Goal: Task Accomplishment & Management: Complete application form

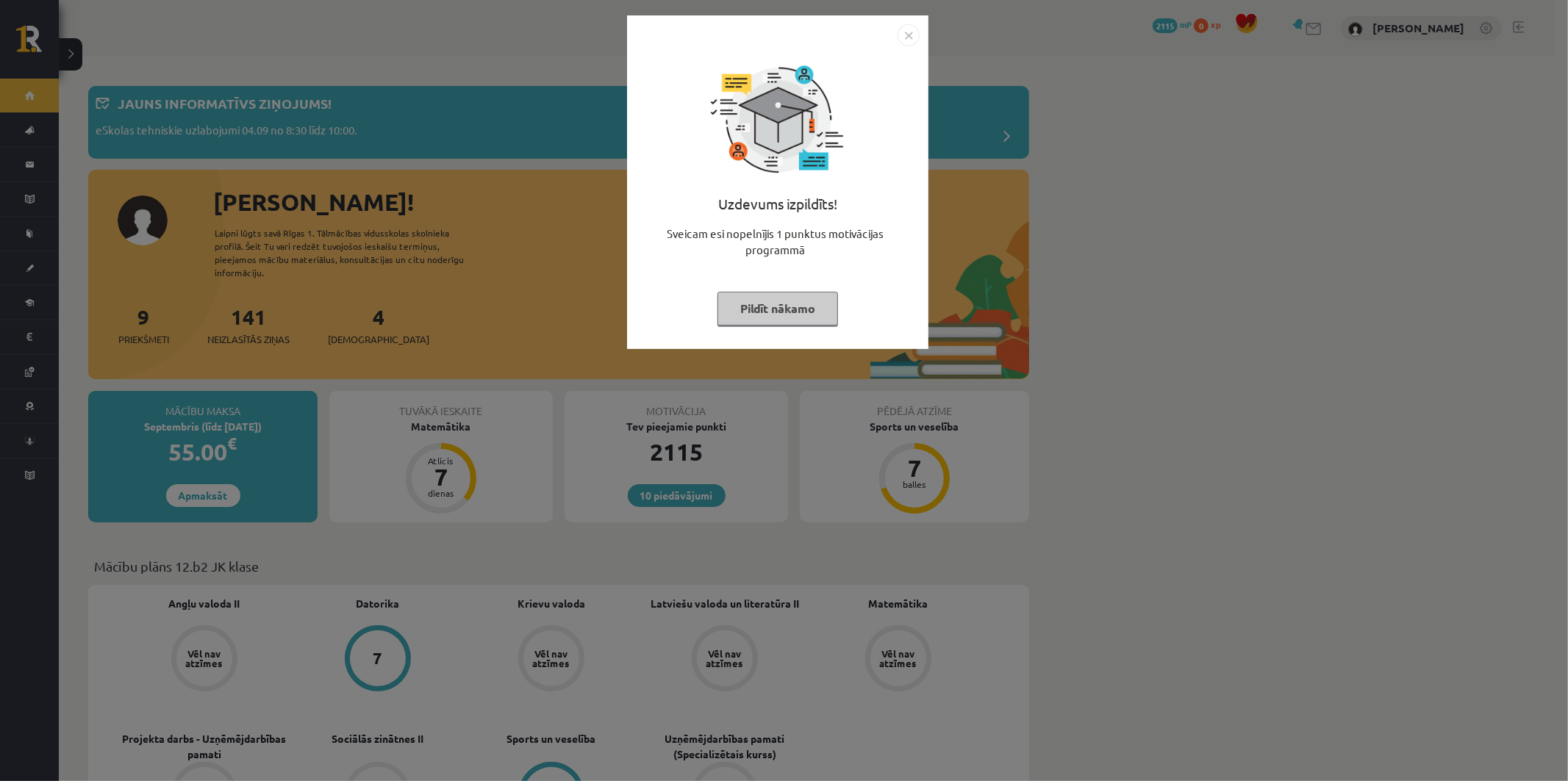
click at [803, 311] on button "Pildīt nākamo" at bounding box center [777, 309] width 121 height 34
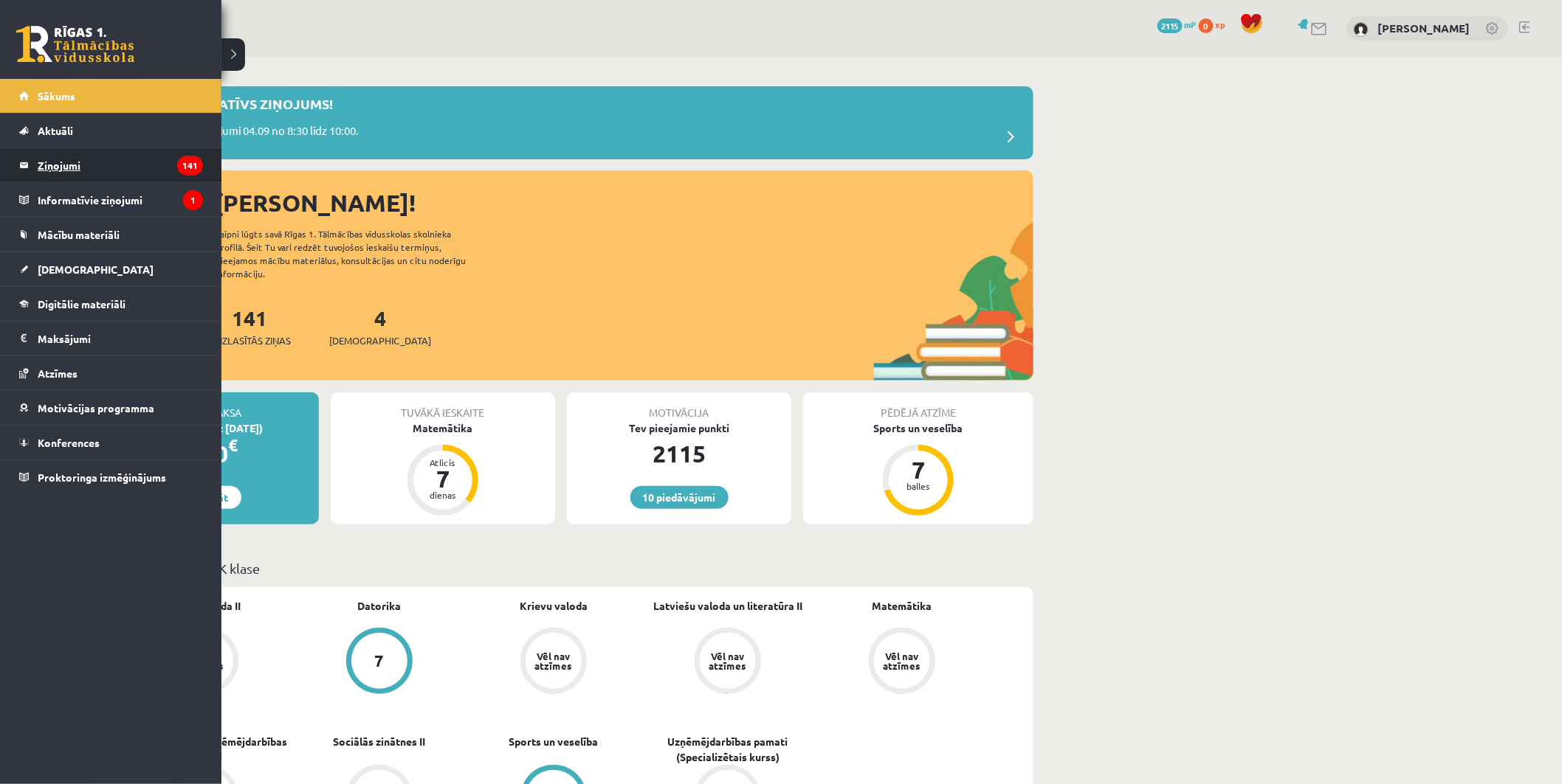
click at [121, 163] on legend "Ziņojumi 141" at bounding box center [120, 166] width 166 height 34
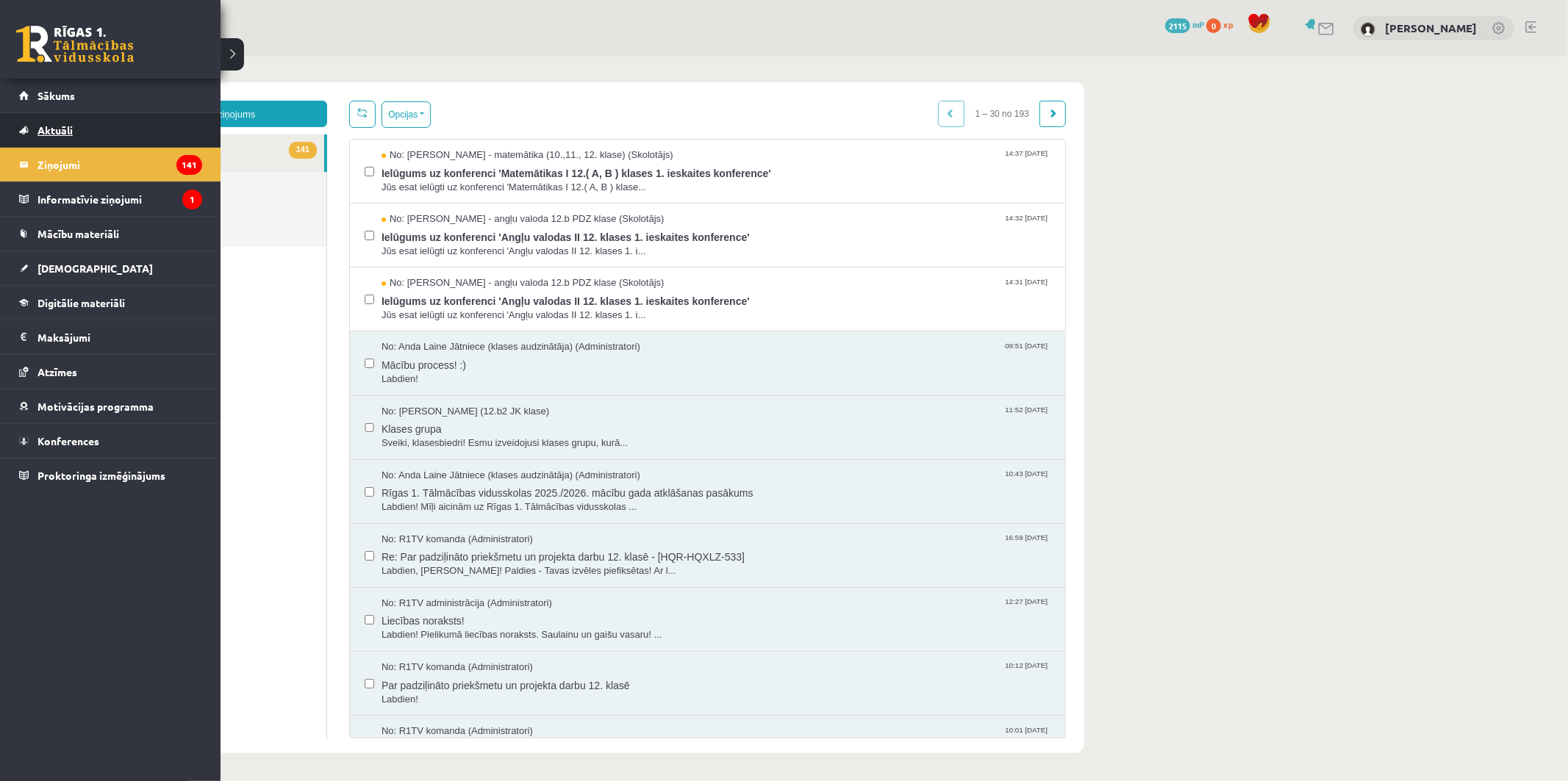
click at [122, 114] on link "Aktuāli" at bounding box center [110, 130] width 183 height 34
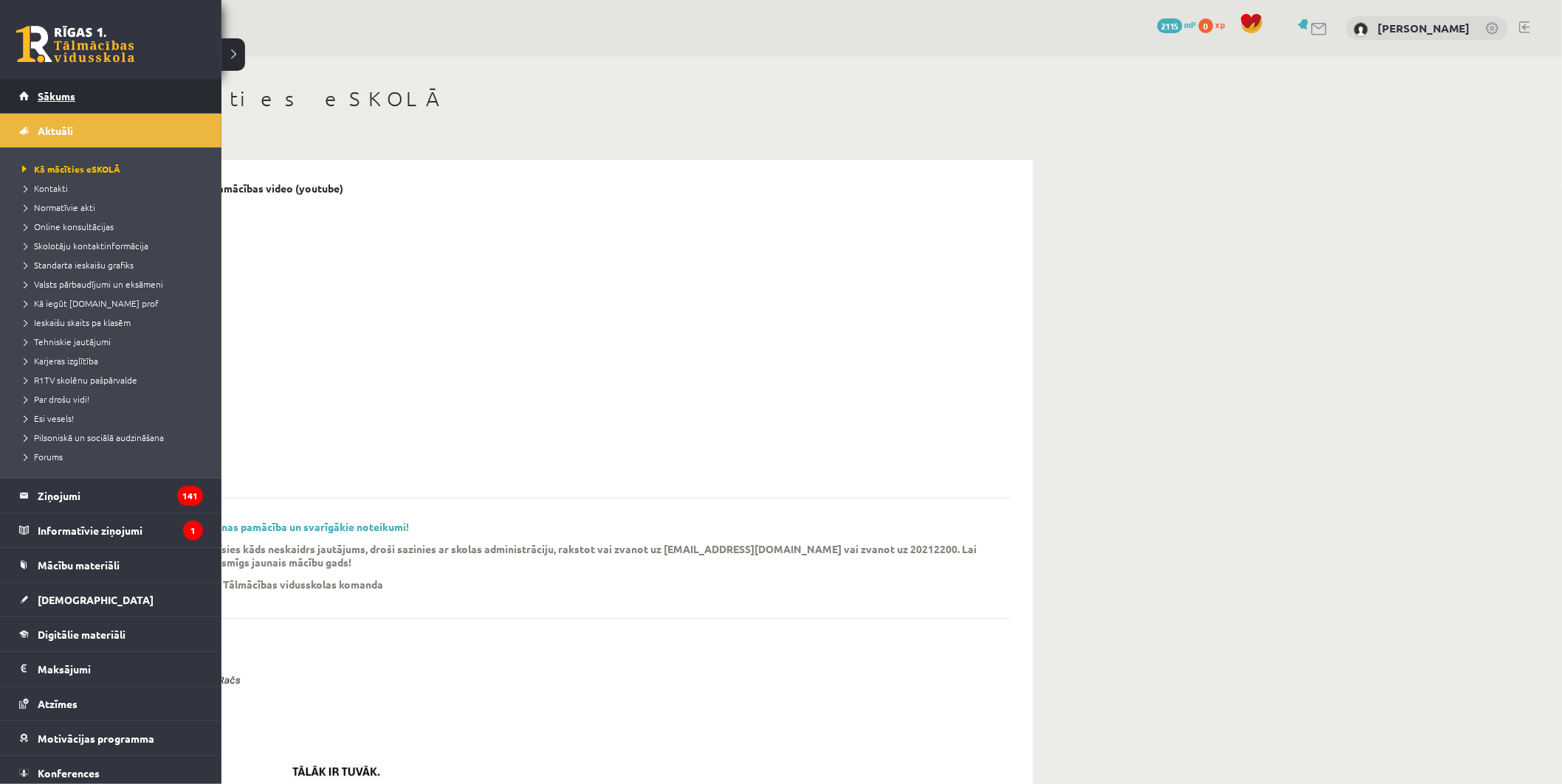
click at [31, 93] on link "Sākums" at bounding box center [111, 96] width 184 height 34
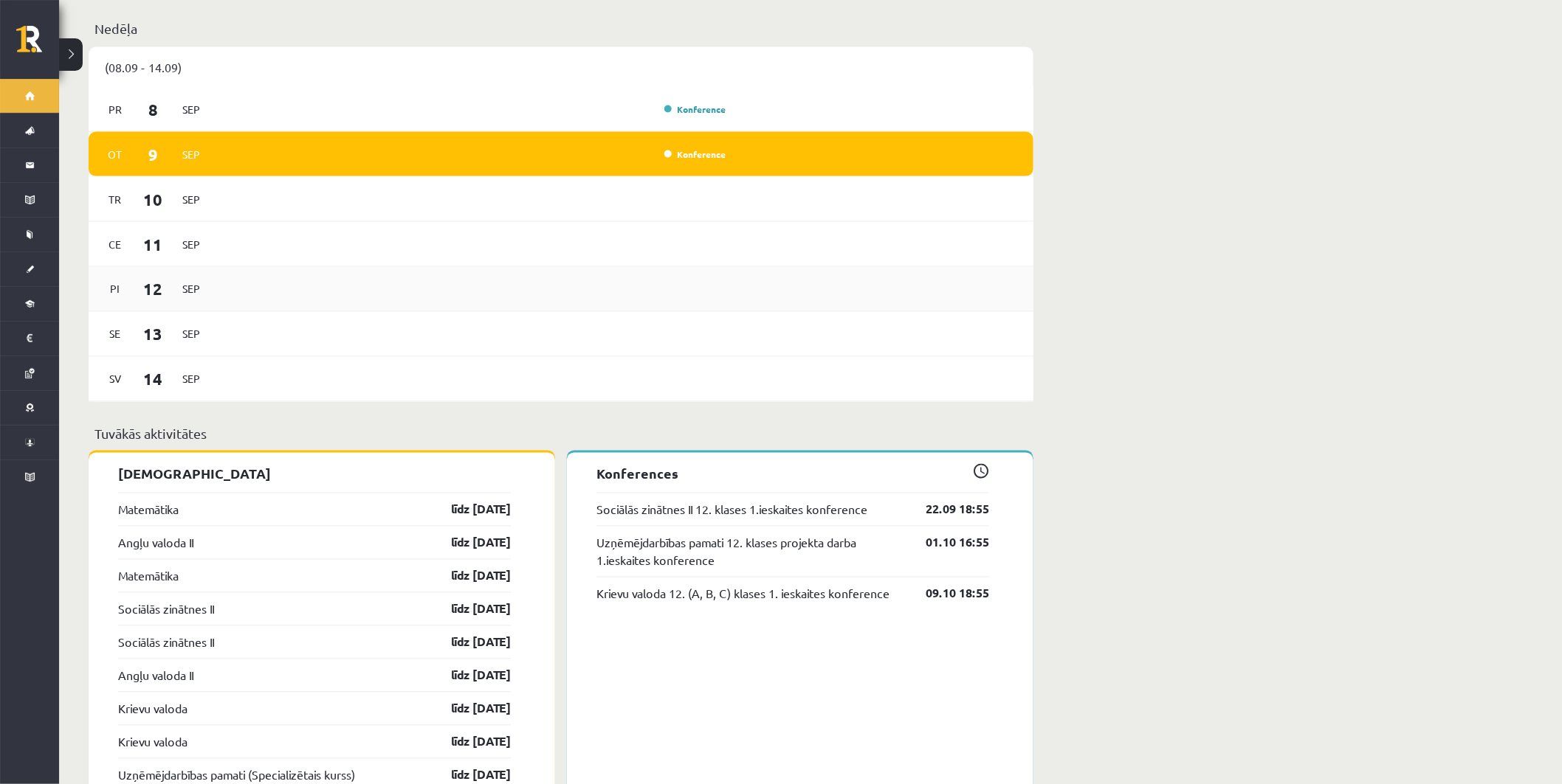
scroll to position [901, 0]
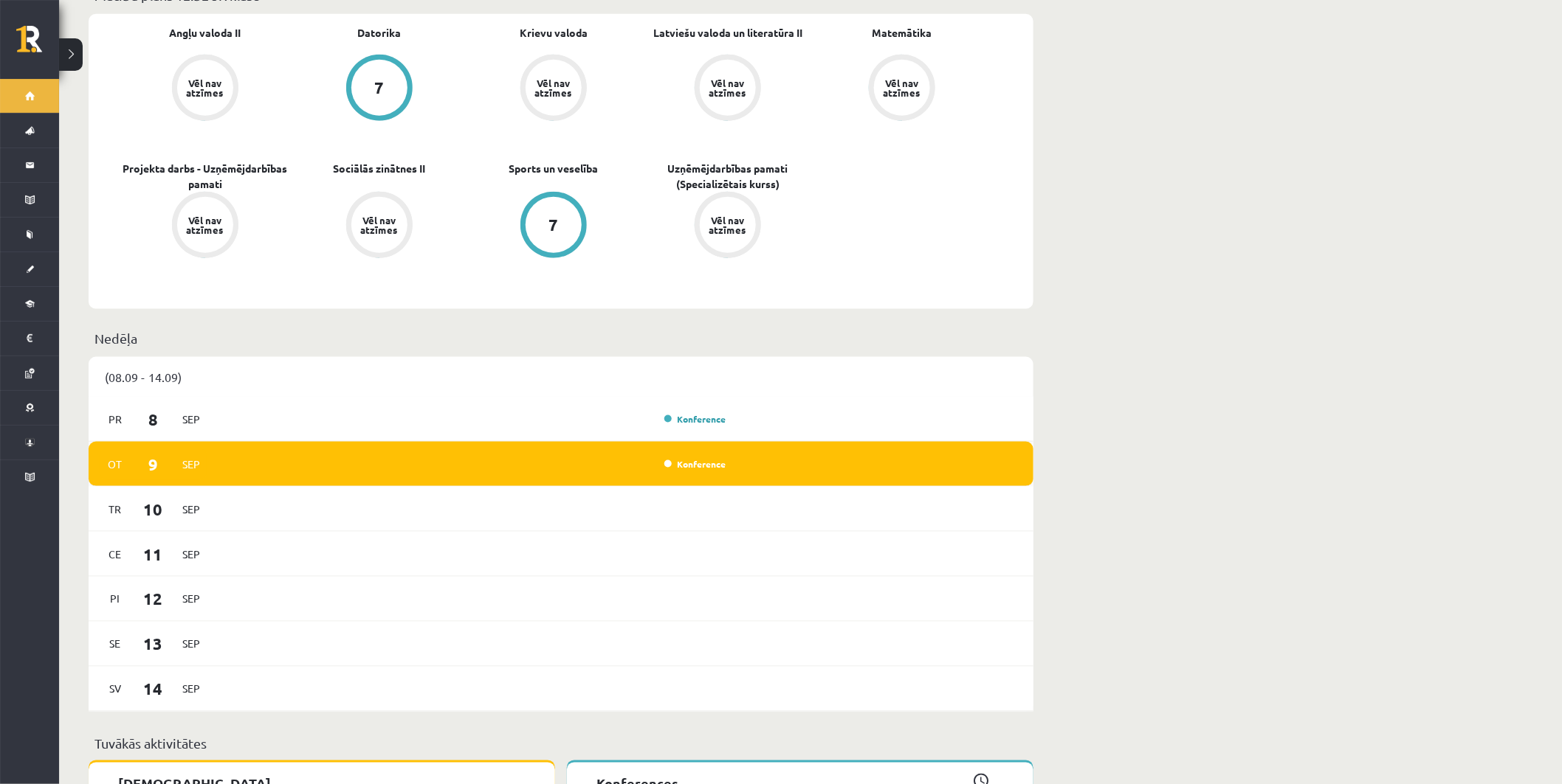
scroll to position [655, 0]
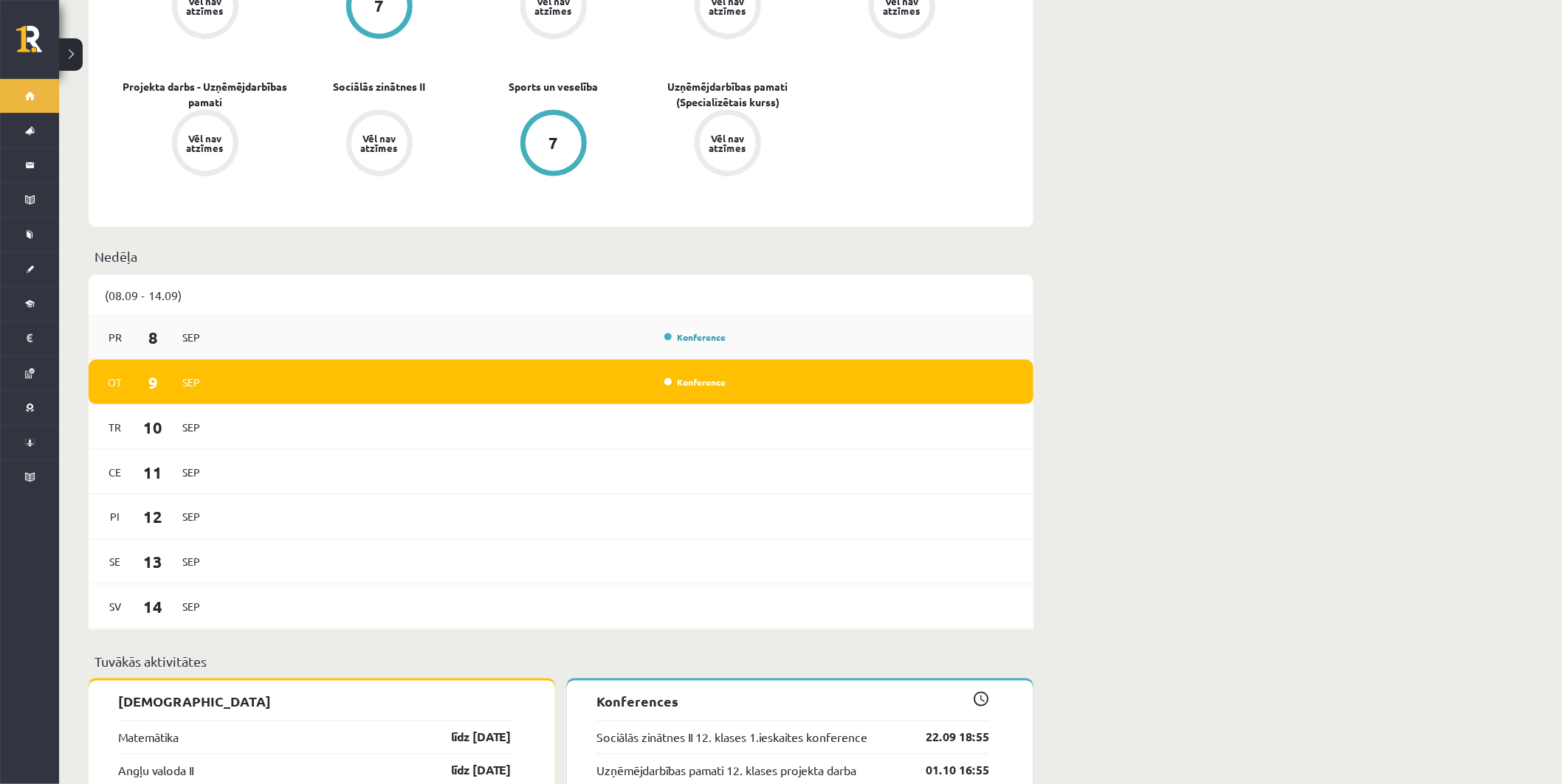
click at [423, 329] on div "Konference" at bounding box center [474, 337] width 514 height 16
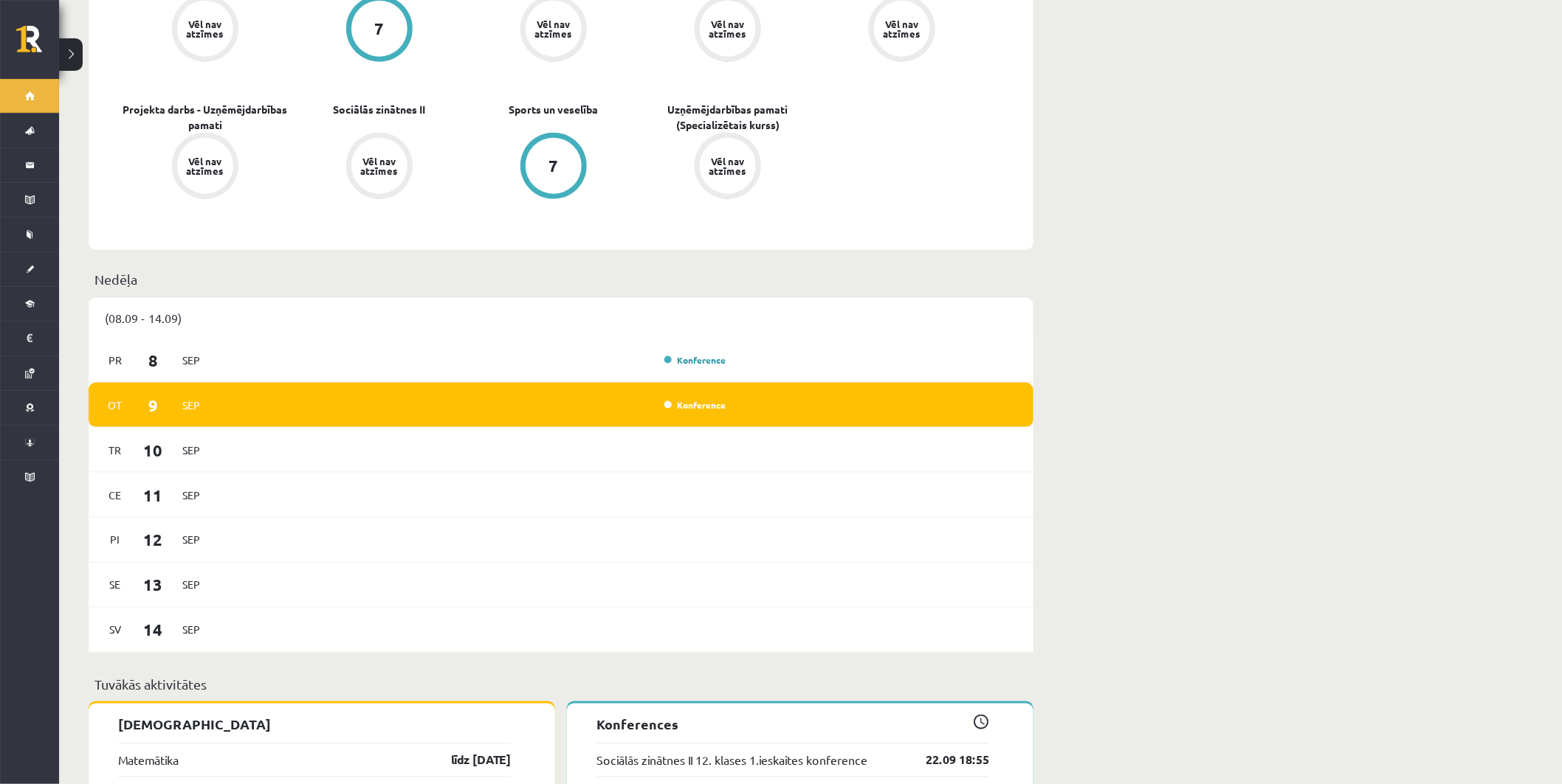
scroll to position [589, 0]
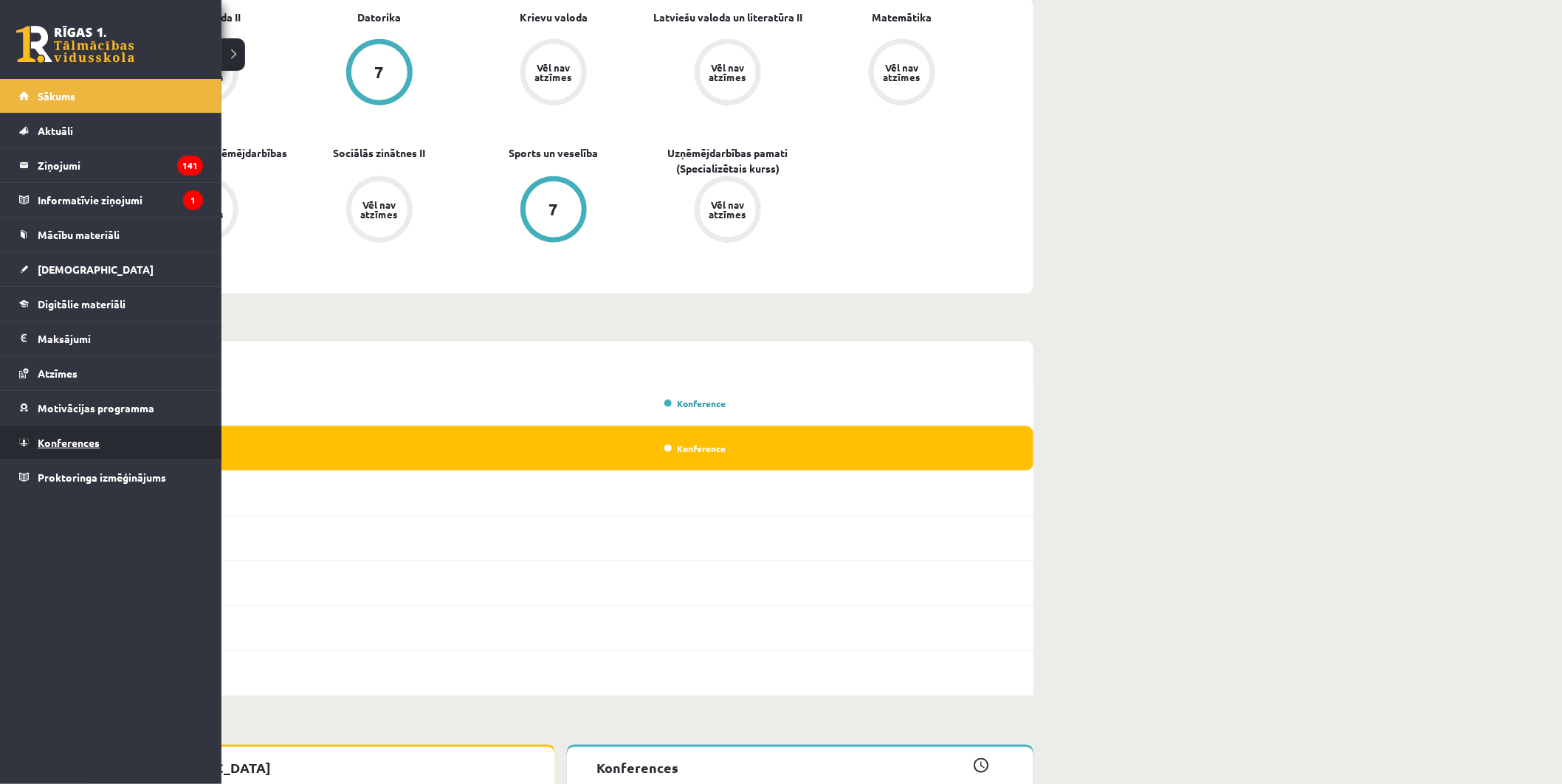
click at [62, 432] on link "Konferences" at bounding box center [111, 443] width 184 height 34
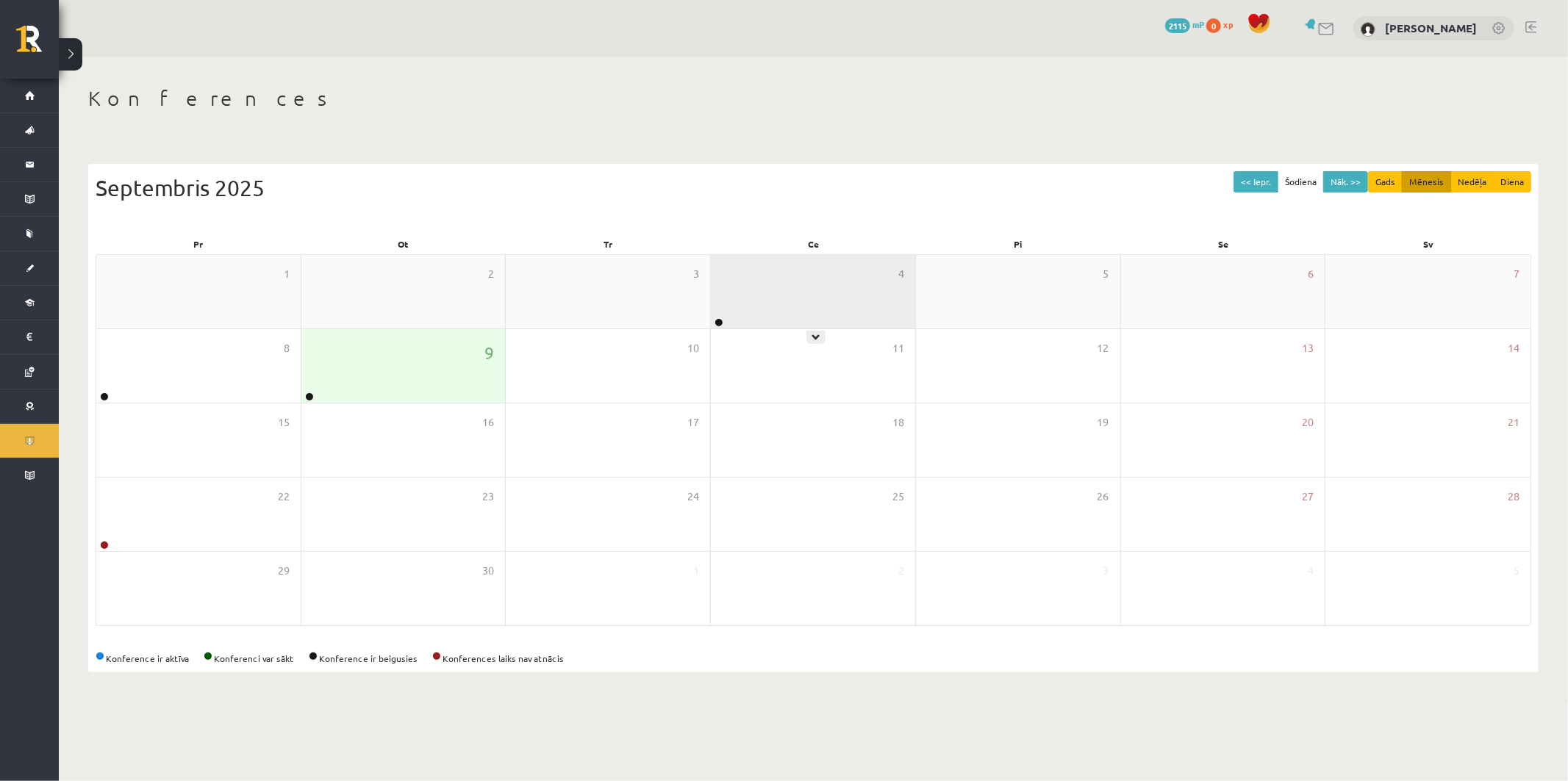
click at [713, 320] on div at bounding box center [717, 323] width 14 height 10
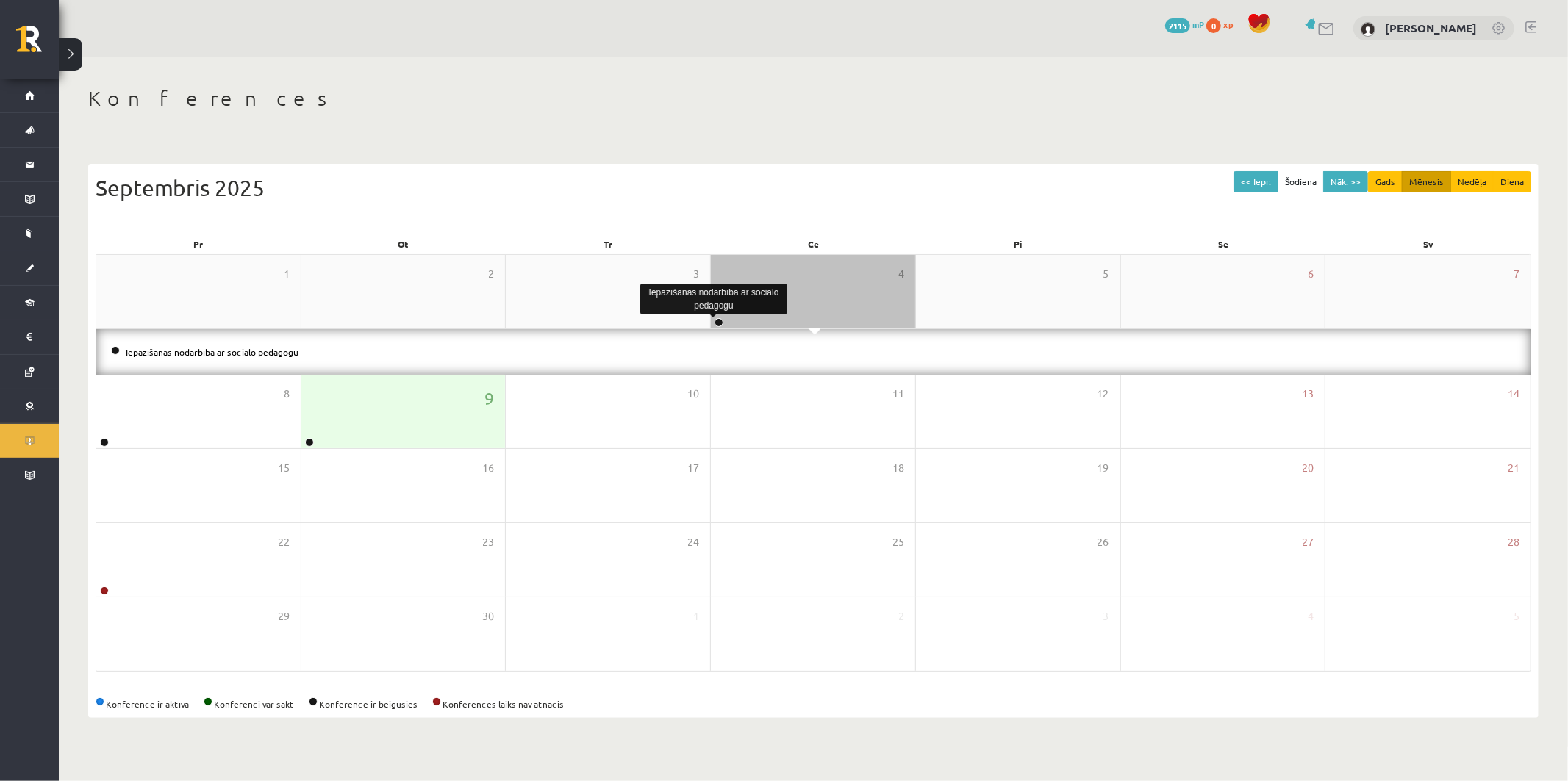
click at [715, 320] on link at bounding box center [718, 322] width 8 height 8
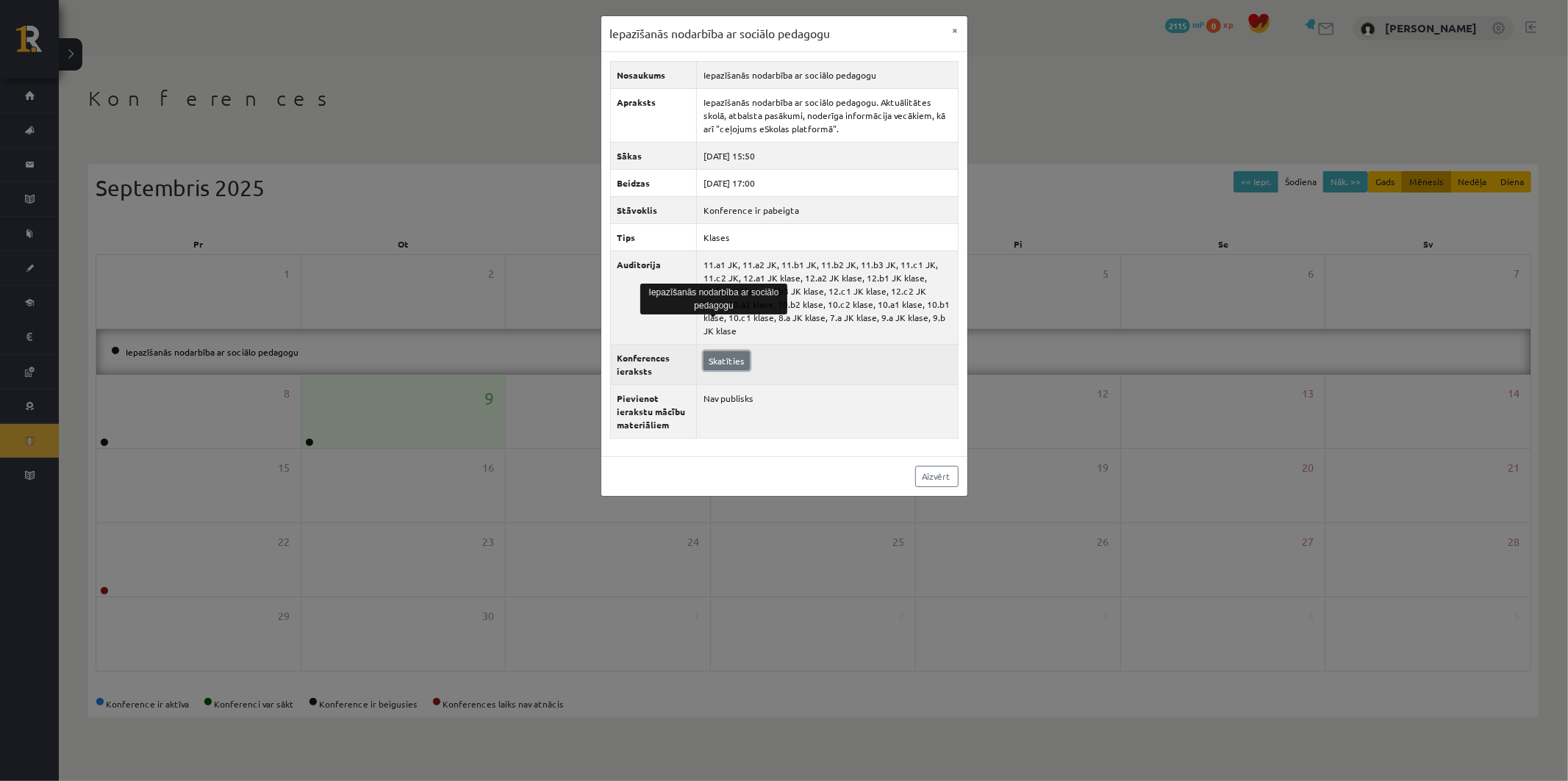
click at [740, 351] on link "Skatīties" at bounding box center [727, 361] width 46 height 19
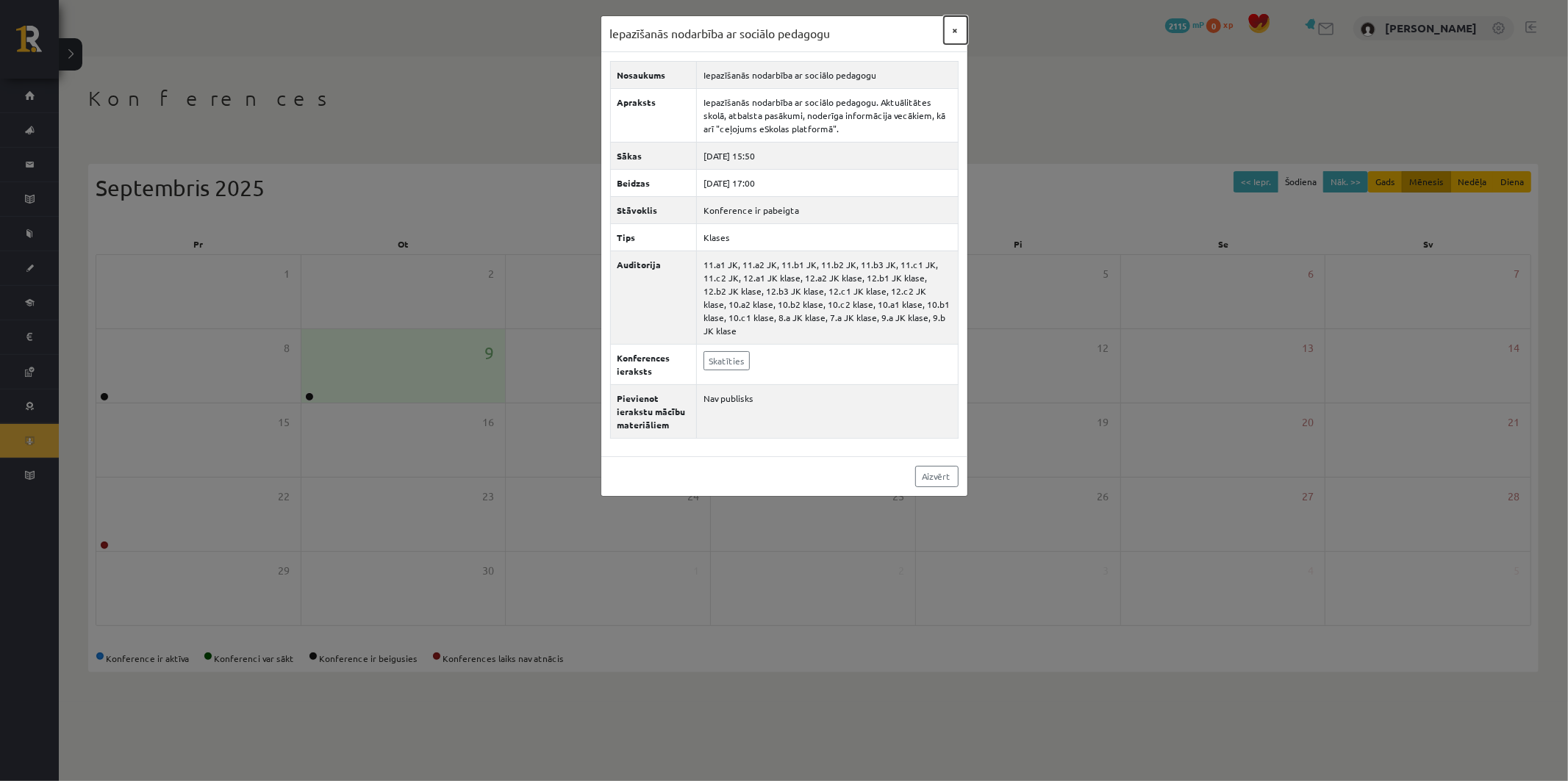
click at [960, 35] on button "×" at bounding box center [956, 30] width 24 height 28
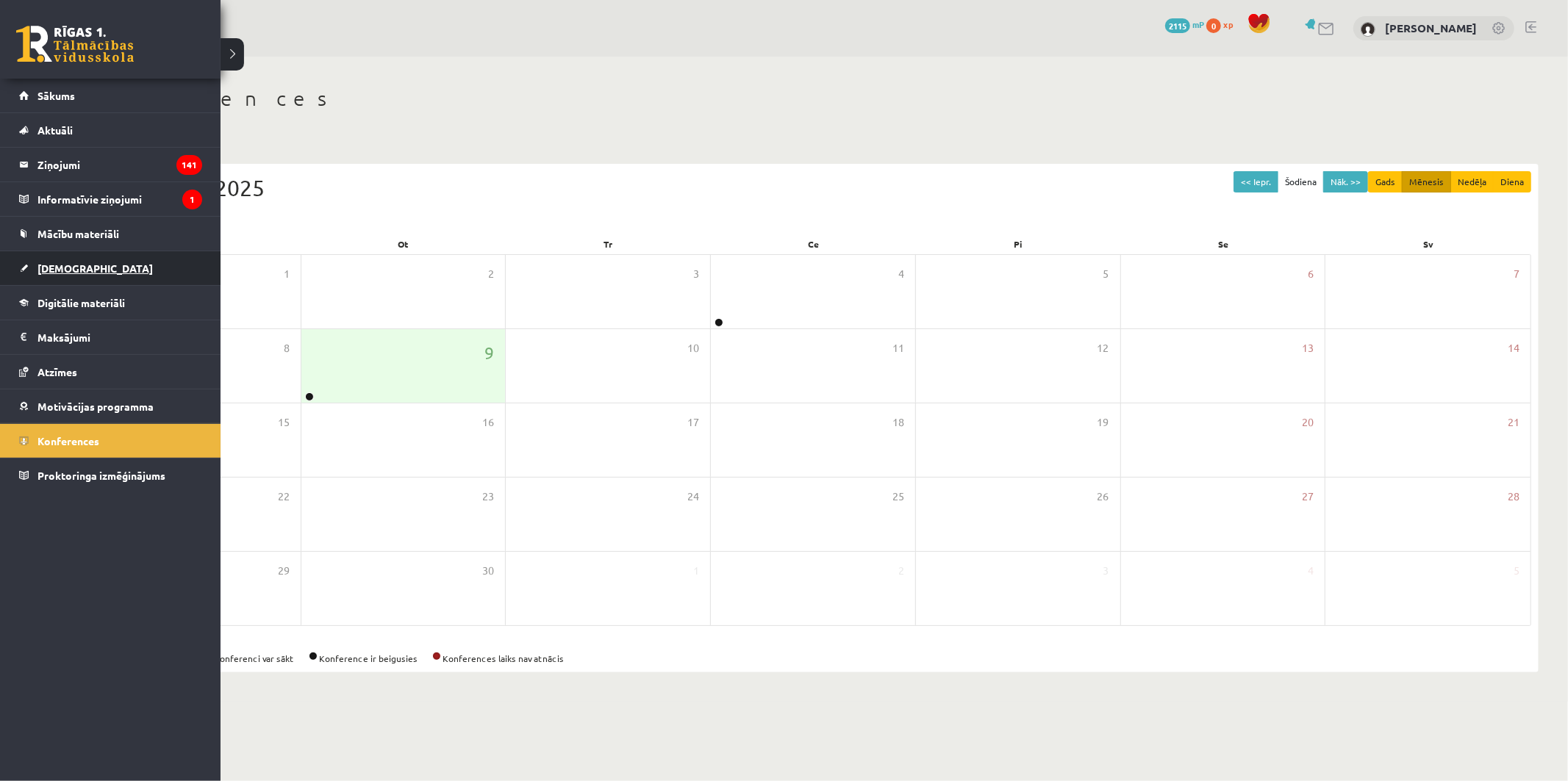
click at [101, 278] on link "[DEMOGRAPHIC_DATA]" at bounding box center [110, 268] width 183 height 34
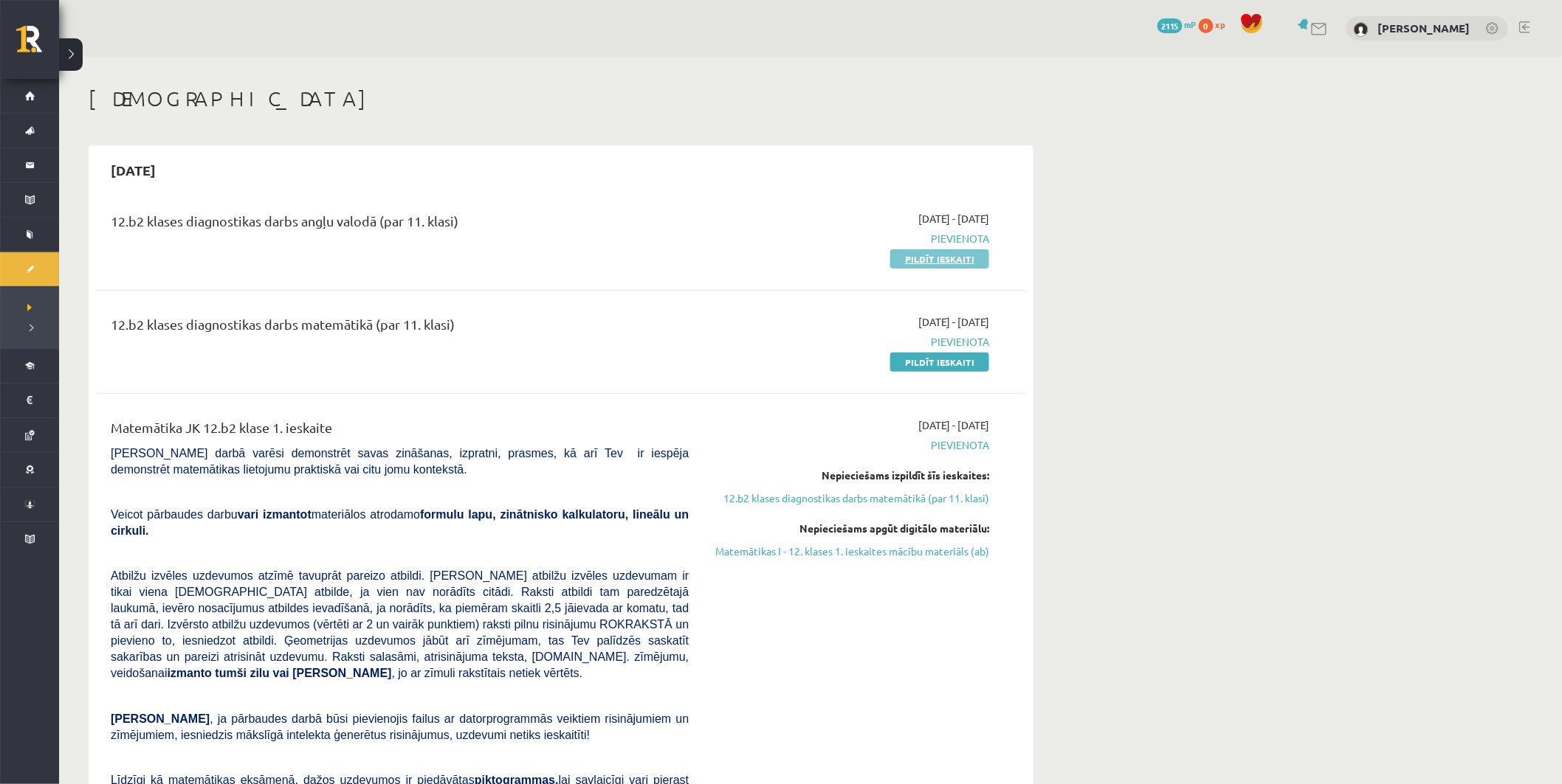
click at [962, 260] on link "Pildīt ieskaiti" at bounding box center [939, 259] width 99 height 19
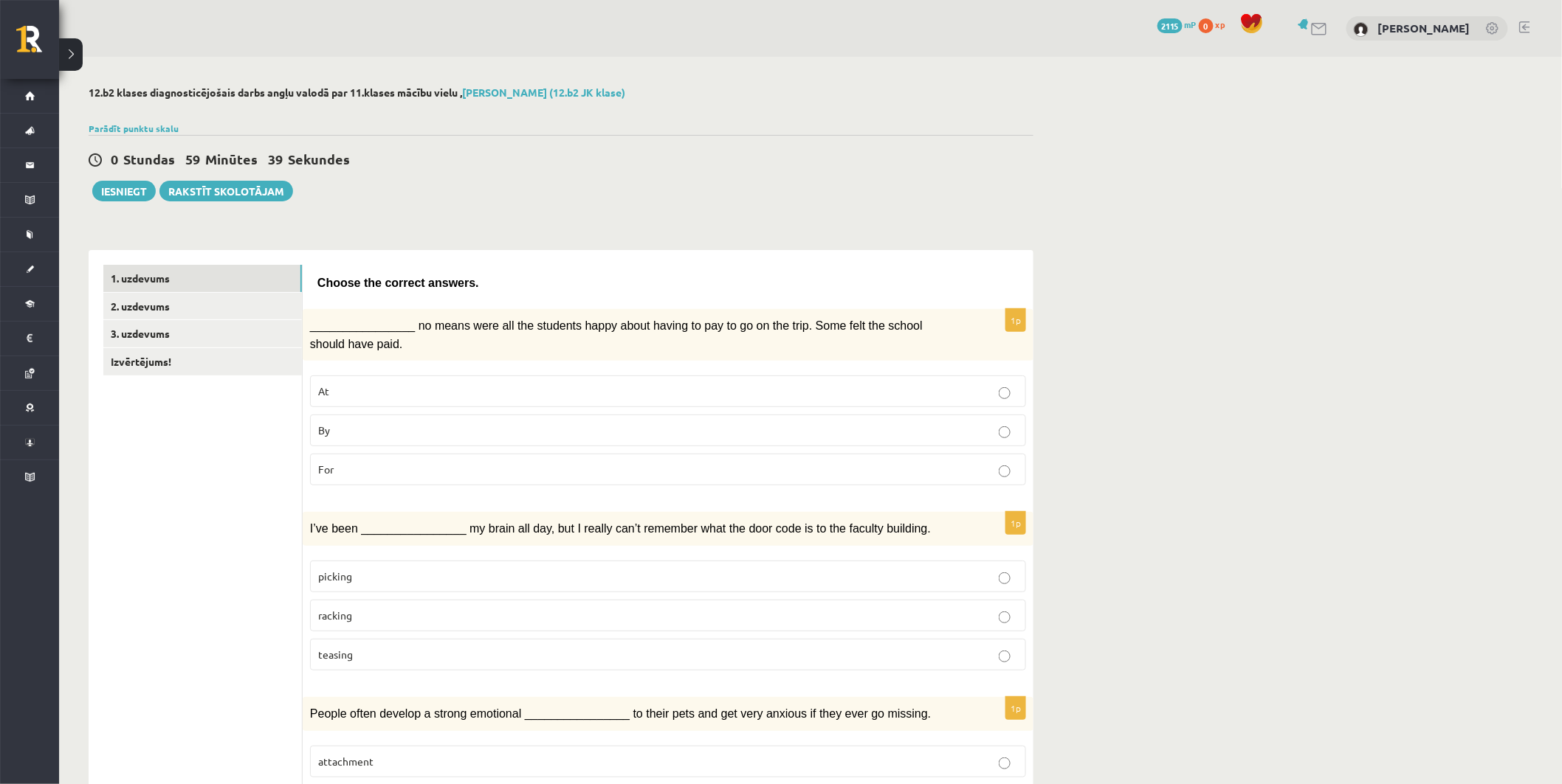
click at [507, 424] on p "By" at bounding box center [668, 430] width 700 height 15
click at [429, 576] on p "picking" at bounding box center [668, 577] width 700 height 15
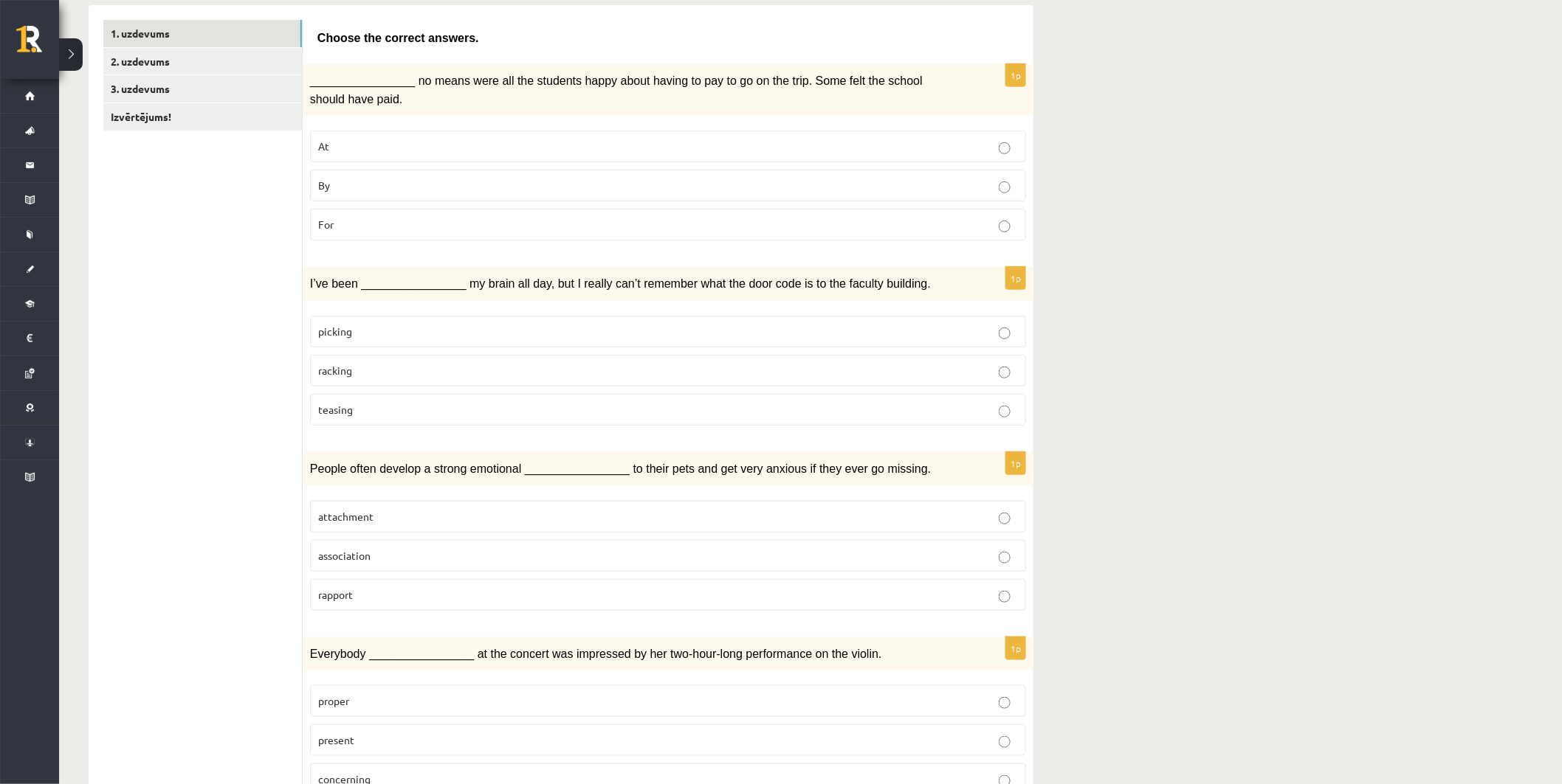
scroll to position [246, 0]
click at [447, 517] on label "attachment" at bounding box center [668, 516] width 716 height 32
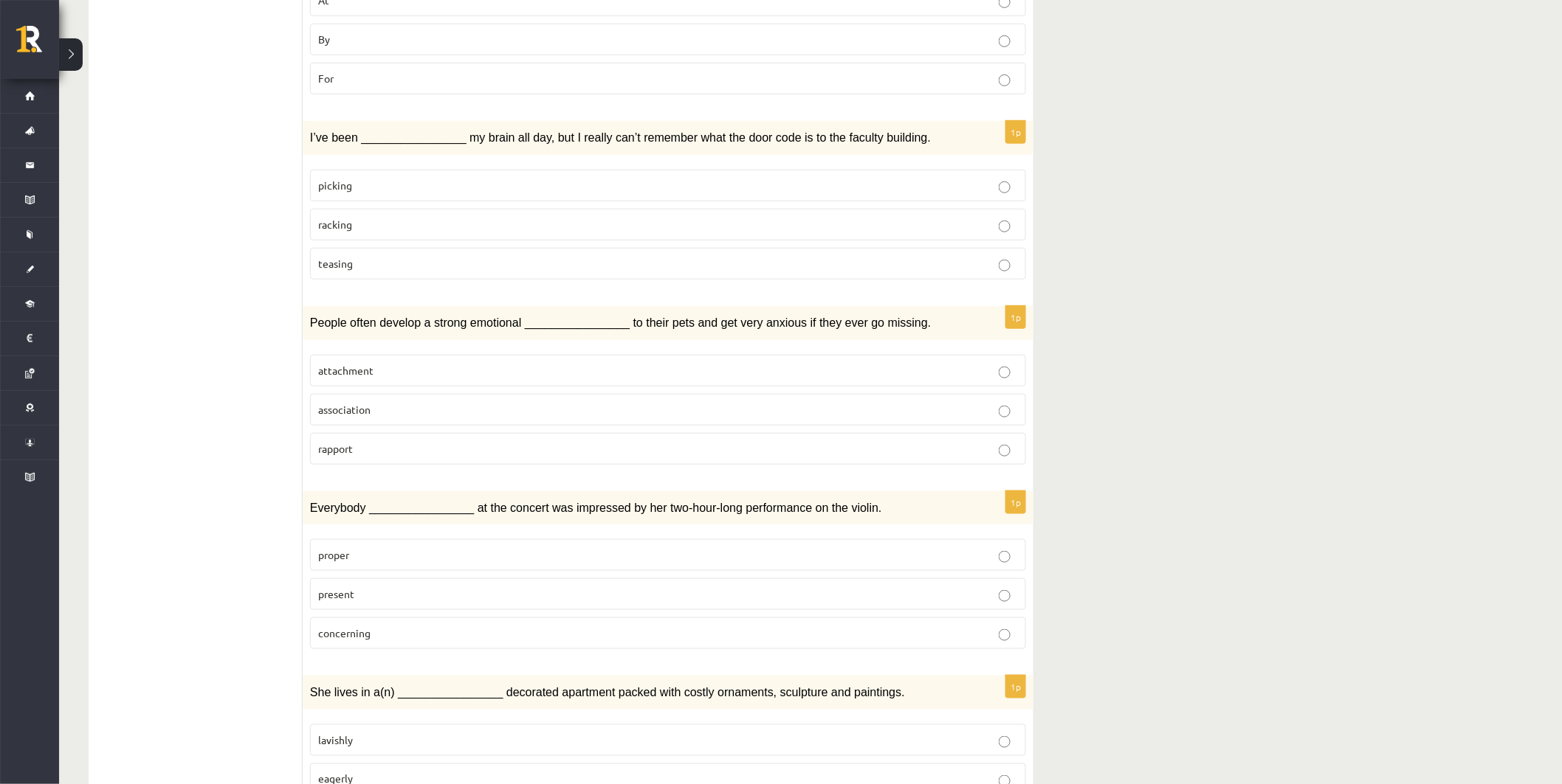
scroll to position [409, 0]
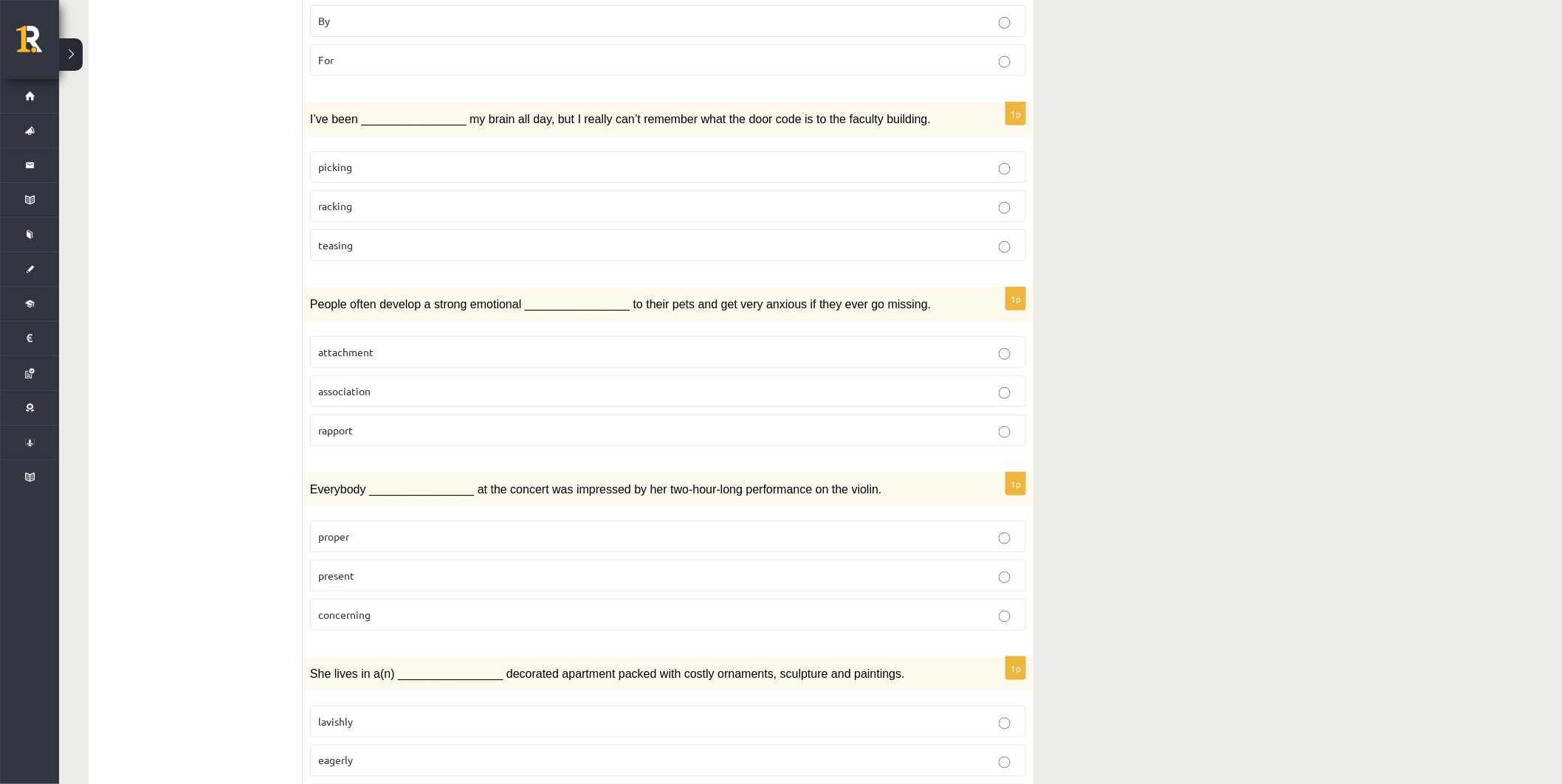
click at [431, 568] on p "present" at bounding box center [668, 576] width 700 height 15
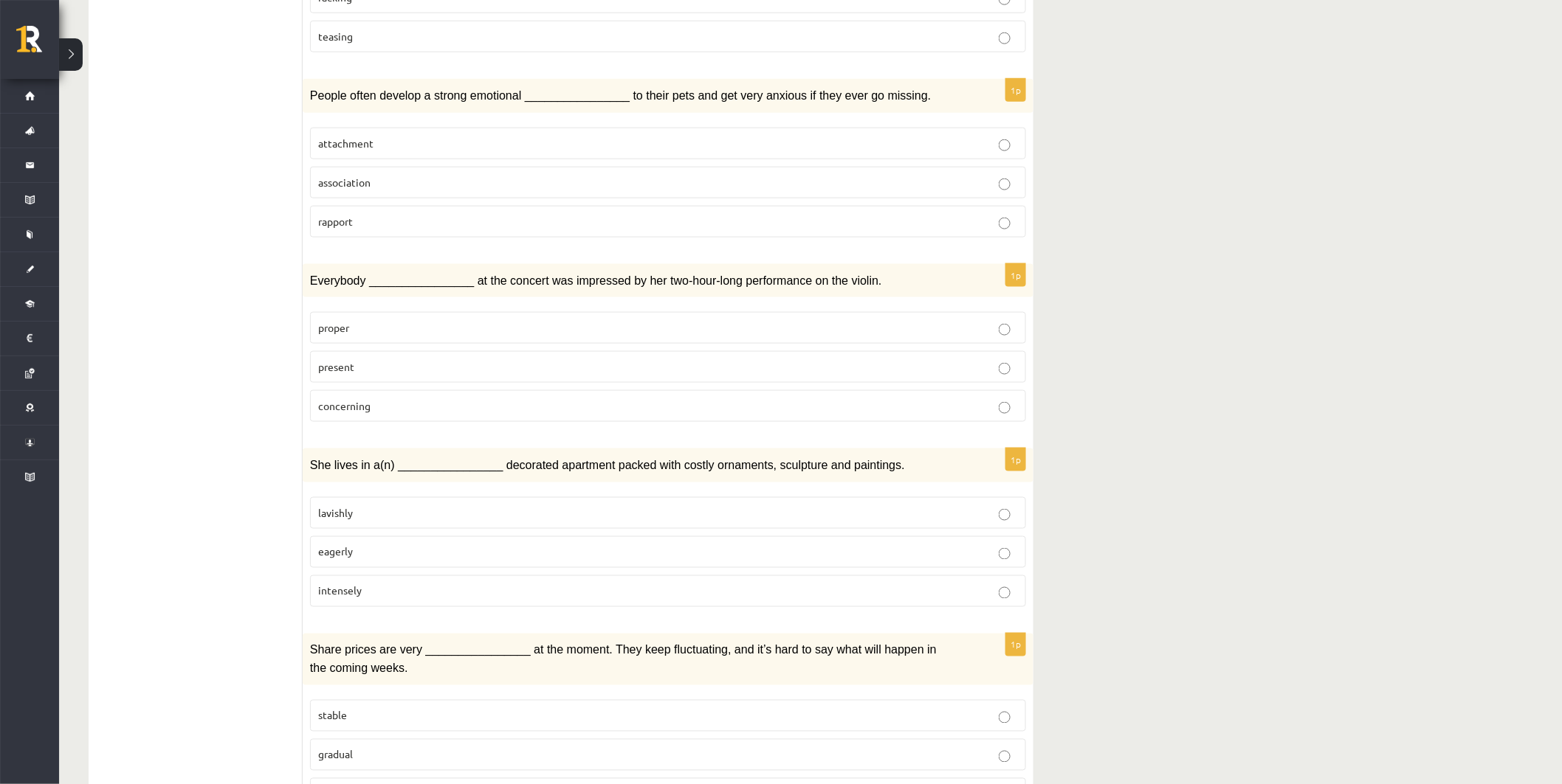
scroll to position [655, 0]
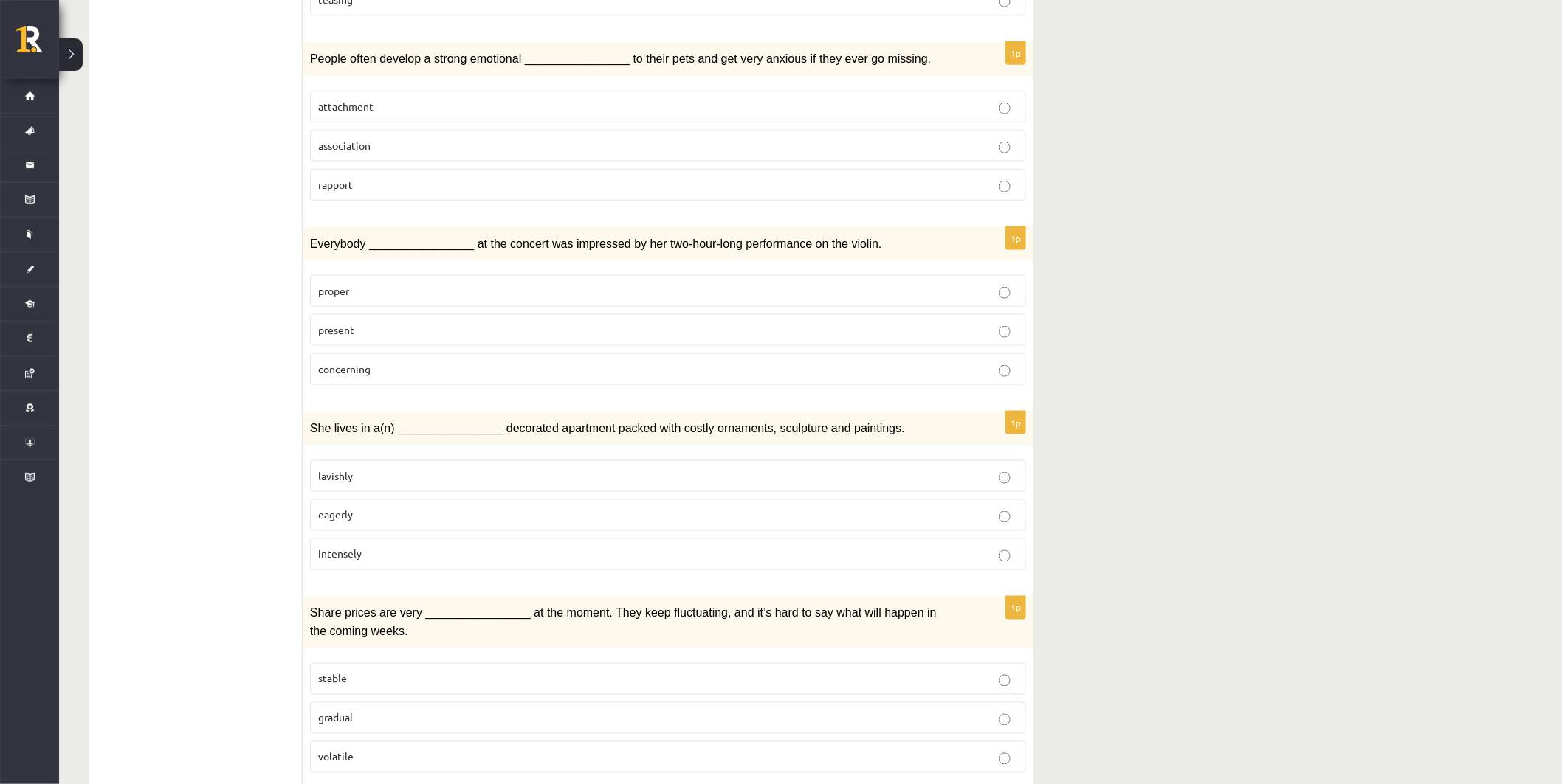
click at [421, 468] on p "lavishly" at bounding box center [668, 476] width 700 height 15
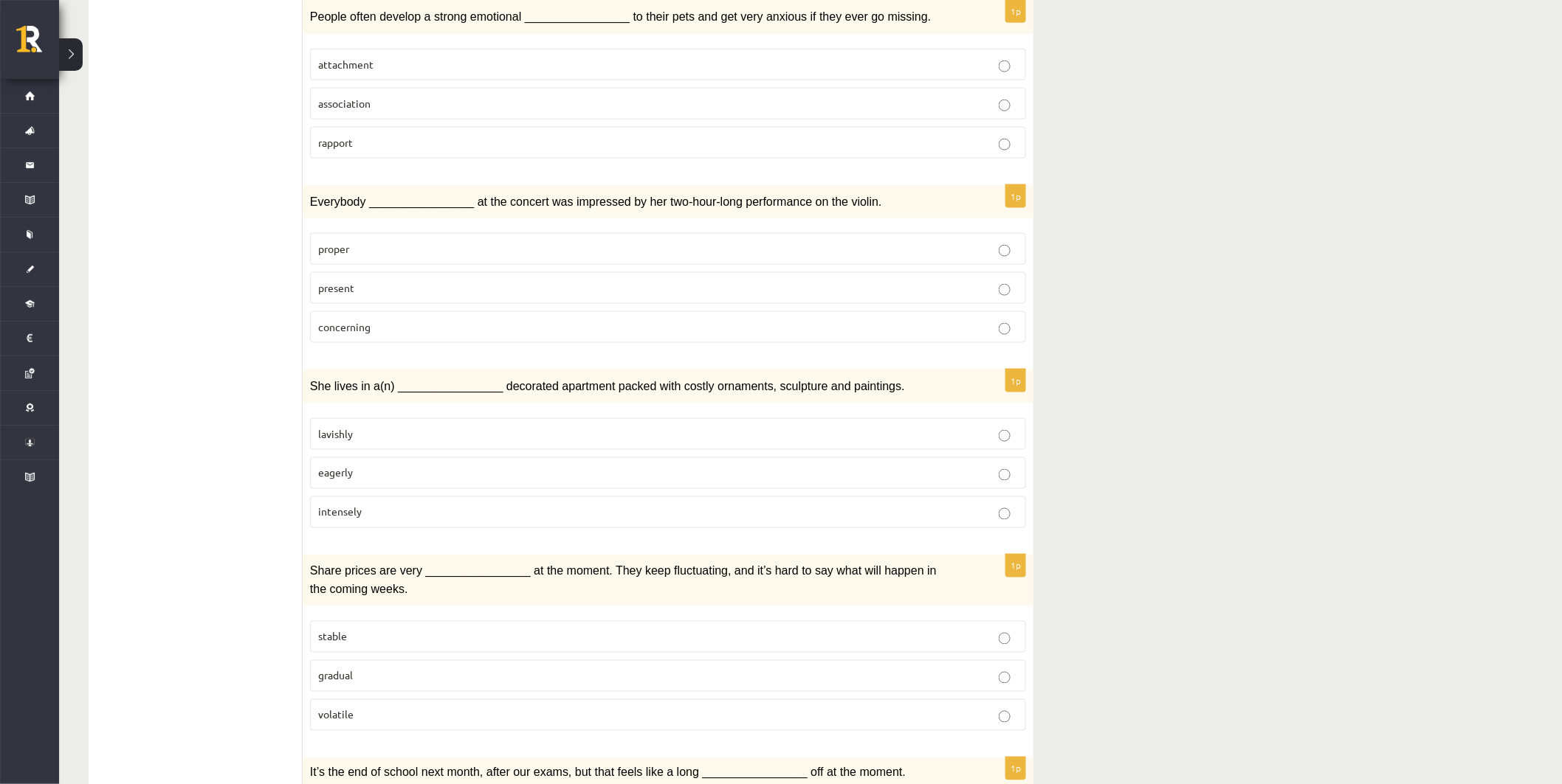
scroll to position [738, 0]
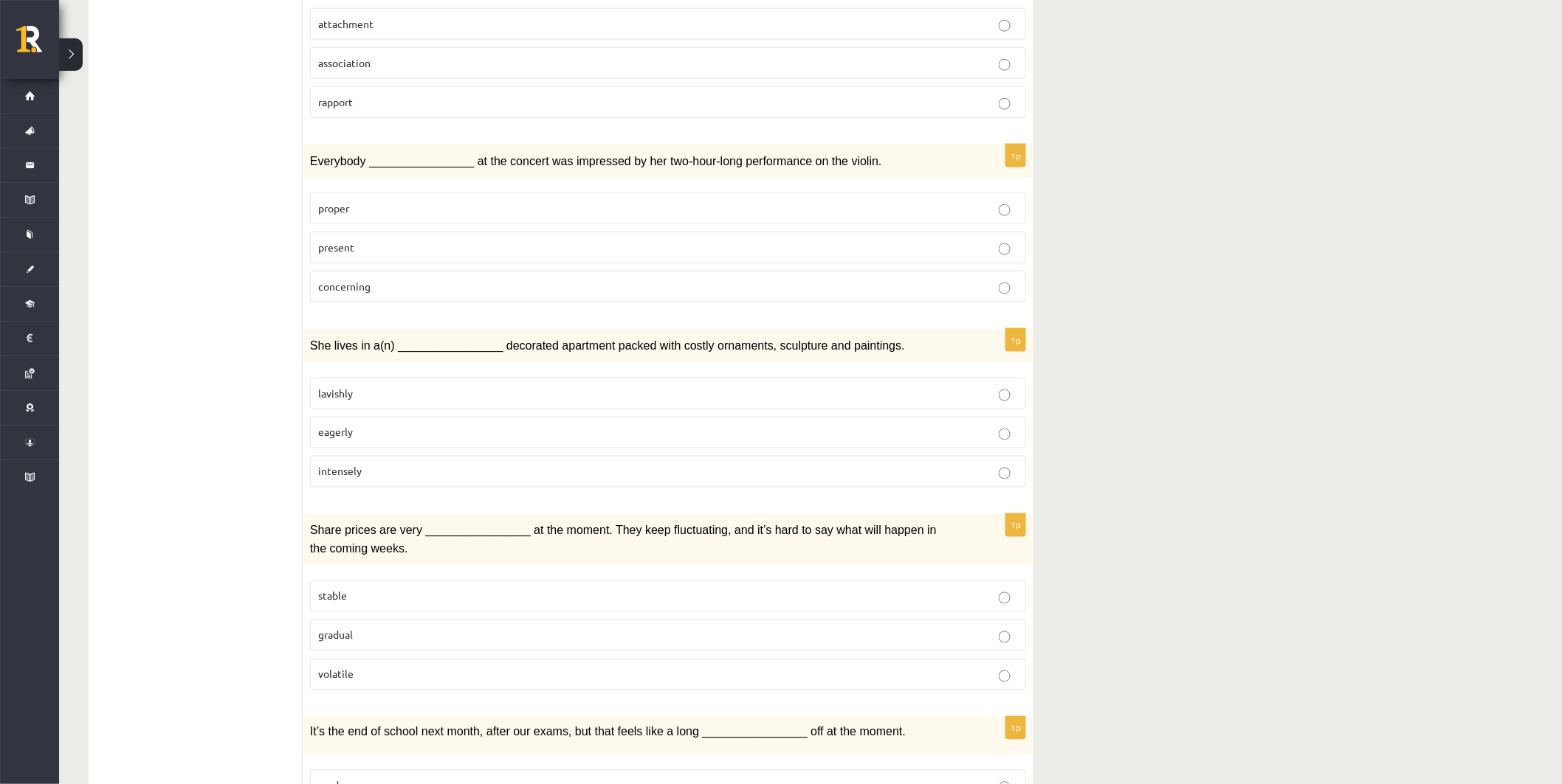
click at [431, 589] on p "stable" at bounding box center [668, 597] width 700 height 15
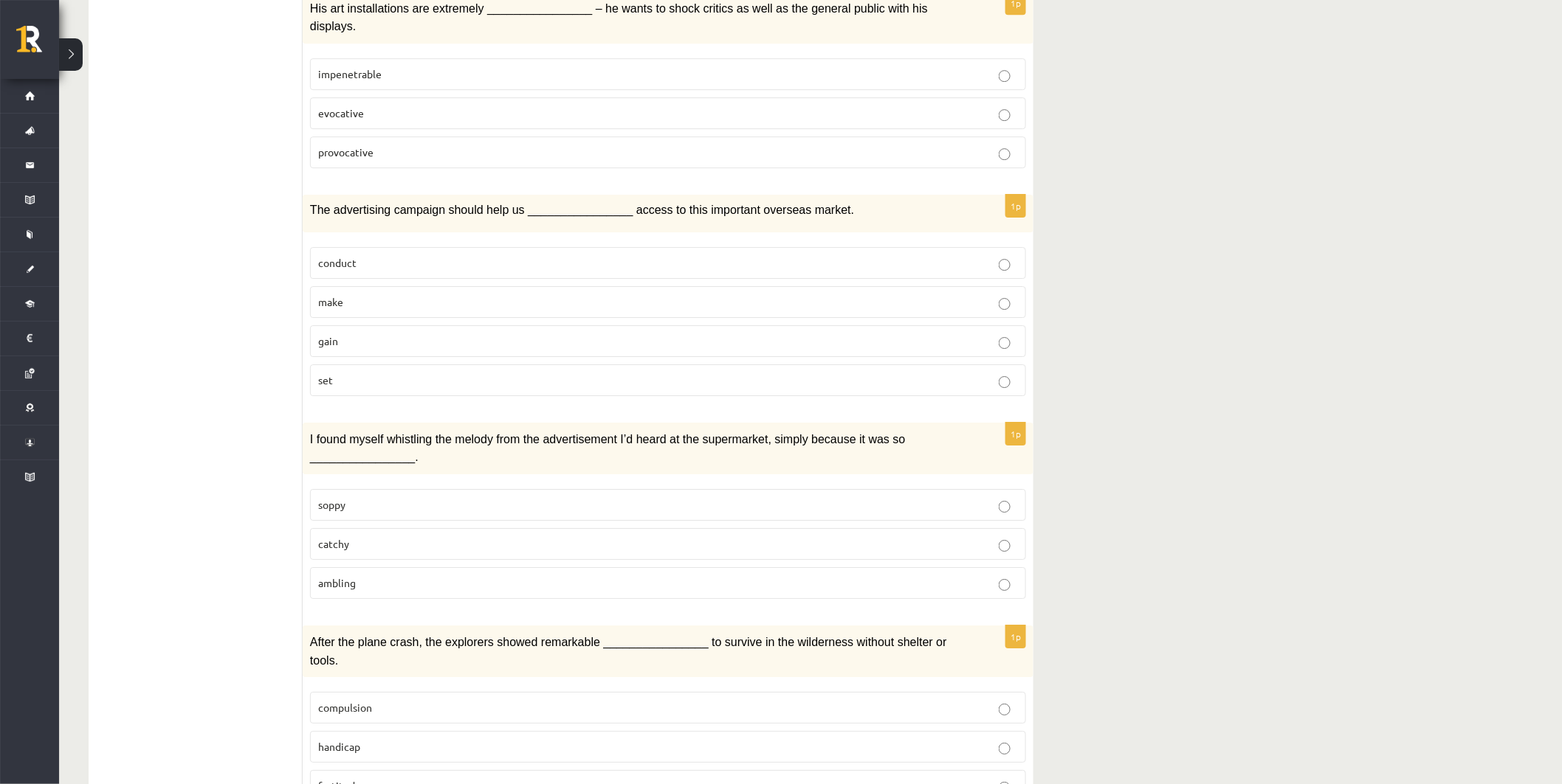
scroll to position [1908, 0]
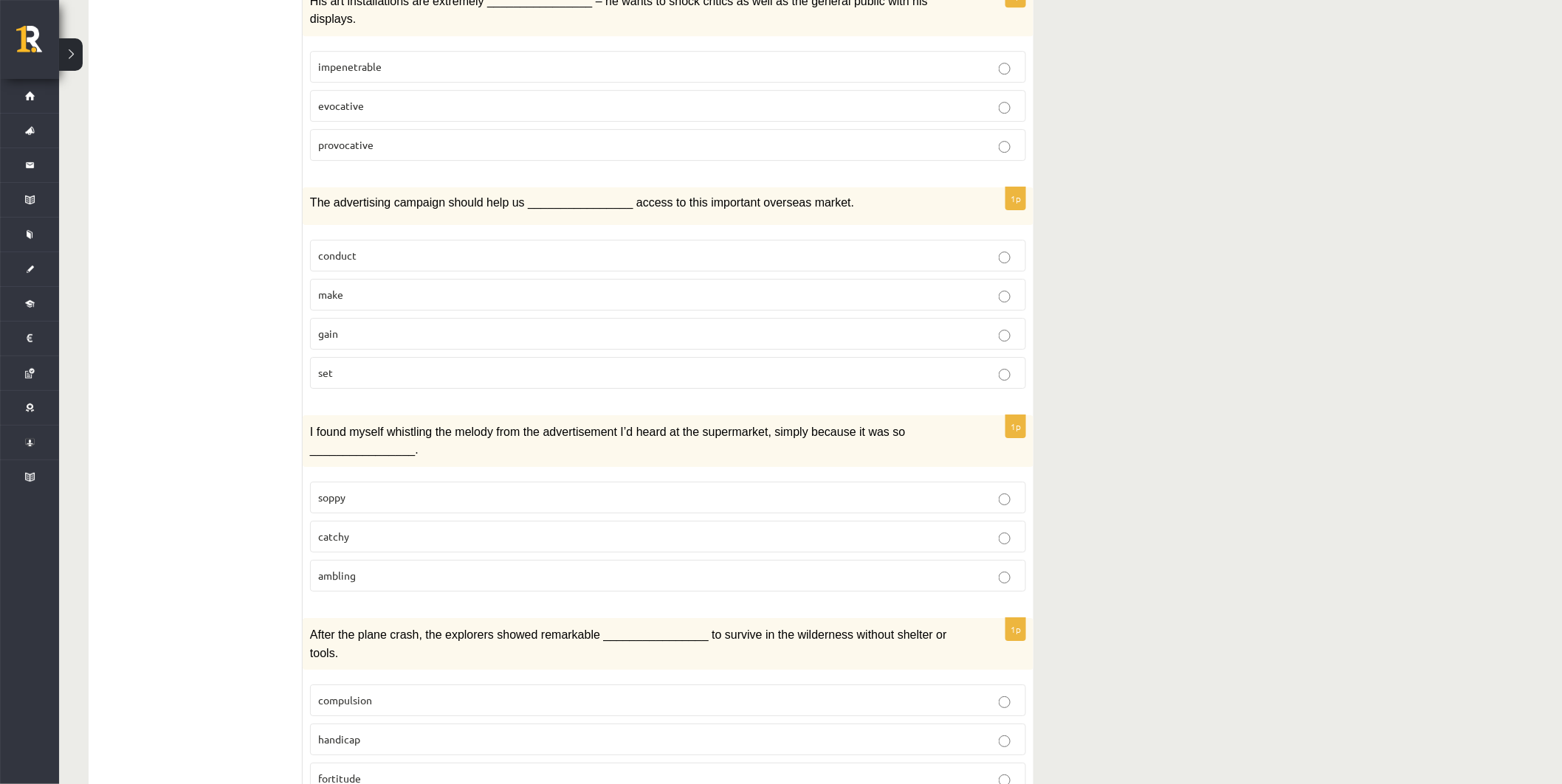
click at [421, 685] on label "compulsion" at bounding box center [668, 701] width 716 height 32
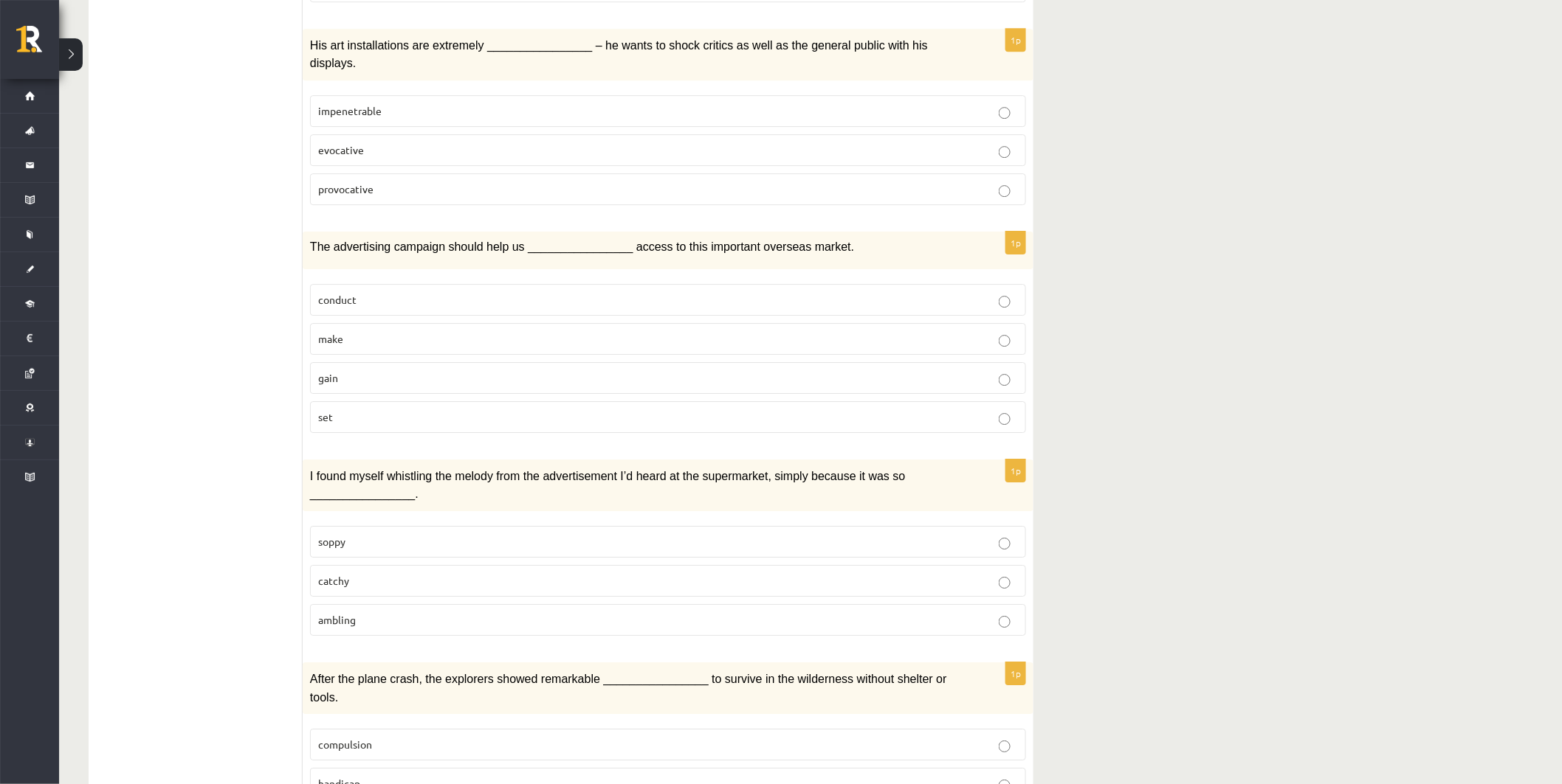
scroll to position [1825, 0]
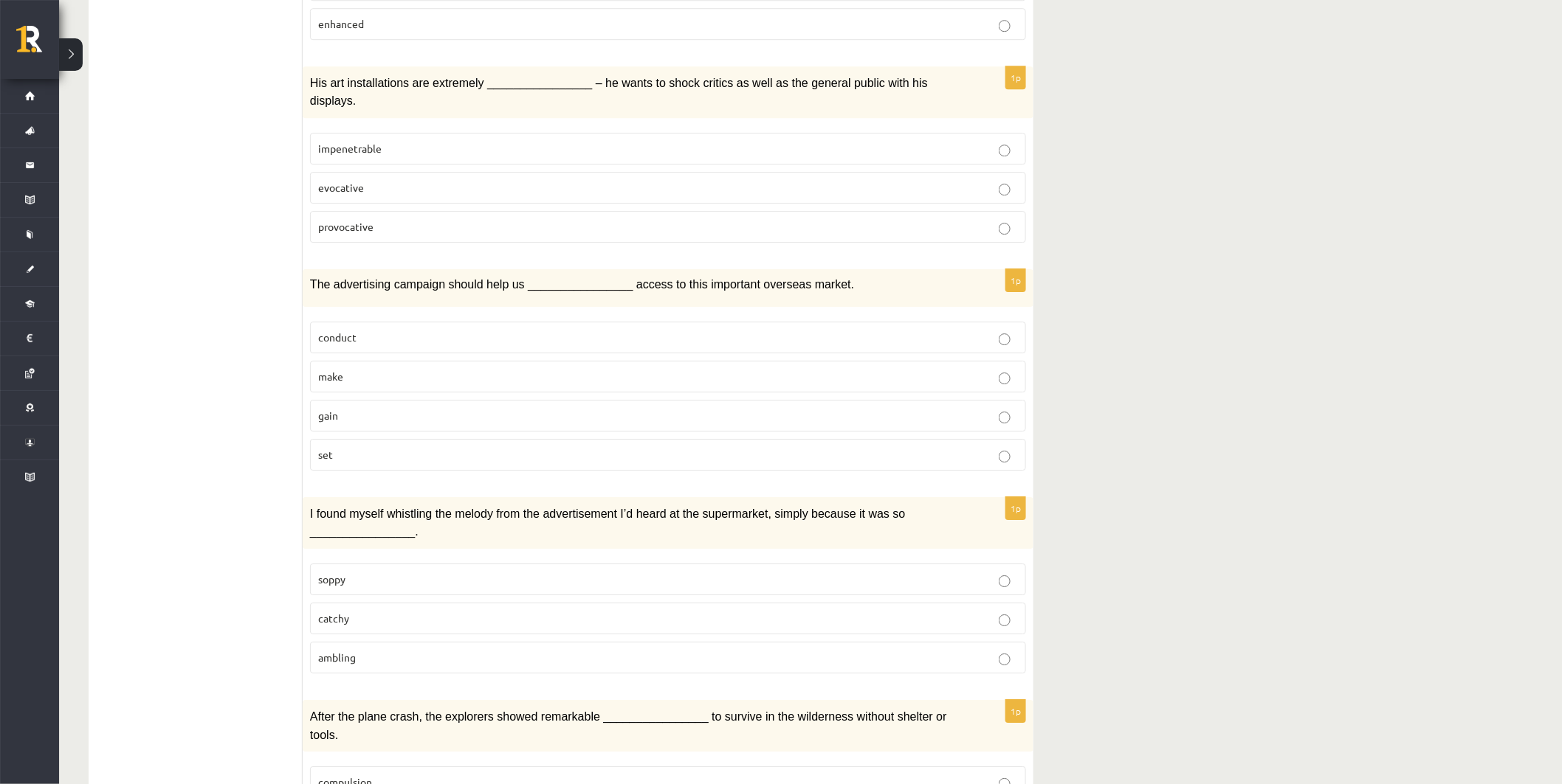
click at [409, 611] on p "catchy" at bounding box center [668, 618] width 700 height 15
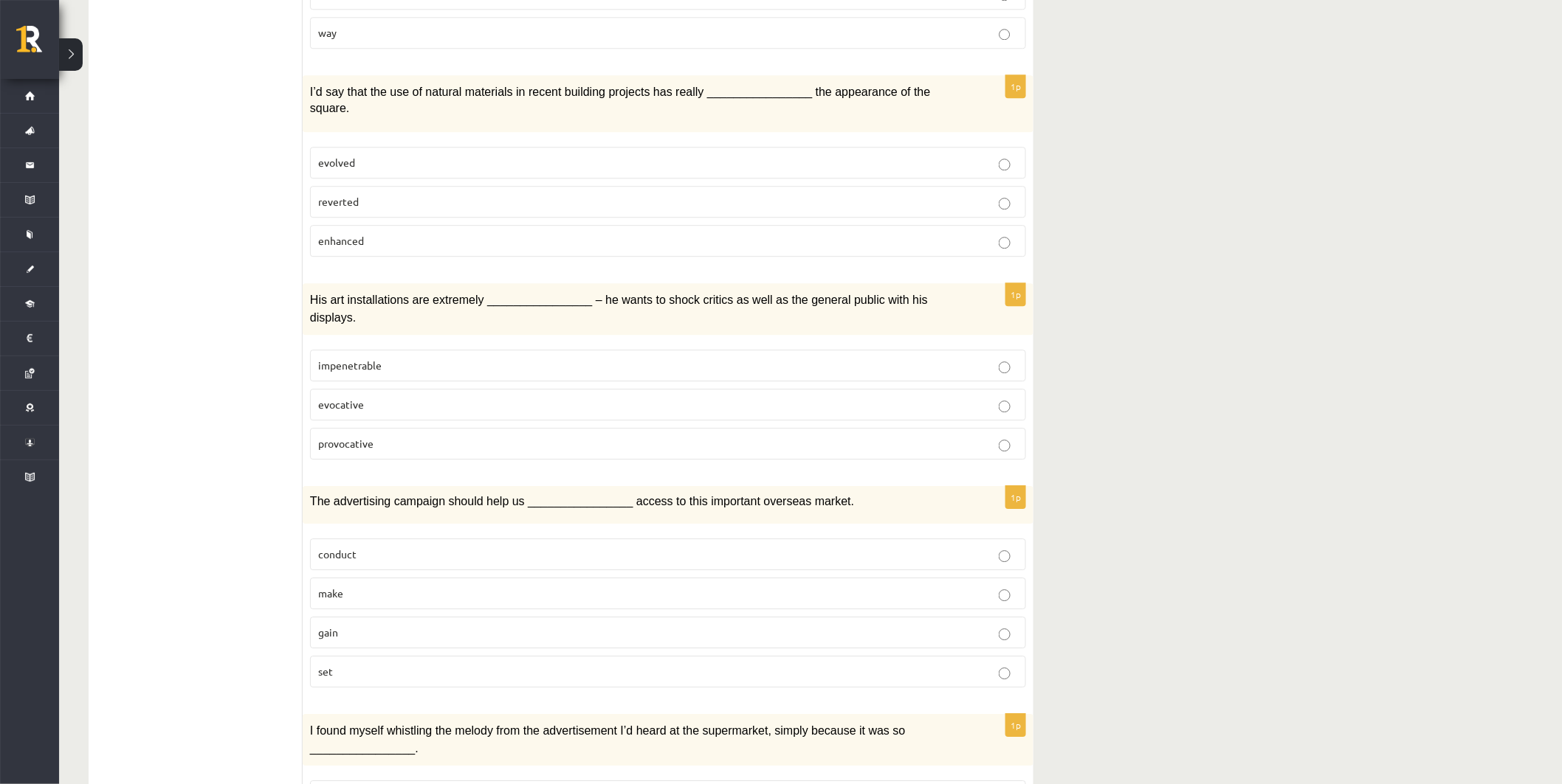
scroll to position [1579, 0]
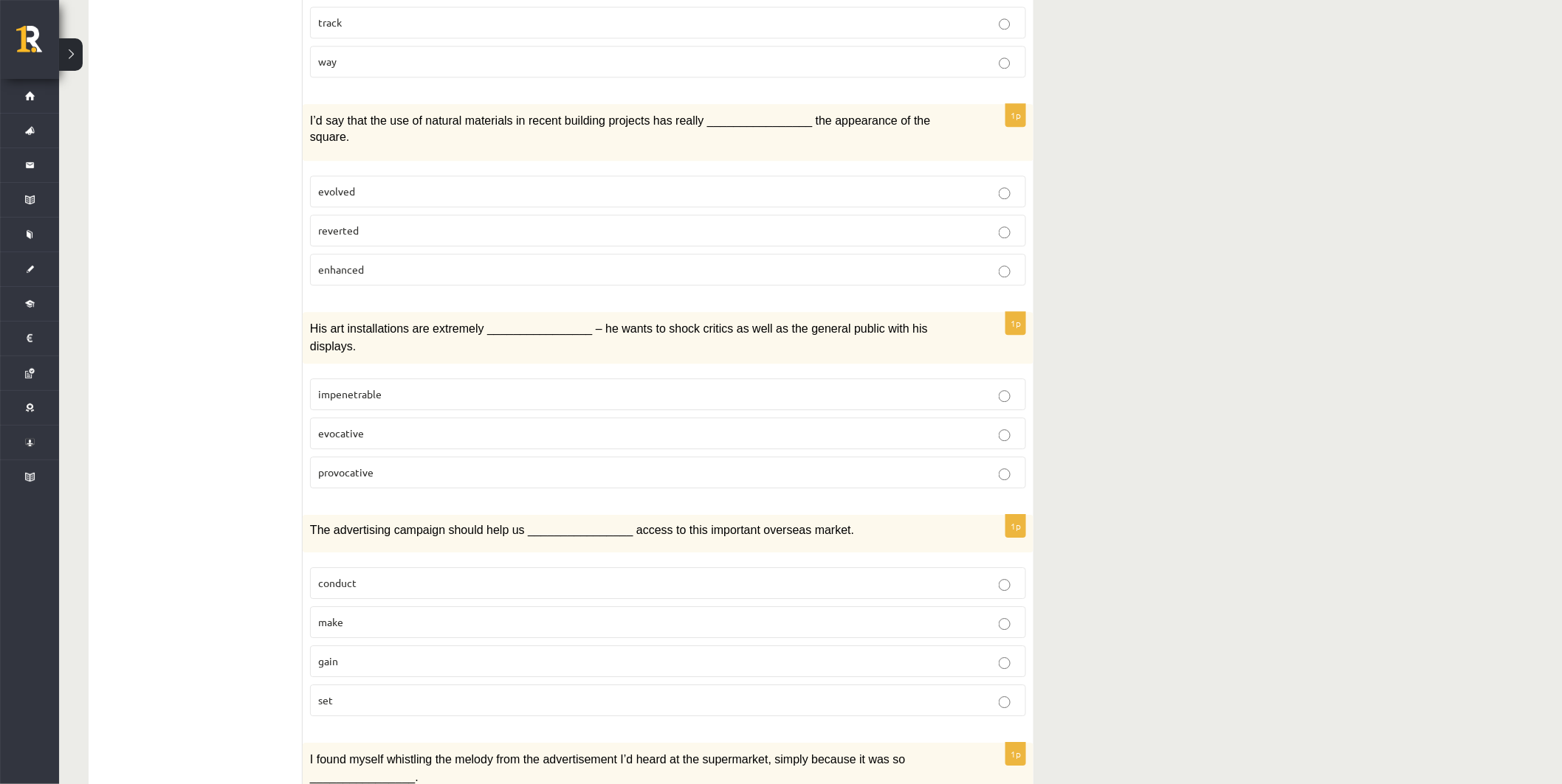
click at [424, 653] on p "gain" at bounding box center [668, 661] width 700 height 15
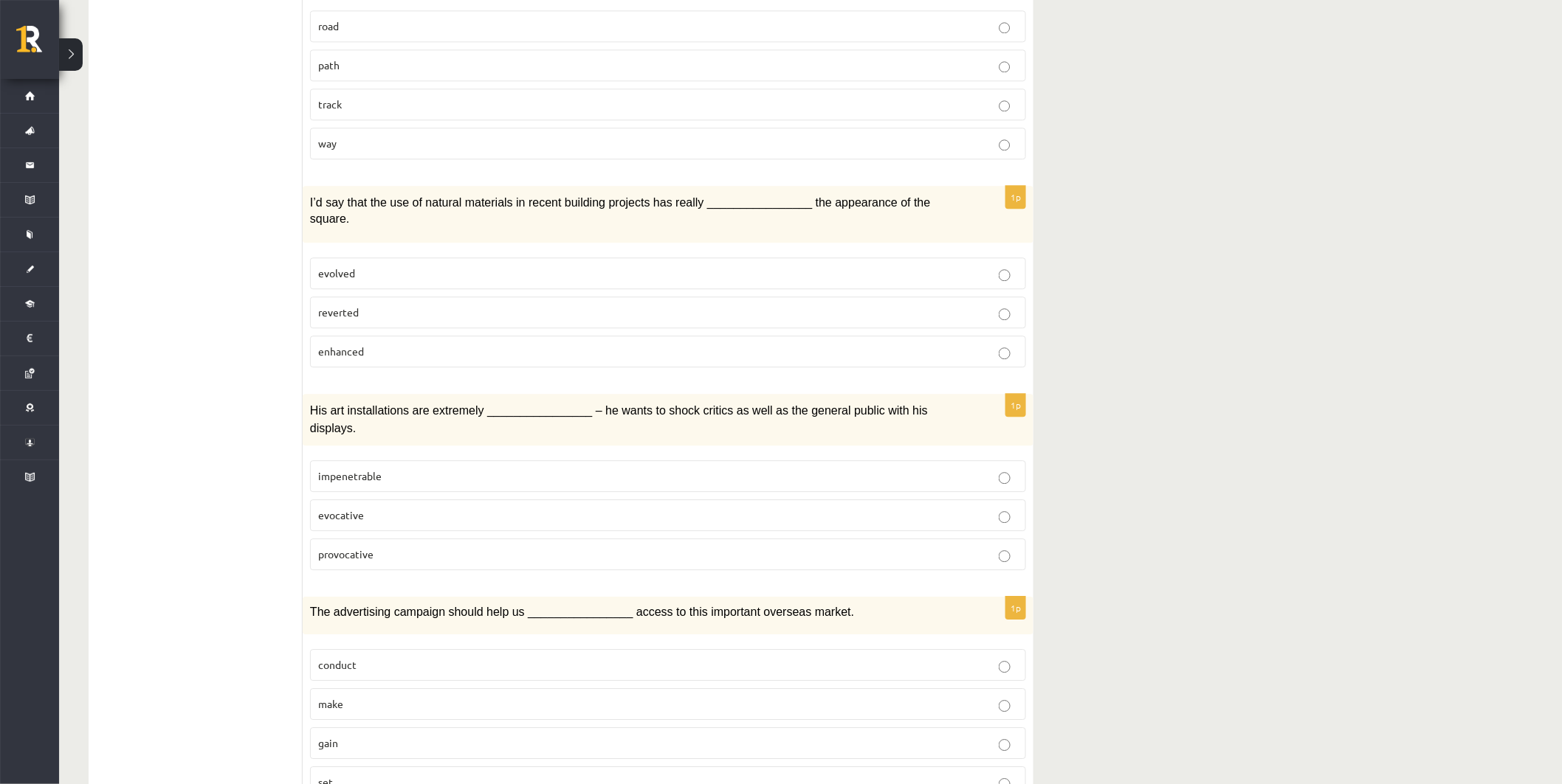
scroll to position [1415, 0]
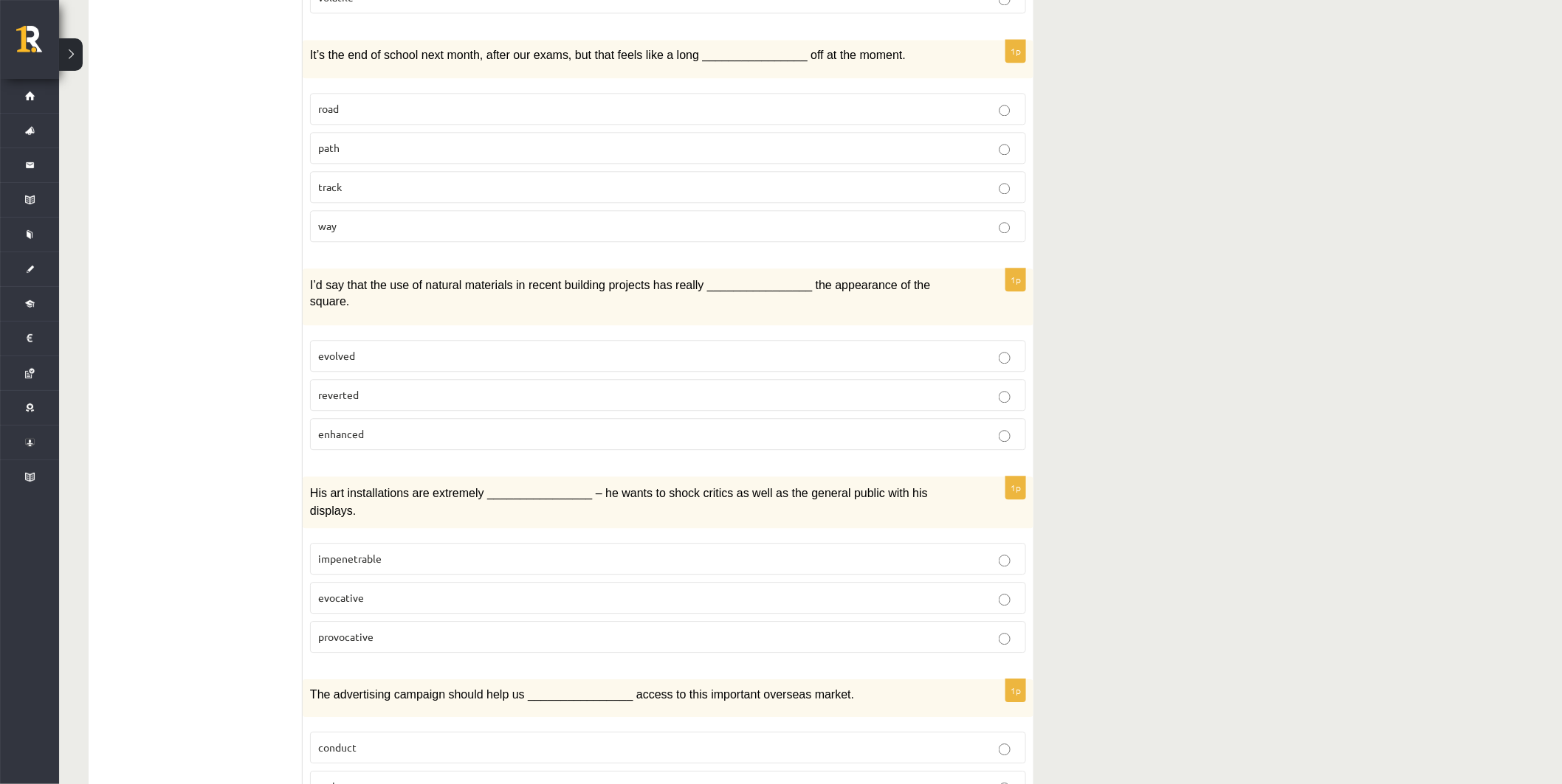
click at [395, 629] on p "provocative" at bounding box center [668, 636] width 700 height 15
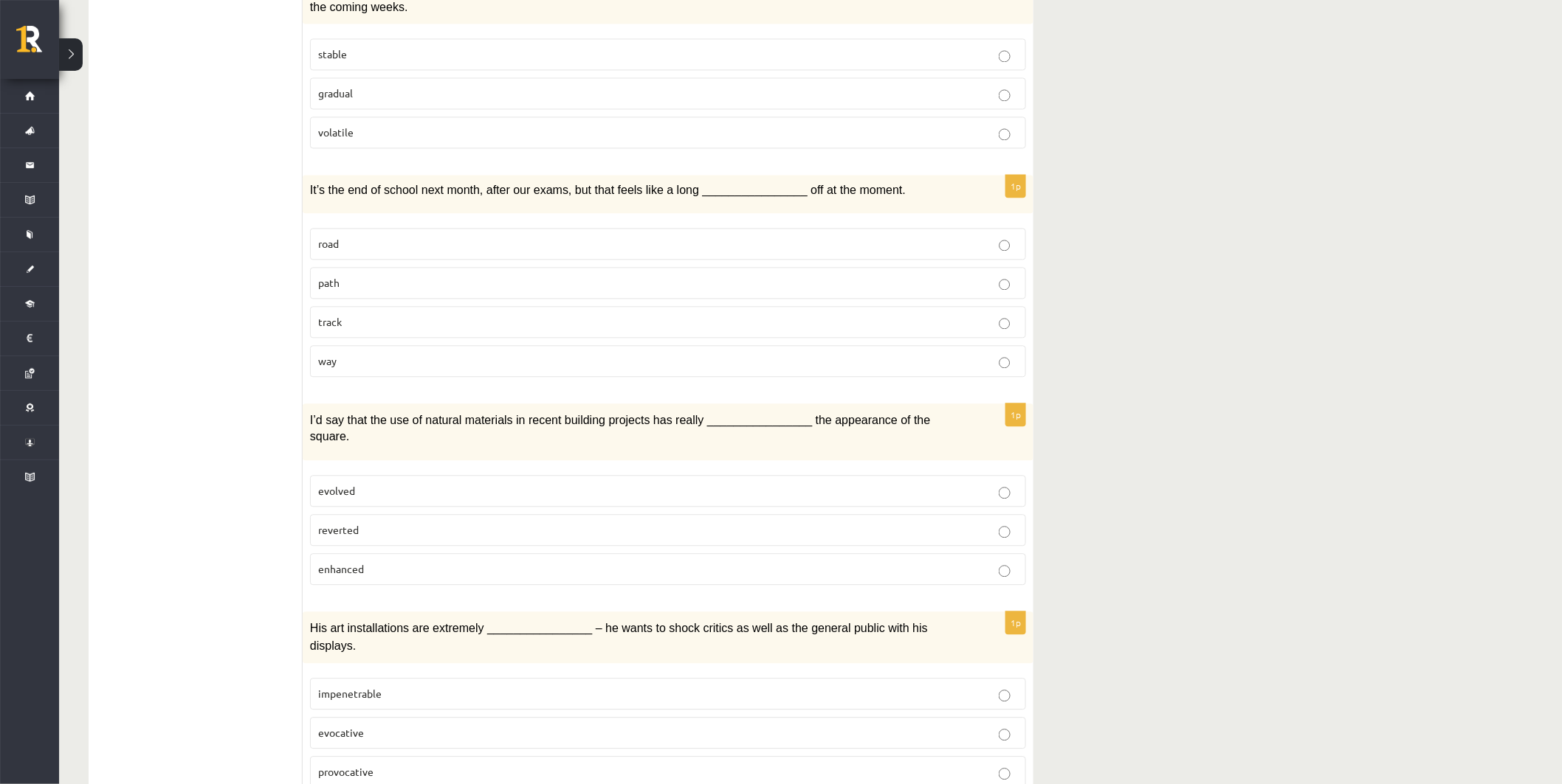
scroll to position [1251, 0]
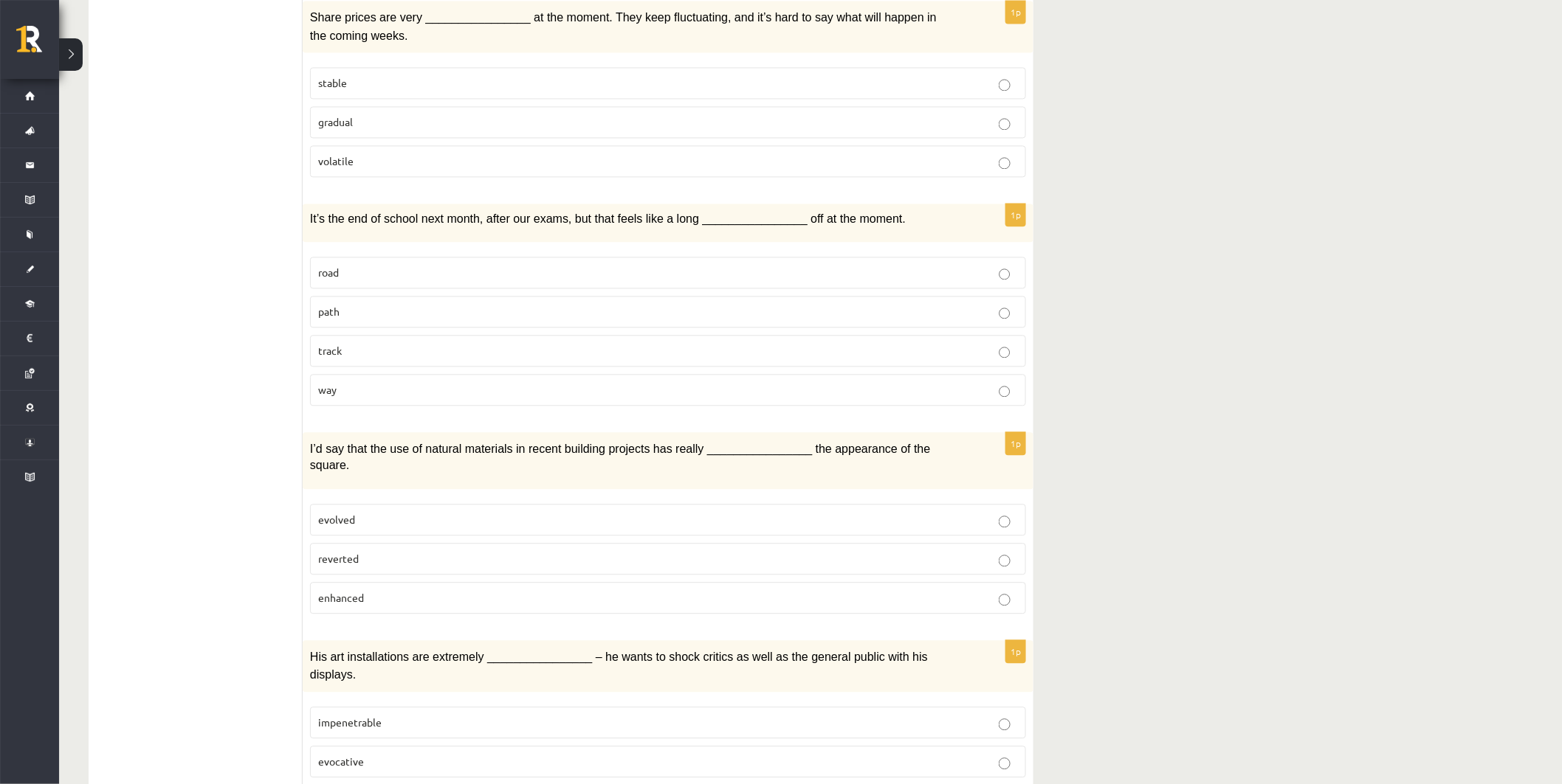
click at [380, 512] on p "evolved" at bounding box center [668, 519] width 700 height 15
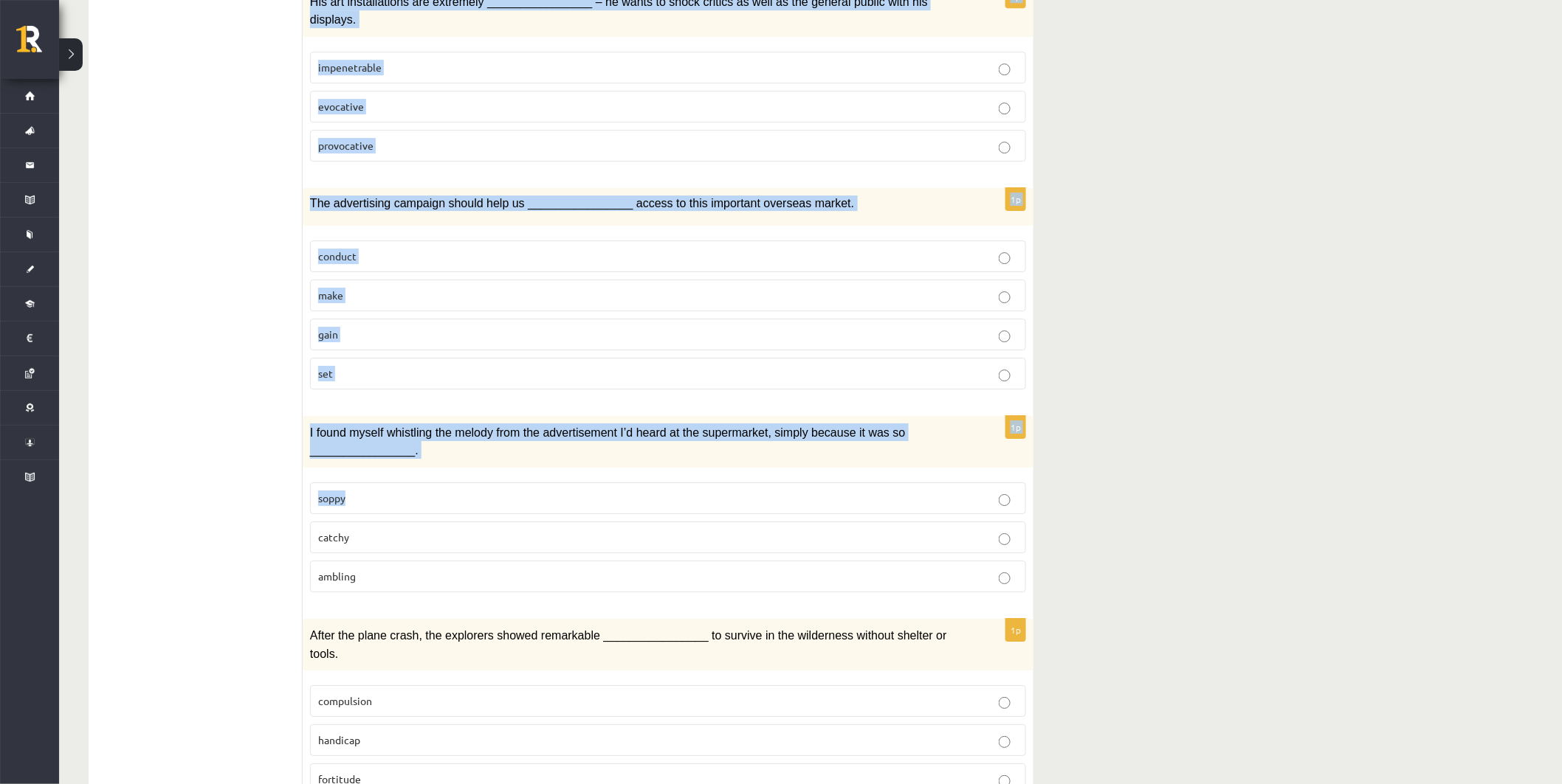
scroll to position [1908, 0]
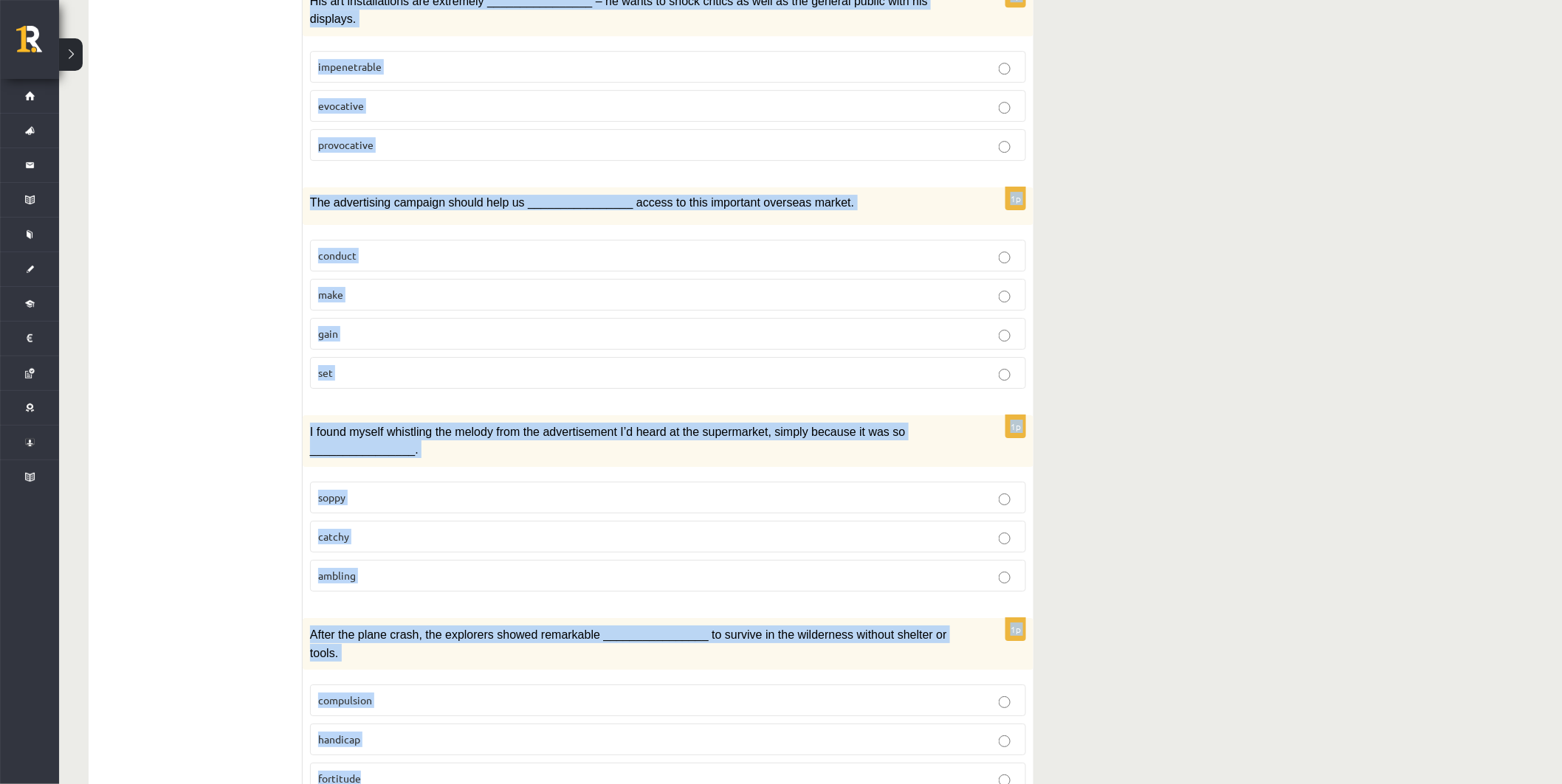
drag, startPoint x: 315, startPoint y: 173, endPoint x: 746, endPoint y: 692, distance: 674.6
copy form "Choose the correct answers. 1p ________________ no means were all the students …"
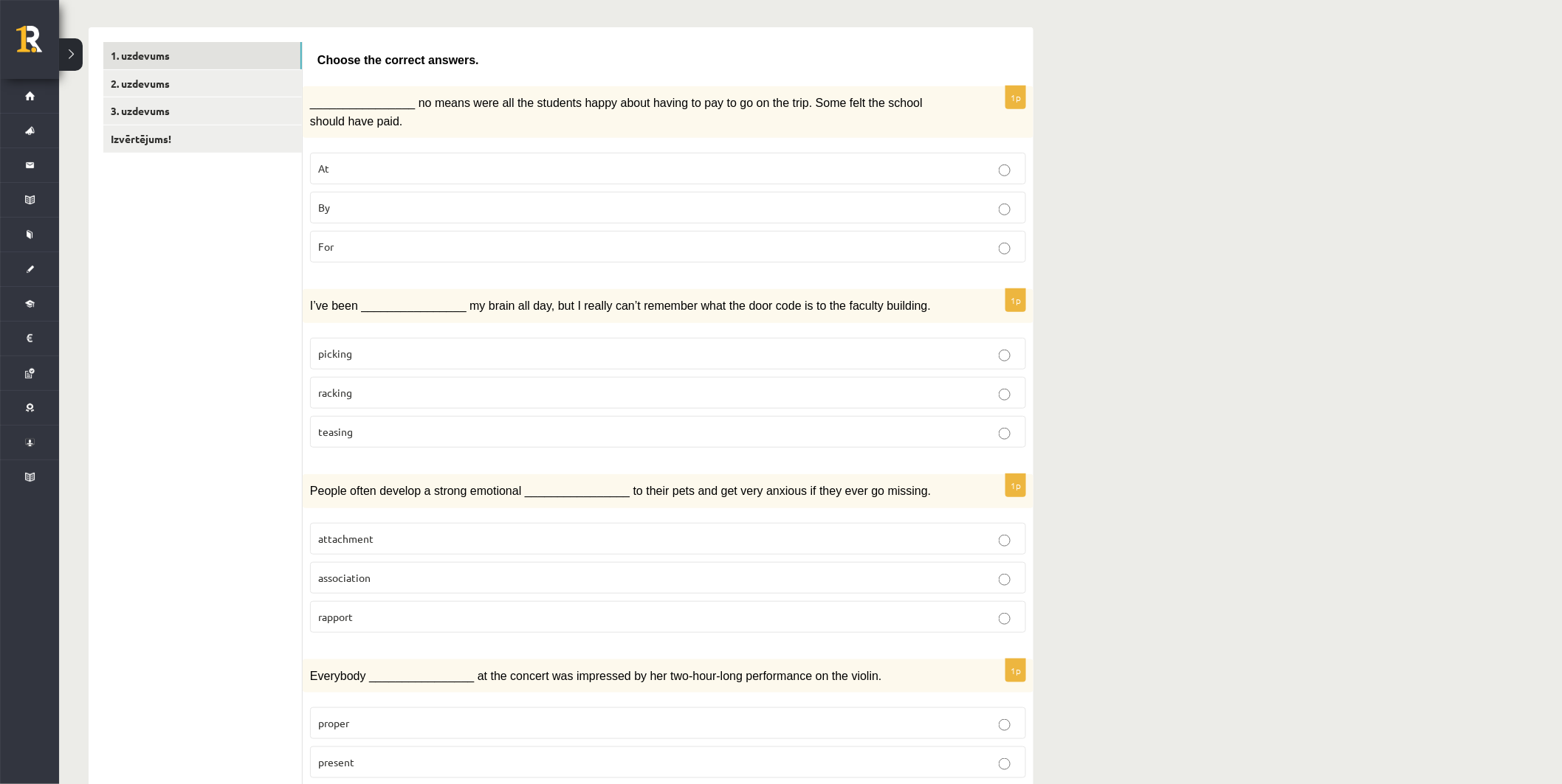
scroll to position [186, 0]
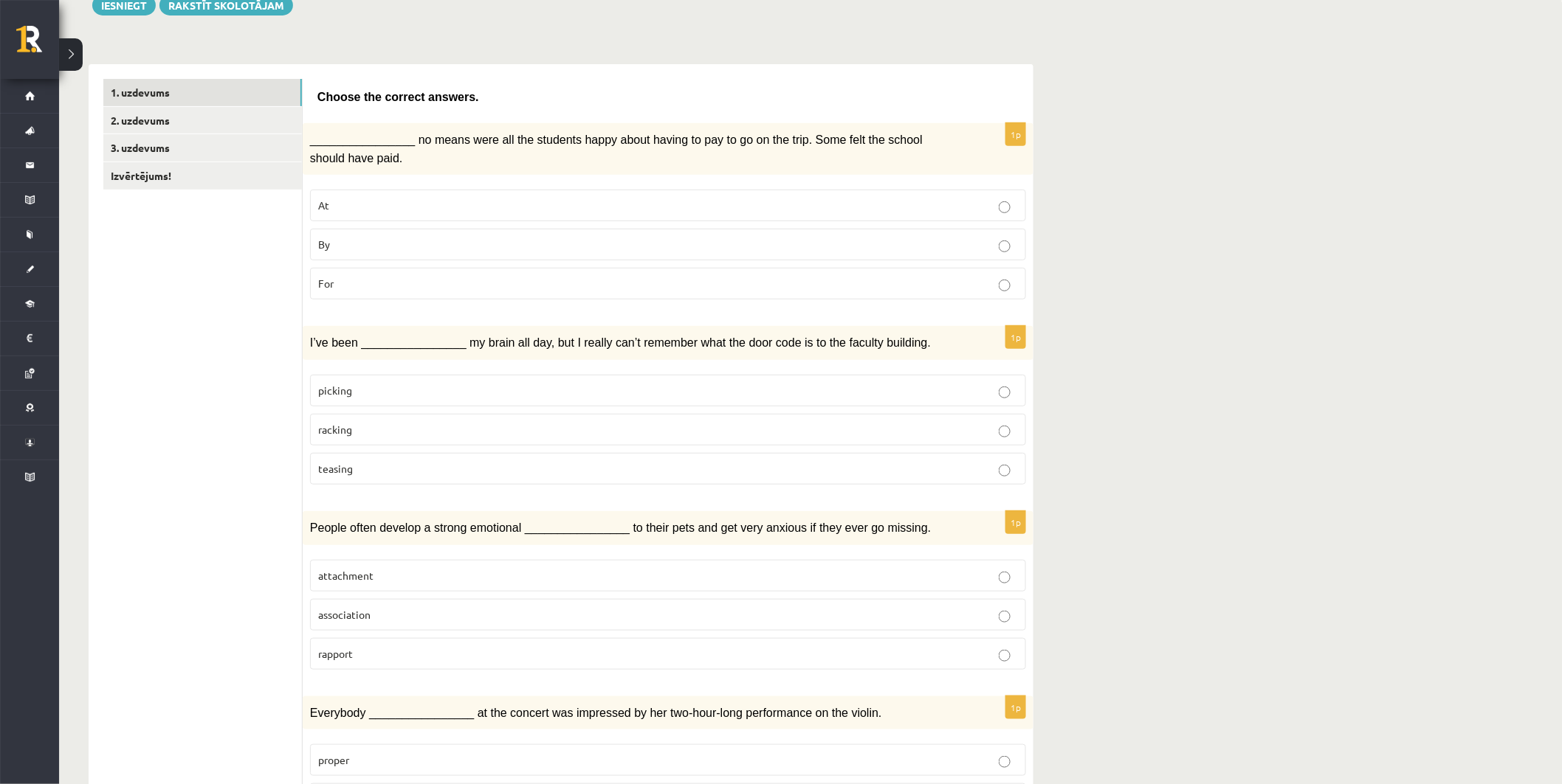
click at [443, 429] on p "racking" at bounding box center [668, 429] width 700 height 15
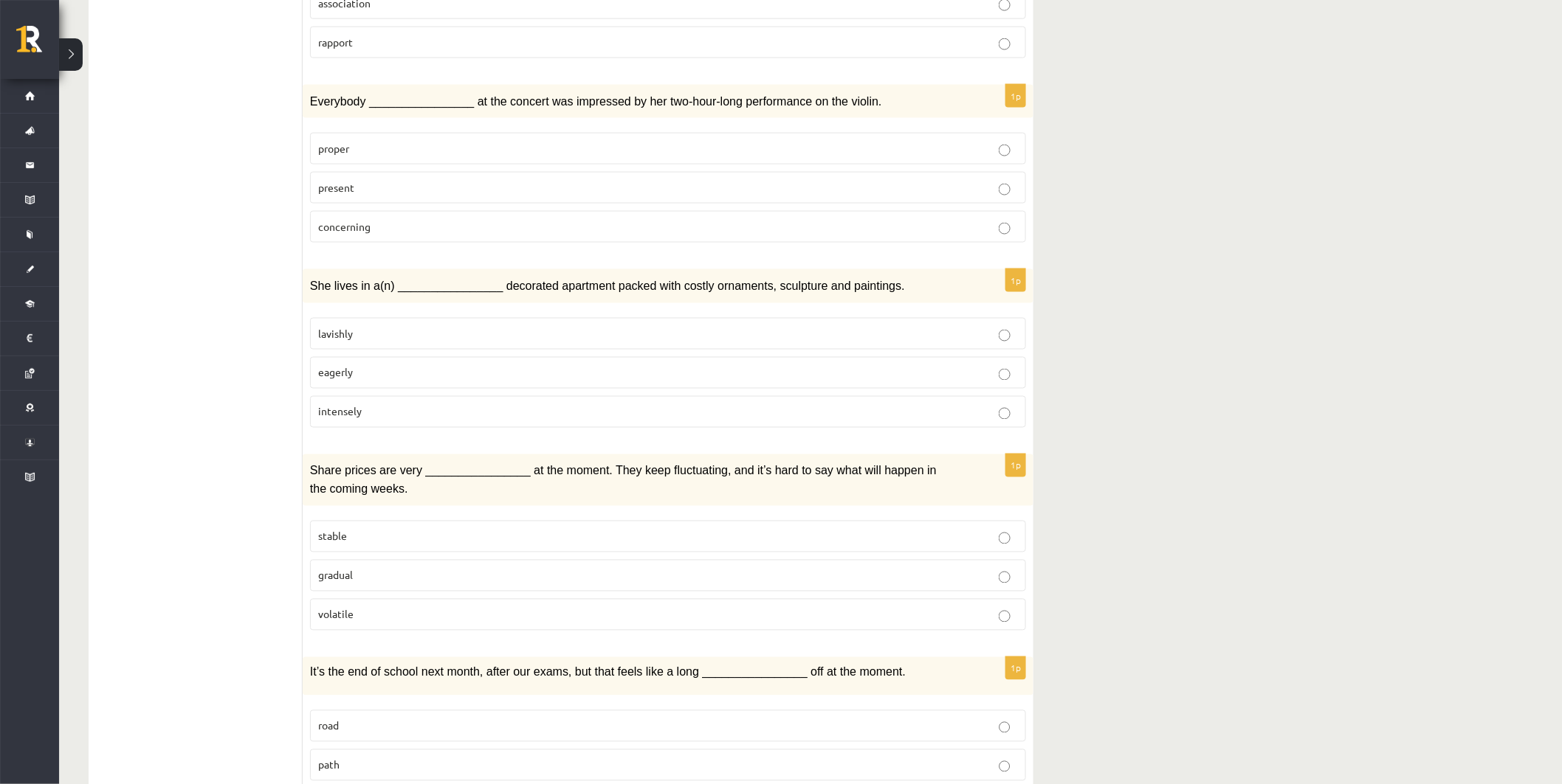
scroll to position [842, 0]
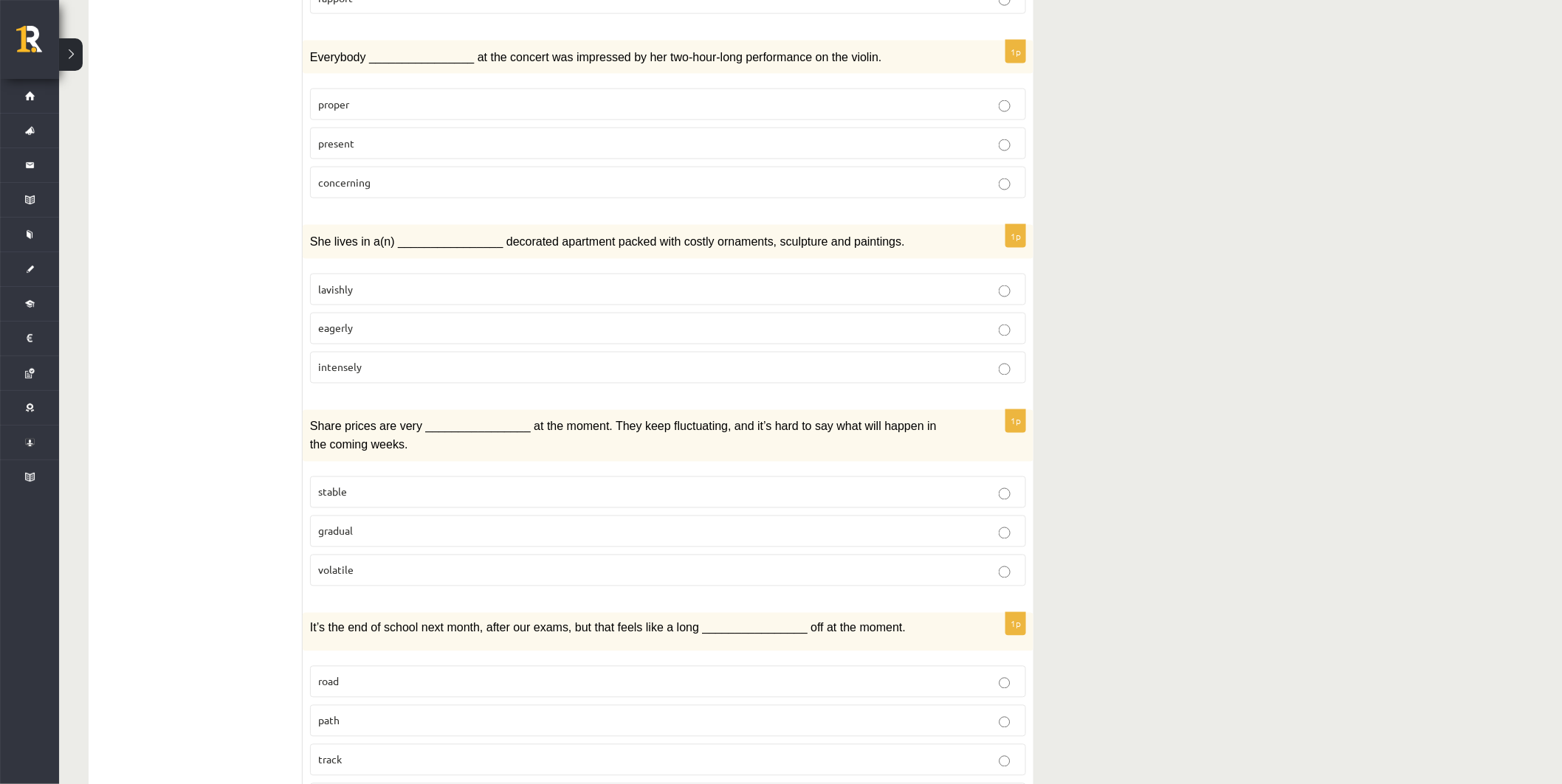
click at [456, 563] on p "volatile" at bounding box center [668, 570] width 700 height 15
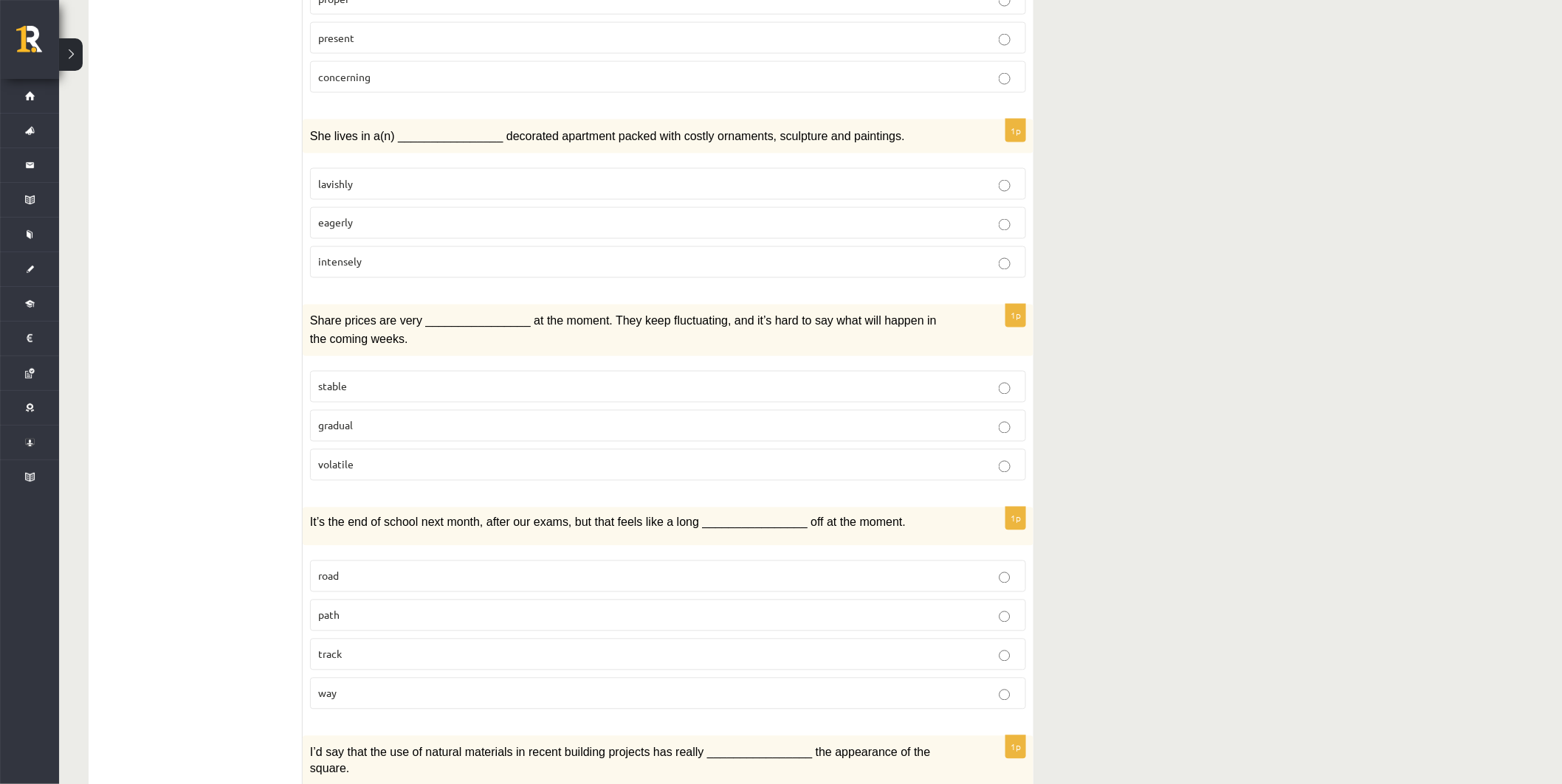
scroll to position [1005, 0]
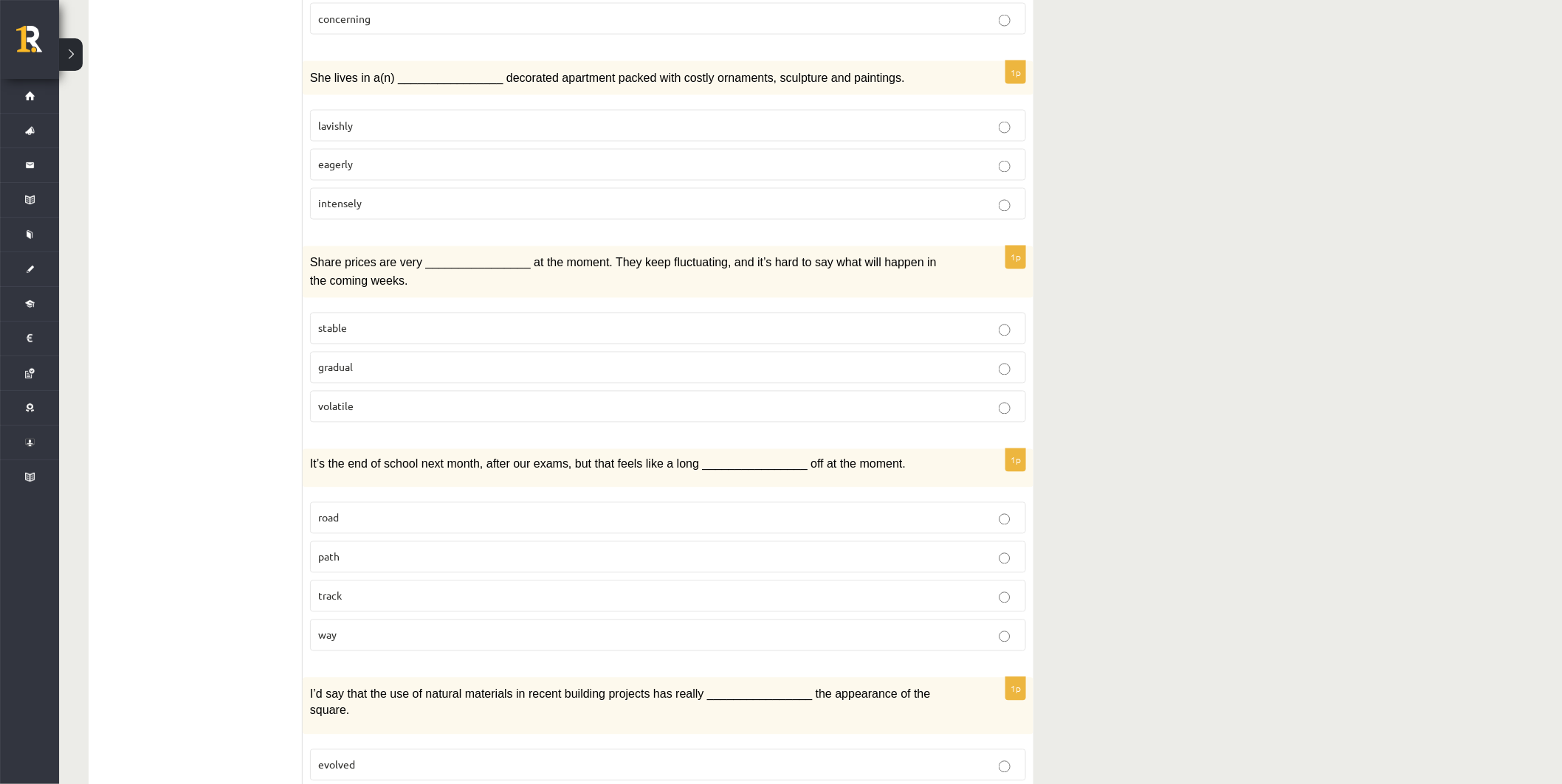
click at [478, 619] on label "way" at bounding box center [668, 636] width 716 height 32
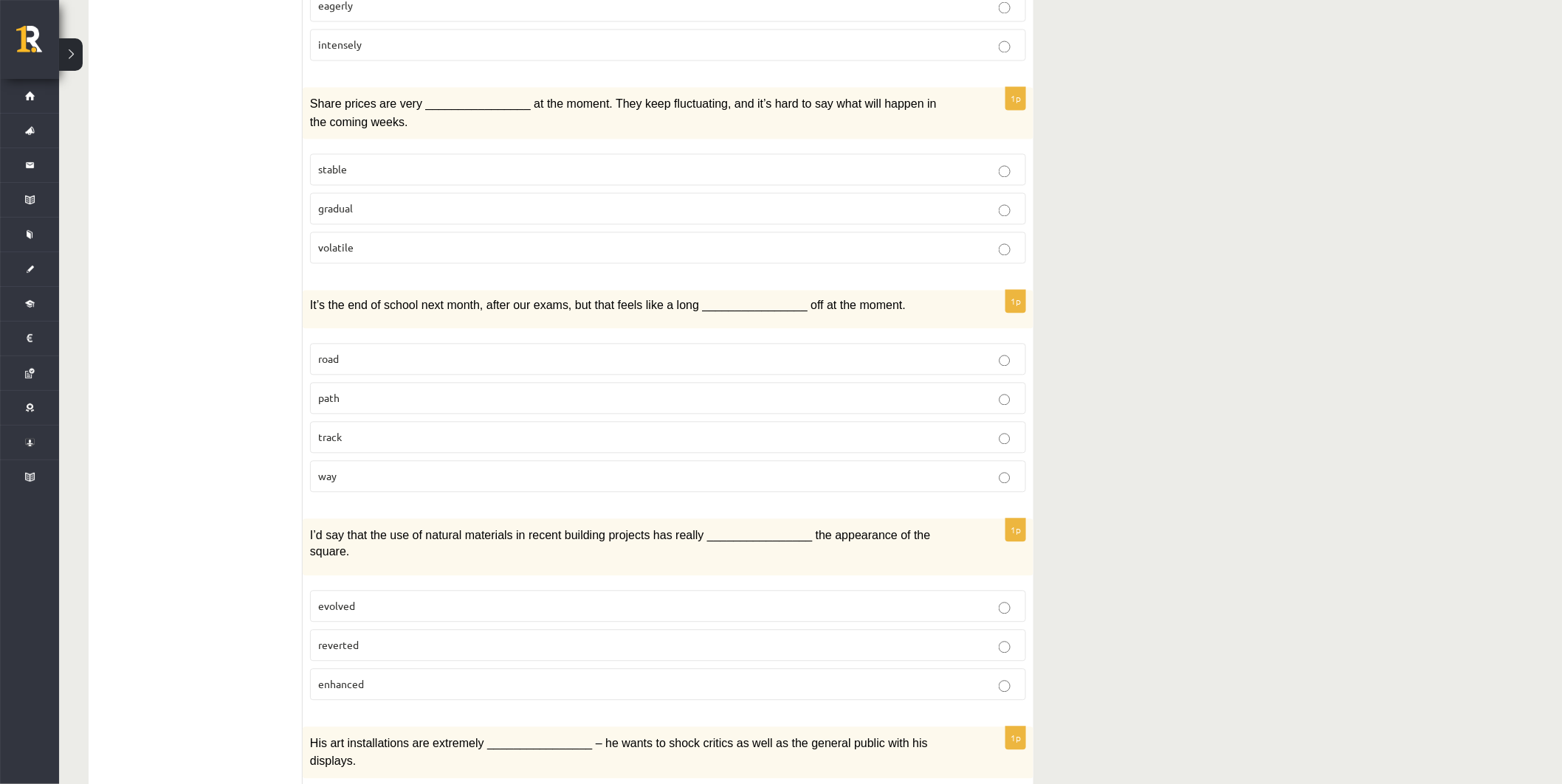
scroll to position [1251, 0]
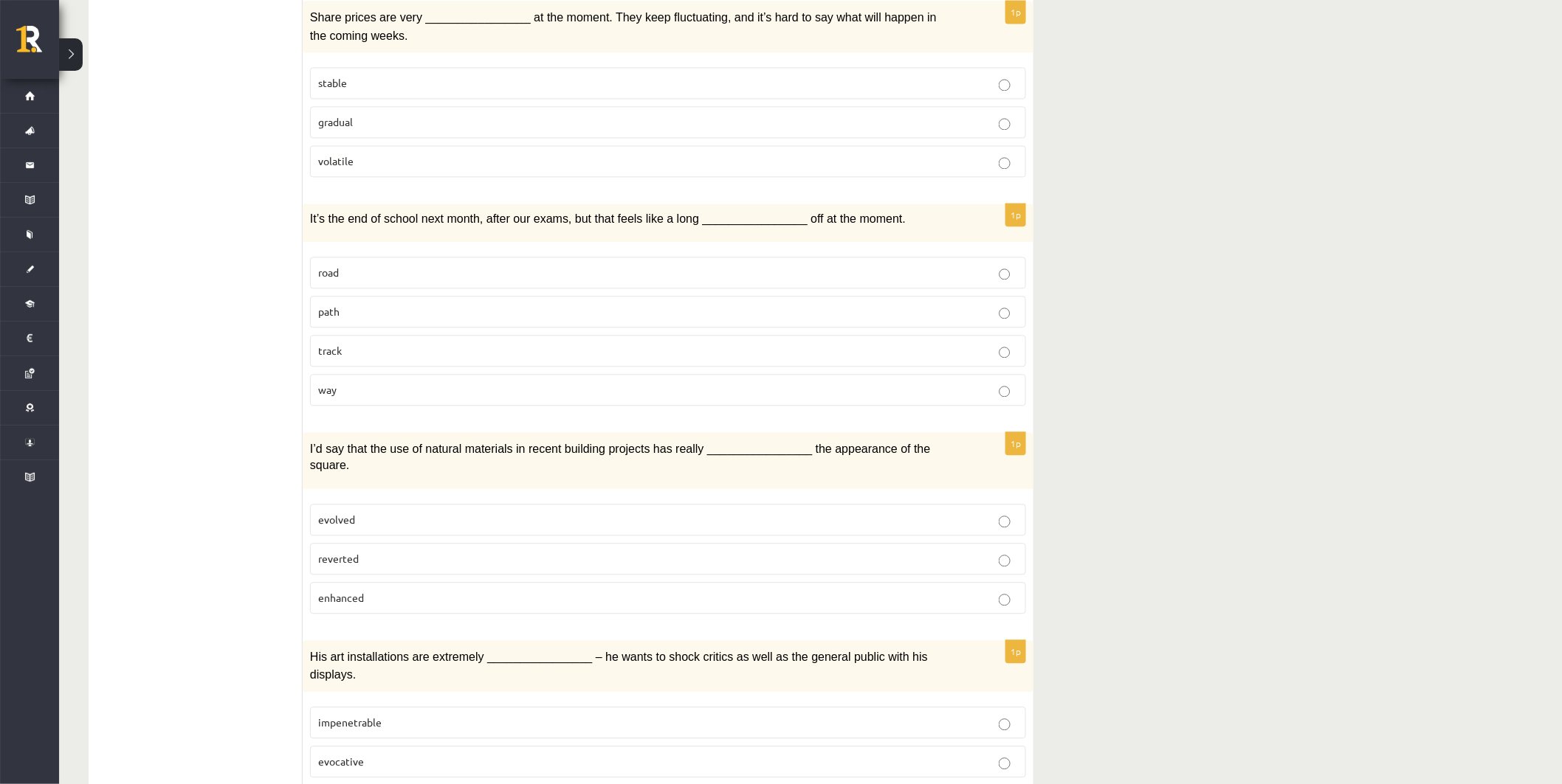
click at [483, 590] on p "enhanced" at bounding box center [668, 598] width 700 height 15
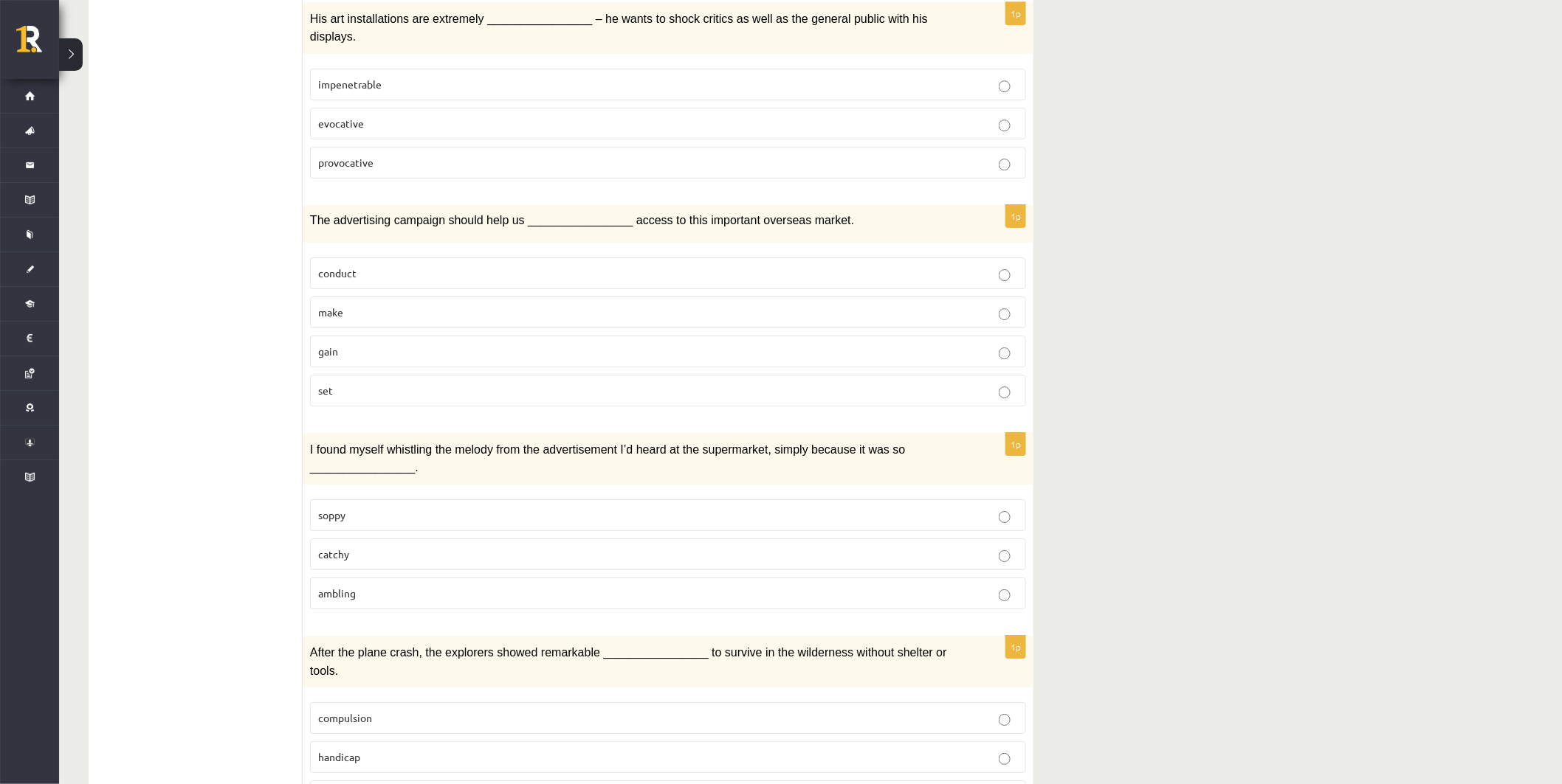
scroll to position [1908, 0]
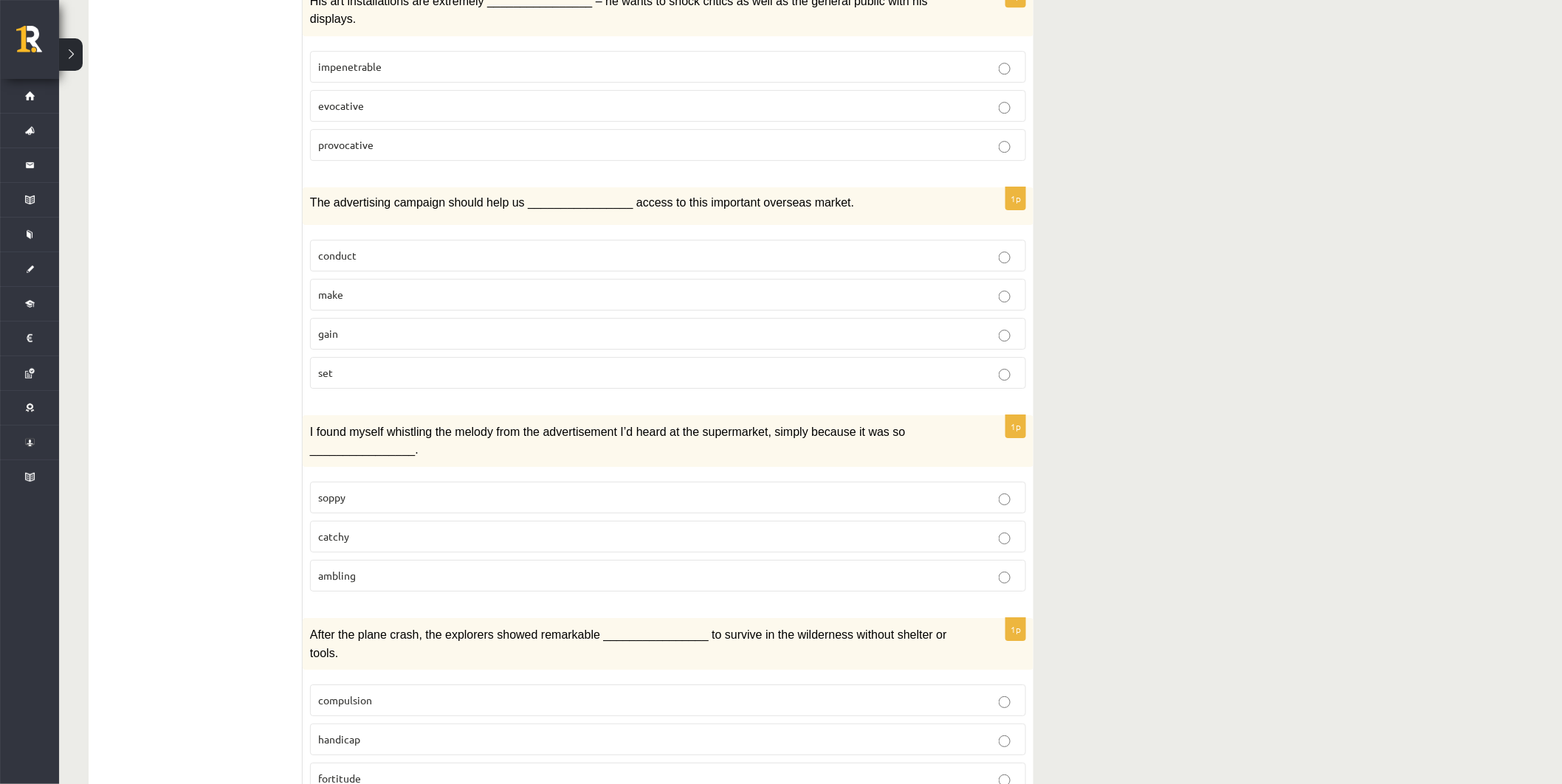
click at [551, 763] on label "fortitude" at bounding box center [668, 779] width 716 height 32
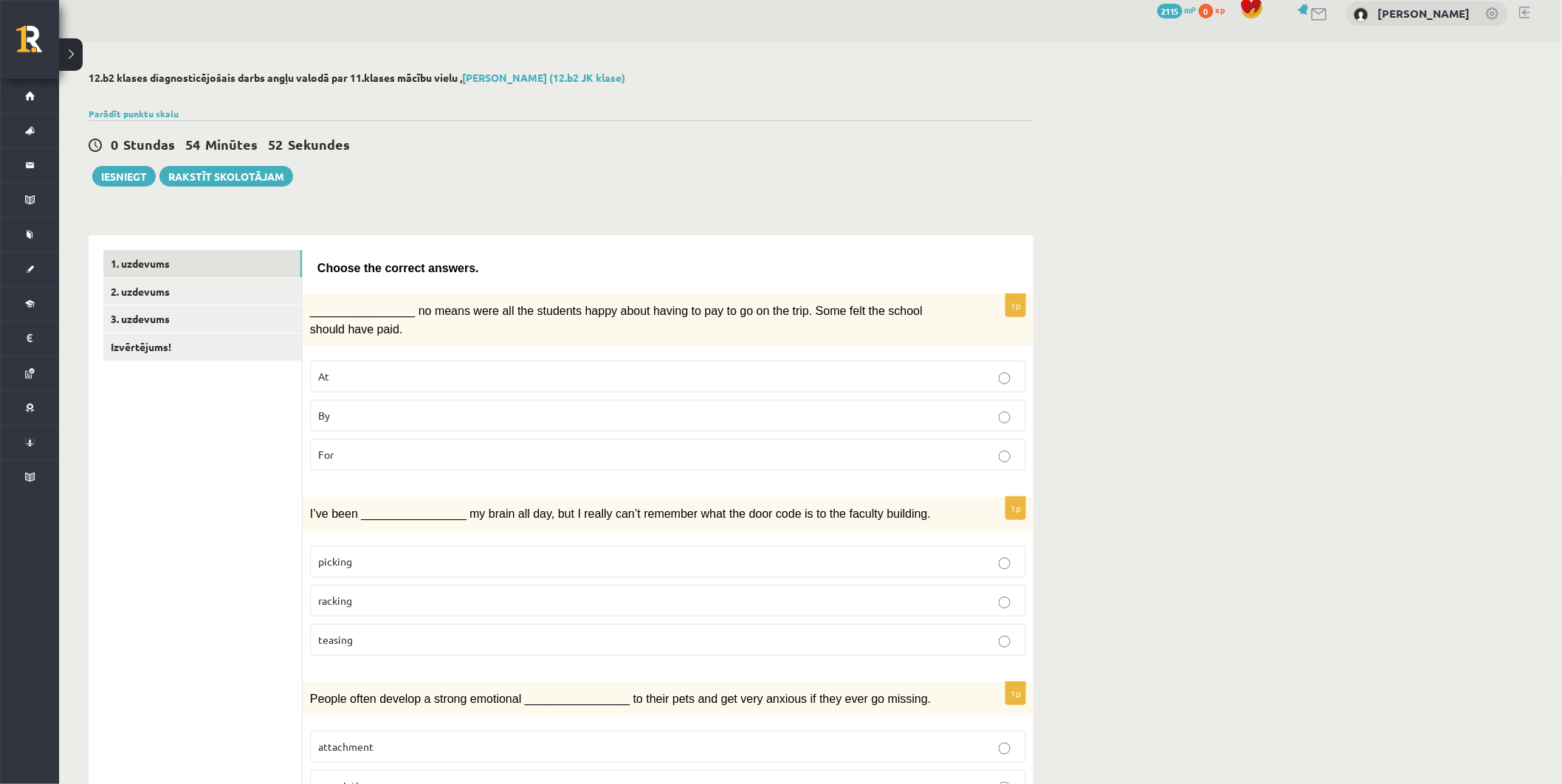
scroll to position [0, 0]
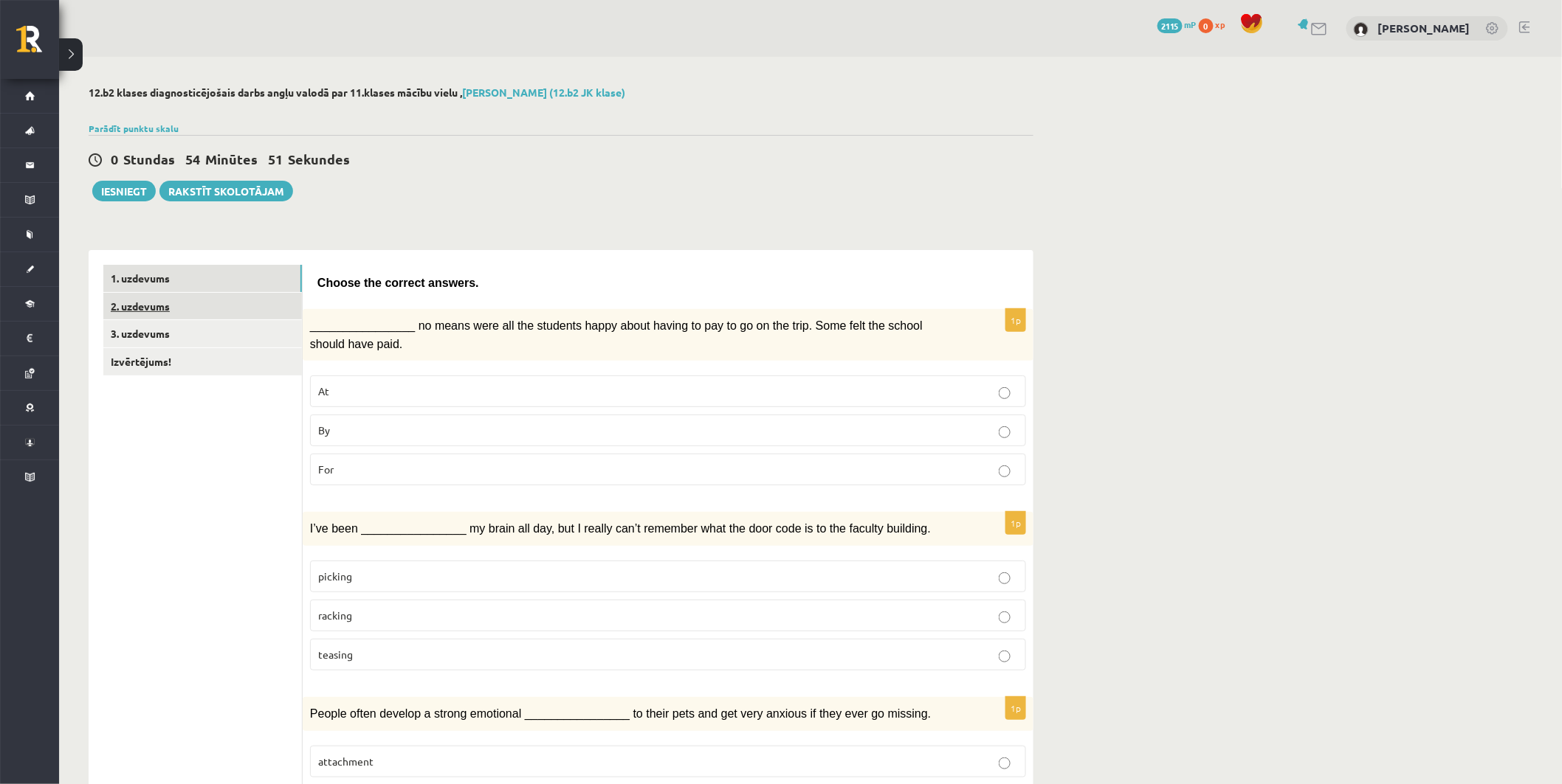
click at [235, 306] on link "2. uzdevums" at bounding box center [202, 306] width 199 height 27
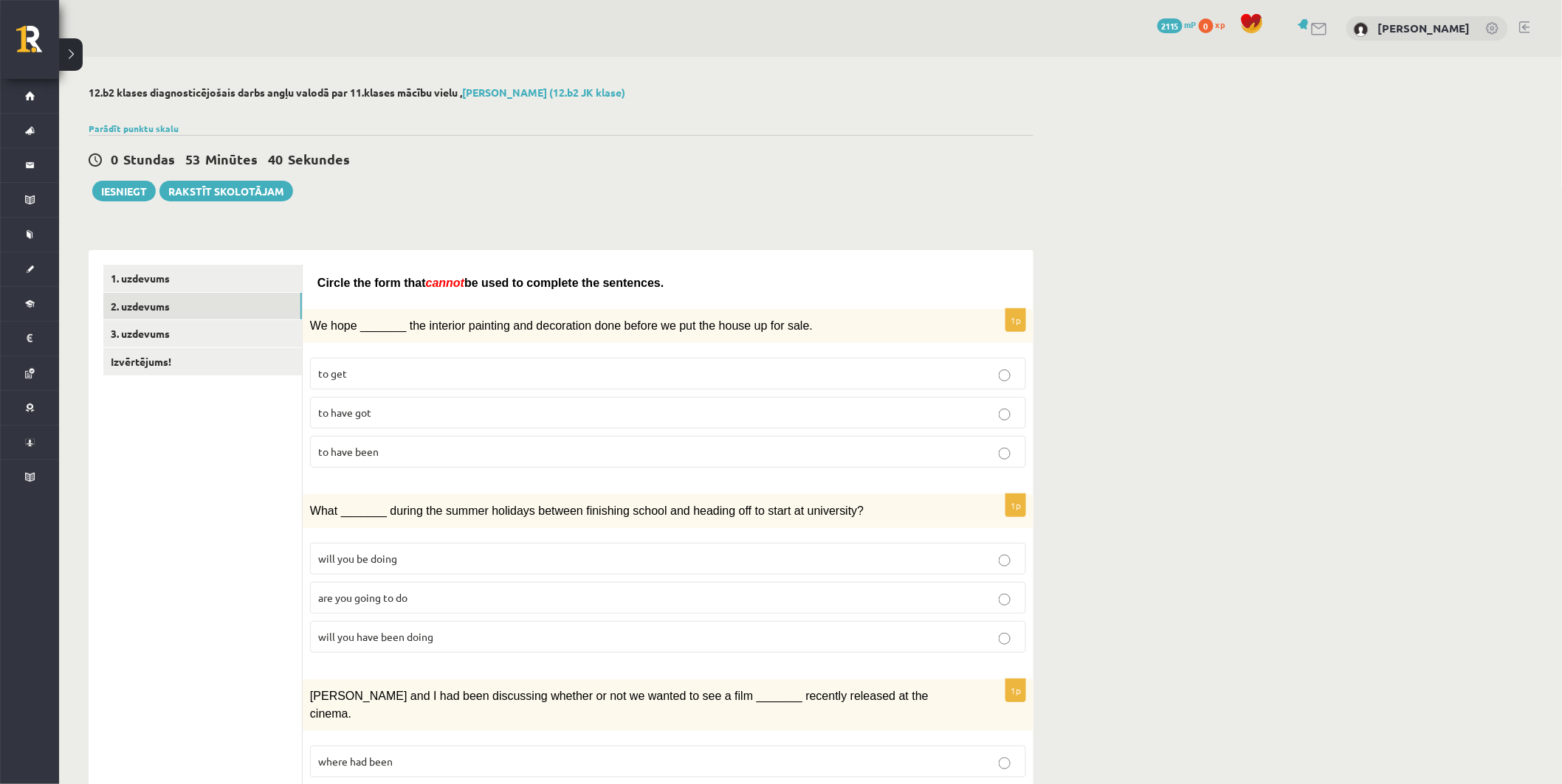
click at [389, 445] on p "to have been" at bounding box center [668, 452] width 700 height 15
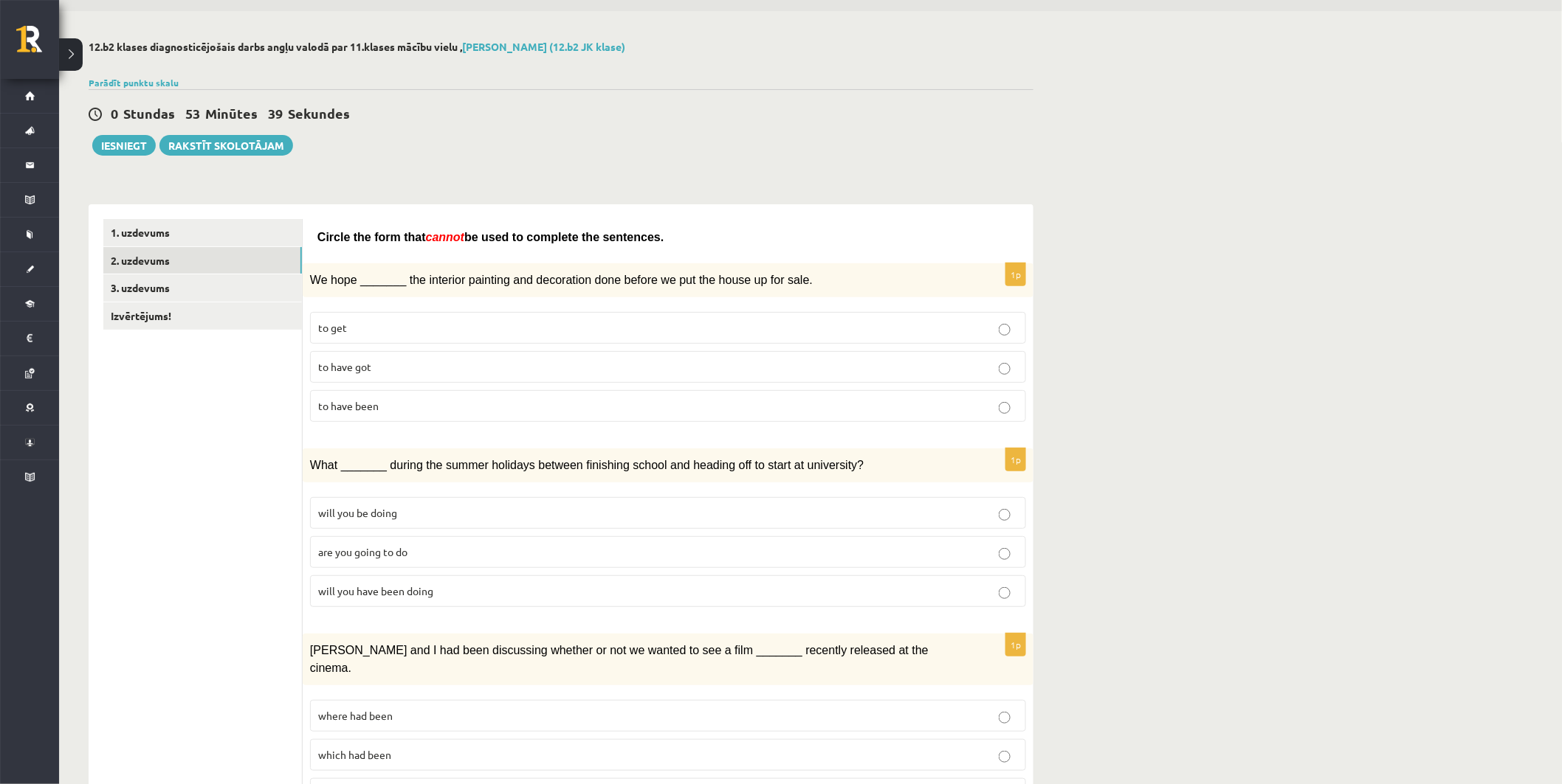
scroll to position [82, 0]
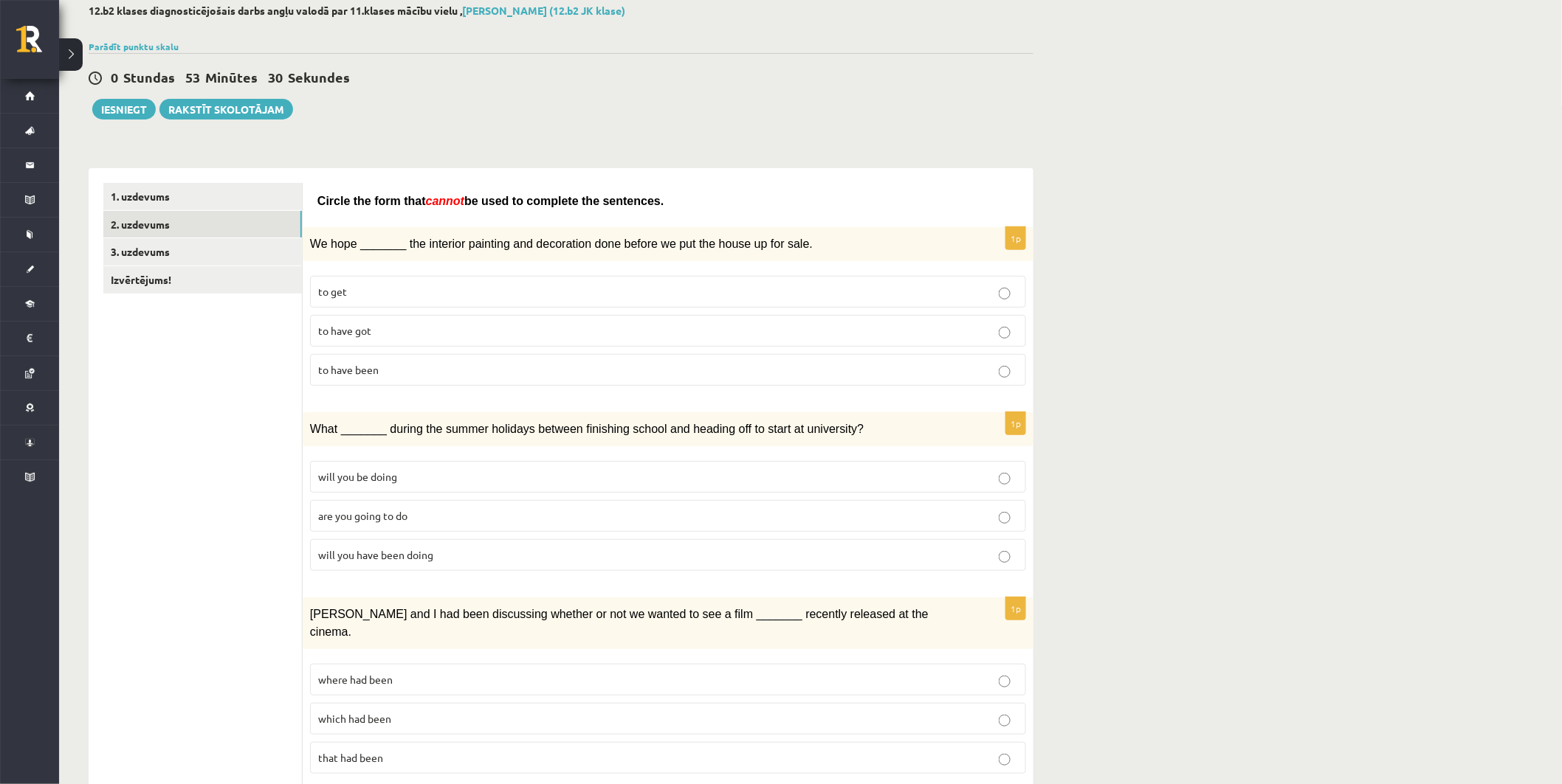
click at [424, 552] on span "will you have been doing" at bounding box center [376, 555] width 115 height 13
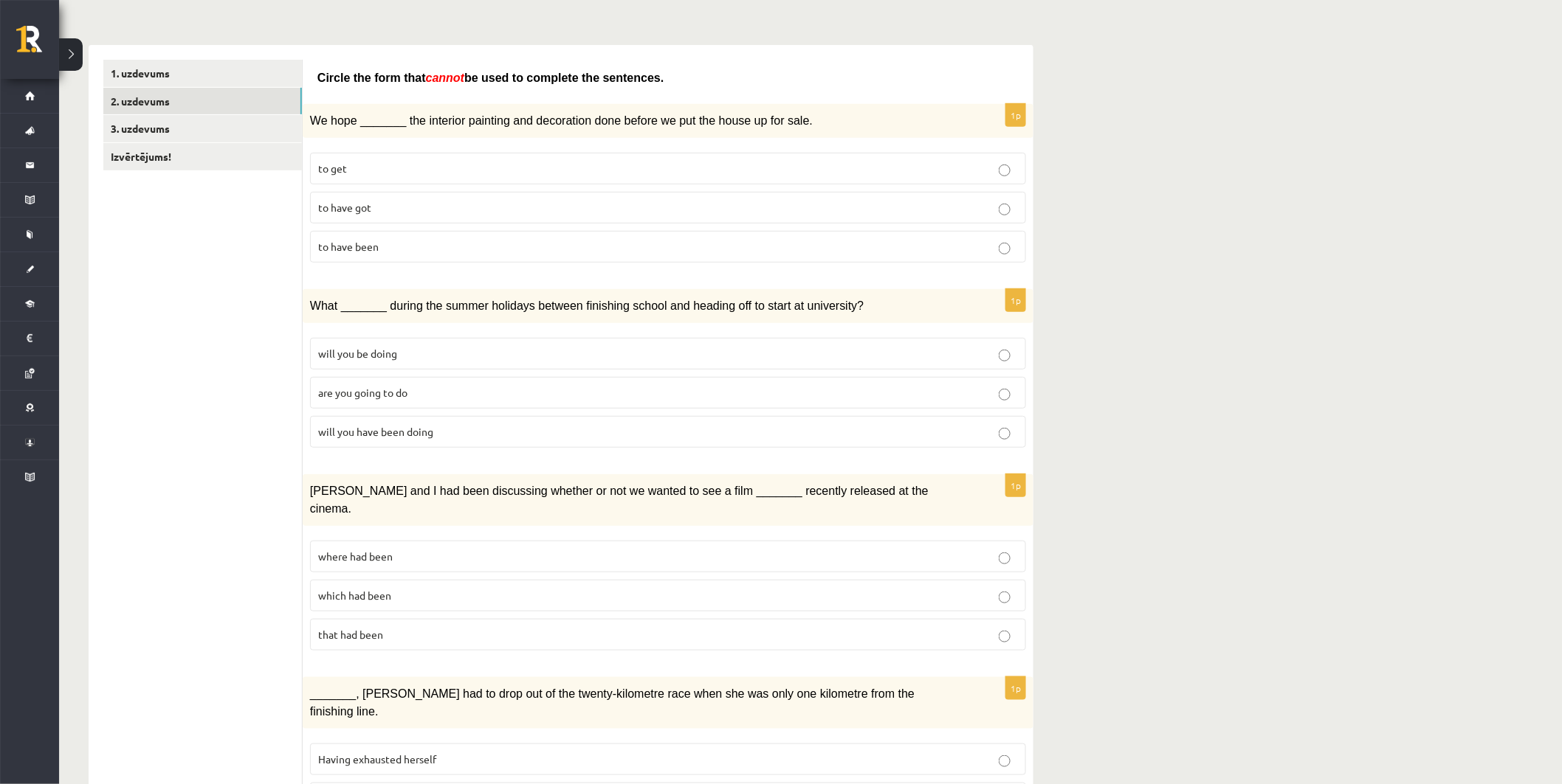
scroll to position [246, 0]
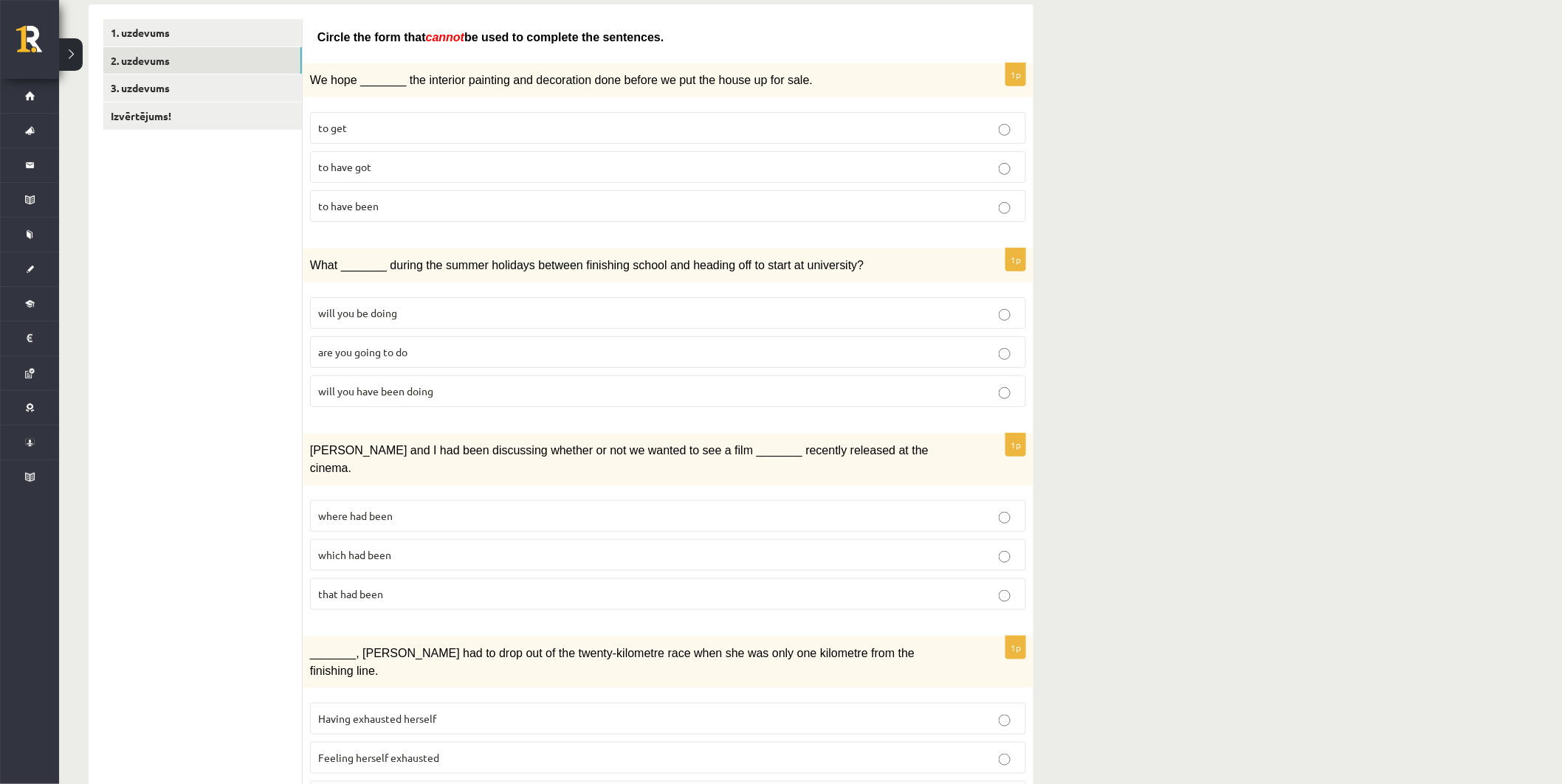
click at [421, 500] on label "where had been" at bounding box center [668, 516] width 716 height 32
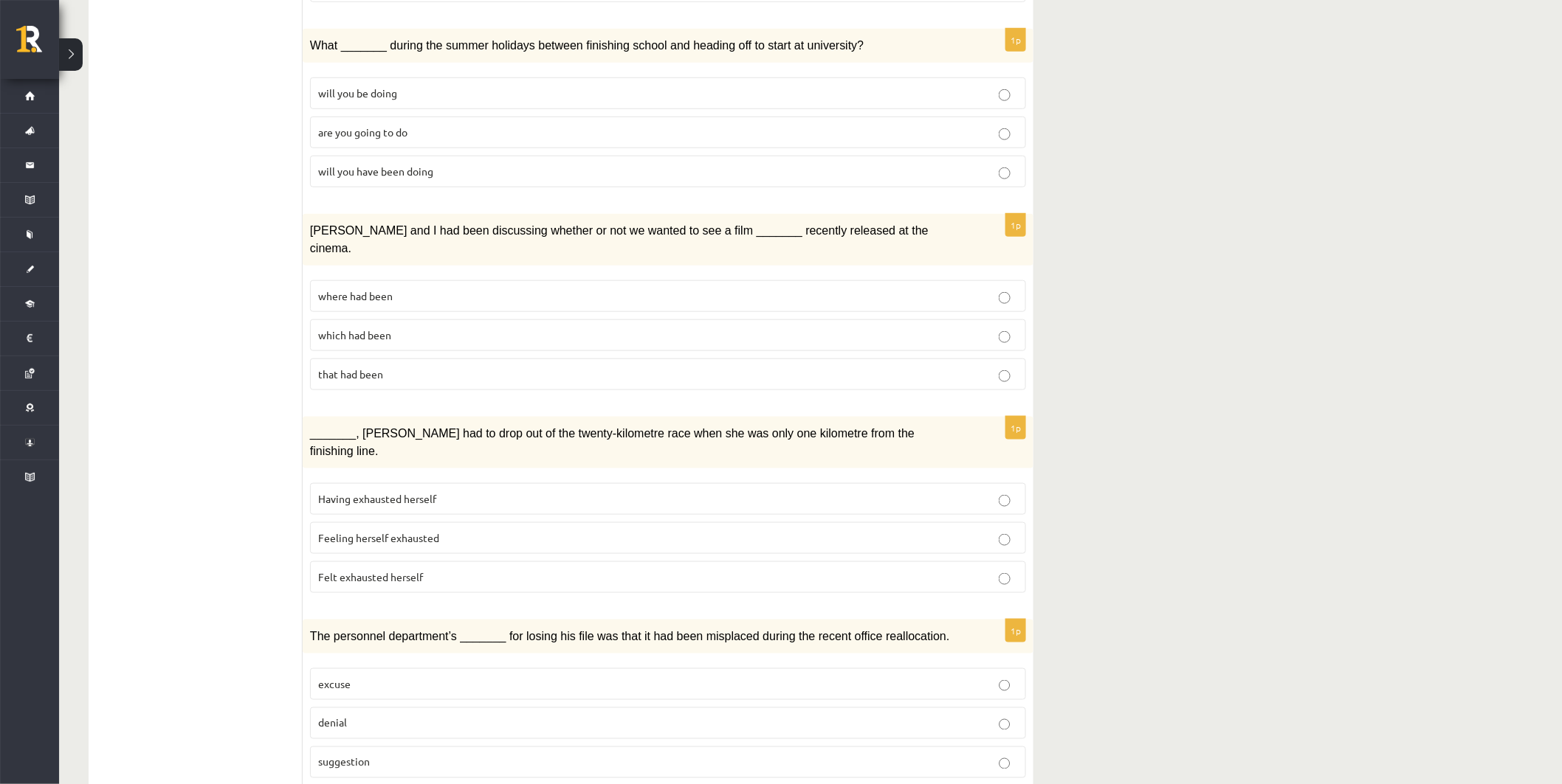
scroll to position [492, 0]
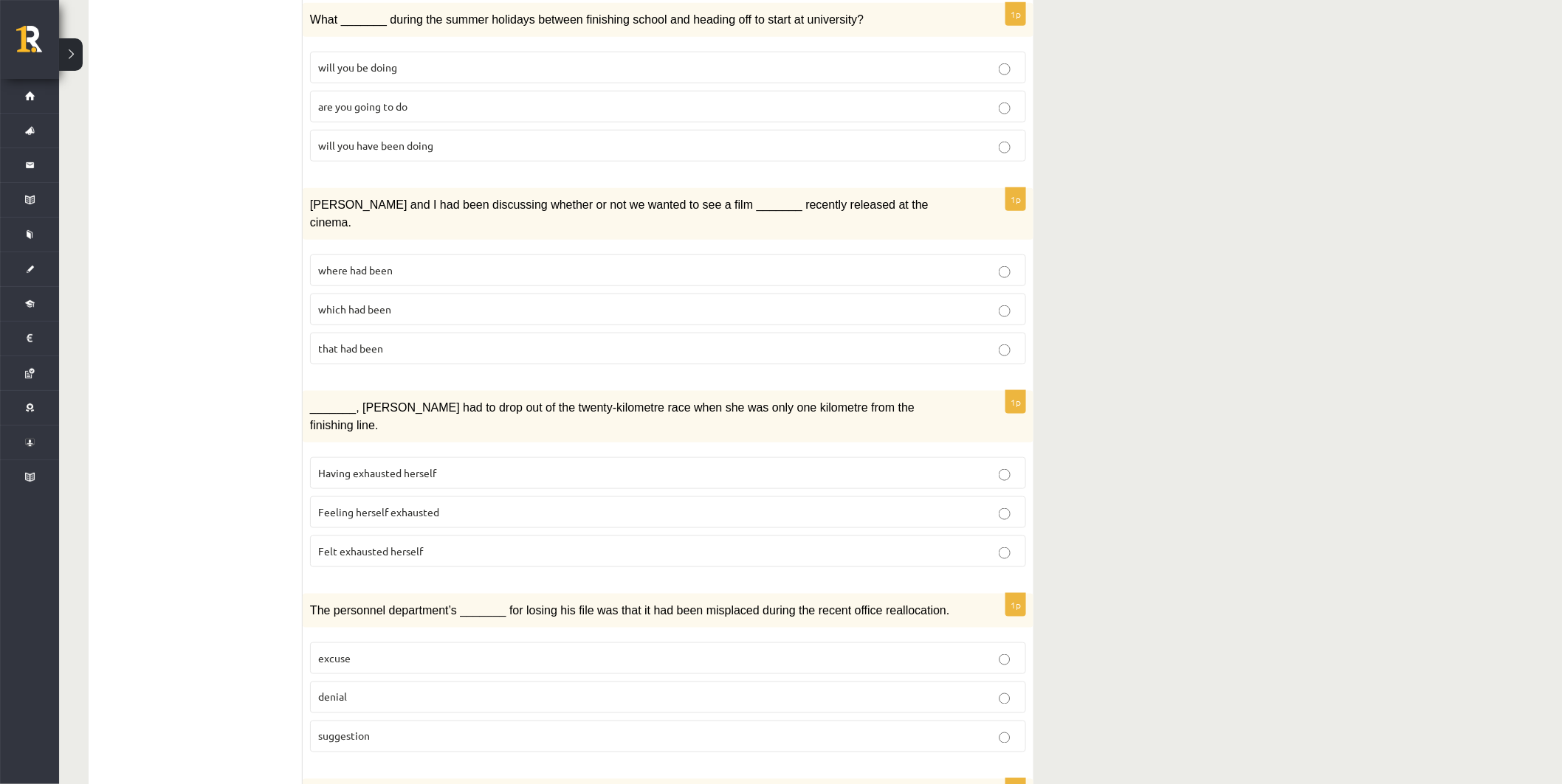
click at [421, 466] on span "Having exhausted herself" at bounding box center [377, 473] width 118 height 13
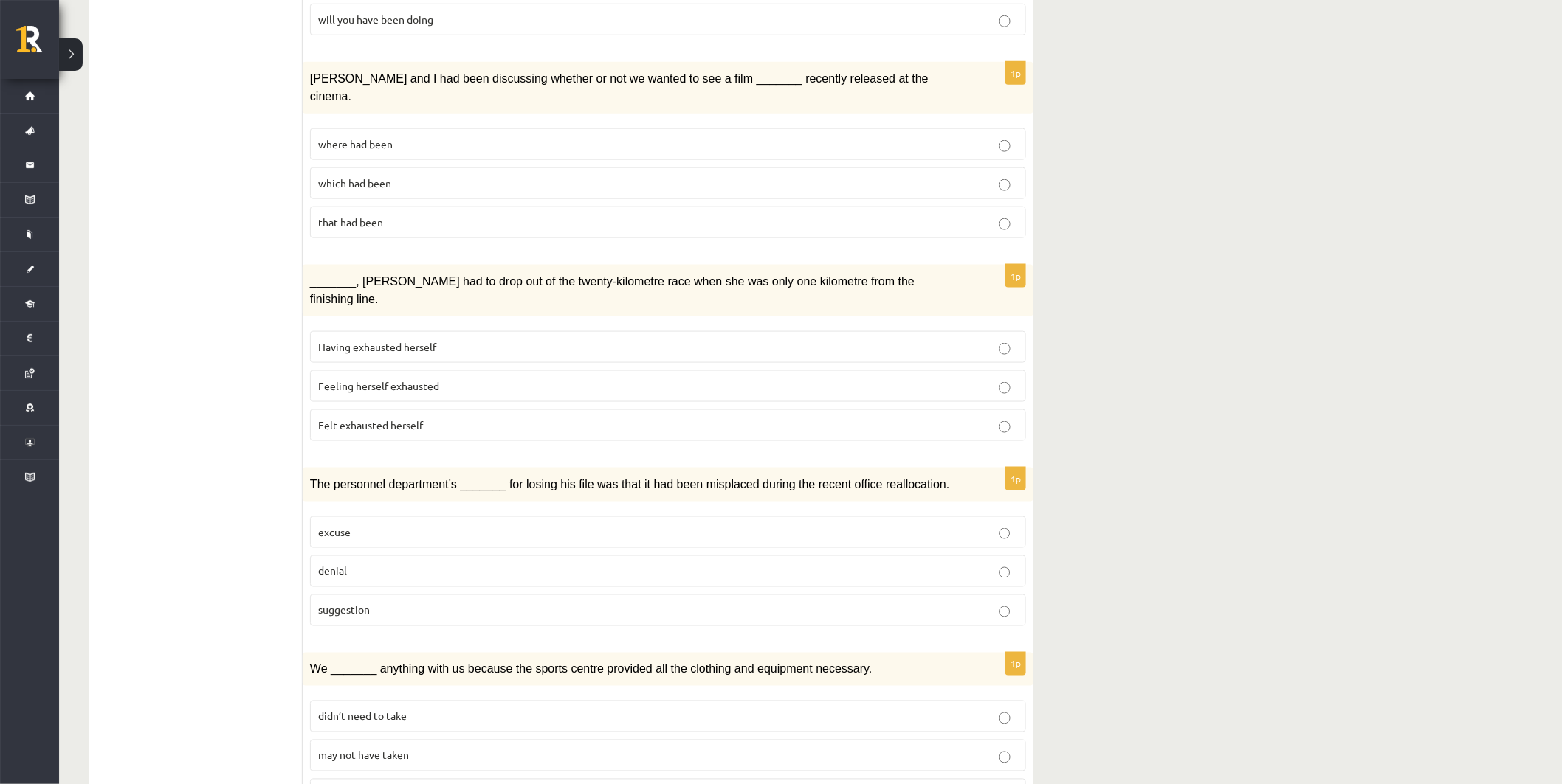
scroll to position [655, 0]
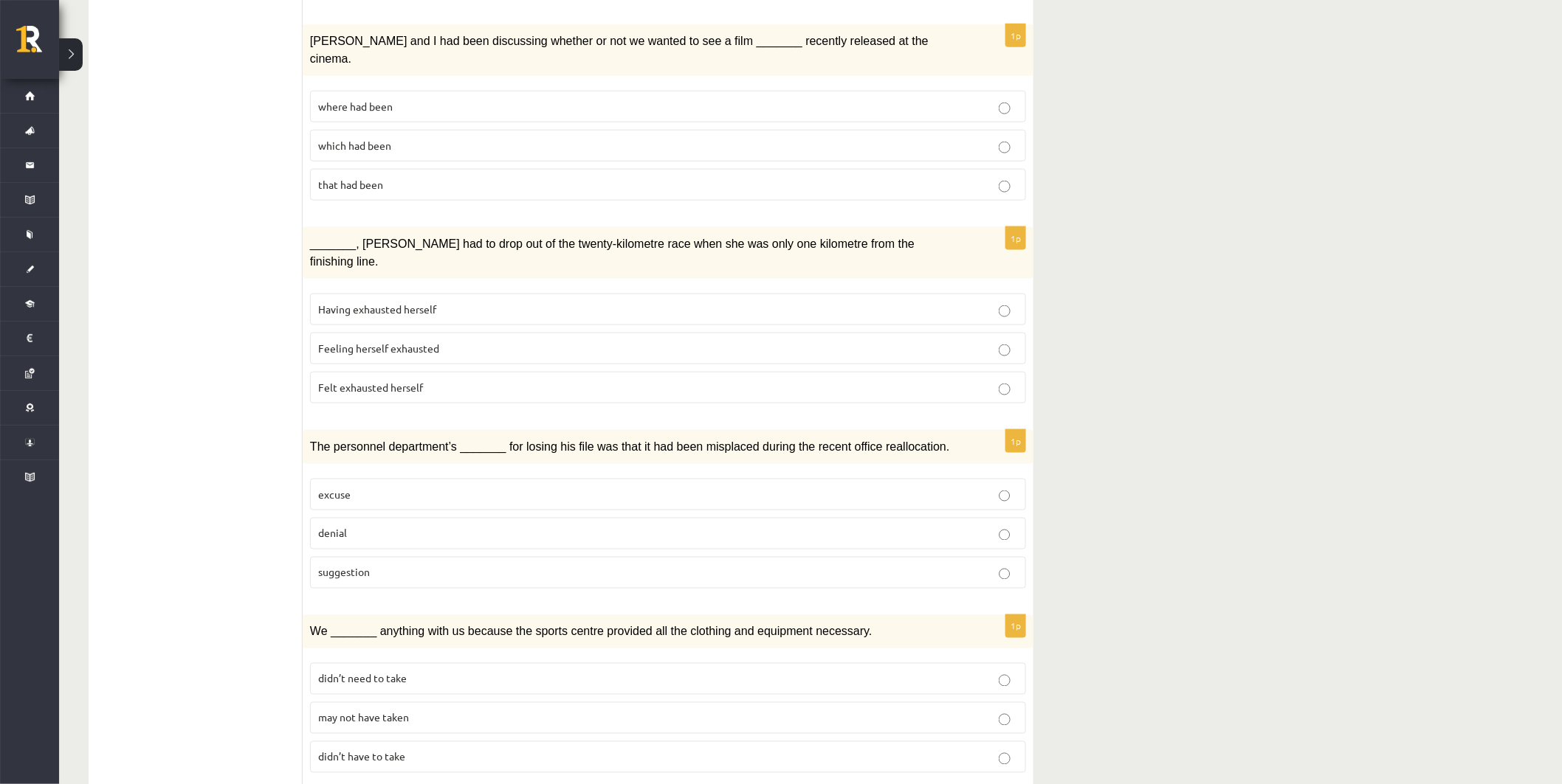
click at [418, 566] on p "suggestion" at bounding box center [668, 573] width 700 height 15
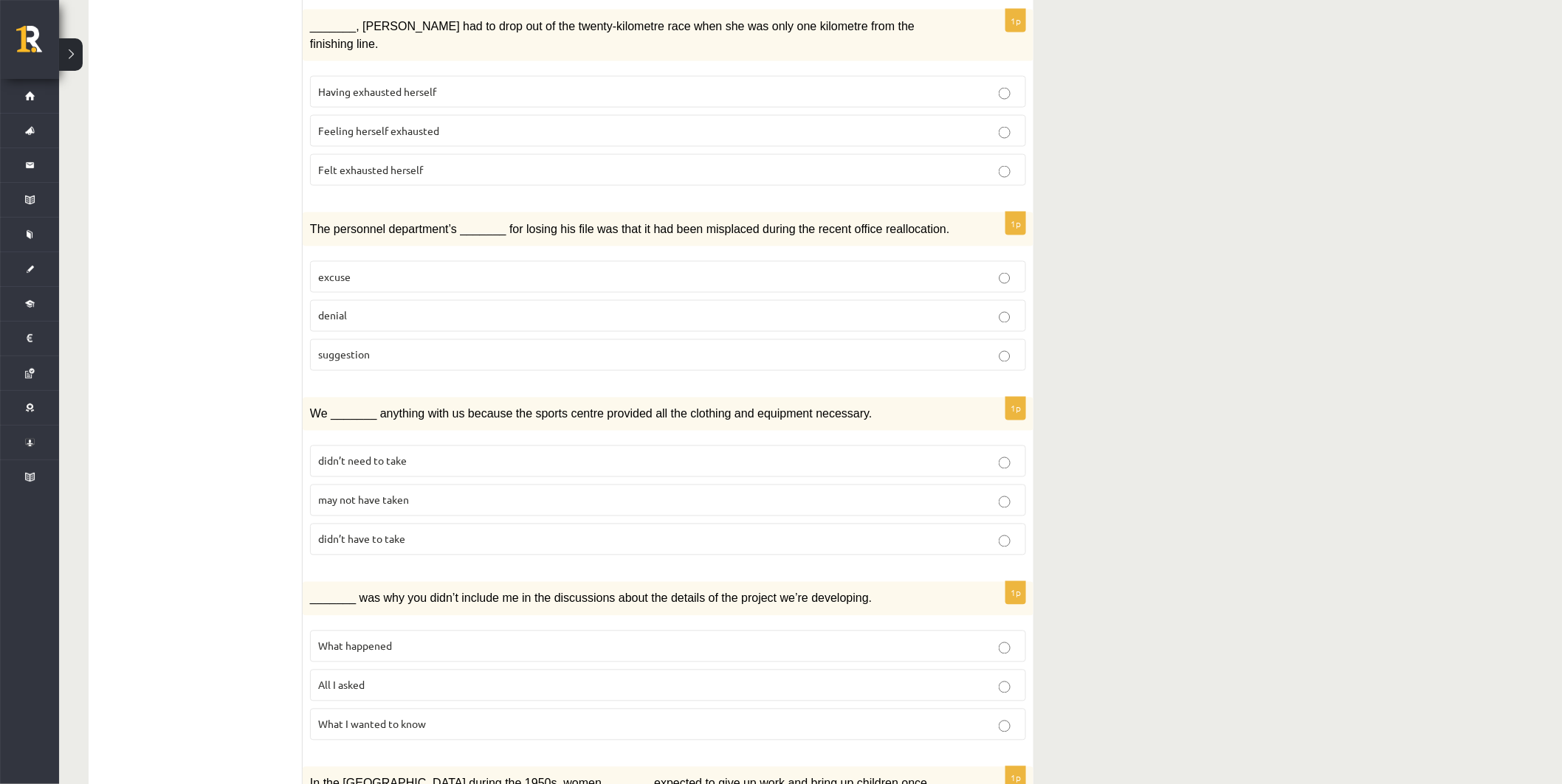
scroll to position [901, 0]
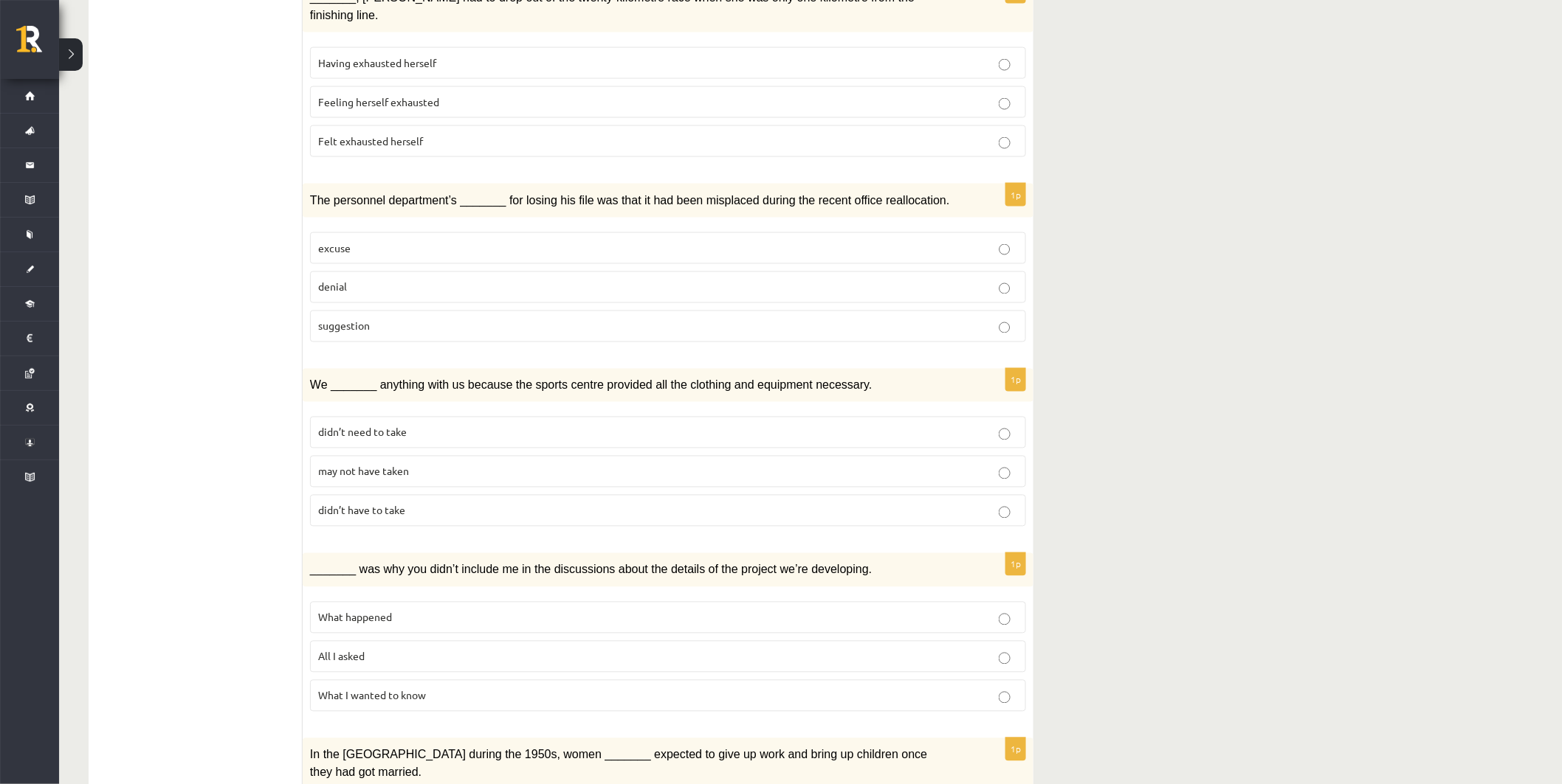
click at [356, 465] on span "may not have taken" at bounding box center [363, 472] width 91 height 13
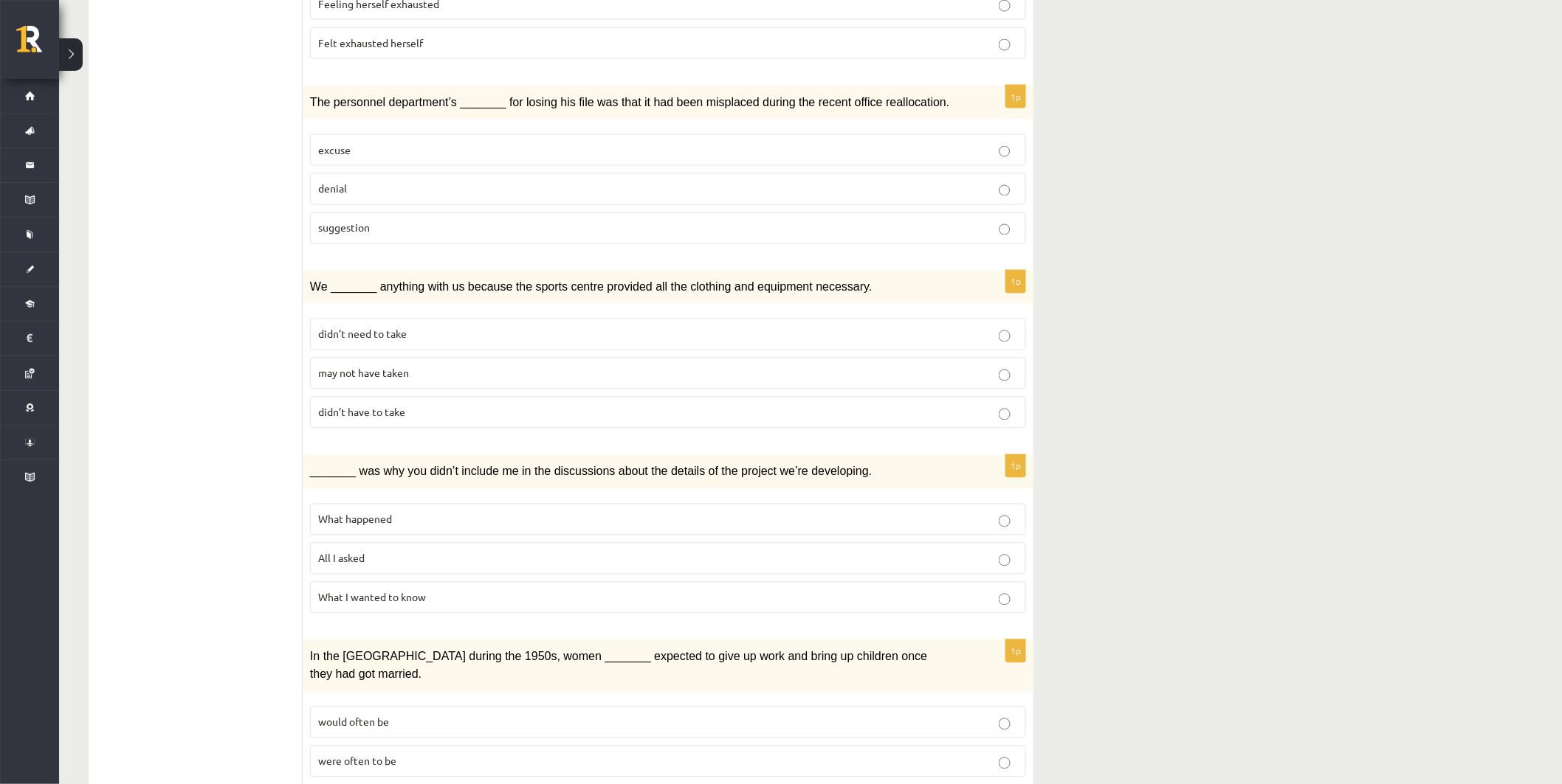
scroll to position [1066, 0]
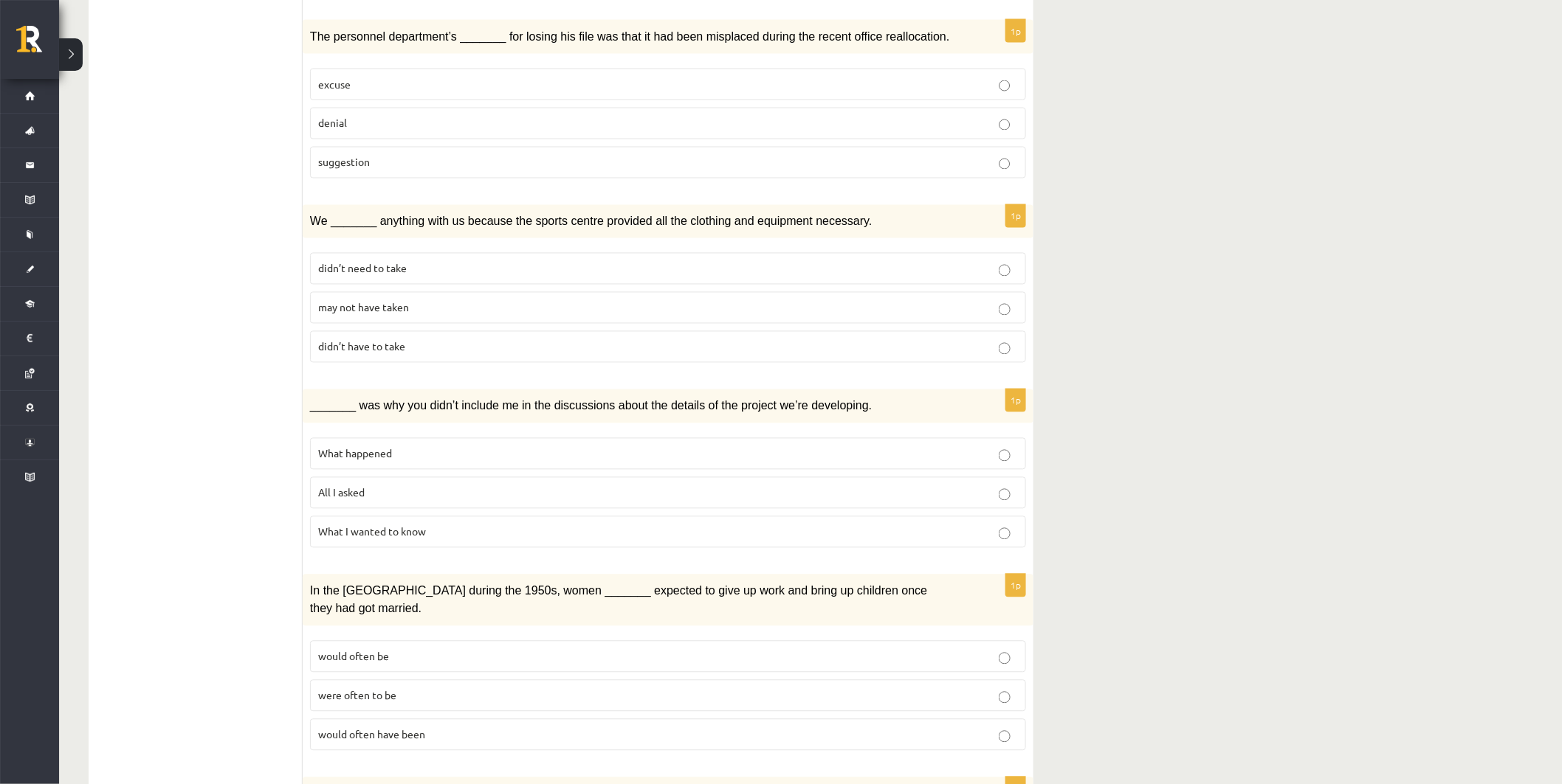
click at [362, 447] on span "What happened" at bounding box center [355, 454] width 74 height 13
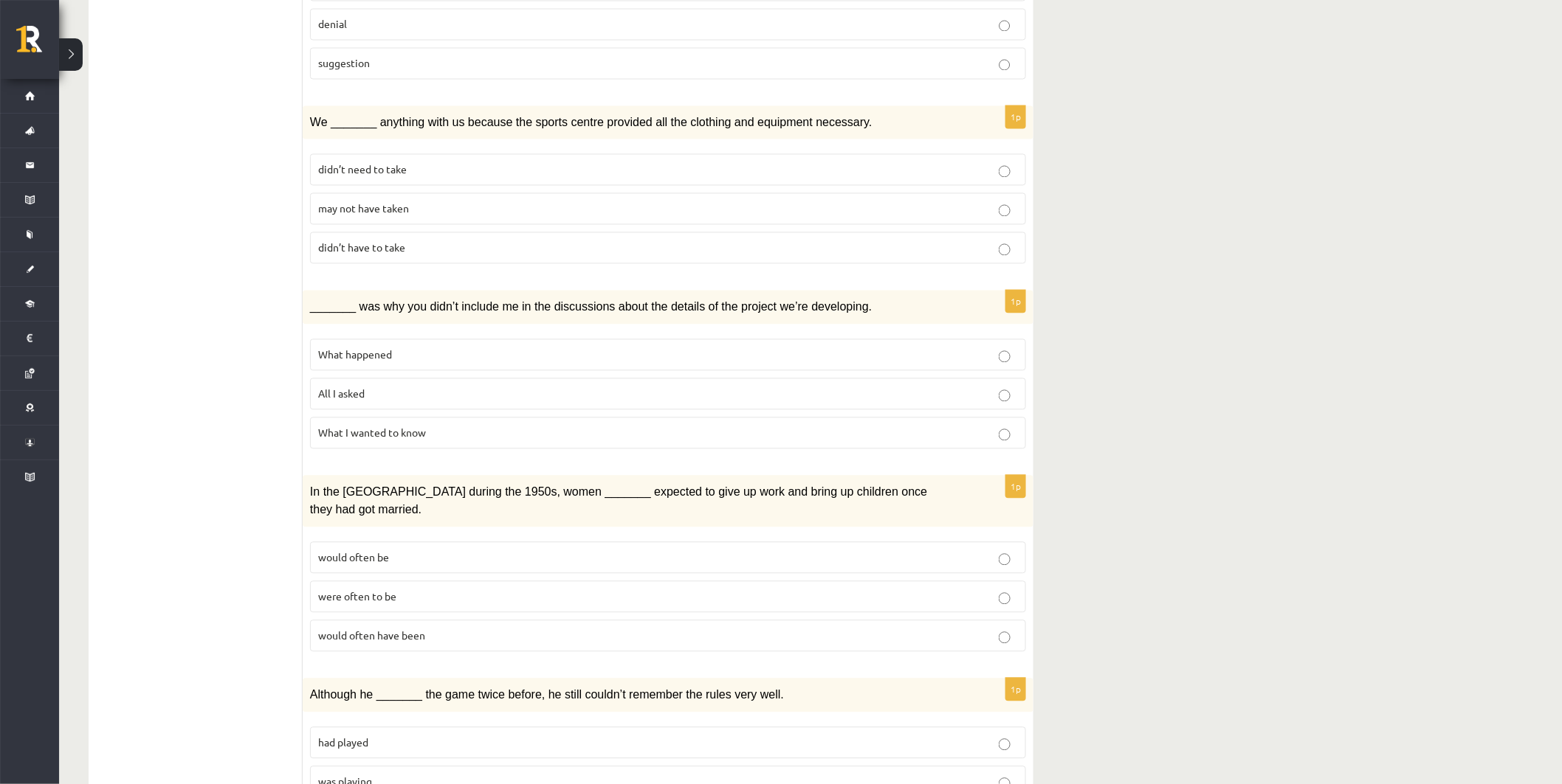
scroll to position [1229, 0]
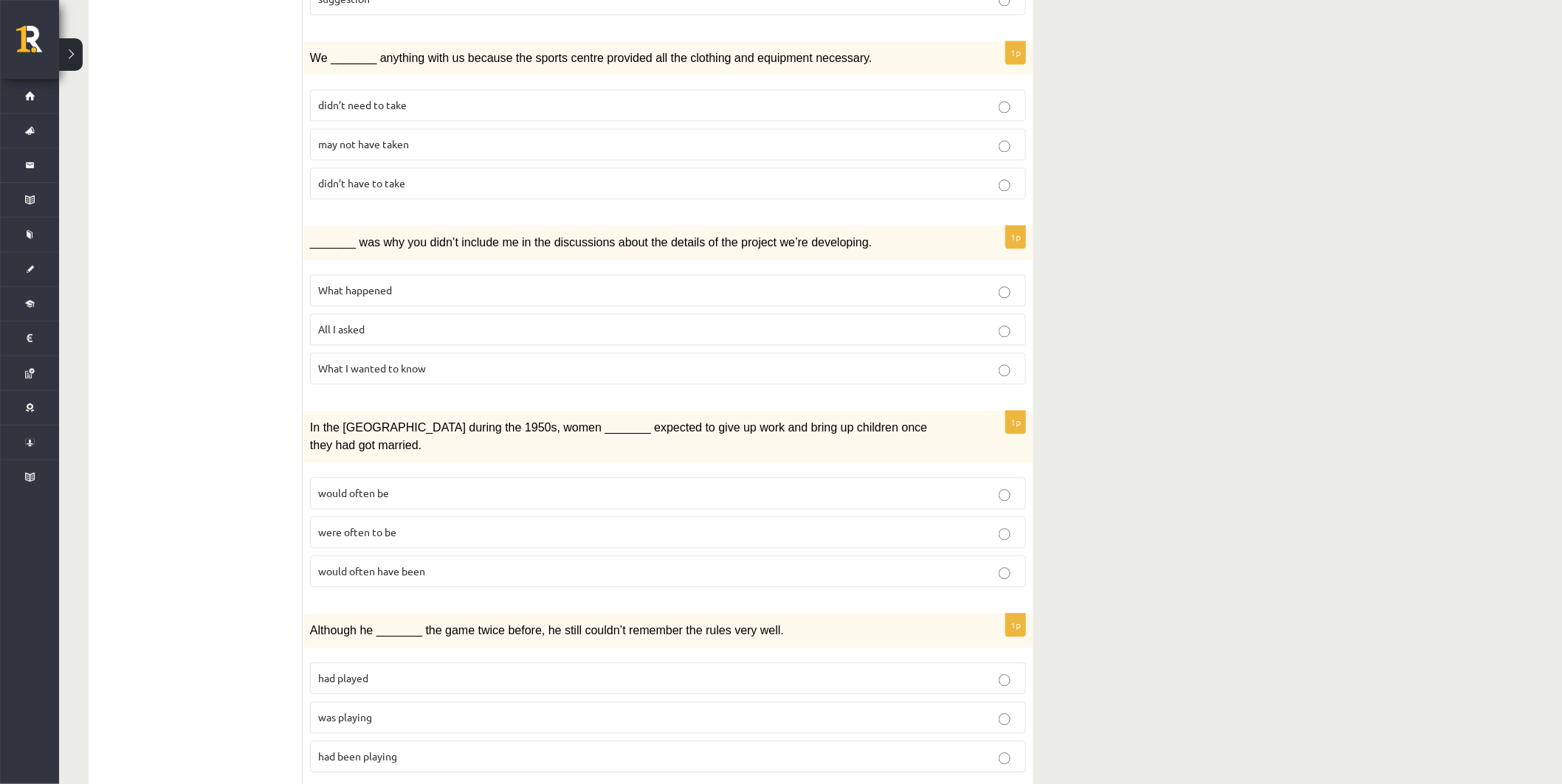
click at [401, 565] on span "would often have been" at bounding box center [371, 571] width 107 height 13
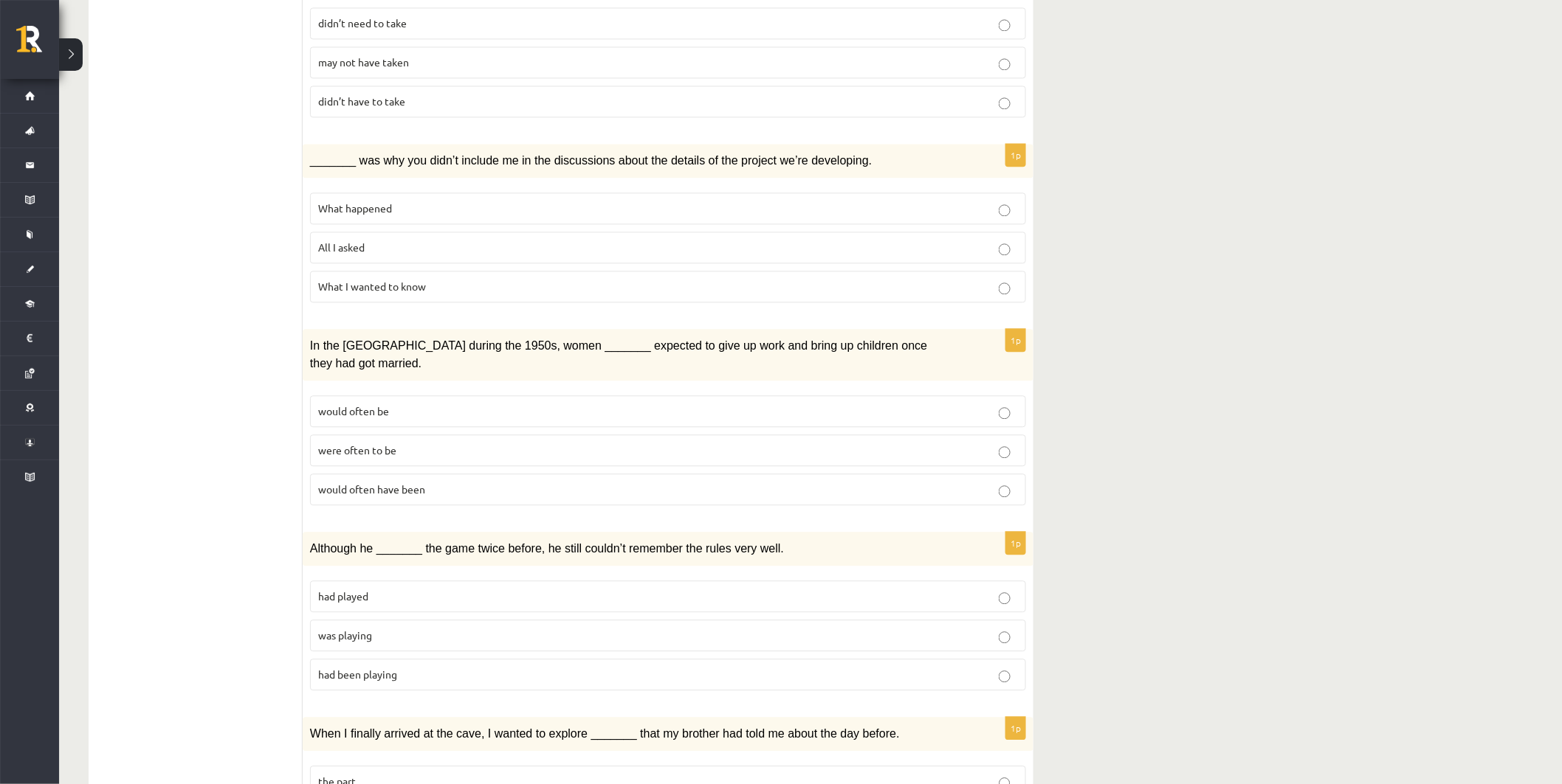
scroll to position [1392, 0]
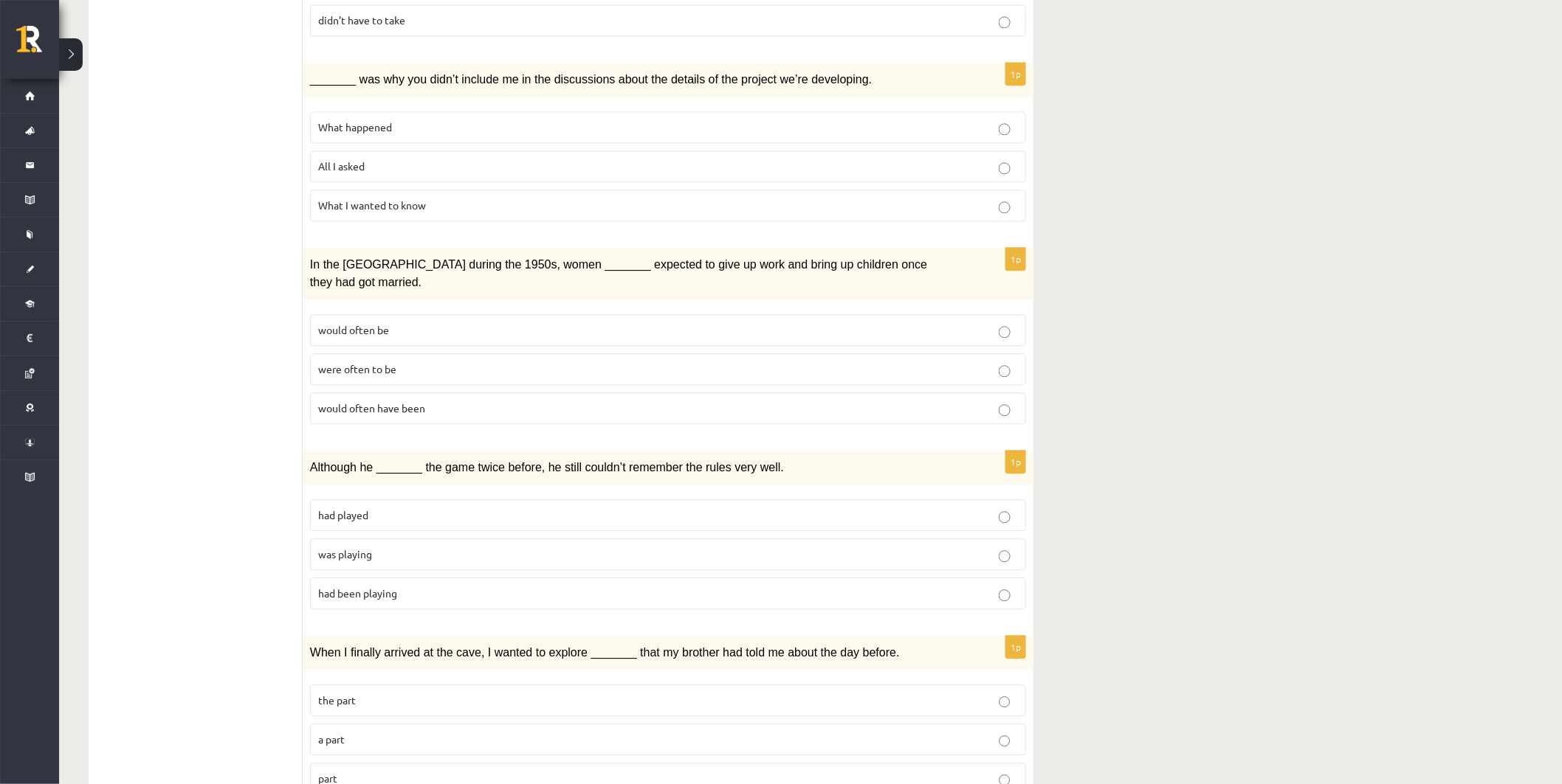
click at [424, 547] on p "was playing" at bounding box center [668, 554] width 700 height 15
click at [483, 771] on p "part" at bounding box center [668, 778] width 700 height 15
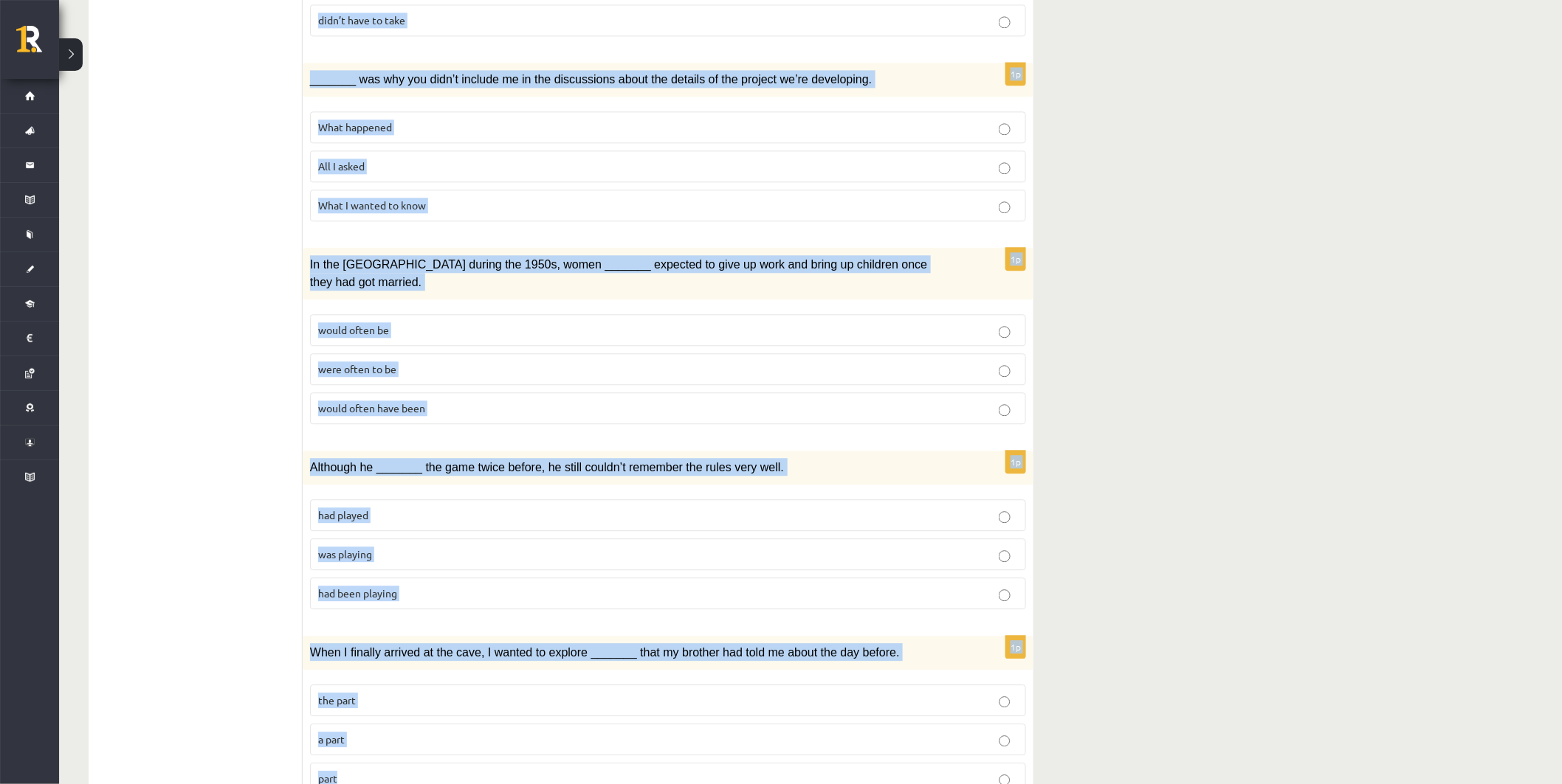
drag, startPoint x: 316, startPoint y: 279, endPoint x: 670, endPoint y: 697, distance: 547.8
copy form "Circle the form that cannot be used to complete the sentences. 1p We hope _____…"
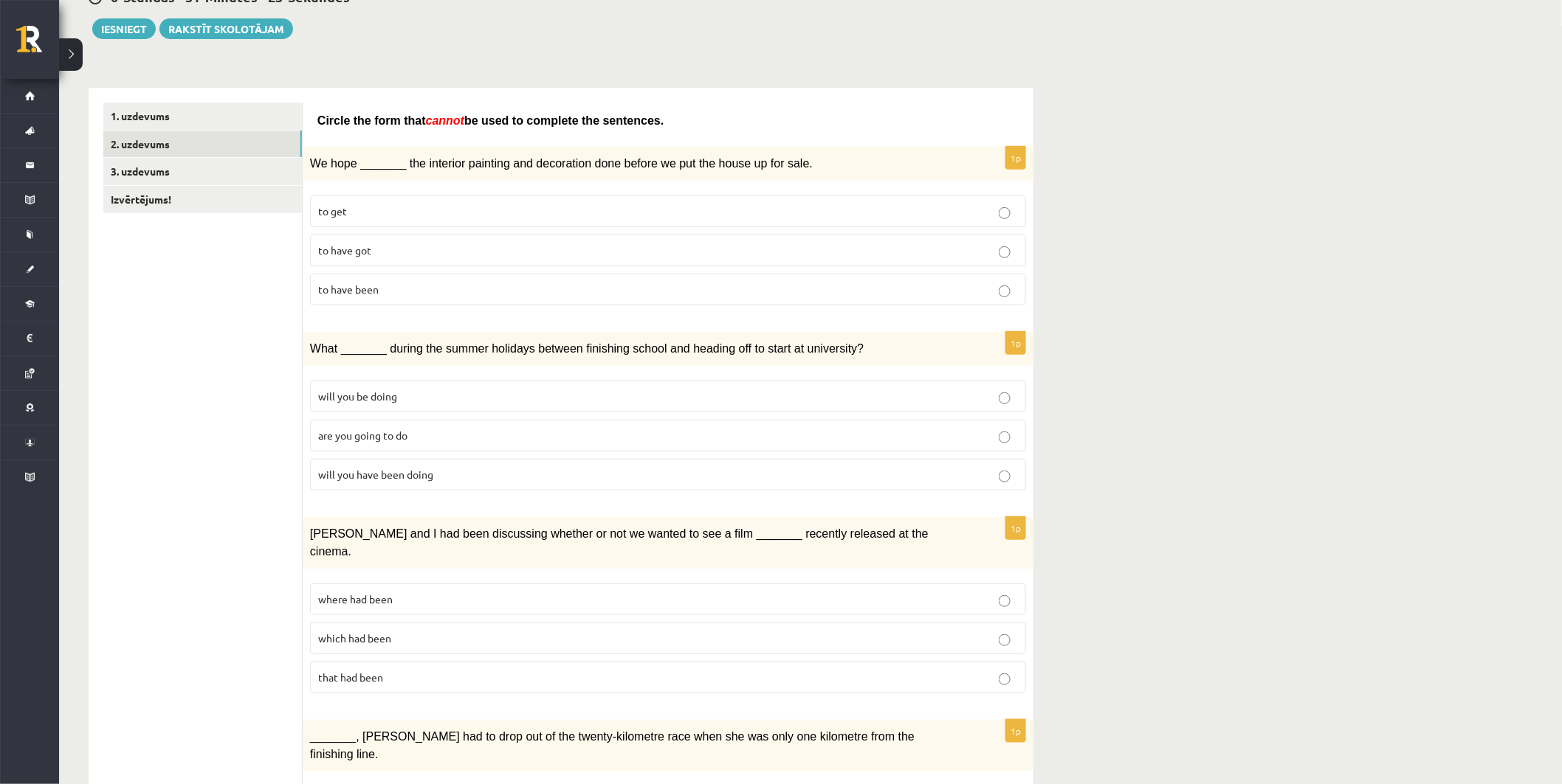
scroll to position [164, 0]
click at [549, 243] on p "to have got" at bounding box center [668, 249] width 700 height 15
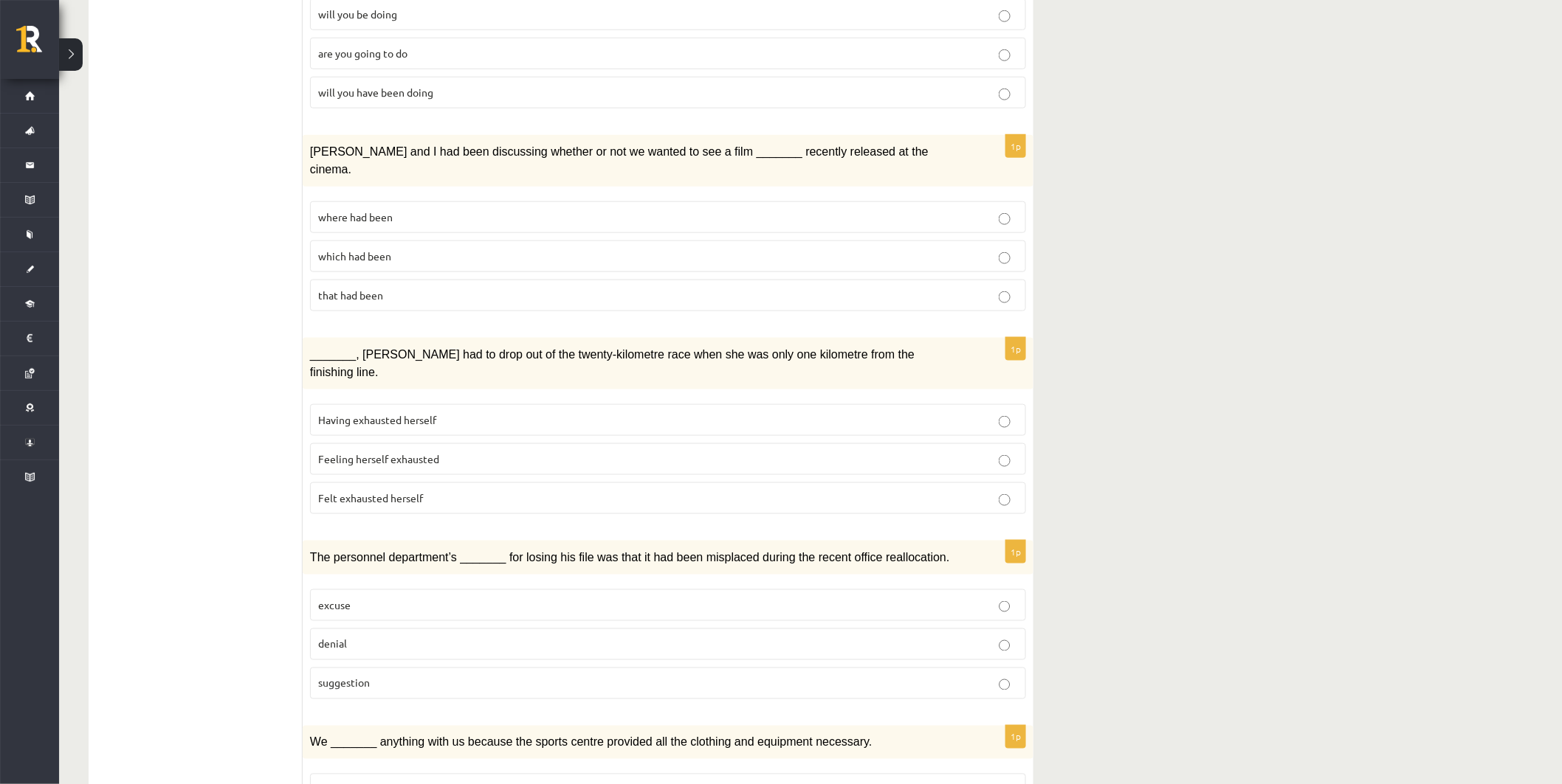
scroll to position [573, 0]
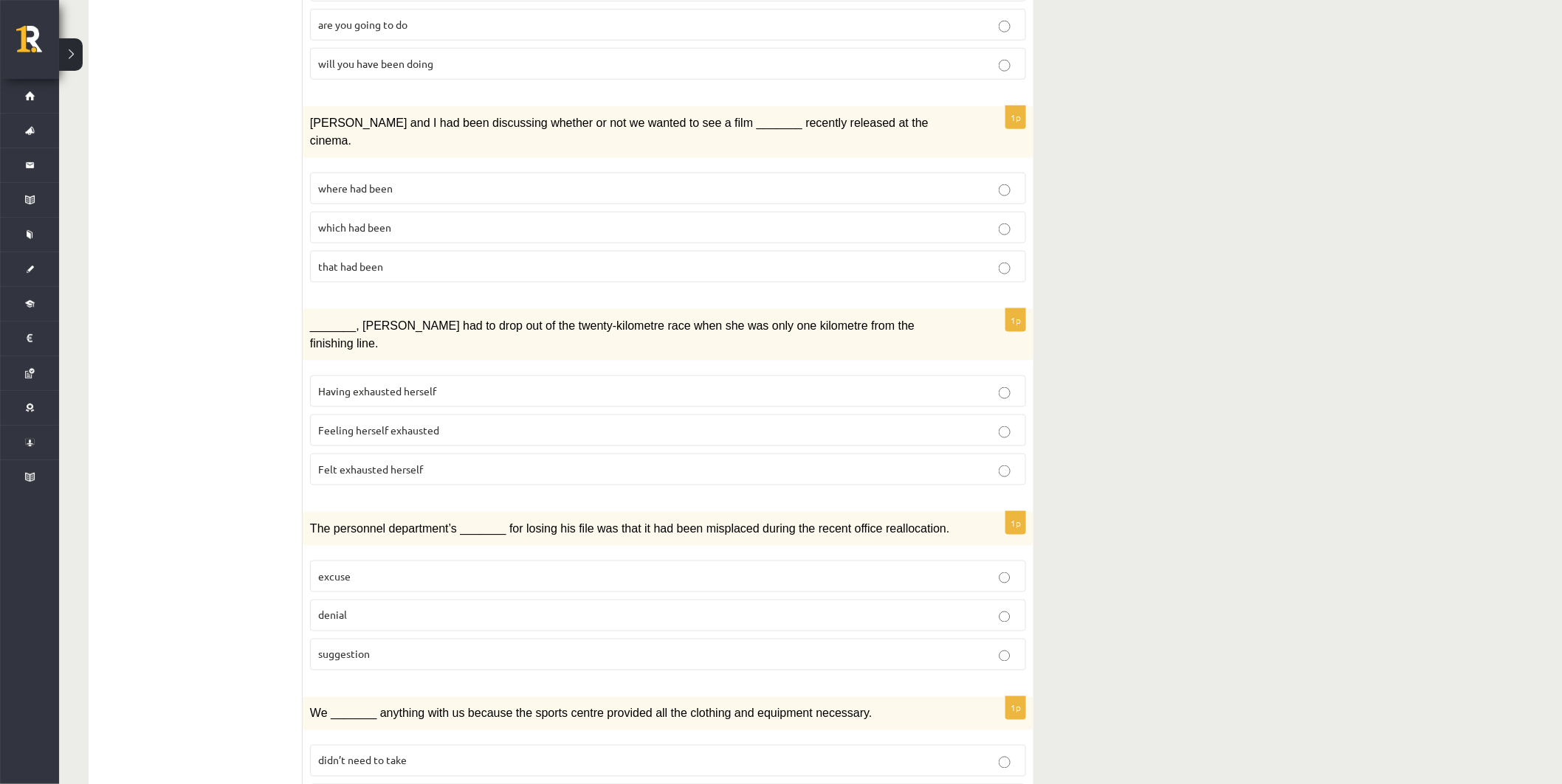
click at [594, 462] on p "Felt exhausted herself" at bounding box center [668, 469] width 700 height 15
click at [508, 608] on p "denial" at bounding box center [668, 616] width 700 height 15
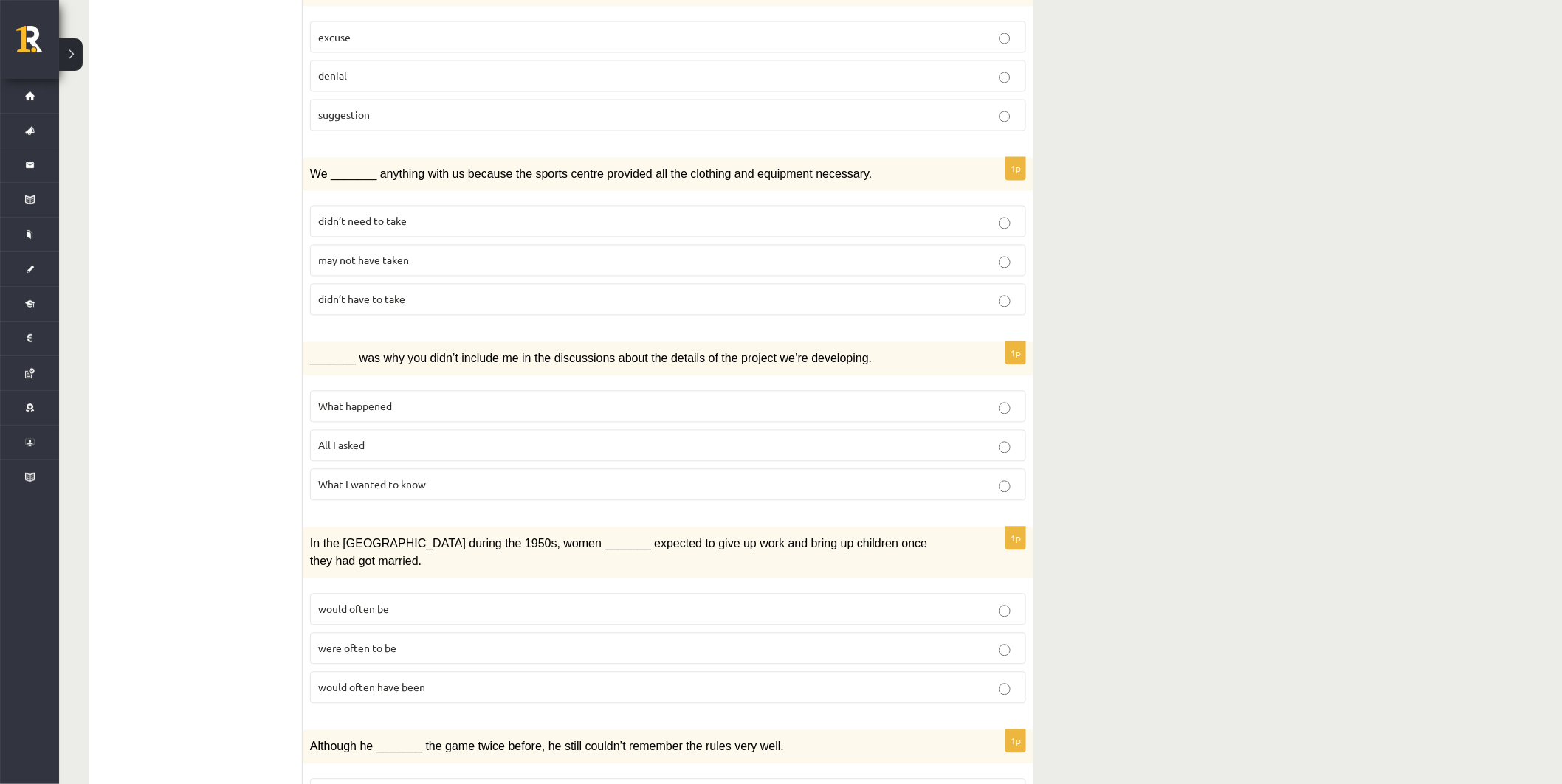
scroll to position [1147, 0]
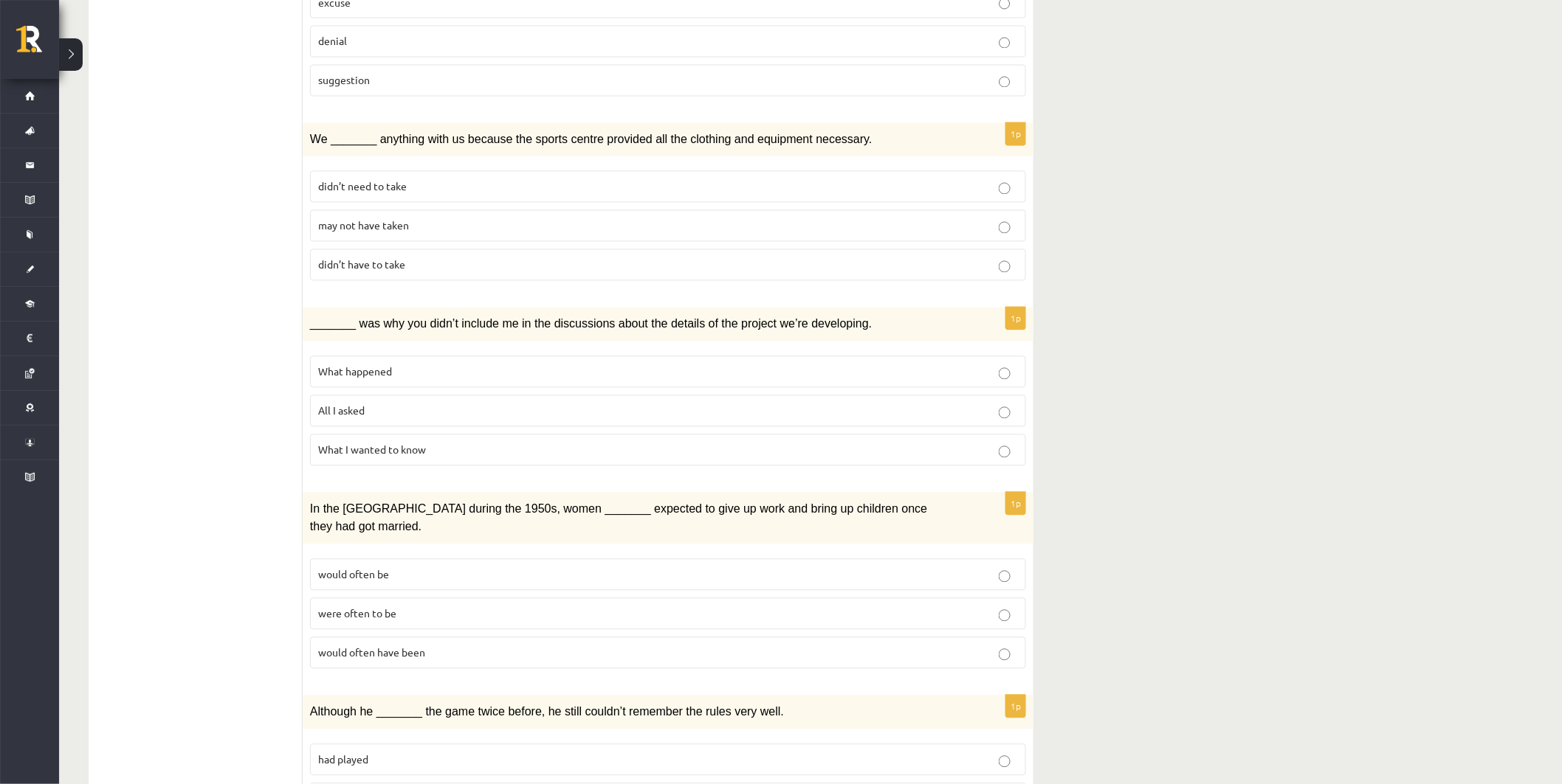
click at [447, 404] on p "All I asked" at bounding box center [668, 411] width 700 height 15
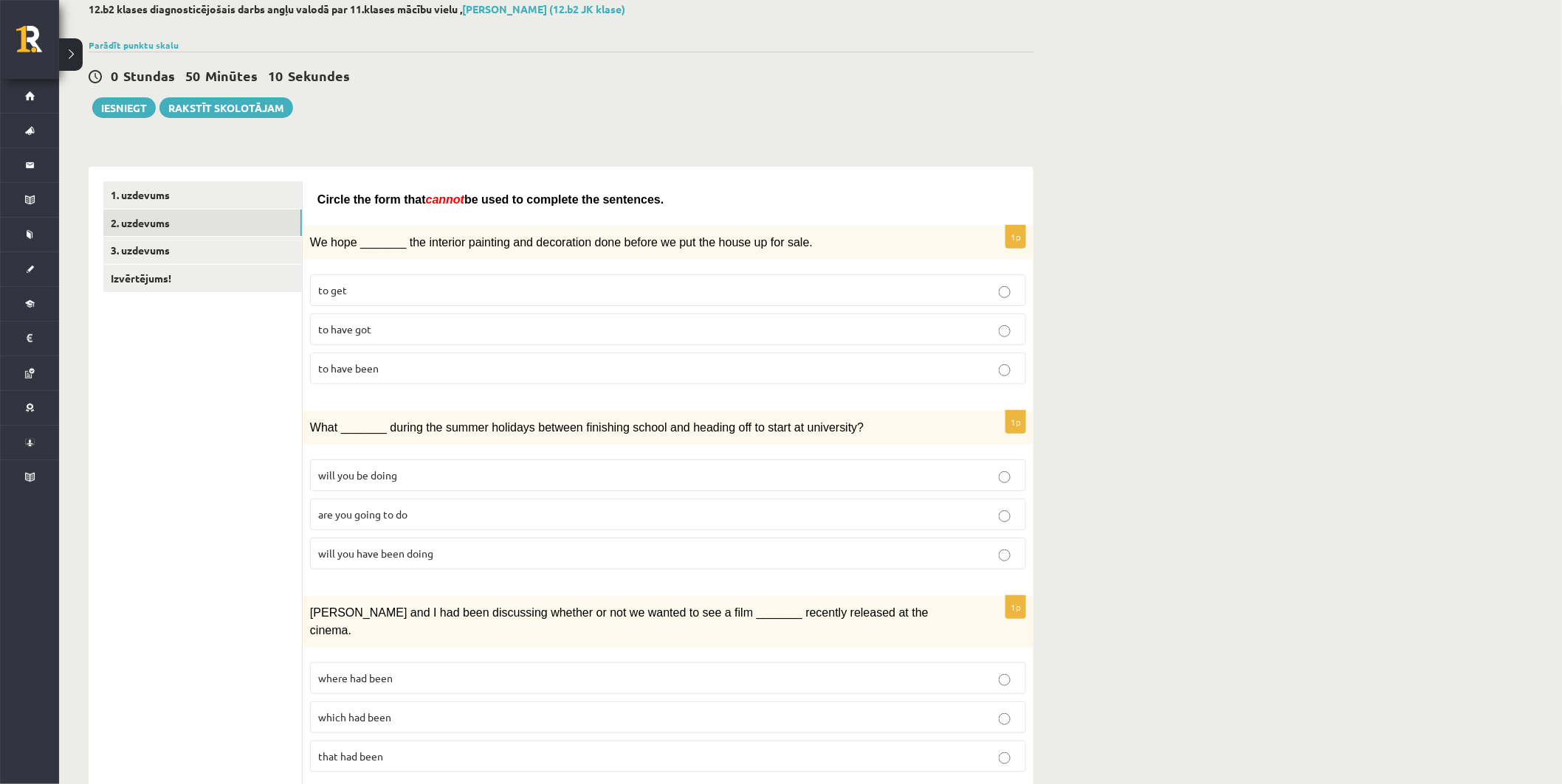
scroll to position [81, 0]
click at [193, 253] on link "3. uzdevums" at bounding box center [202, 253] width 199 height 27
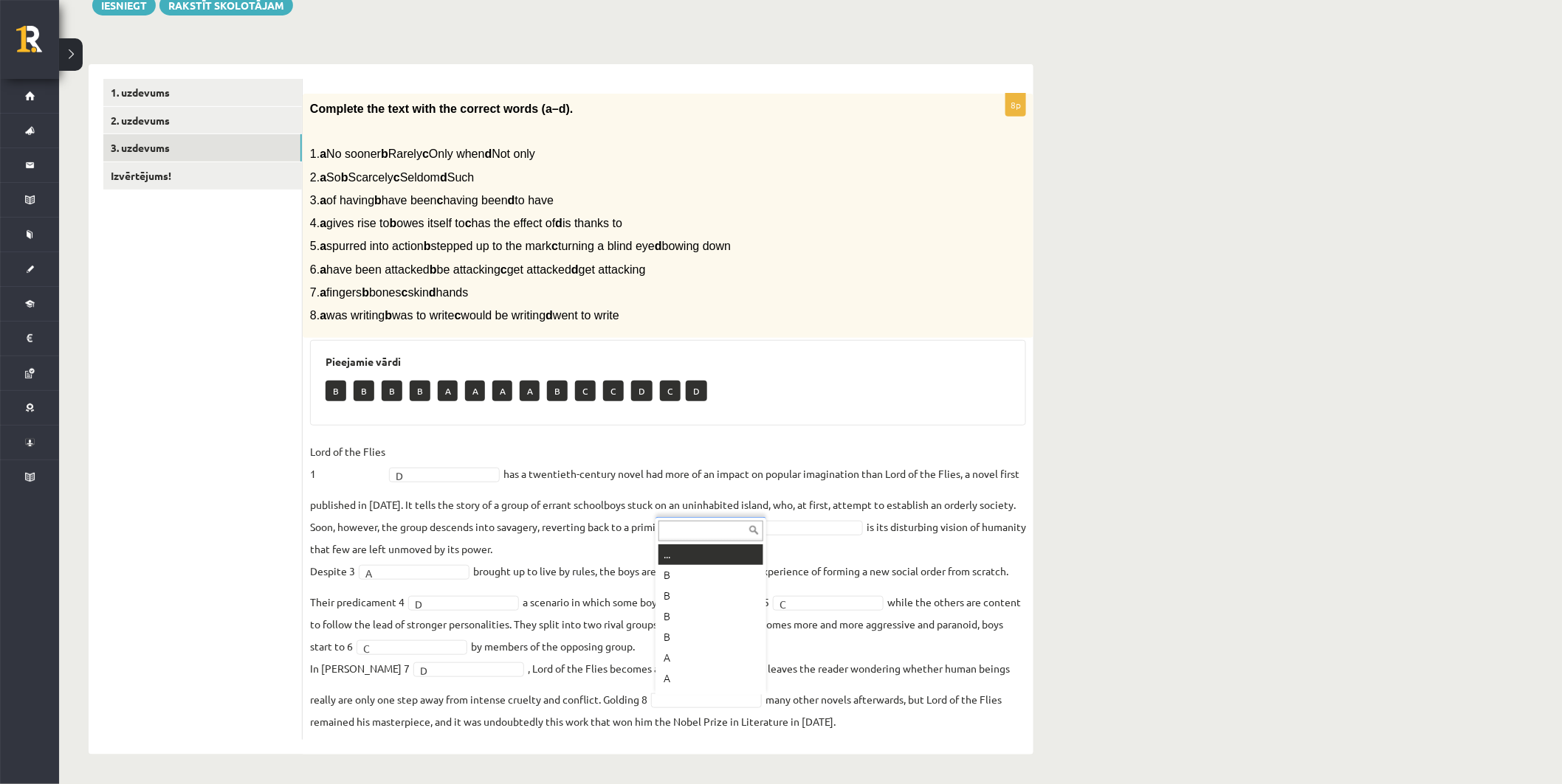
scroll to position [17, 0]
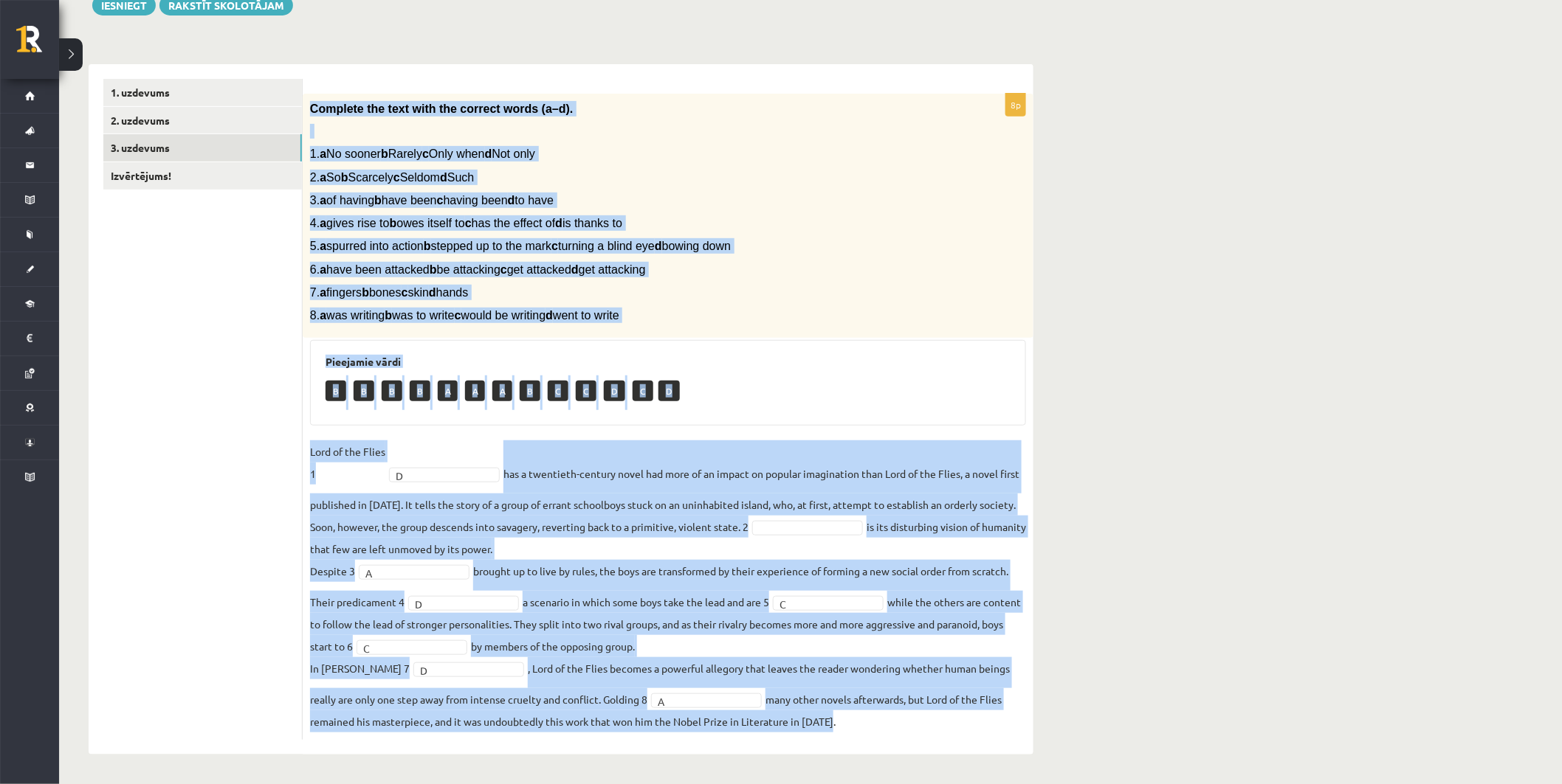
drag, startPoint x: 308, startPoint y: 109, endPoint x: 908, endPoint y: 720, distance: 856.3
click at [908, 720] on div "8p Complete the text with the correct words (a–d). 1. a No sooner b Rarely c On…" at bounding box center [668, 416] width 730 height 646
copy div "Complete the text with the correct words (a–d). 1. a No sooner b Rarely c Only …"
click at [722, 329] on div "Complete the text with the correct words (a–d). 1. a No sooner b Rarely c Only …" at bounding box center [668, 216] width 730 height 245
click at [1237, 444] on div "12.b2 klases diagnosticējošais darbs angļu valodā par 11.klases mācību vielu , …" at bounding box center [810, 327] width 1502 height 914
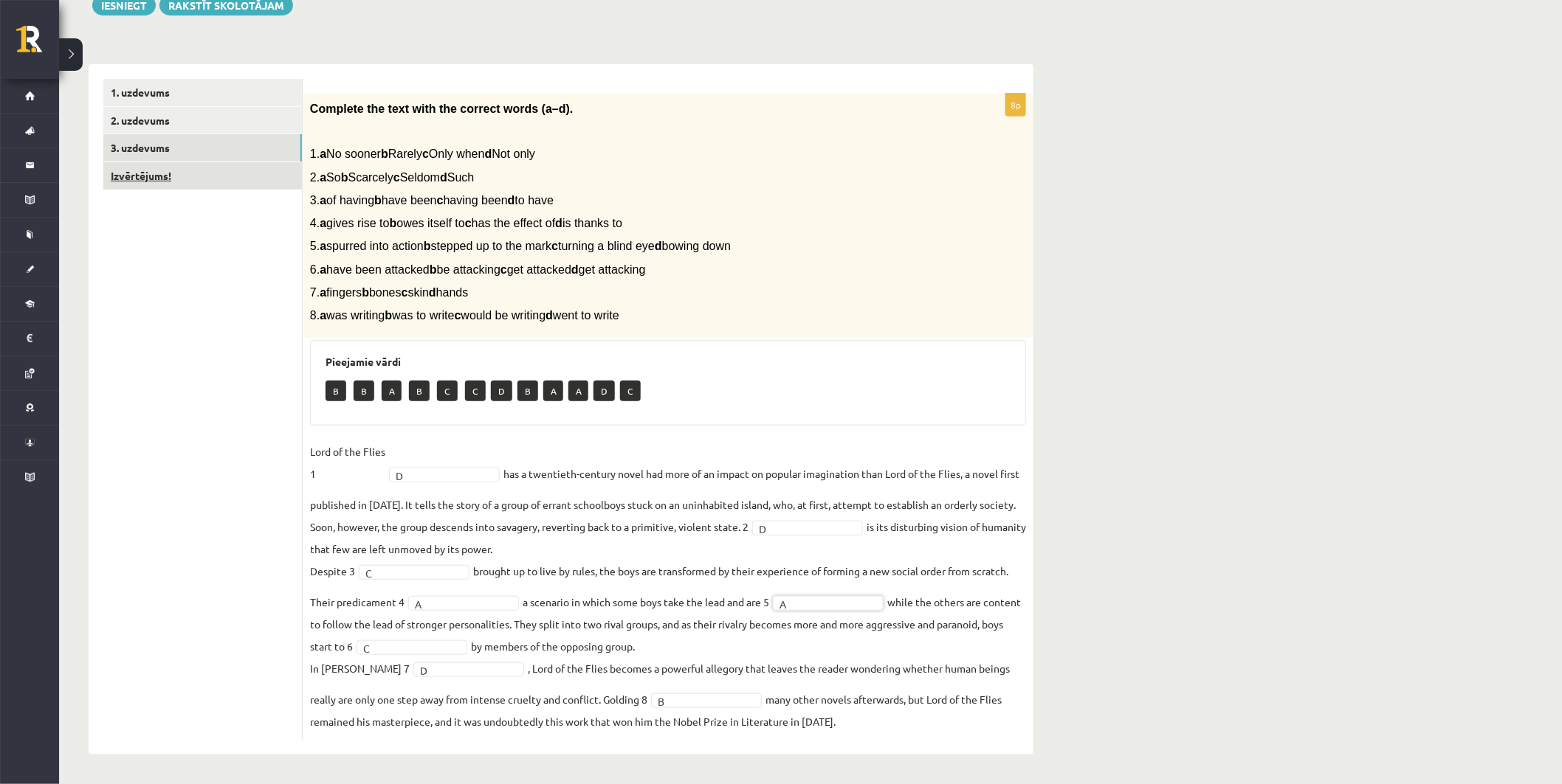
click at [261, 173] on link "Izvērtējums!" at bounding box center [202, 176] width 199 height 27
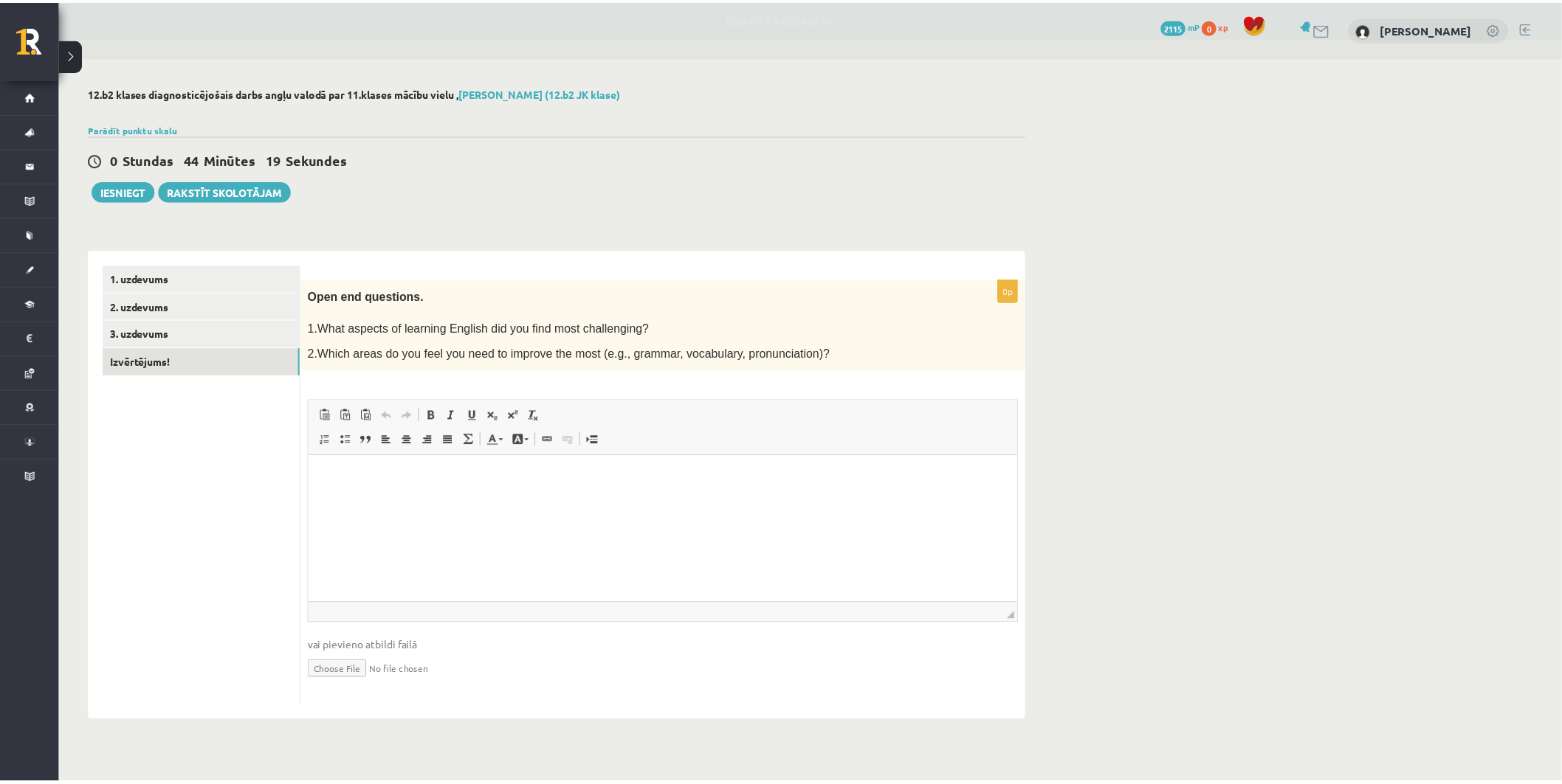
scroll to position [0, 0]
click at [276, 274] on link "1. uzdevums" at bounding box center [202, 278] width 199 height 27
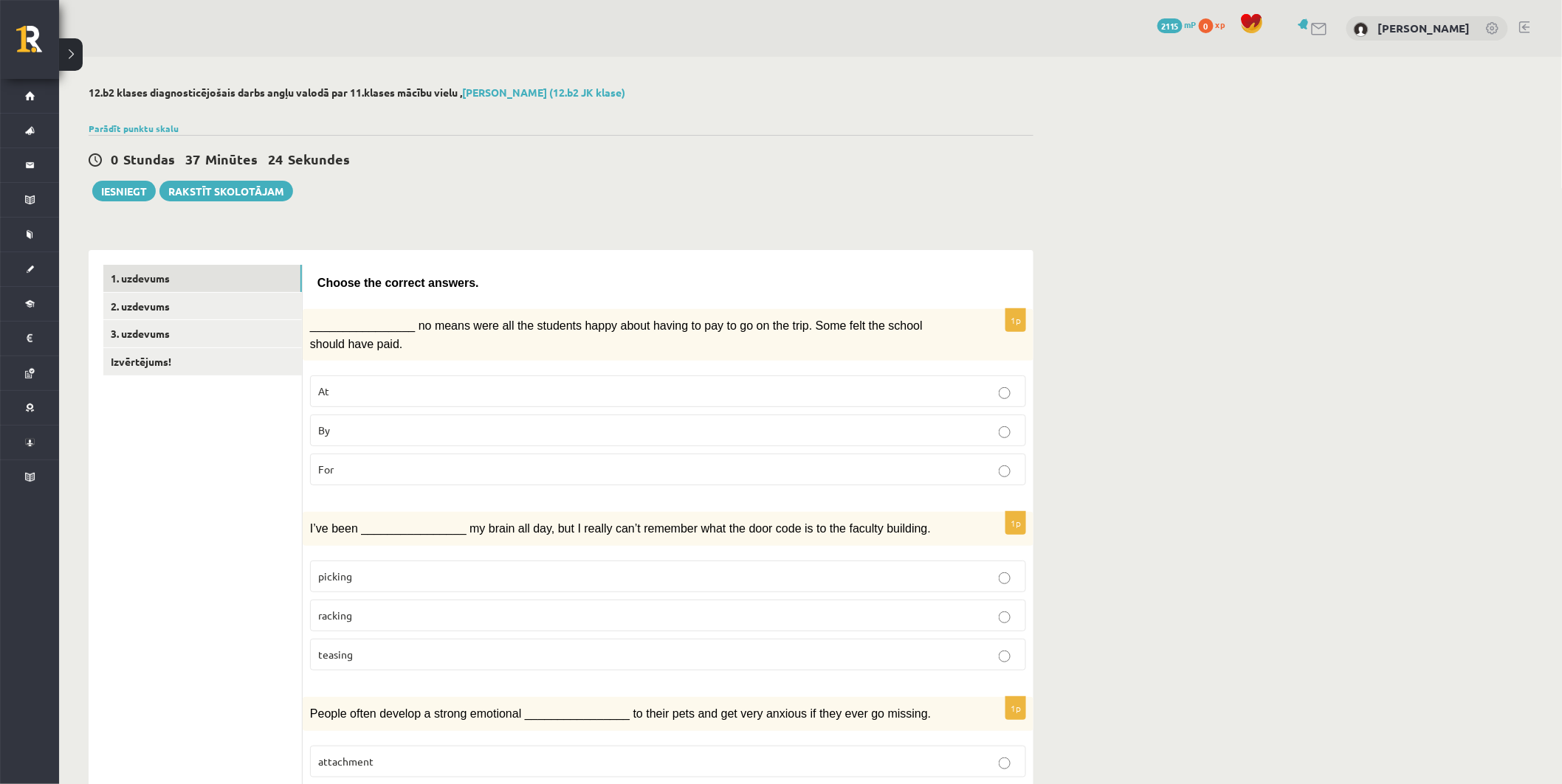
scroll to position [82, 0]
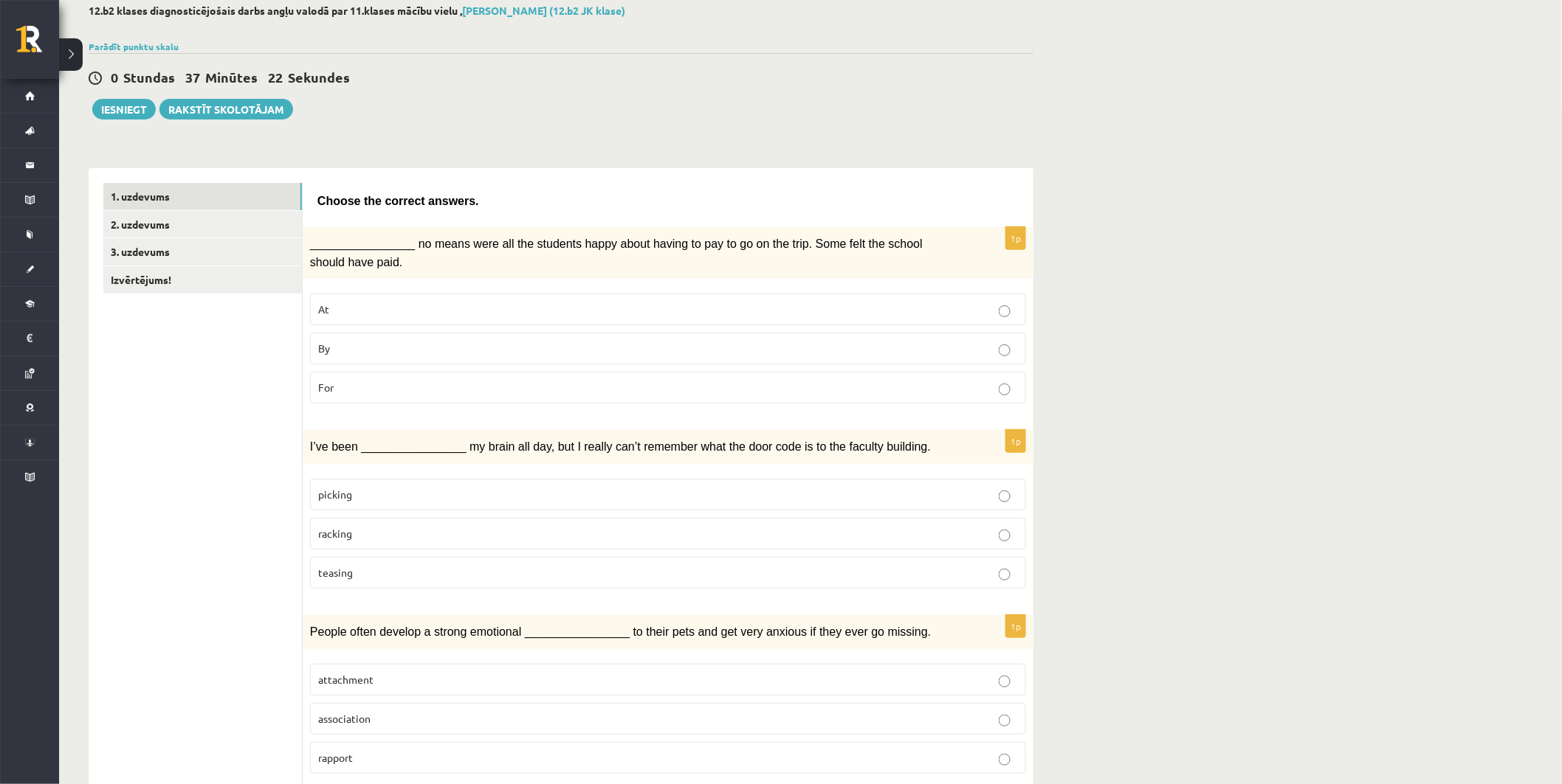
click at [467, 479] on label "picking" at bounding box center [668, 495] width 716 height 32
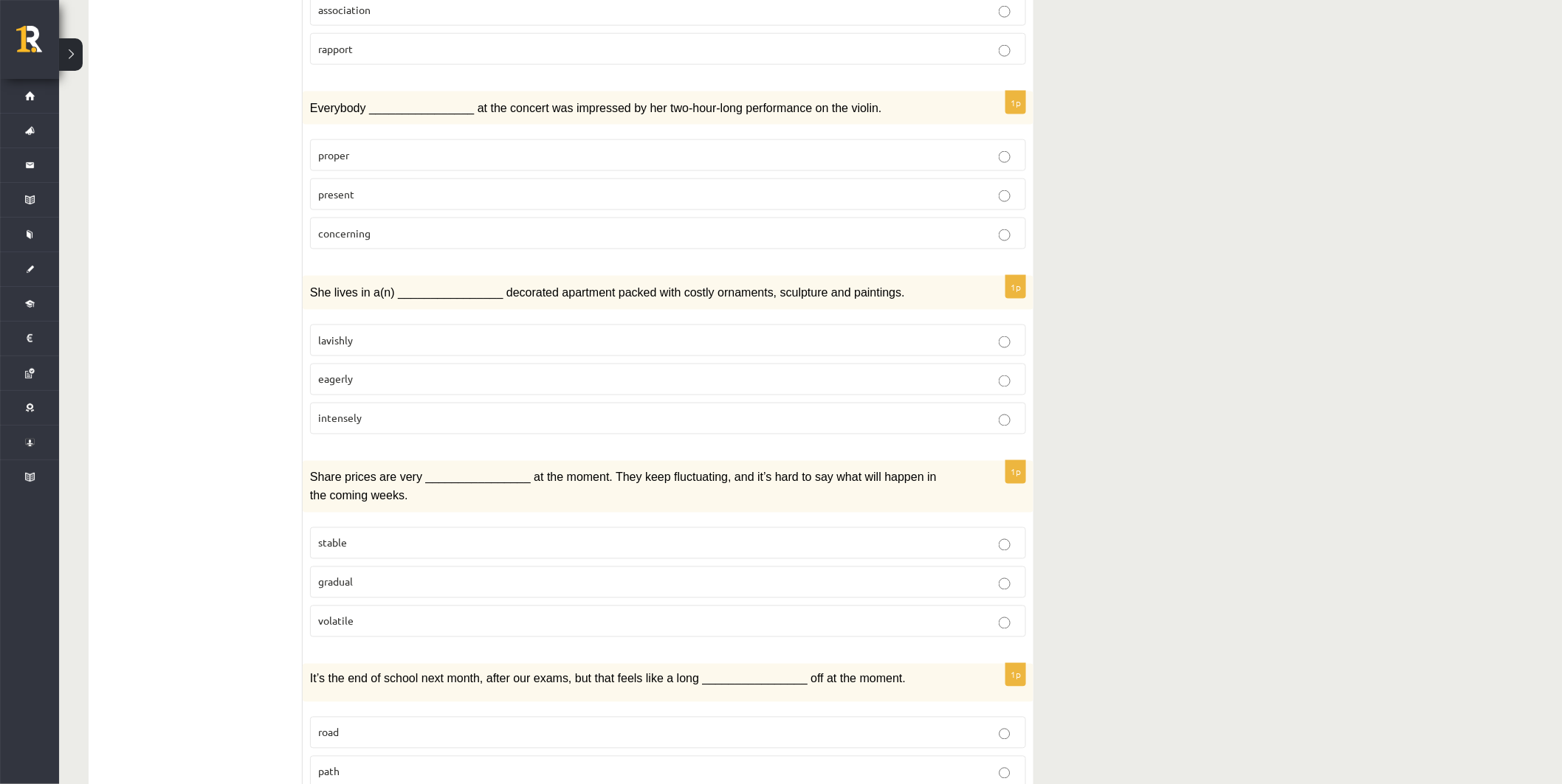
scroll to position [820, 0]
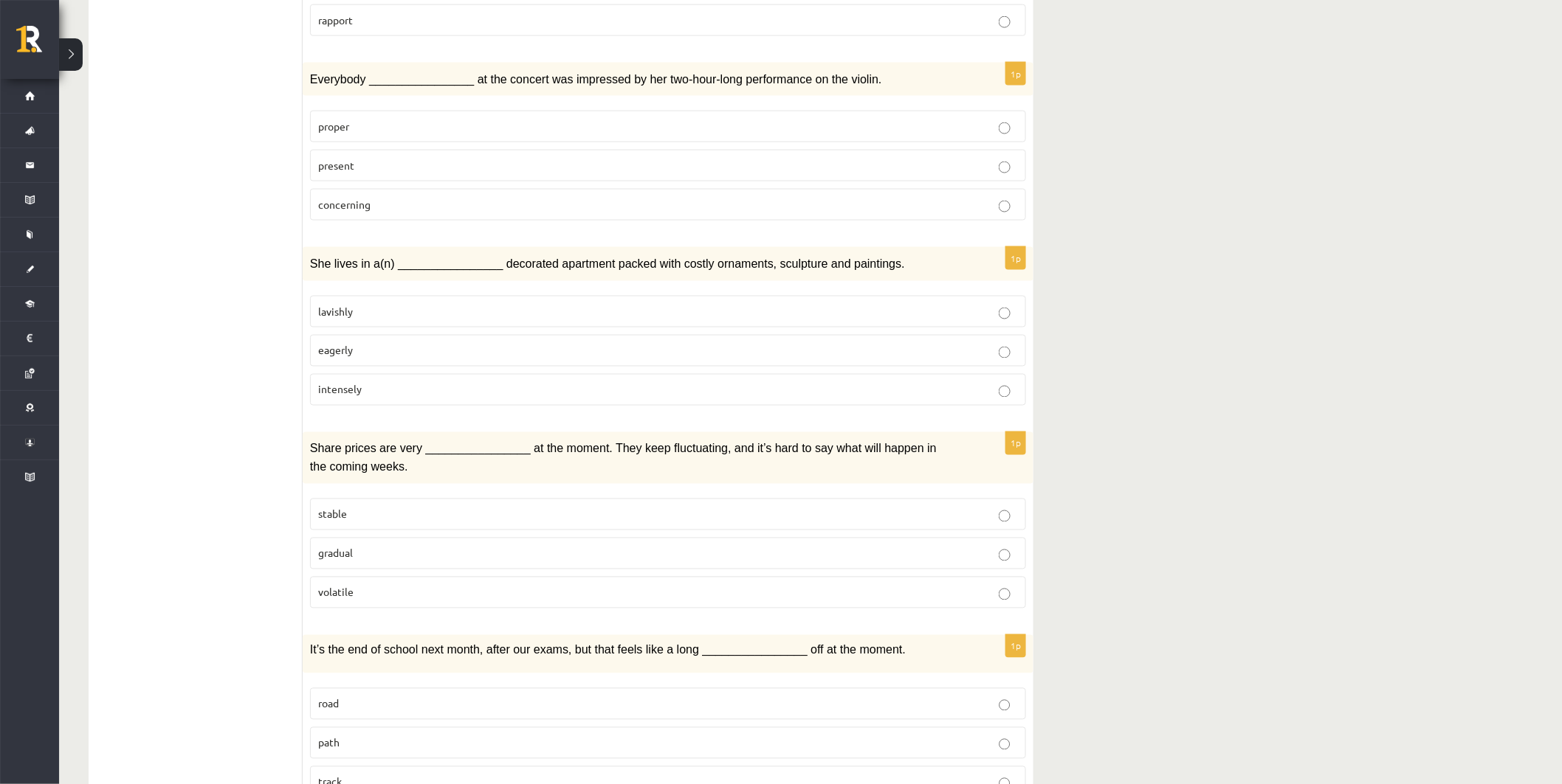
click at [447, 507] on p "stable" at bounding box center [668, 514] width 700 height 15
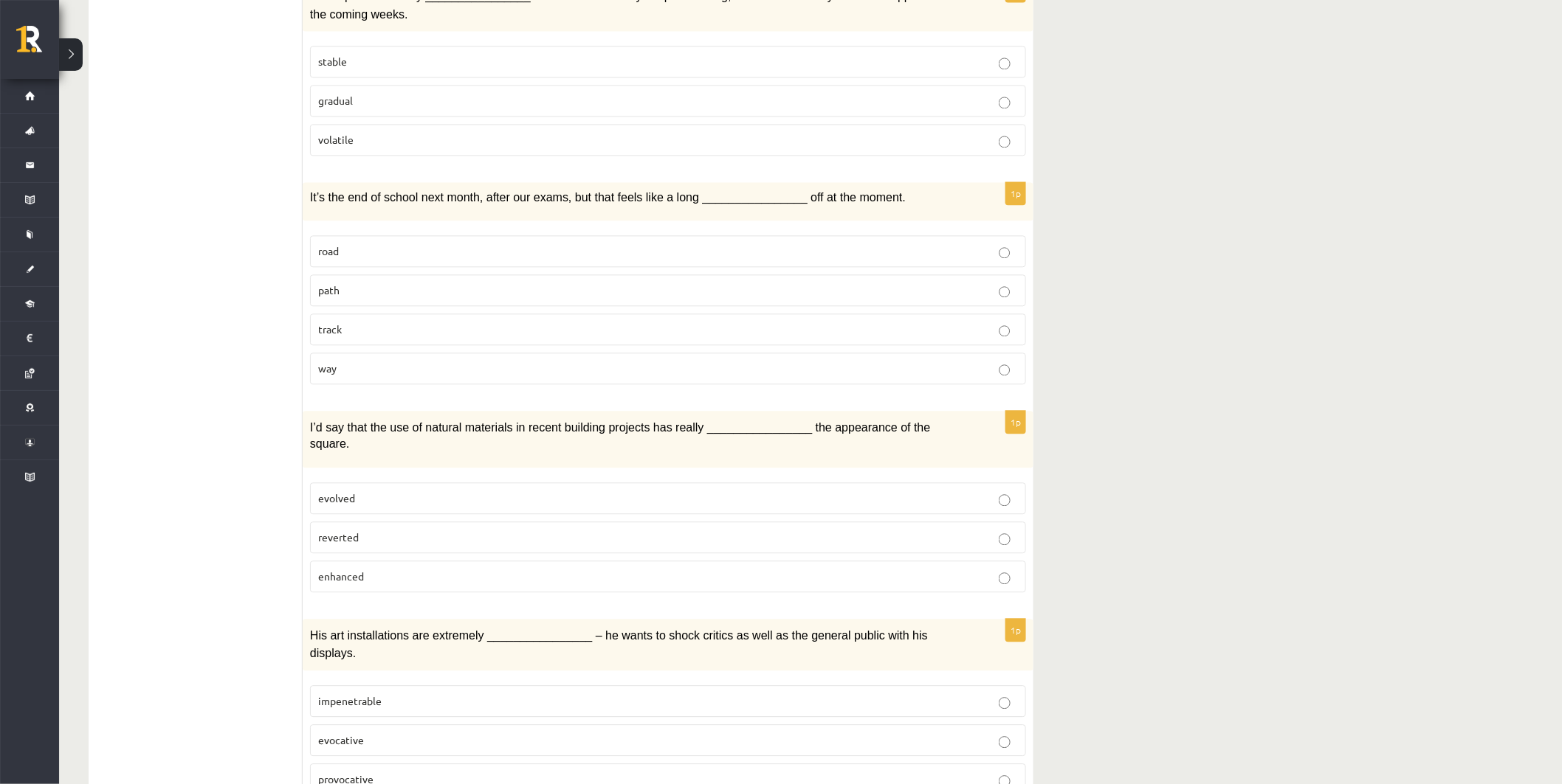
scroll to position [1311, 0]
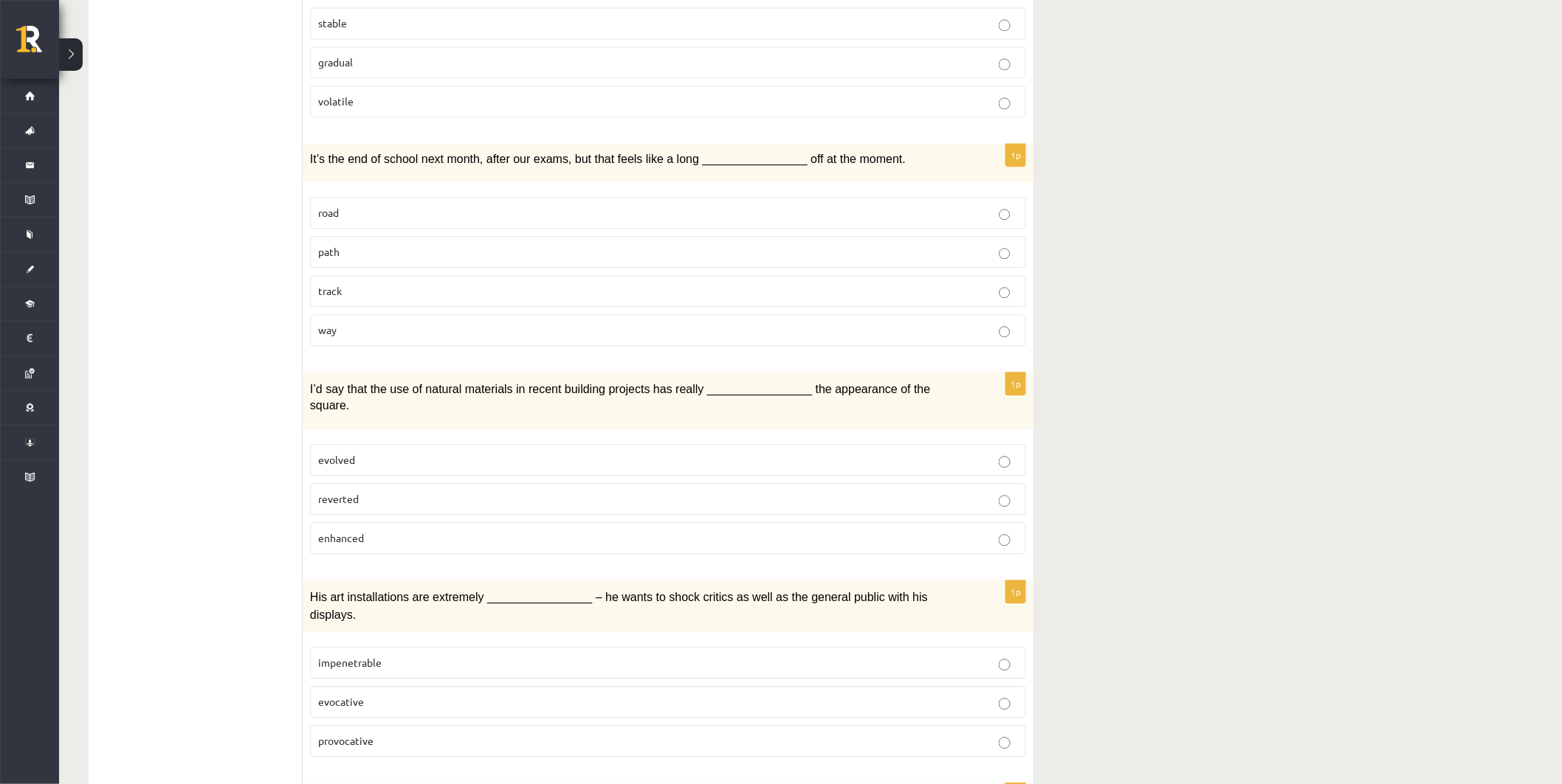
click at [432, 444] on label "evolved" at bounding box center [668, 461] width 716 height 32
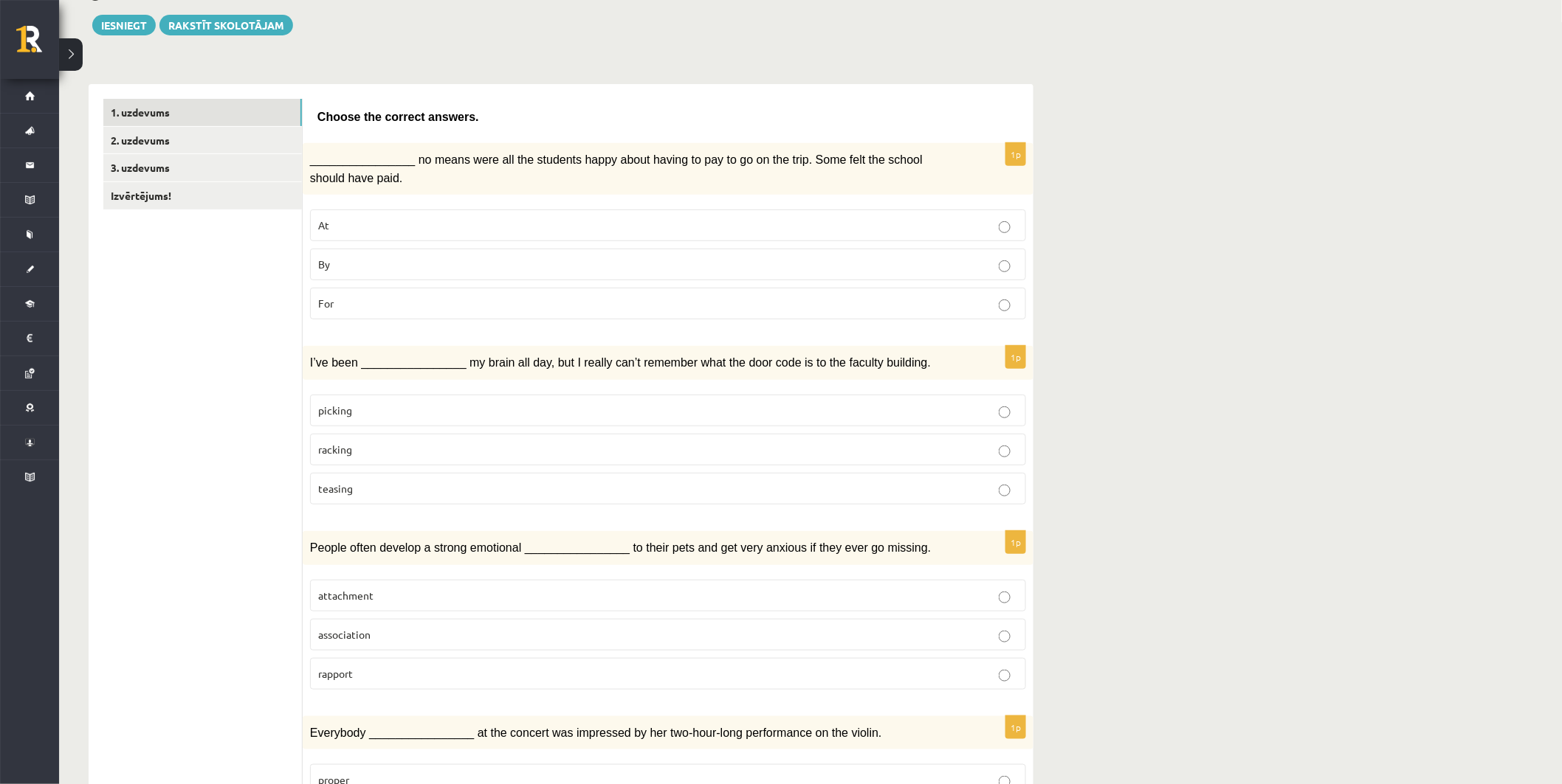
scroll to position [164, 0]
click at [246, 200] on link "Izvērtējums!" at bounding box center [202, 198] width 199 height 27
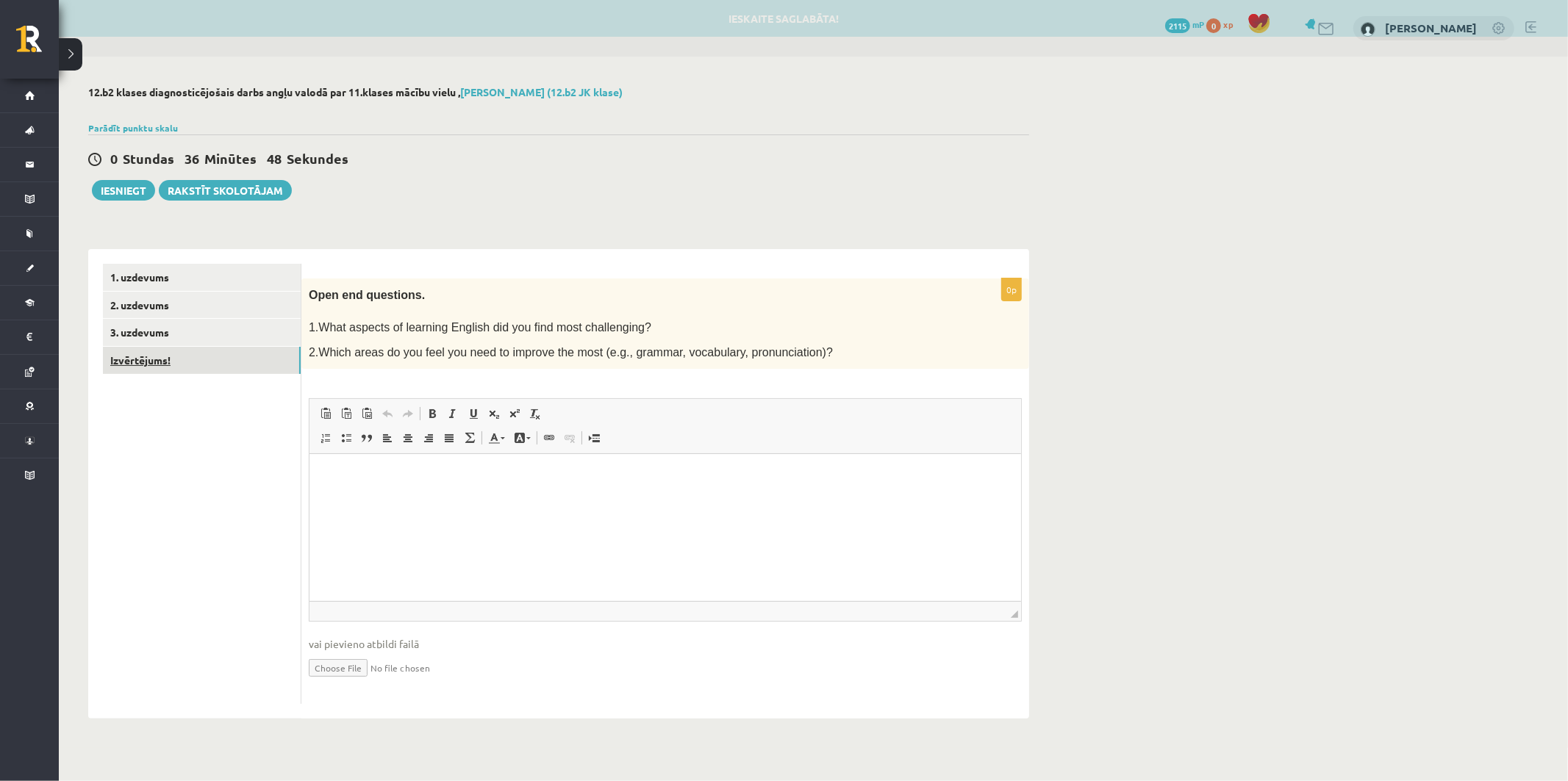
scroll to position [0, 0]
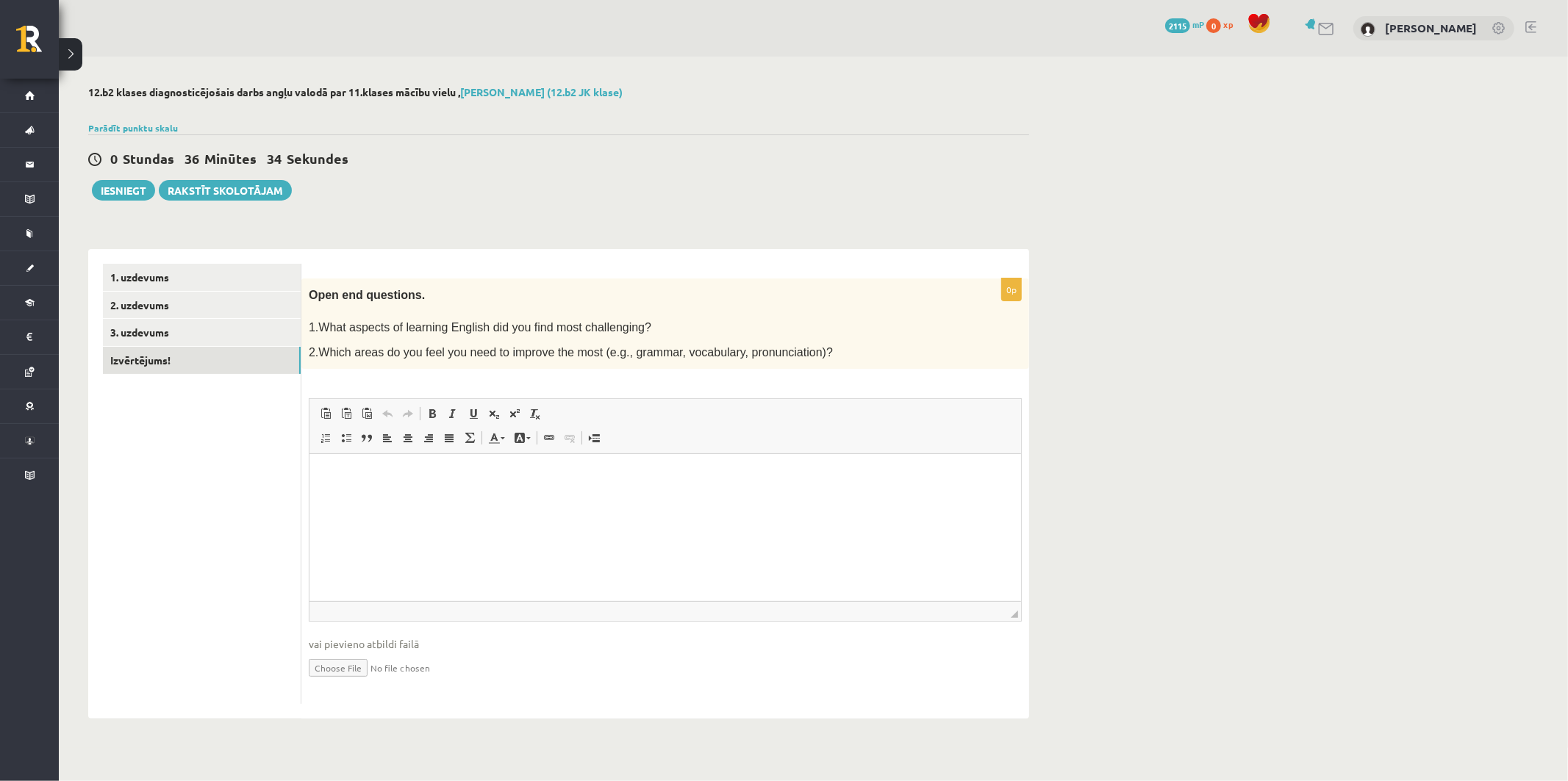
click at [475, 493] on html at bounding box center [664, 477] width 711 height 45
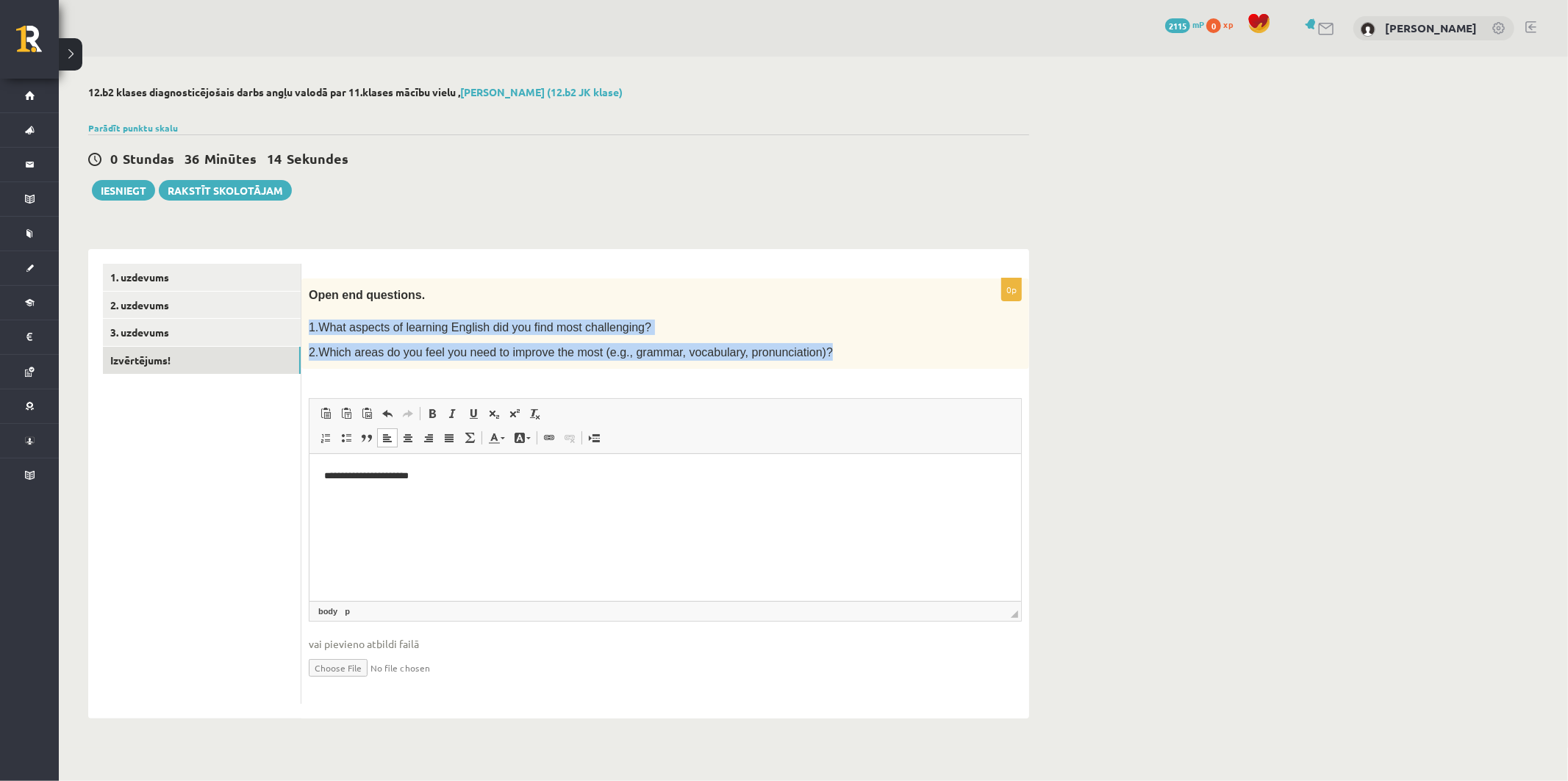
drag, startPoint x: 305, startPoint y: 326, endPoint x: 809, endPoint y: 348, distance: 504.5
click at [809, 348] on div "Open end questions. 1.What aspects of learning English did you find most challe…" at bounding box center [665, 324] width 727 height 91
copy div "1.What aspects of learning English did you find most challenging? 2.Which areas…"
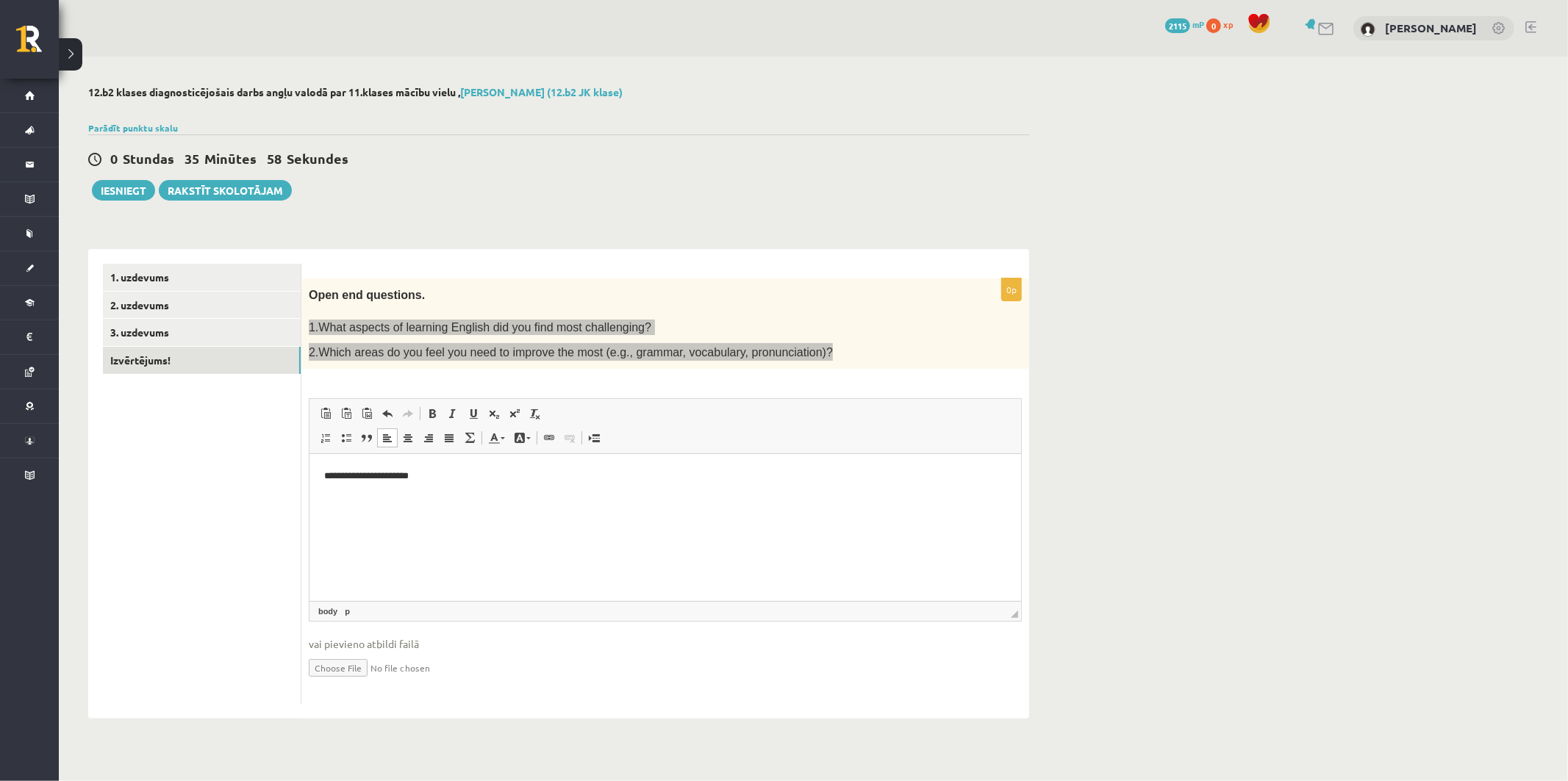
click at [343, 477] on p "**********" at bounding box center [664, 477] width 682 height 15
click at [507, 469] on p "**********" at bounding box center [664, 477] width 682 height 15
click at [478, 477] on p "**********" at bounding box center [664, 477] width 682 height 15
click at [514, 477] on p "**********" at bounding box center [664, 477] width 682 height 15
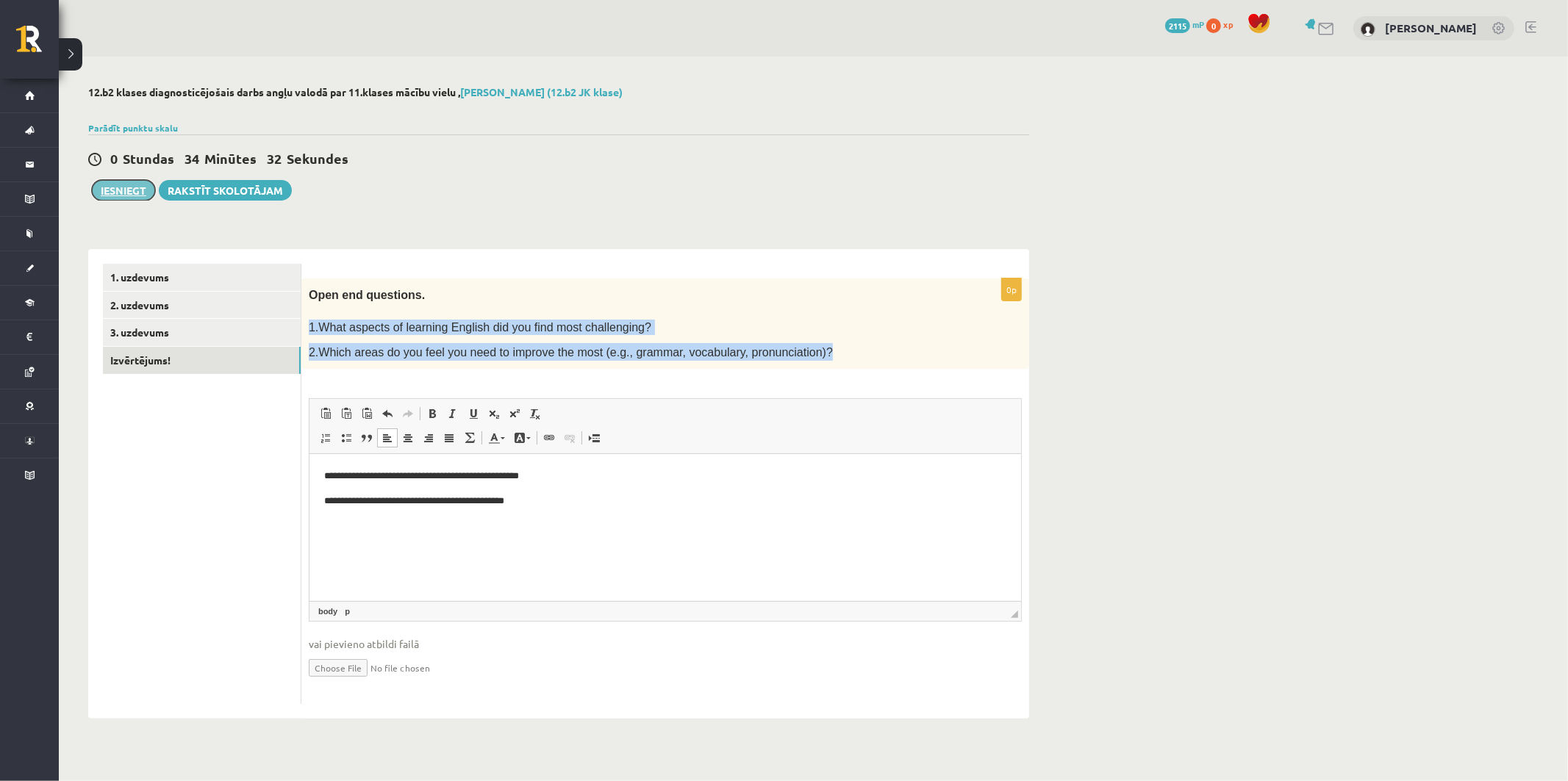
click at [139, 192] on button "Iesniegt" at bounding box center [123, 190] width 63 height 21
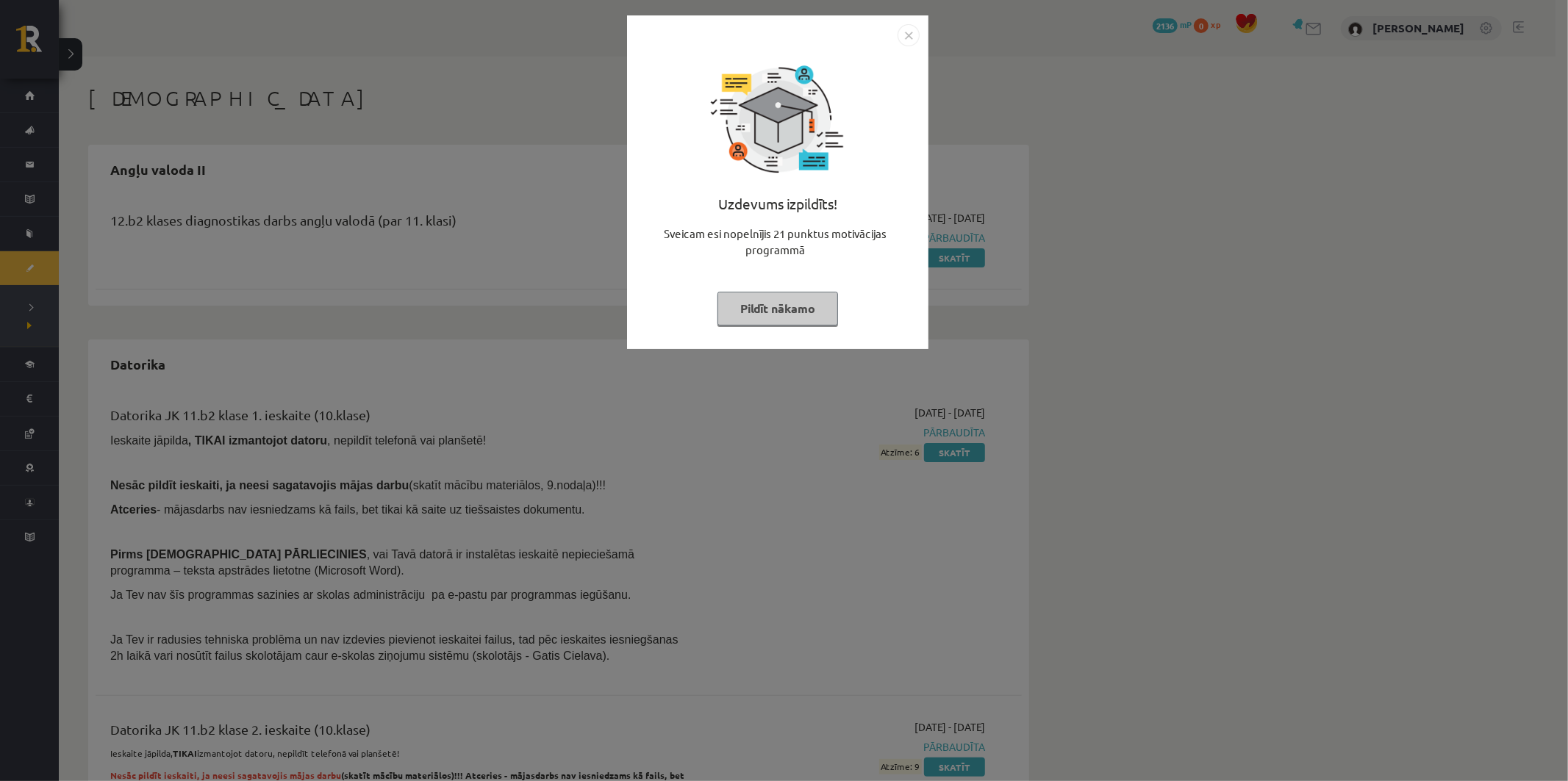
click at [780, 312] on button "Pildīt nākamo" at bounding box center [777, 309] width 121 height 34
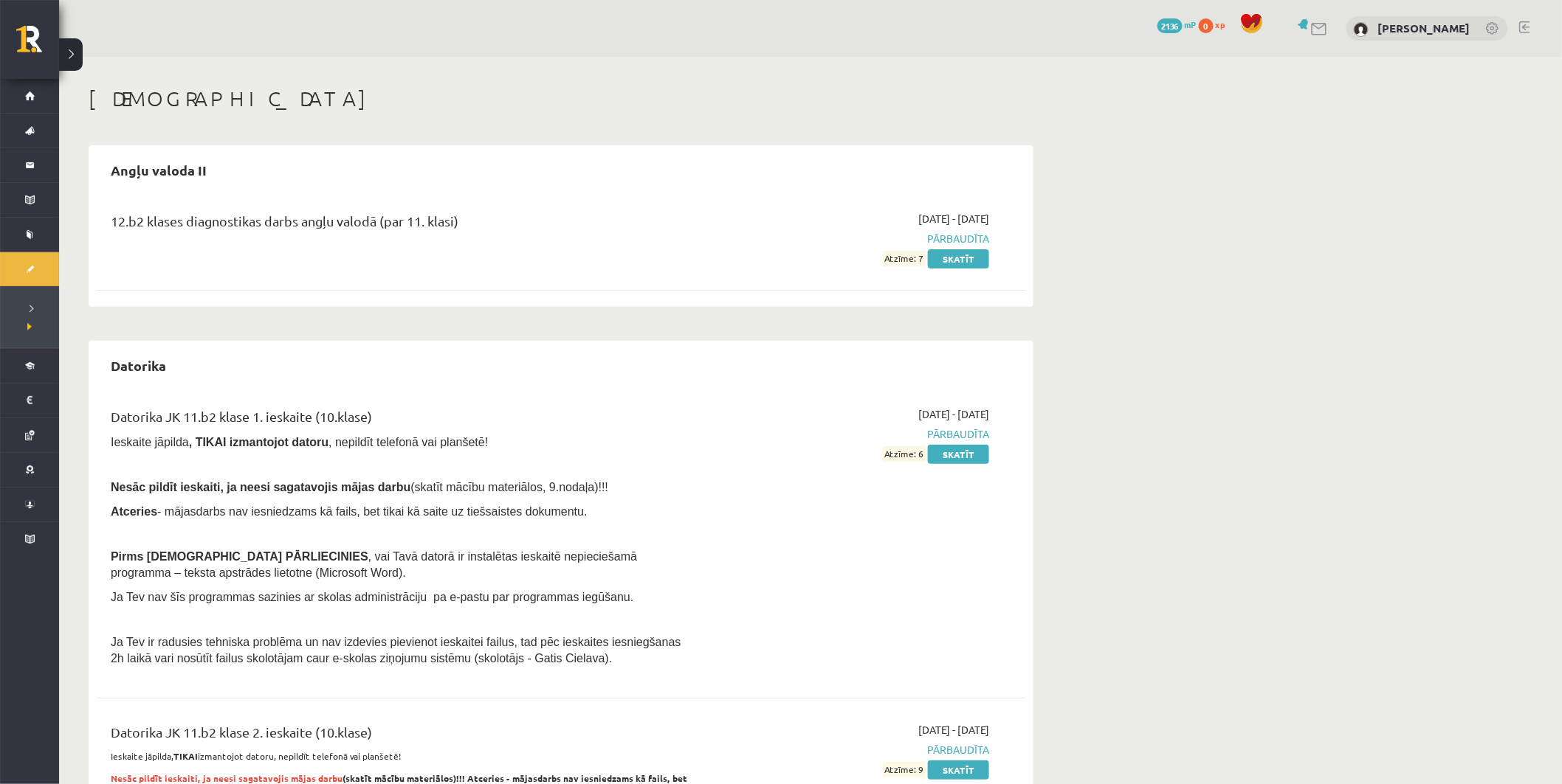
scroll to position [82, 0]
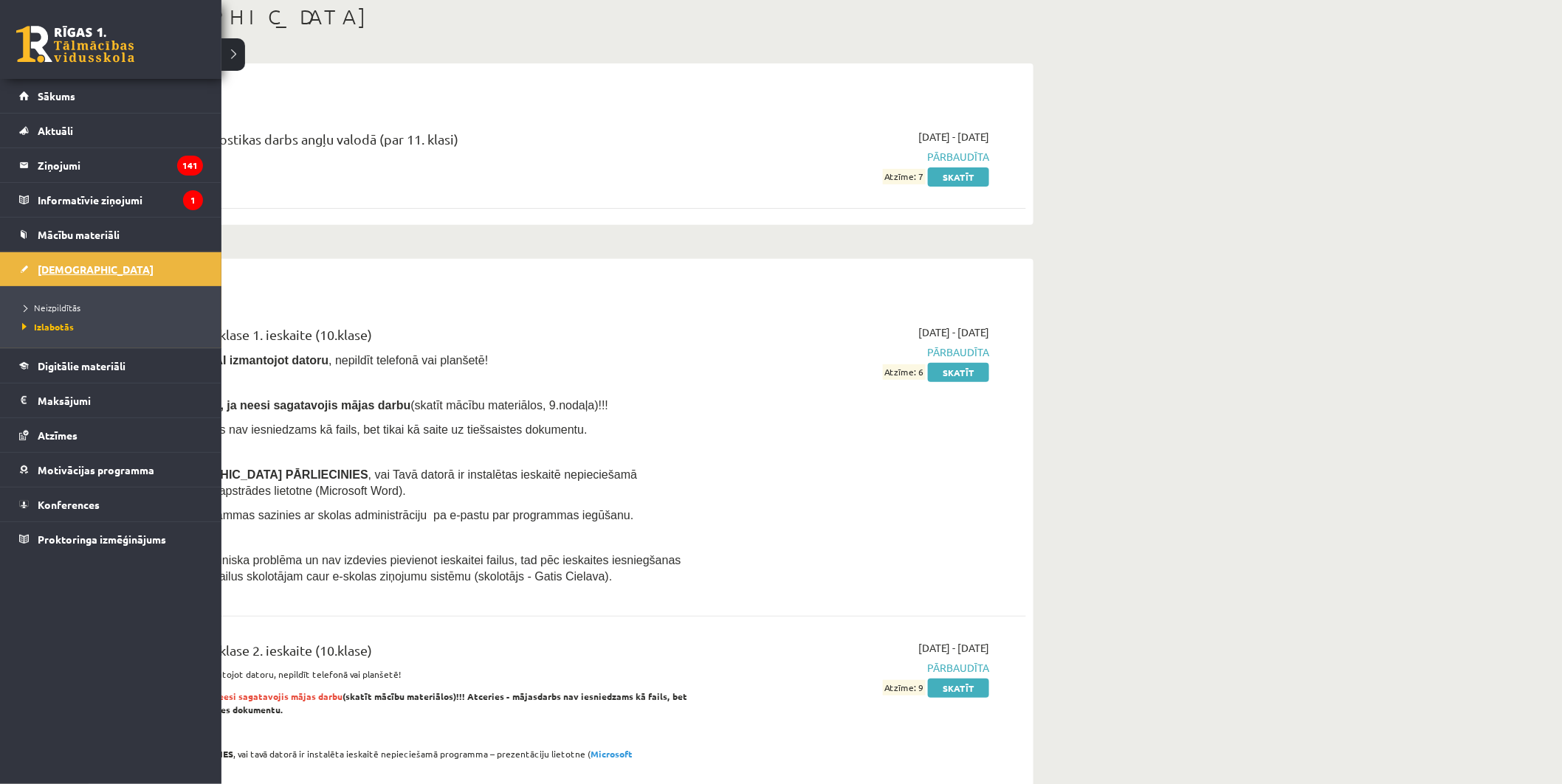
click at [114, 263] on link "[DEMOGRAPHIC_DATA]" at bounding box center [111, 270] width 184 height 34
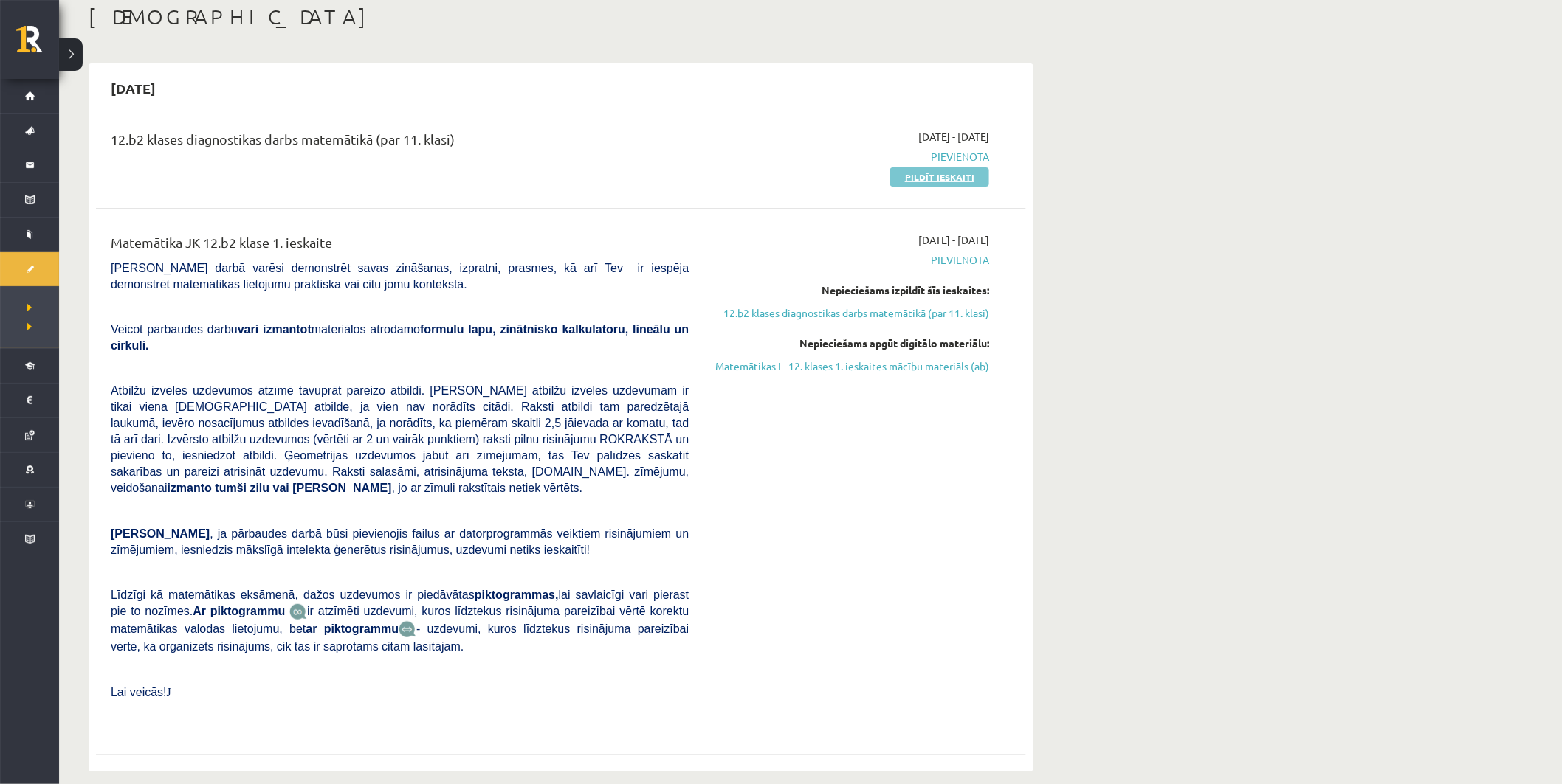
click at [940, 183] on link "Pildīt ieskaiti" at bounding box center [939, 177] width 99 height 19
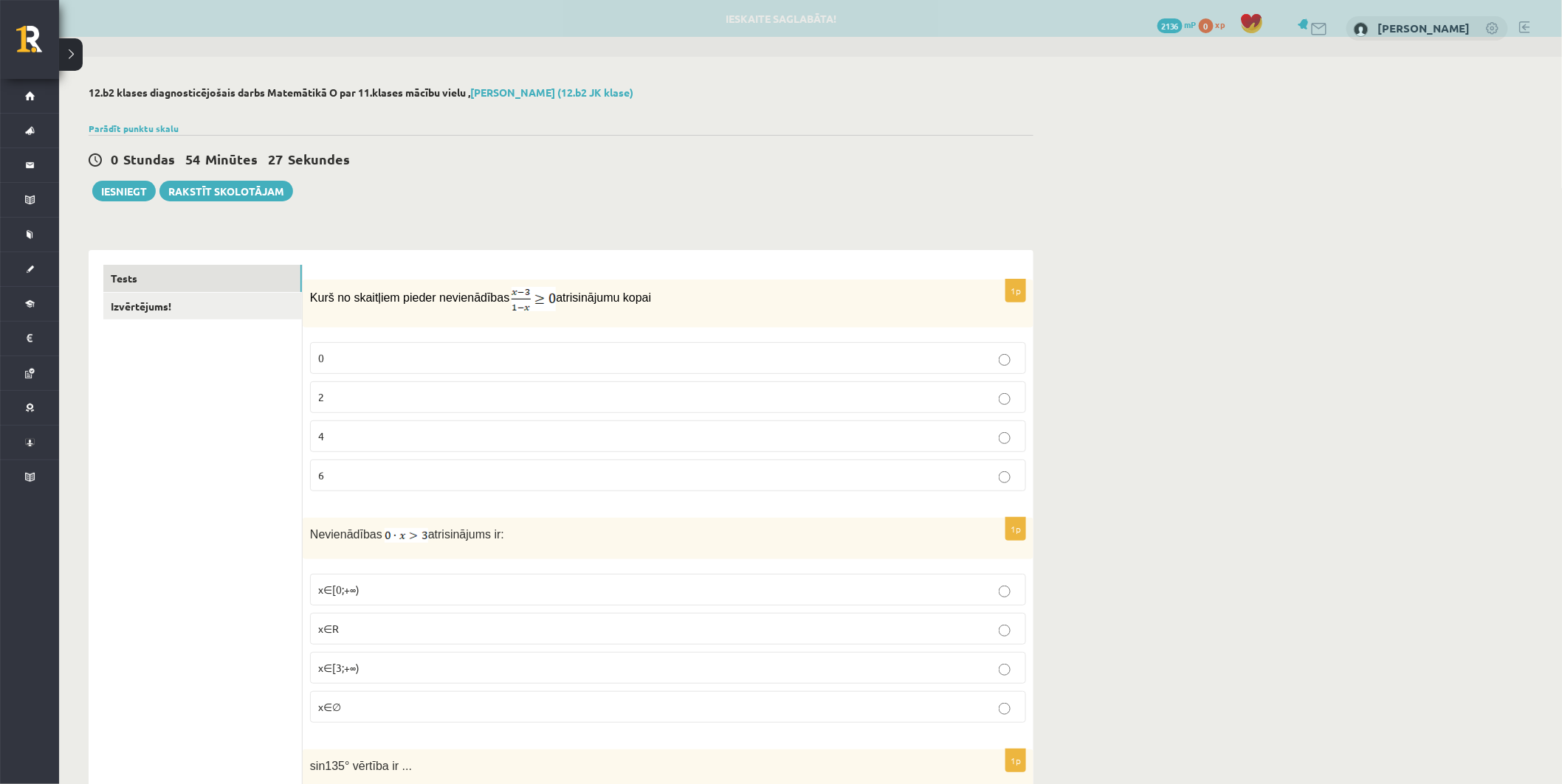
click at [415, 388] on label "2" at bounding box center [668, 397] width 716 height 32
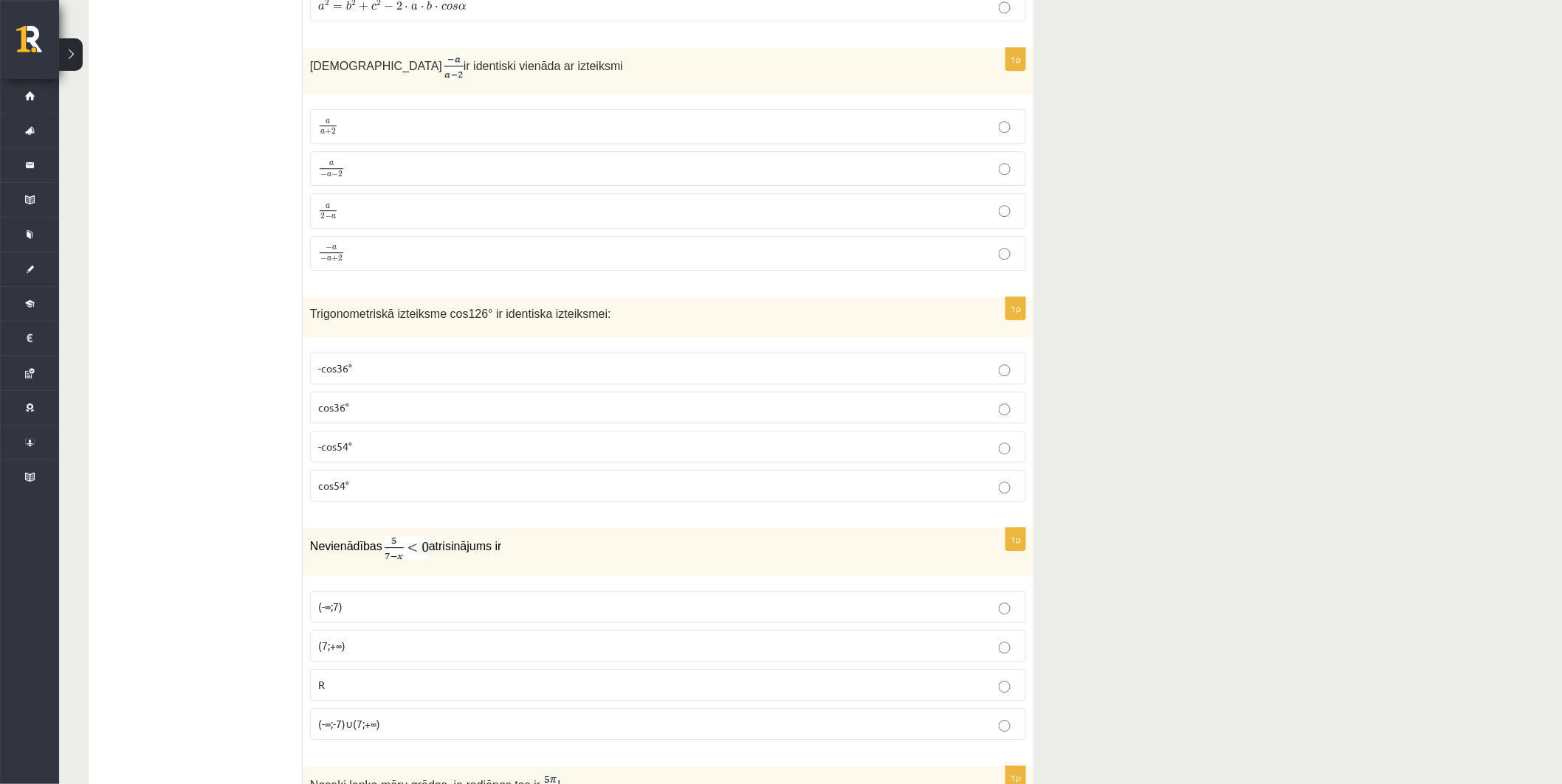
scroll to position [1558, 0]
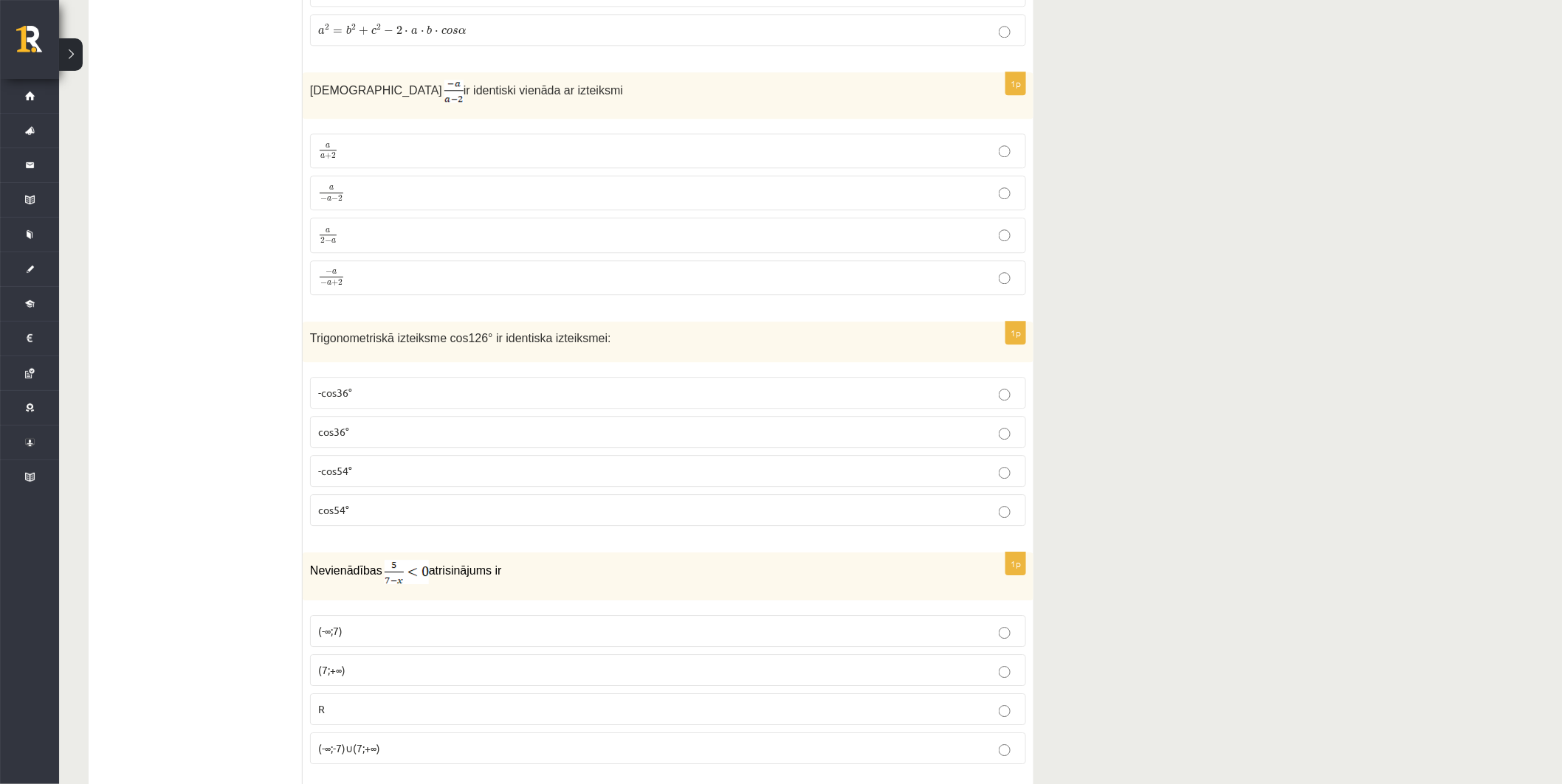
click at [421, 239] on p "a 2 − a a 2 − a" at bounding box center [668, 235] width 700 height 19
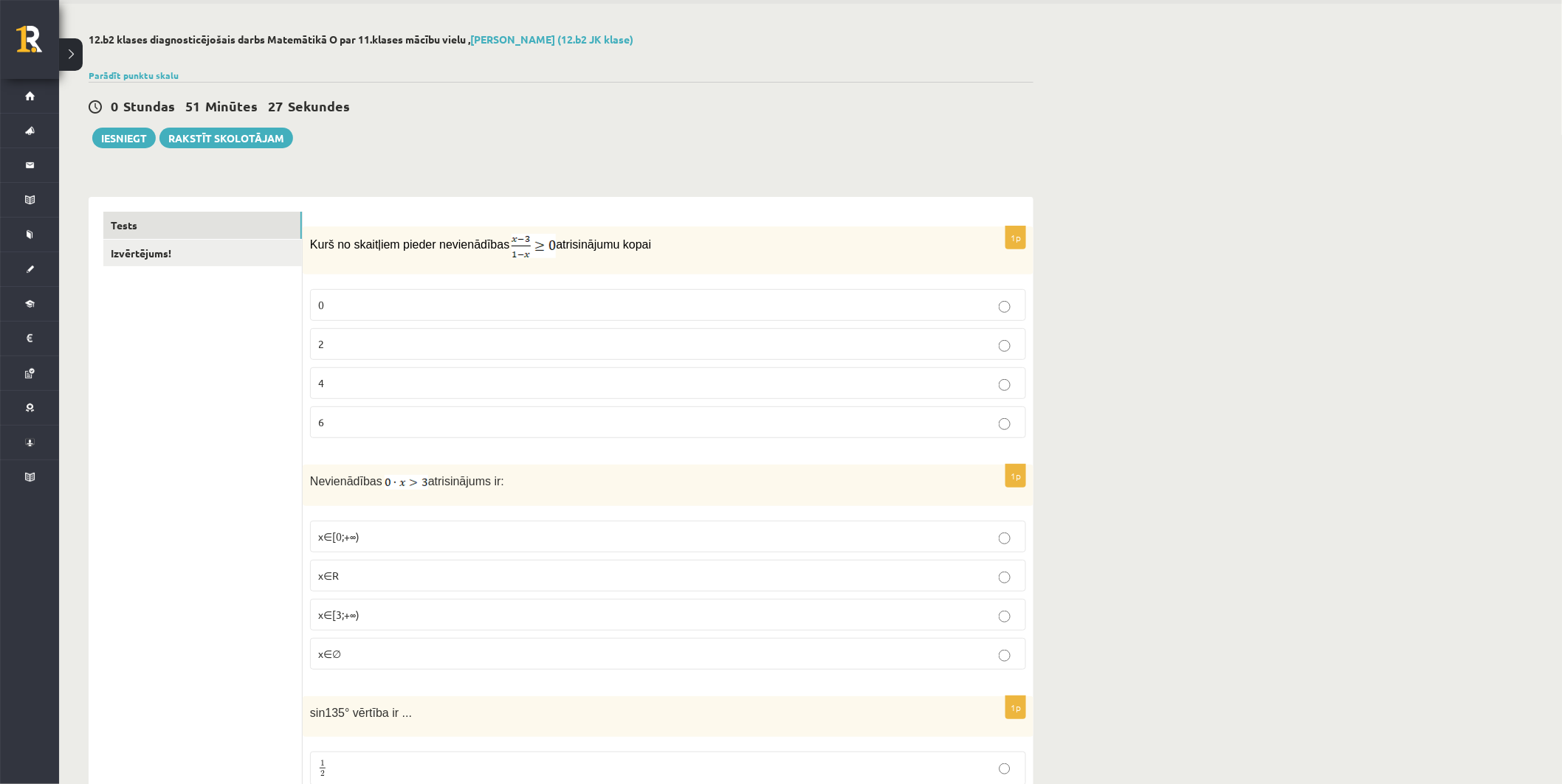
scroll to position [82, 0]
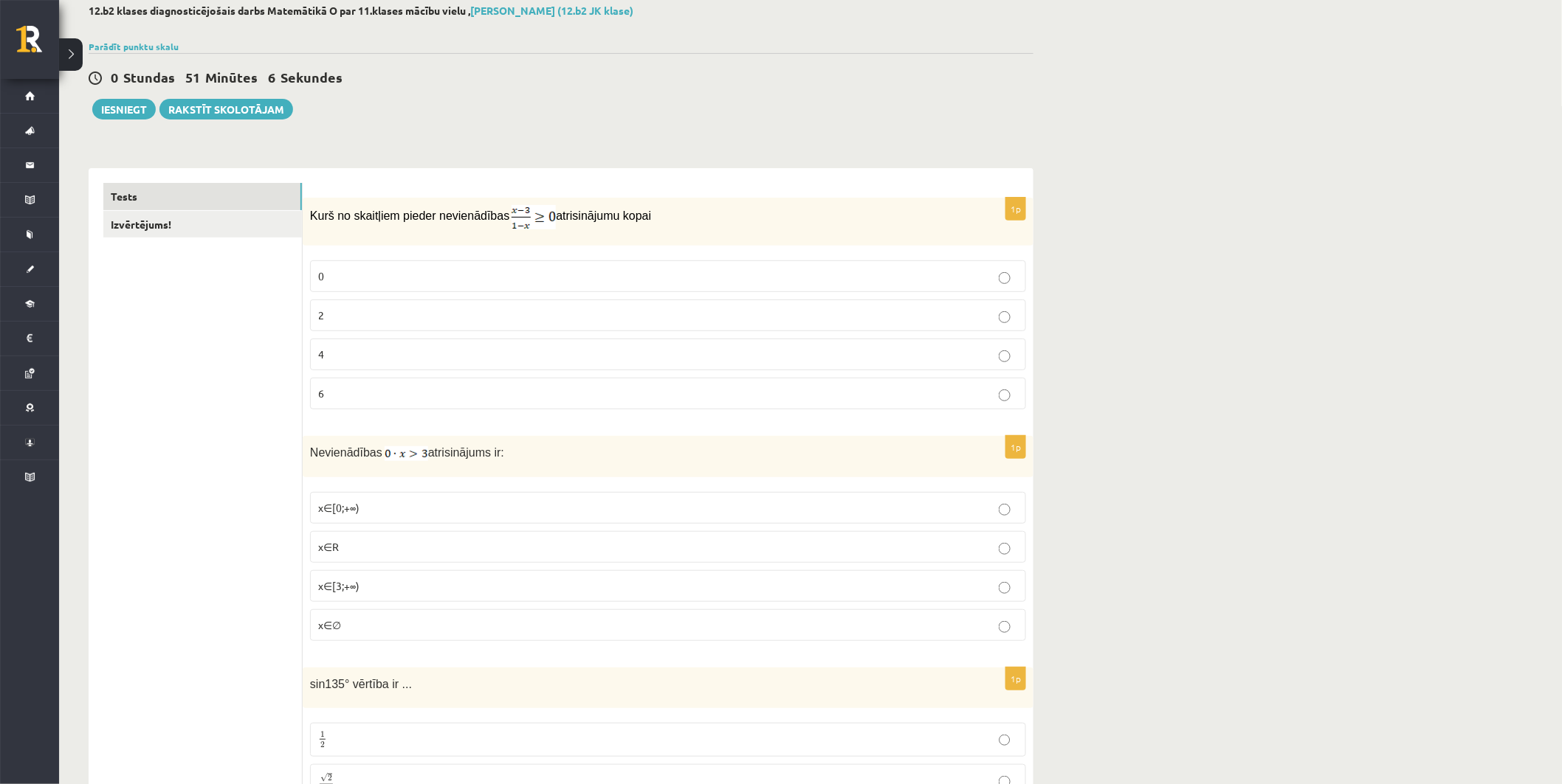
click at [408, 616] on label "x∈∅" at bounding box center [668, 625] width 716 height 32
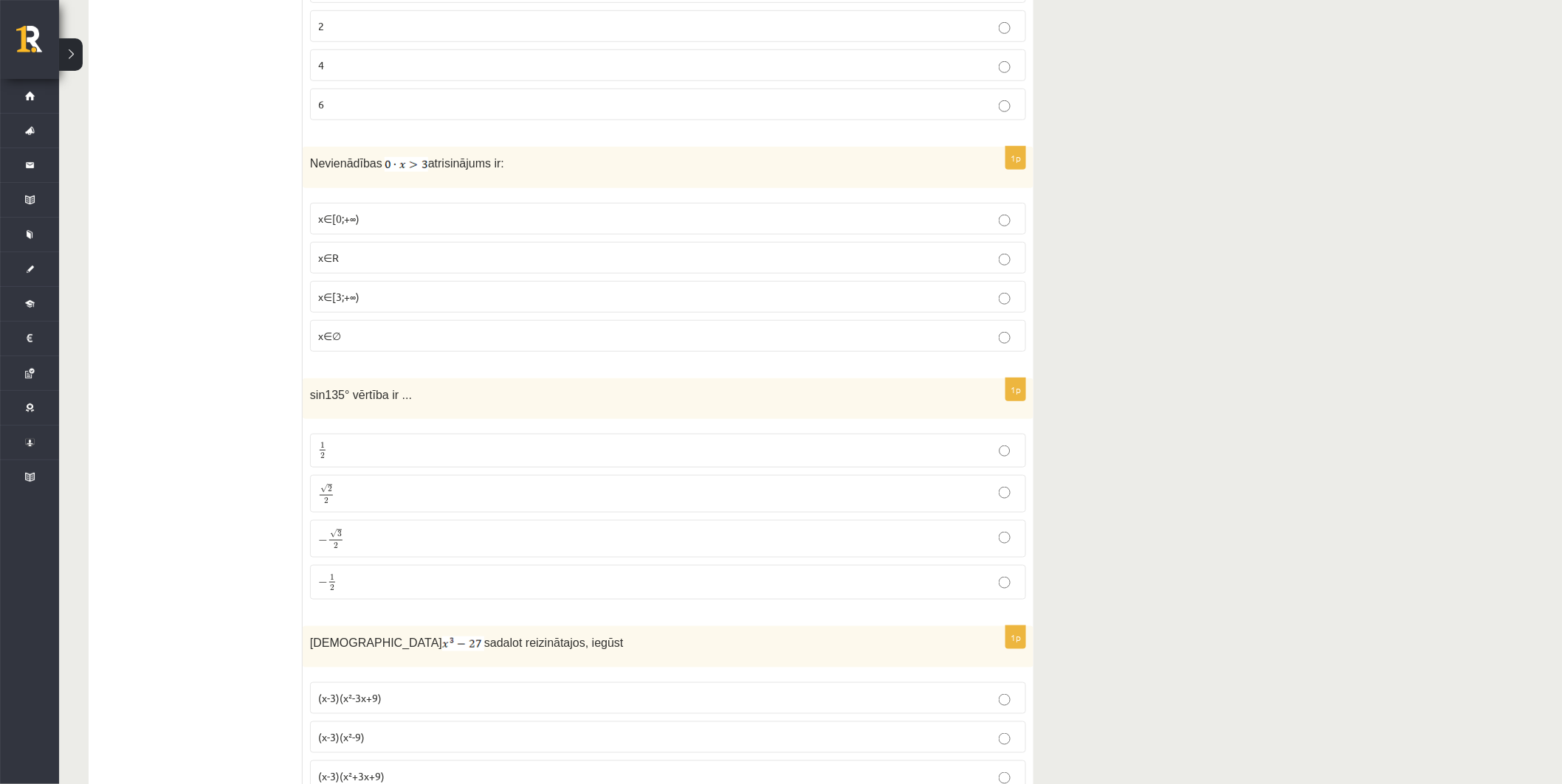
scroll to position [409, 0]
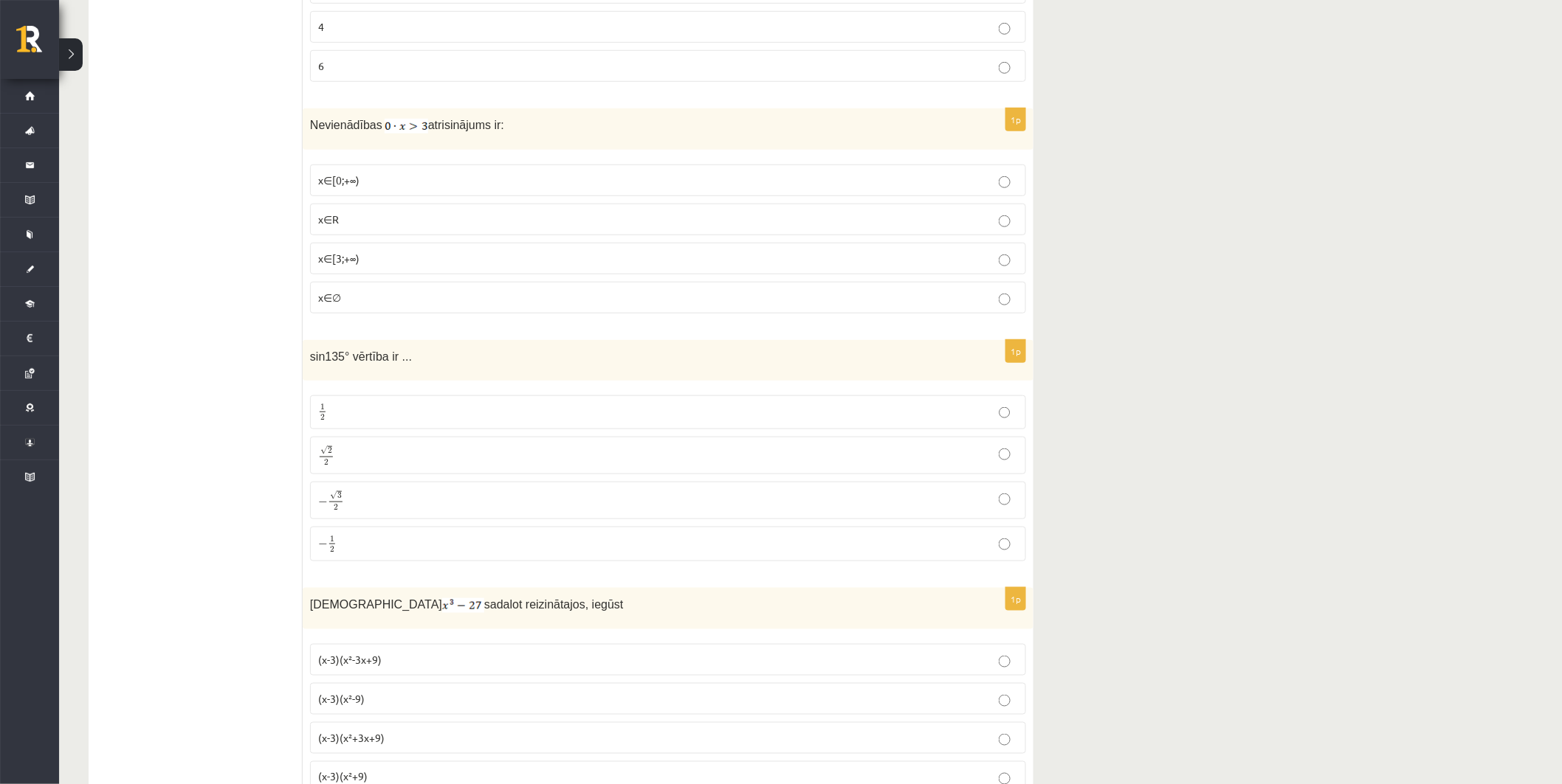
click at [456, 447] on p "√ 2 2 2 2" at bounding box center [668, 455] width 700 height 22
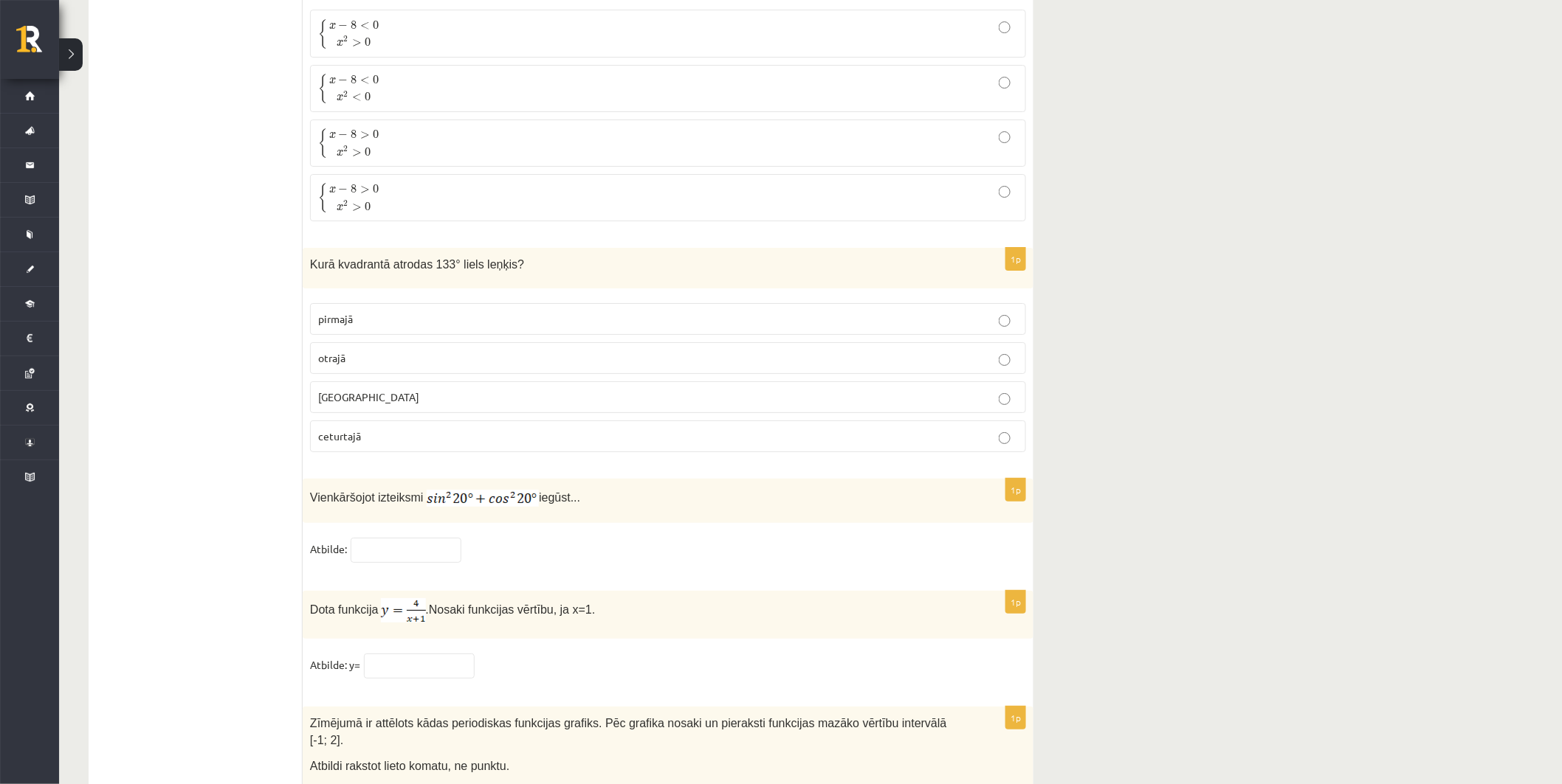
scroll to position [6886, 0]
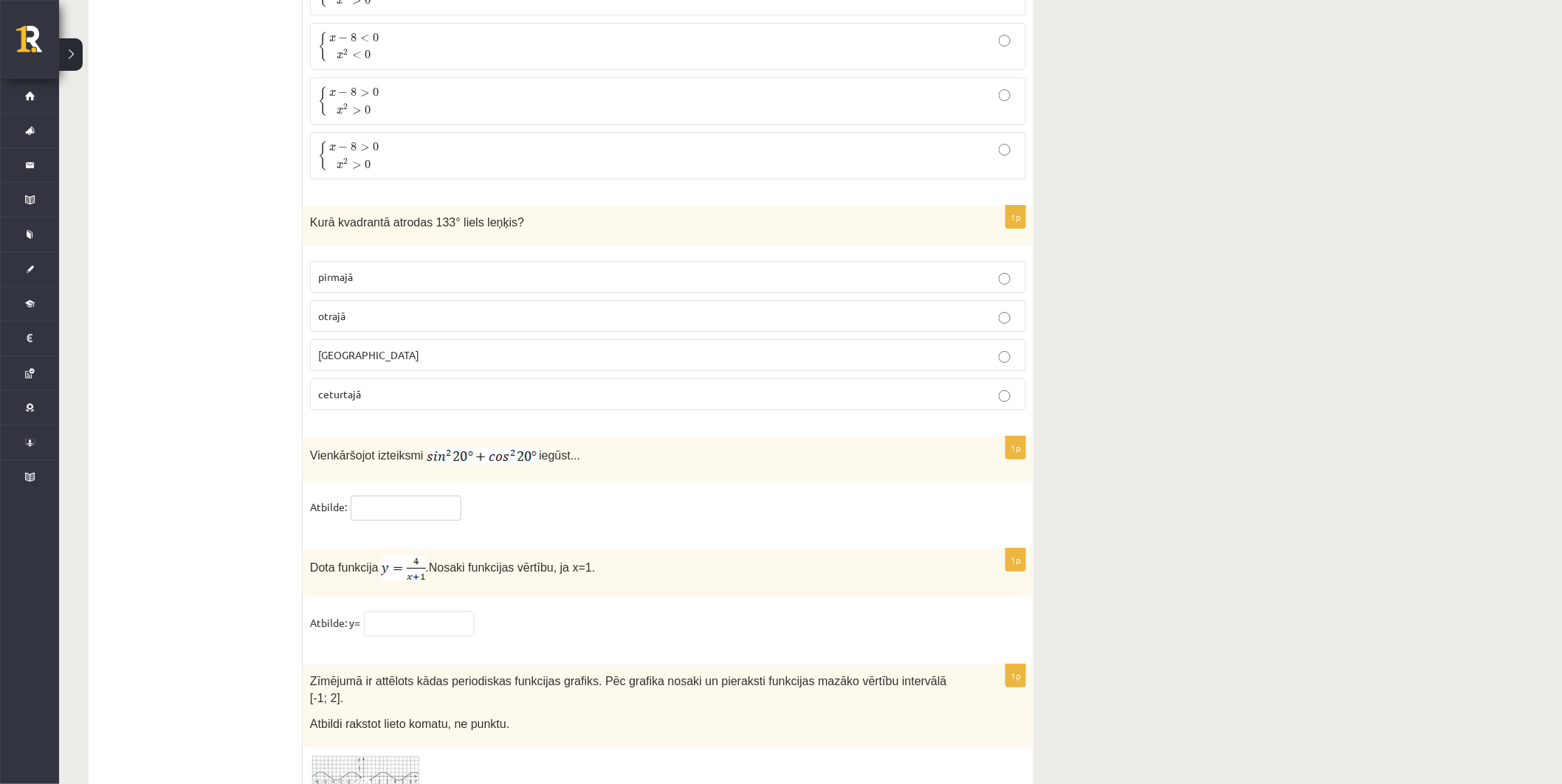
click at [395, 512] on input "text" at bounding box center [406, 508] width 111 height 26
click at [413, 515] on input "*" at bounding box center [406, 508] width 111 height 26
type input "*"
click at [450, 629] on input "text" at bounding box center [419, 624] width 111 height 26
click at [417, 515] on input "*" at bounding box center [406, 508] width 111 height 26
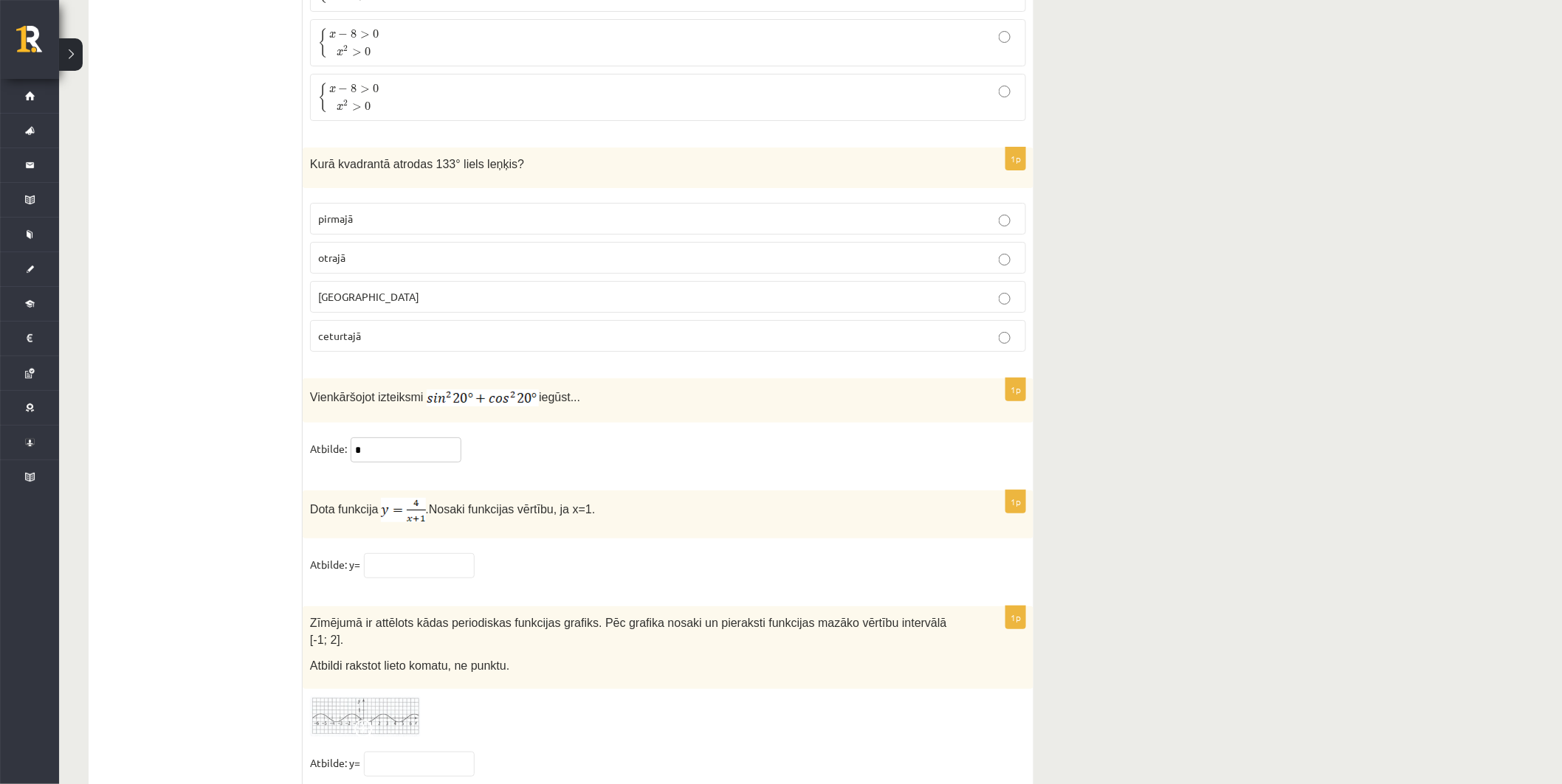
scroll to position [6993, 0]
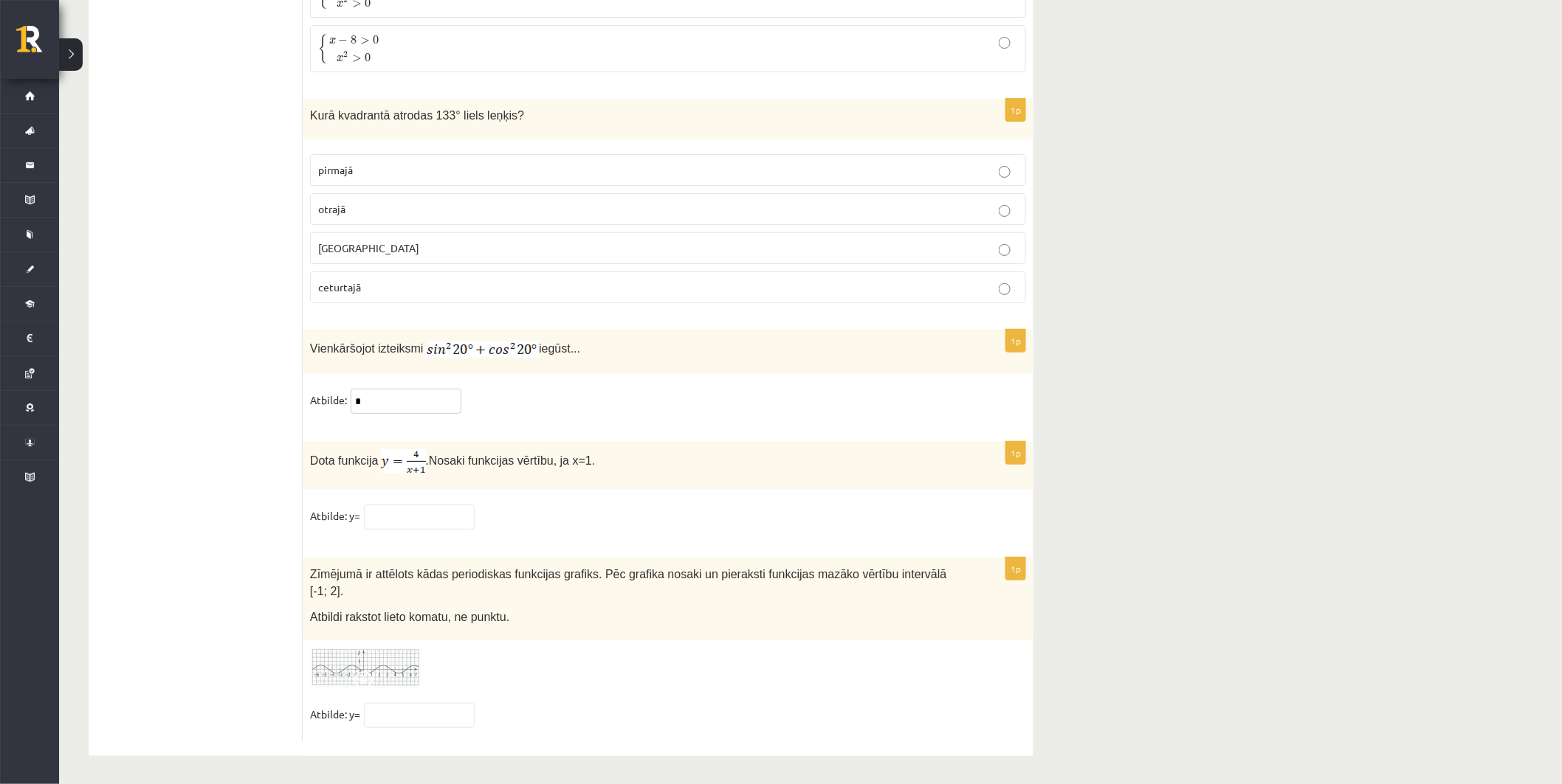
type input "*"
click at [431, 526] on input "text" at bounding box center [419, 517] width 111 height 26
type input "*"
click at [549, 692] on div "1p Zīmējumā ir attēlots kādas periodiskas funkcijas grafiks. Pēc grafika nosaki…" at bounding box center [668, 649] width 730 height 183
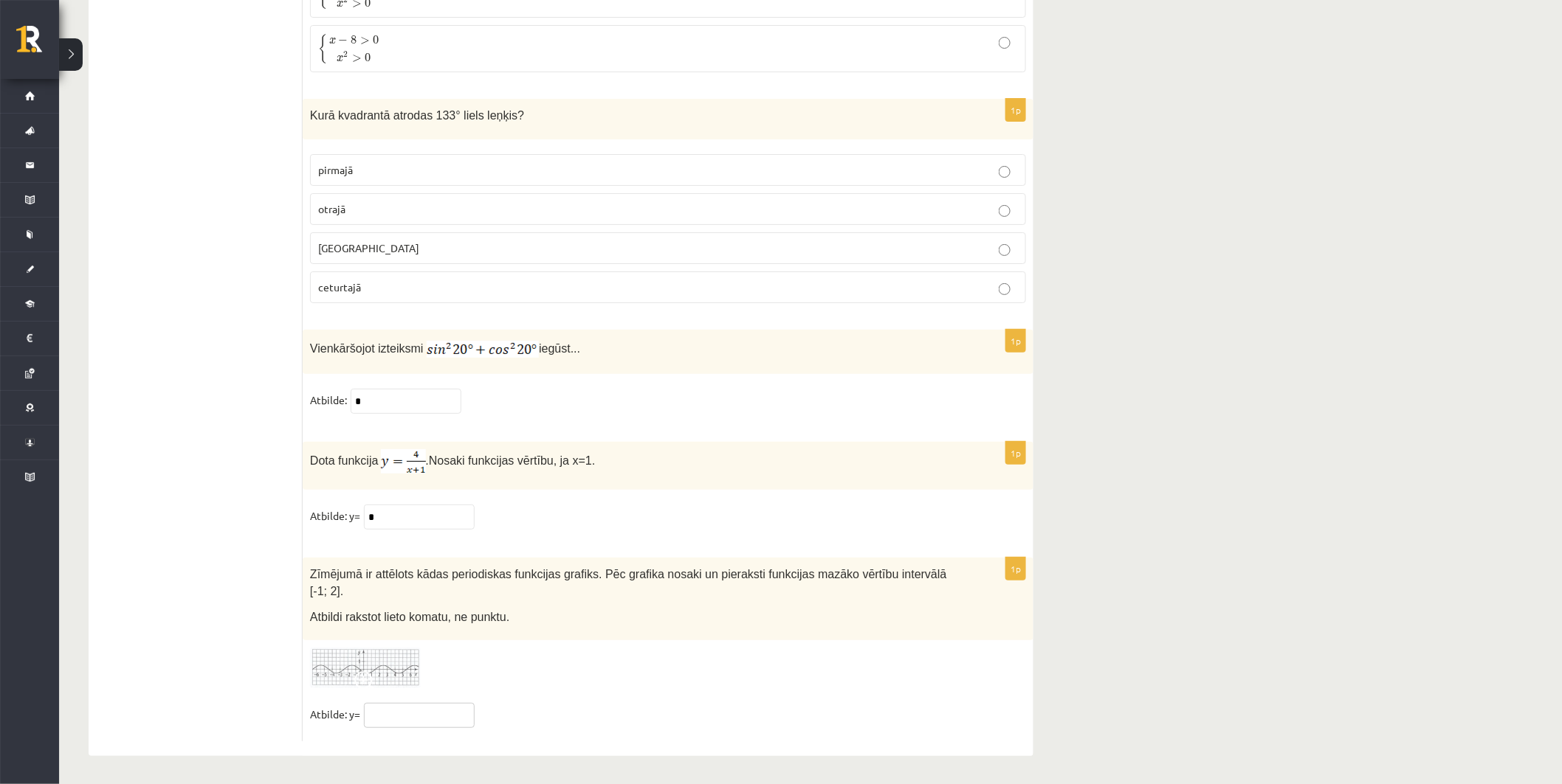
click at [426, 720] on input "text" at bounding box center [419, 716] width 111 height 26
click at [622, 697] on div "1p Zīmējumā ir attēlots kādas periodiskas funkcijas grafiks. Pēc grafika nosaki…" at bounding box center [668, 649] width 730 height 183
click at [384, 660] on img at bounding box center [365, 668] width 111 height 41
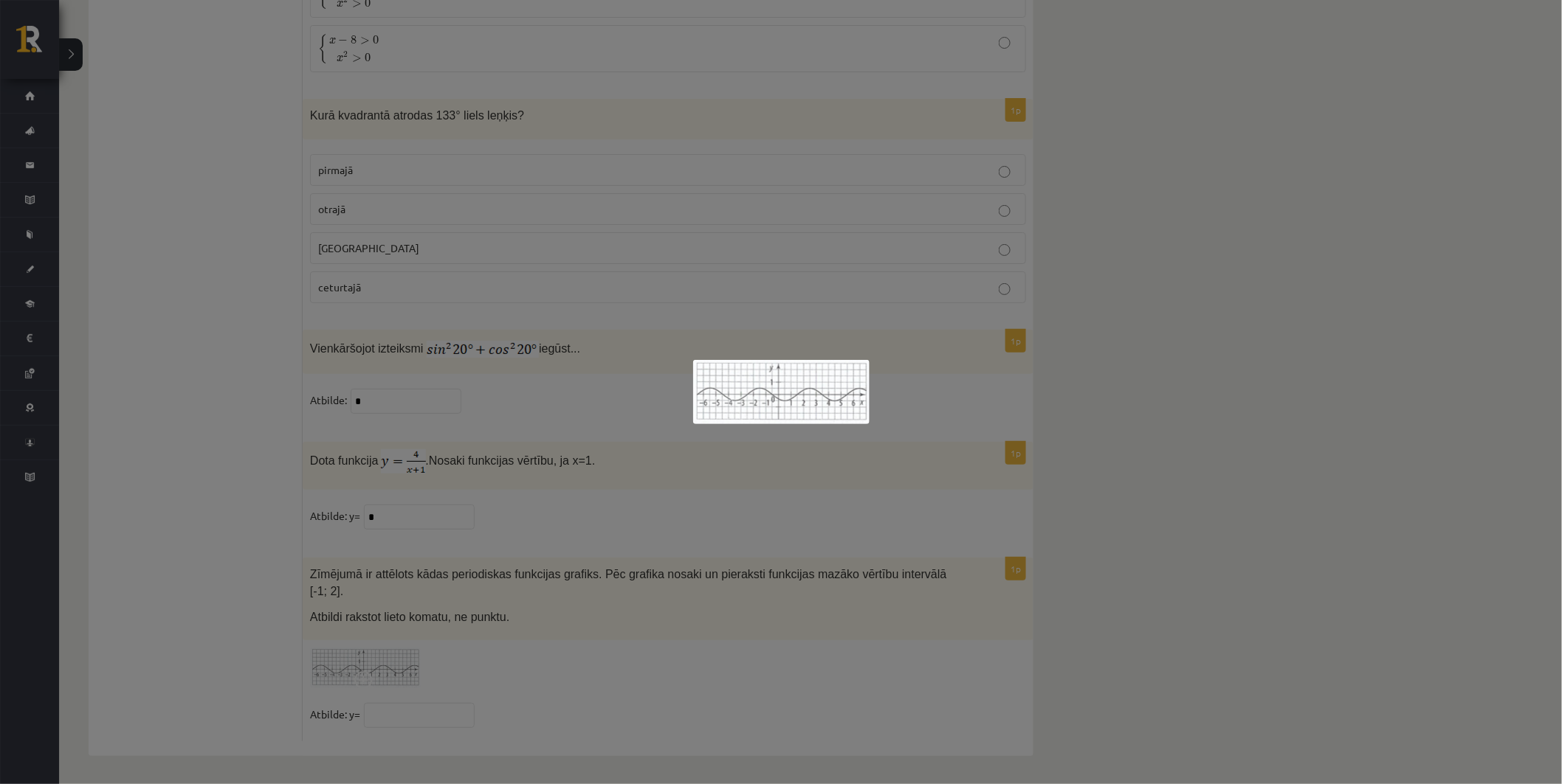
click at [459, 689] on div at bounding box center [781, 392] width 1562 height 784
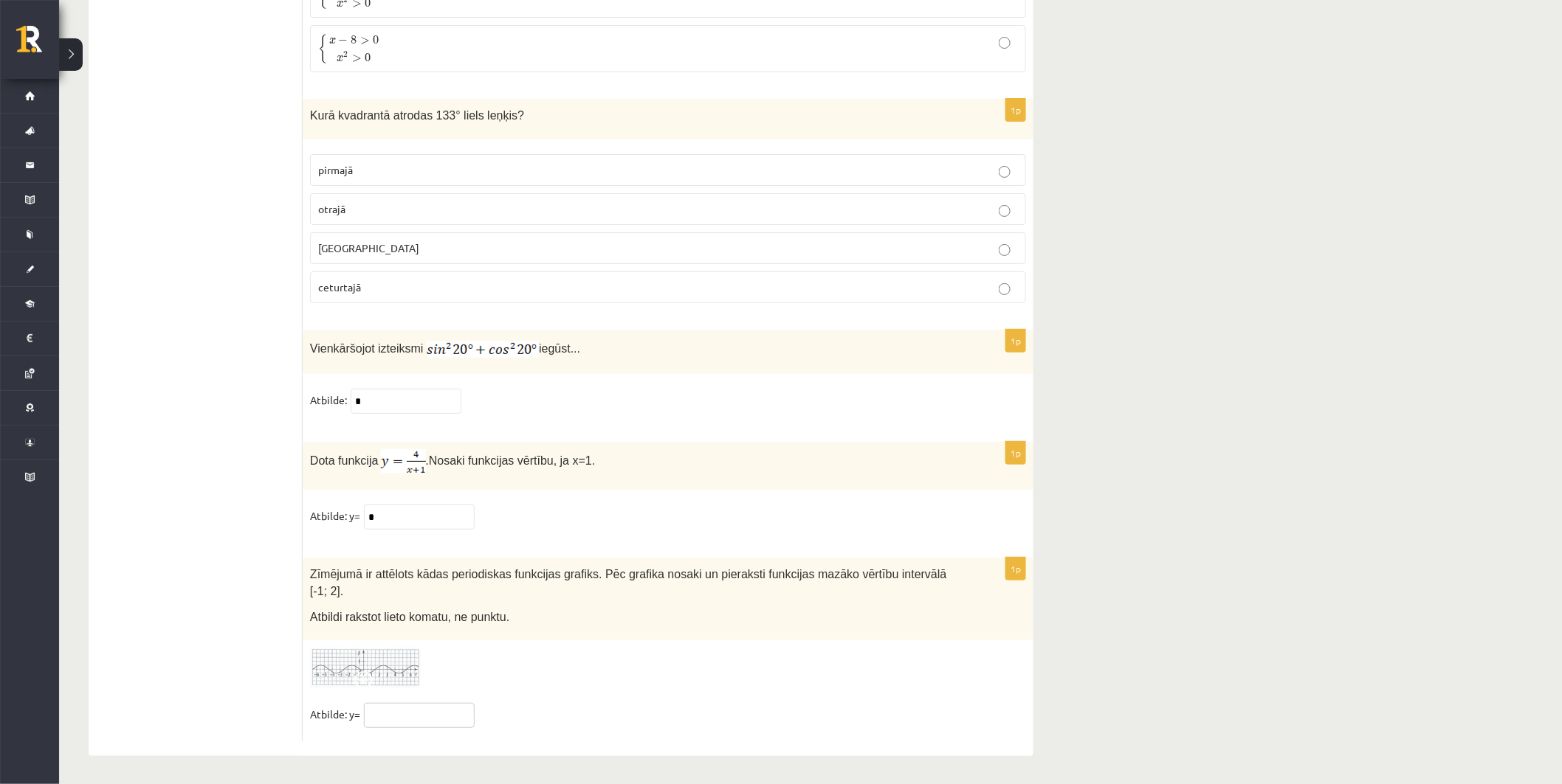
click at [451, 717] on input "text" at bounding box center [419, 716] width 111 height 26
click at [382, 713] on input "*******" at bounding box center [419, 716] width 111 height 26
click at [418, 704] on input "*******" at bounding box center [419, 716] width 111 height 26
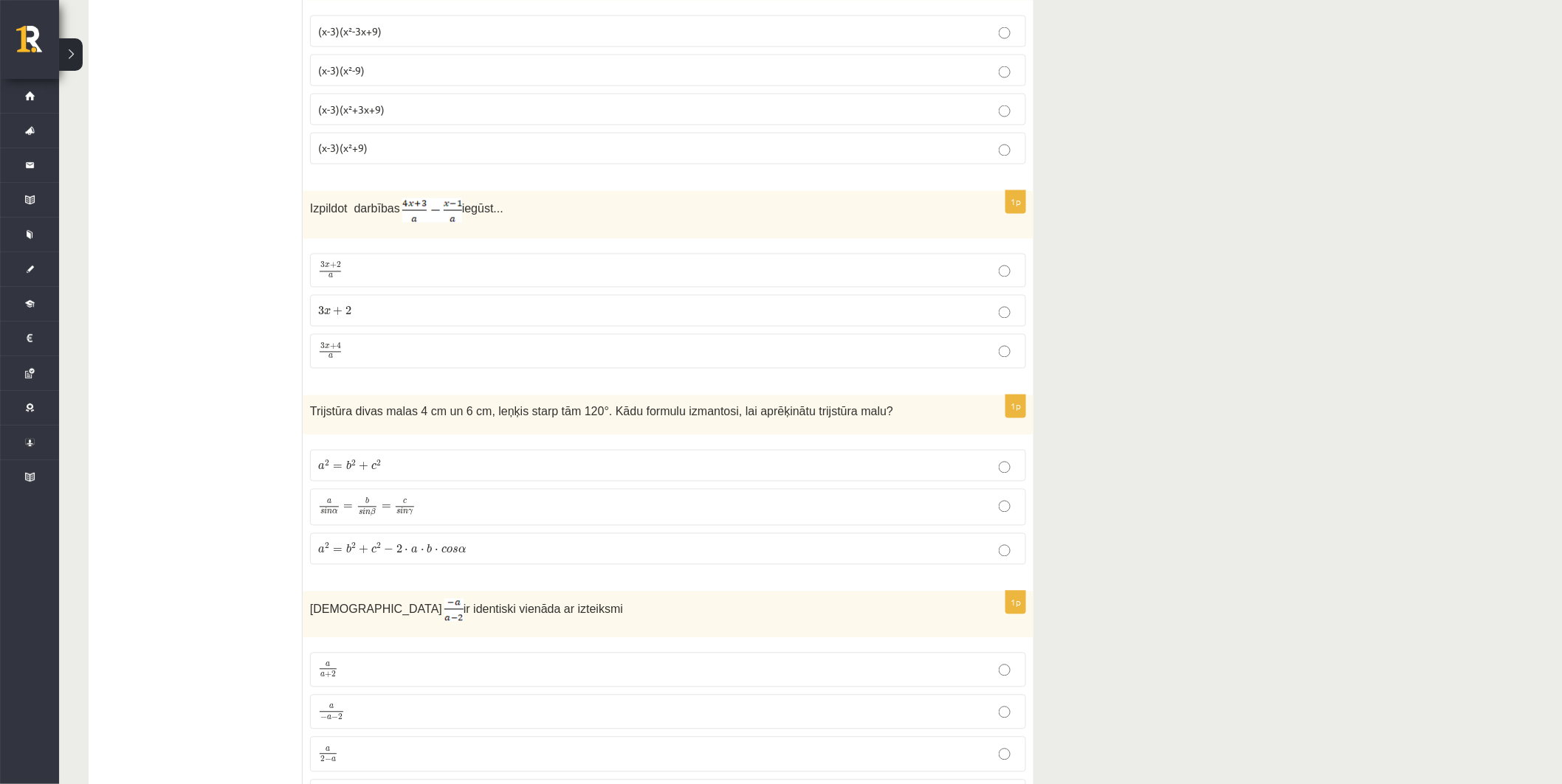
scroll to position [1008, 0]
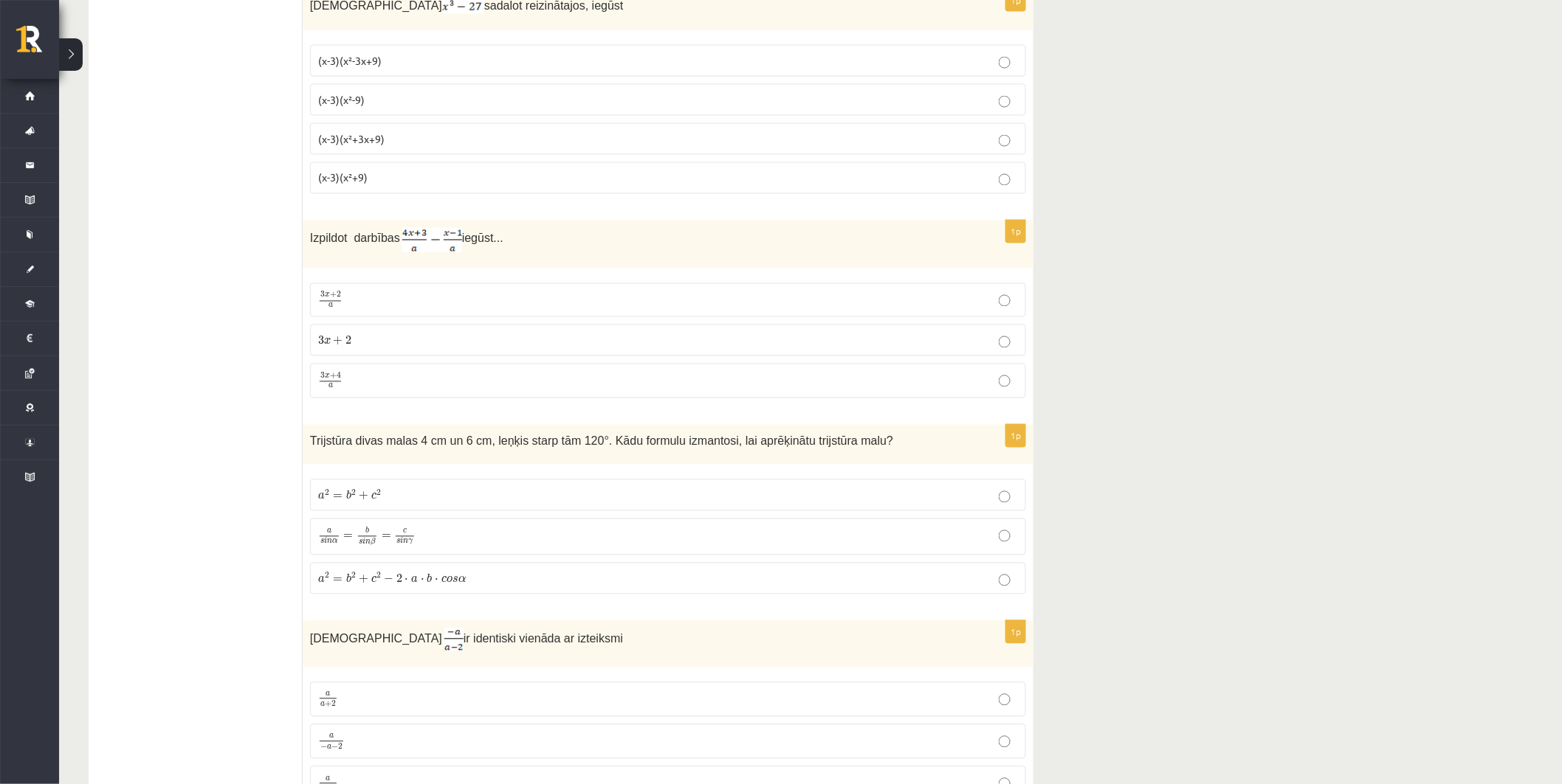
type input "********"
click at [495, 582] on p "a 2 = b 2 + c 2 − 2 ⋅ a ⋅ b ⋅ c o s α a 2 = b 2 + c 2 − 2 ⋅ a ⋅ b ⋅ c o s α" at bounding box center [668, 579] width 700 height 15
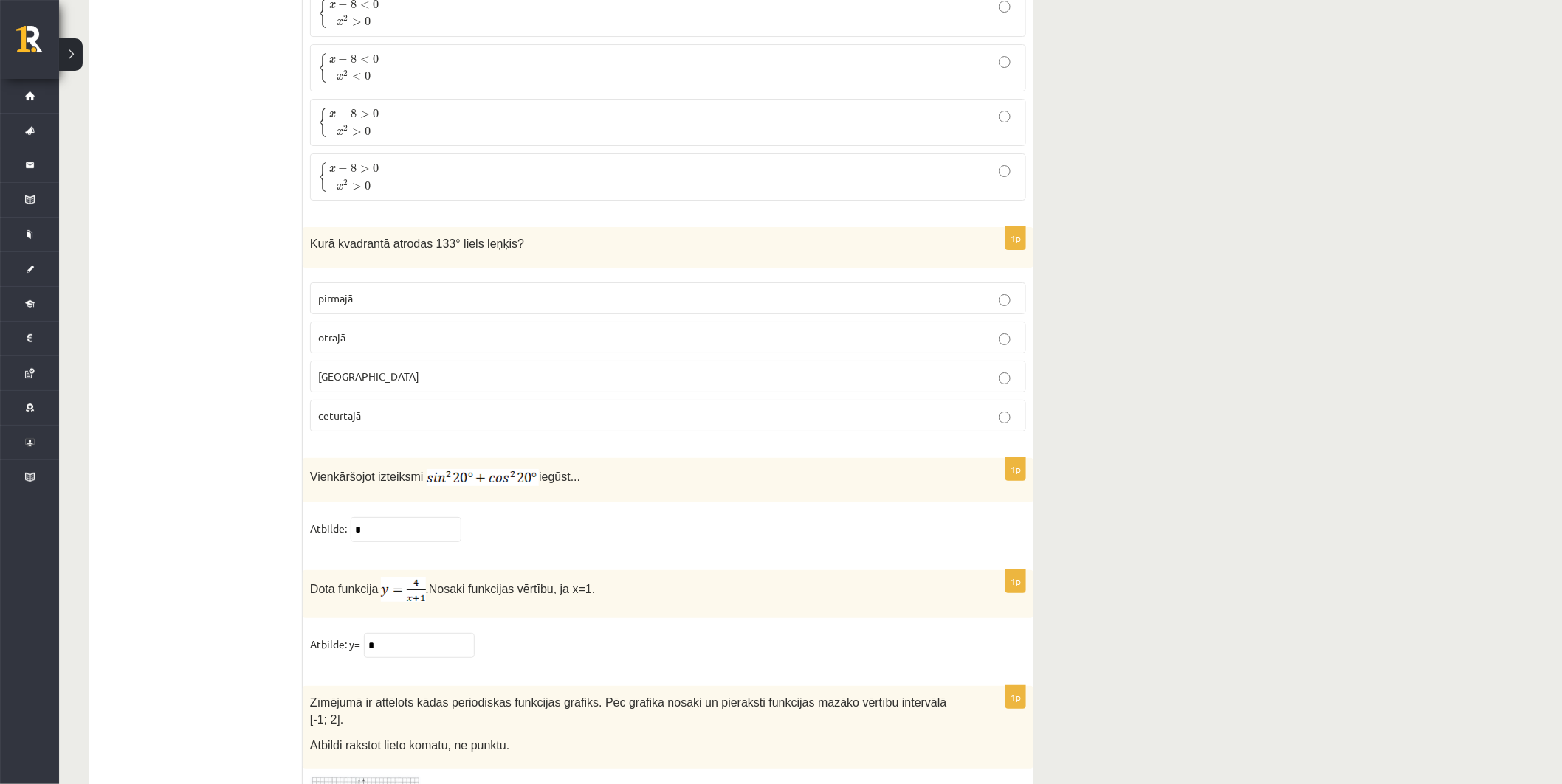
scroll to position [6993, 0]
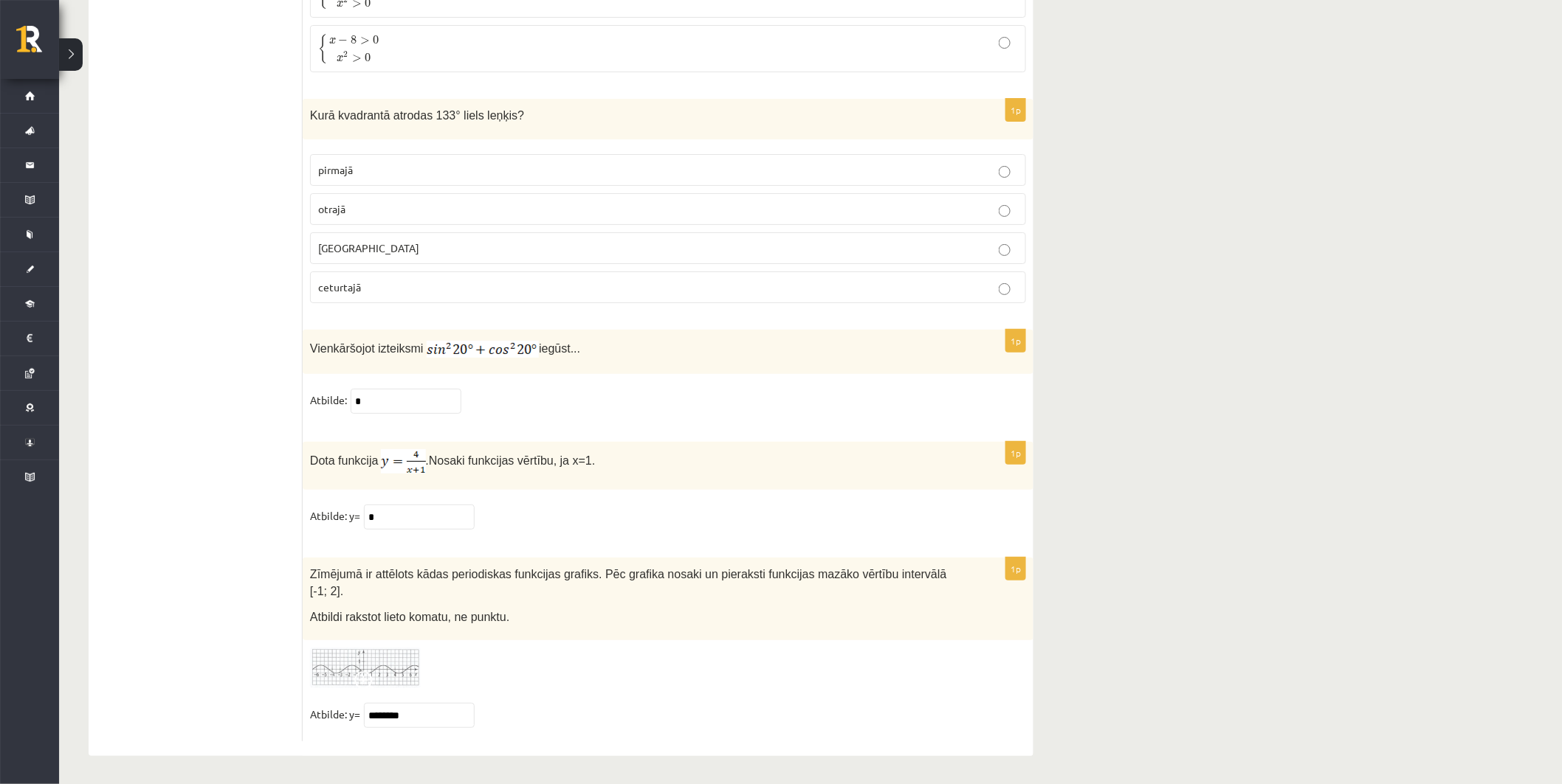
click at [455, 217] on p "otrajā" at bounding box center [668, 209] width 700 height 15
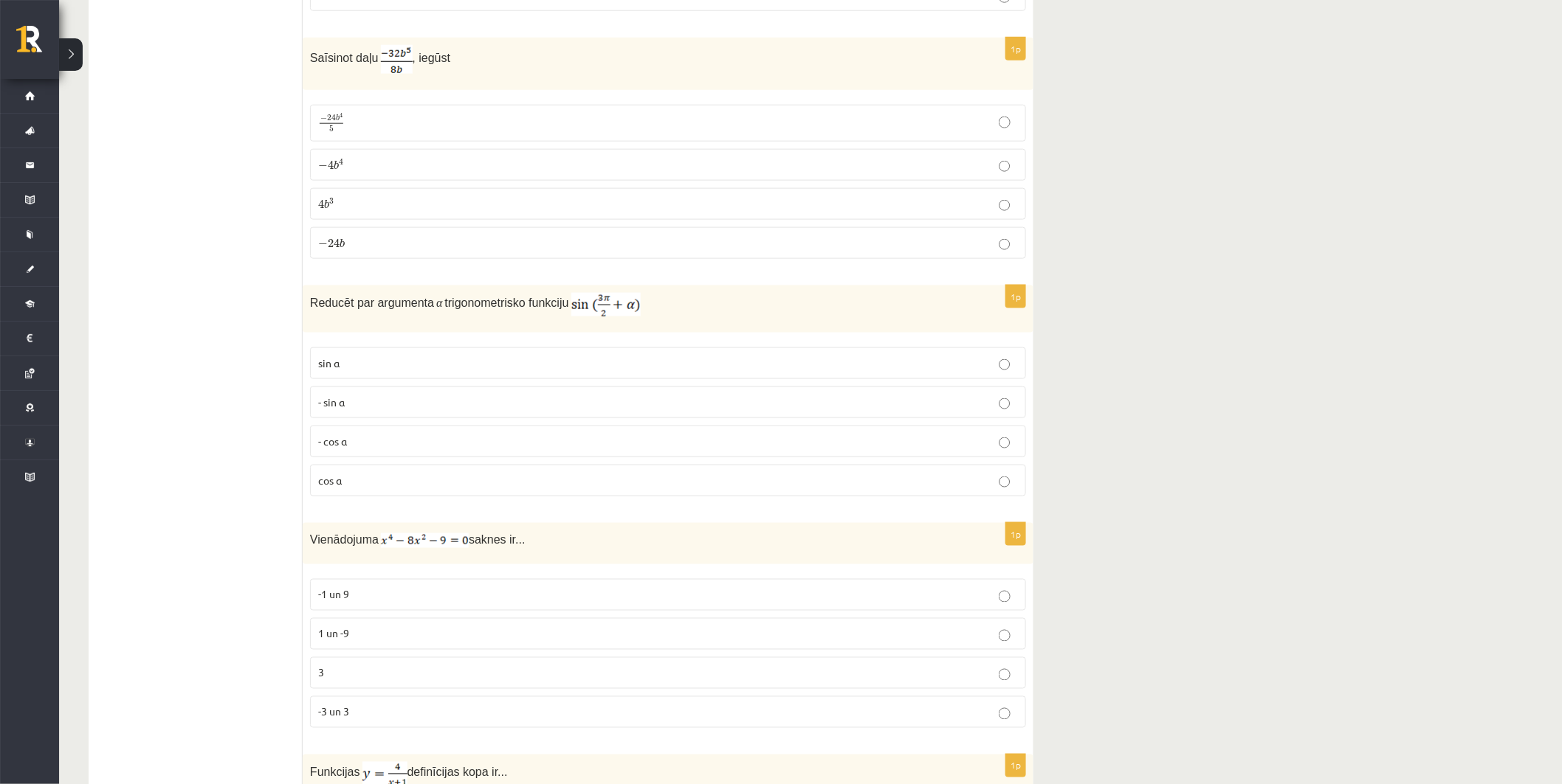
scroll to position [5271, 0]
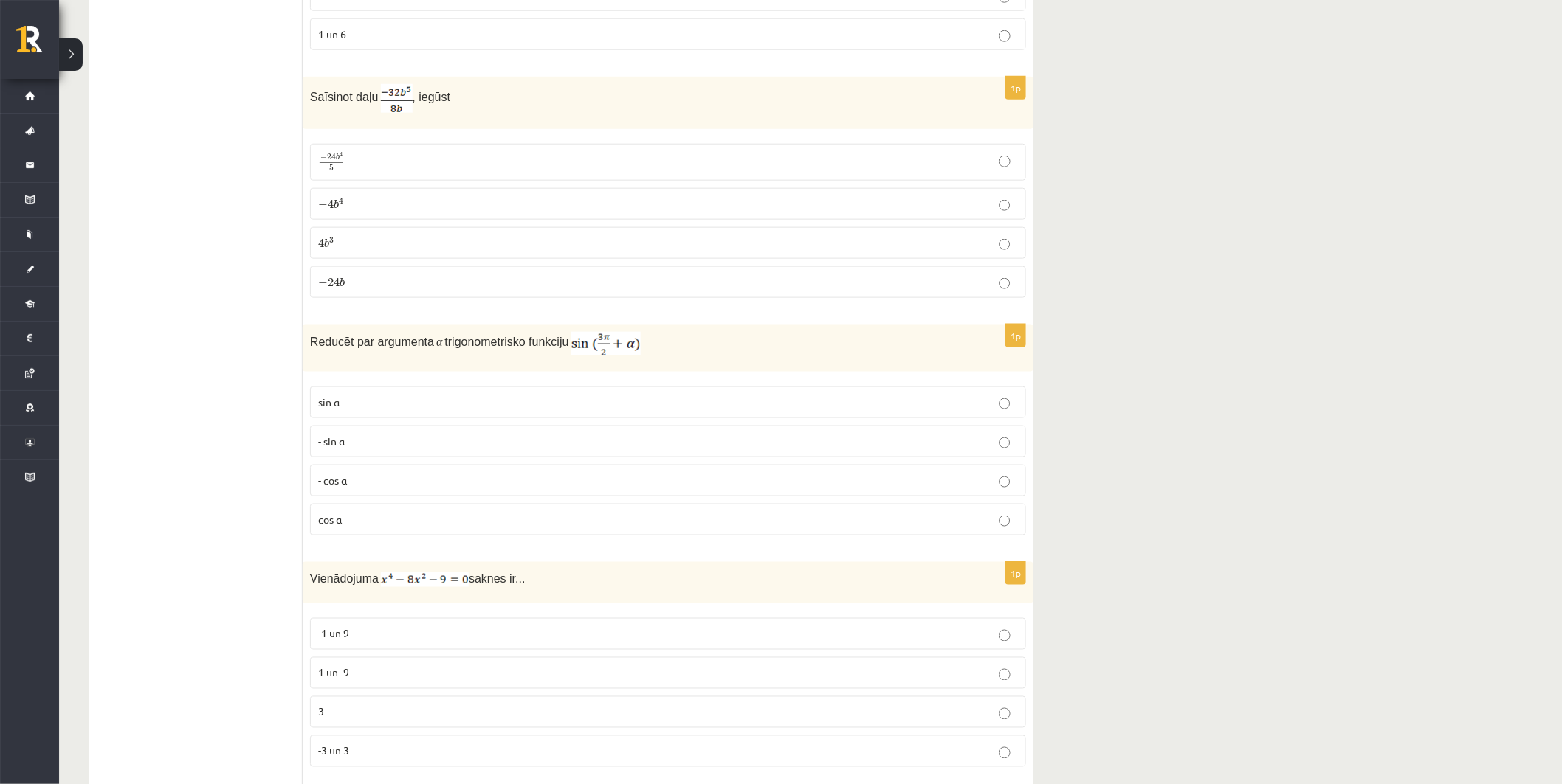
click at [455, 488] on p "- cos ⁡α" at bounding box center [668, 480] width 700 height 15
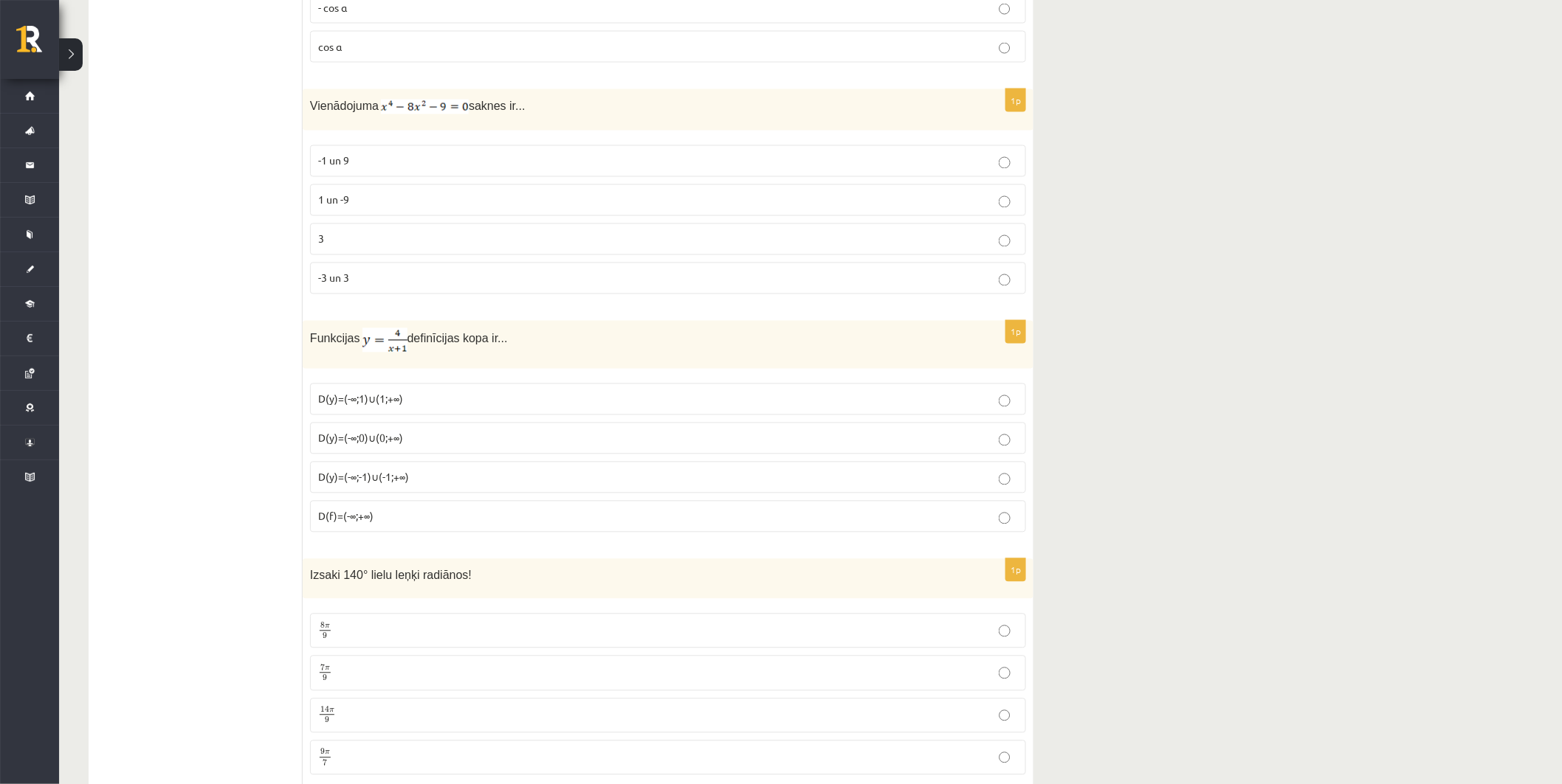
scroll to position [5764, 0]
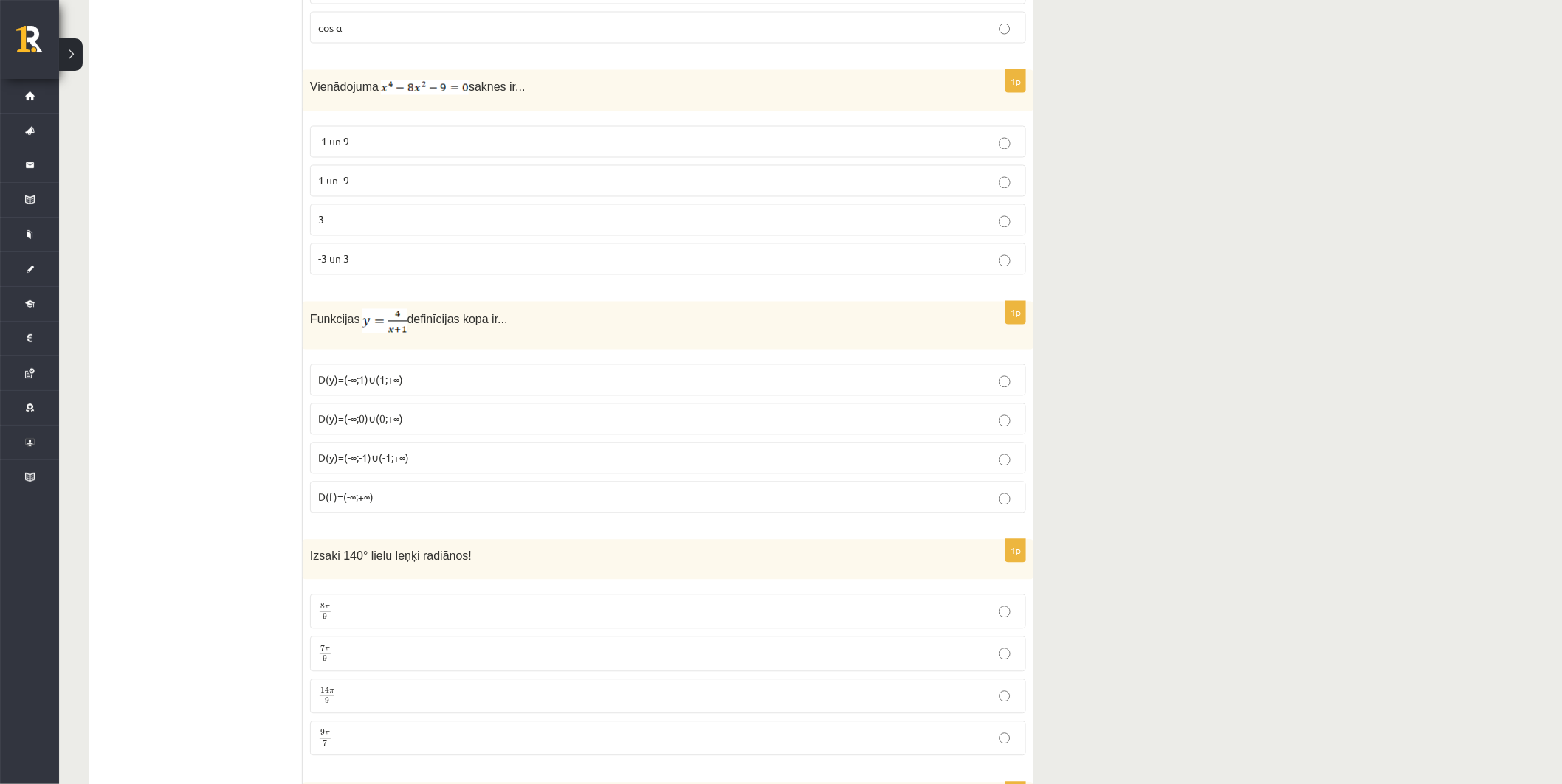
click at [421, 466] on p "D(y)=(-∞;-1)∪(-1;+∞)" at bounding box center [668, 459] width 700 height 15
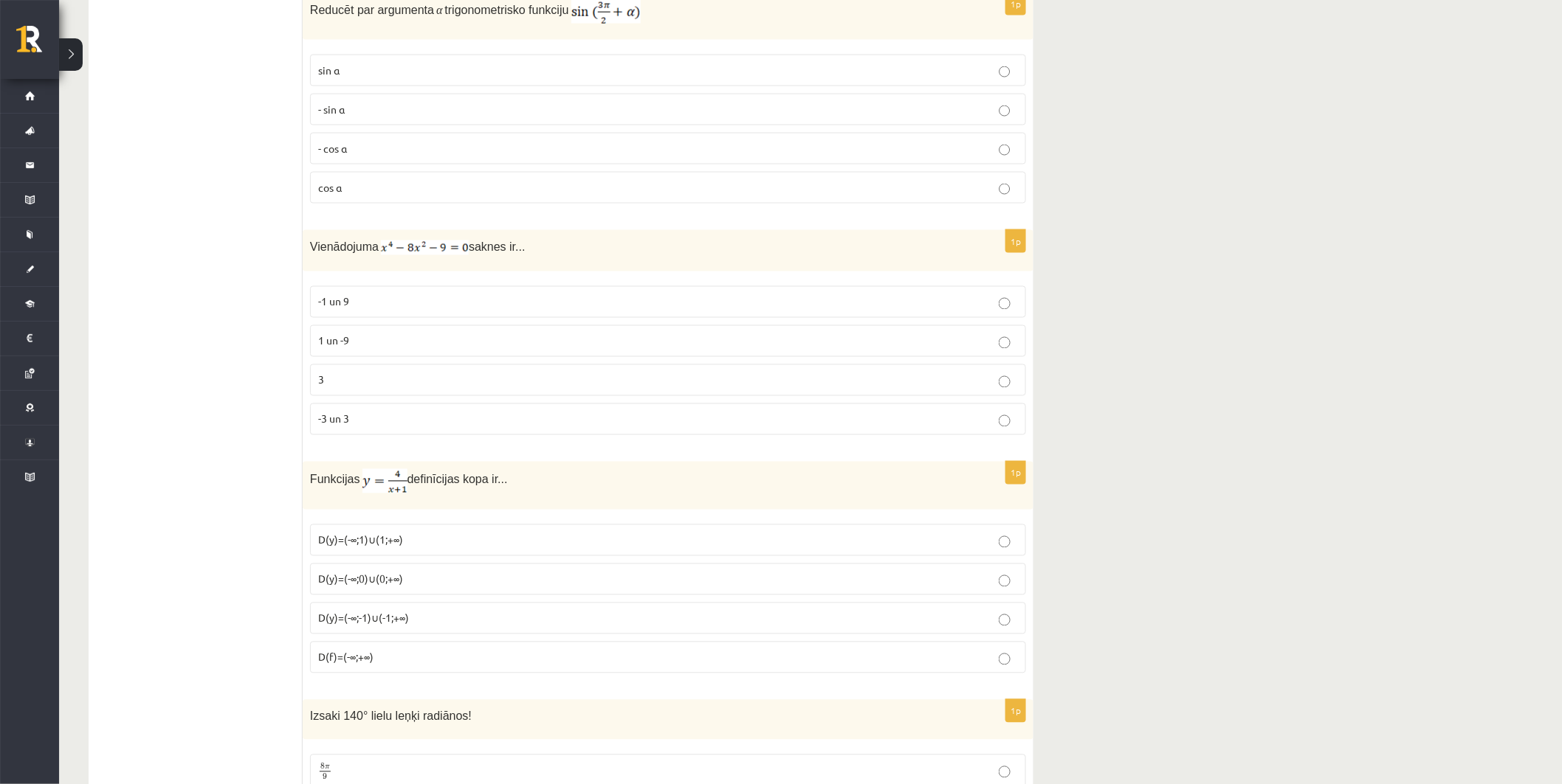
scroll to position [5601, 0]
click at [402, 418] on label "-3 un 3" at bounding box center [668, 424] width 716 height 32
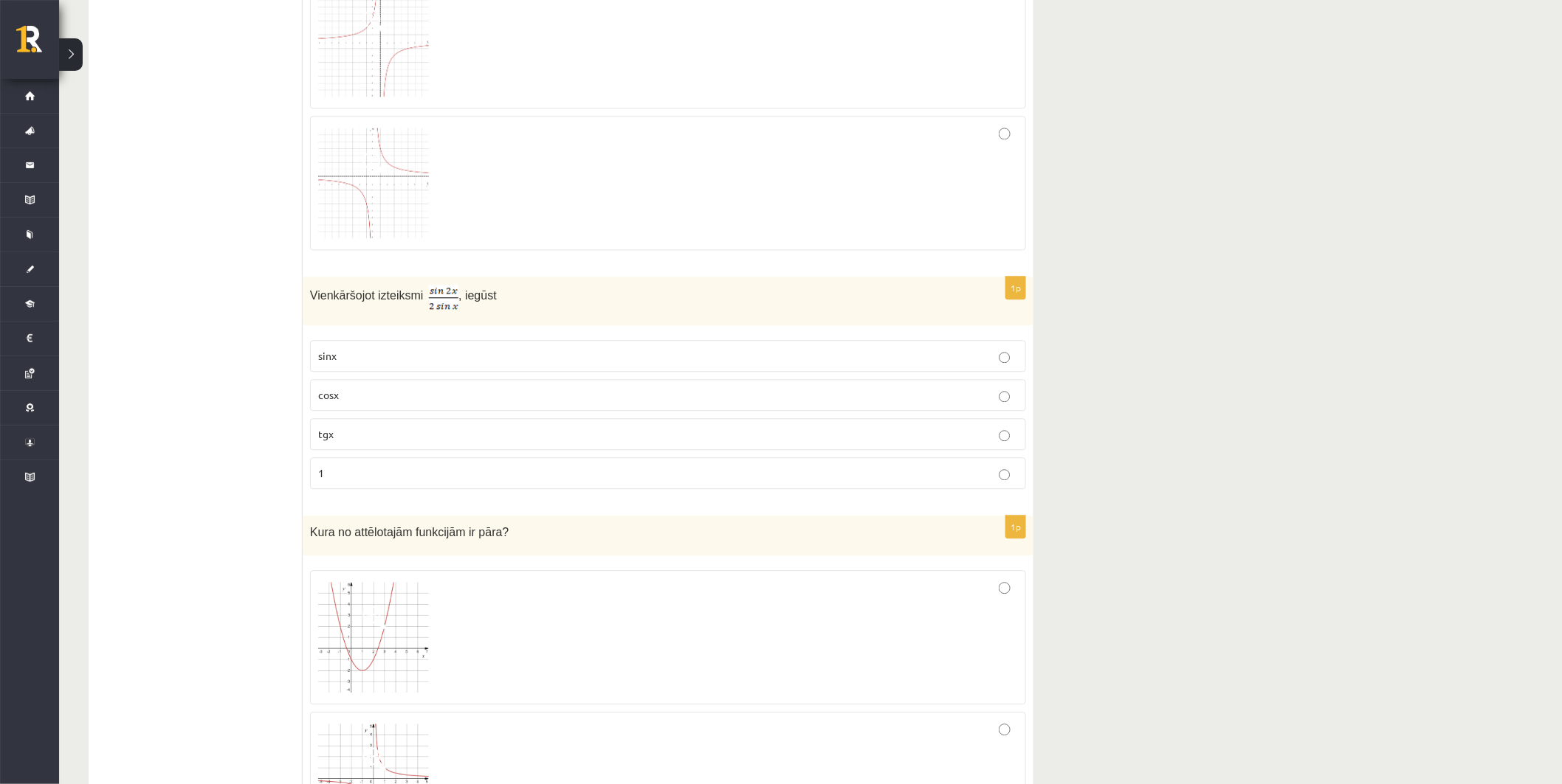
scroll to position [3633, 0]
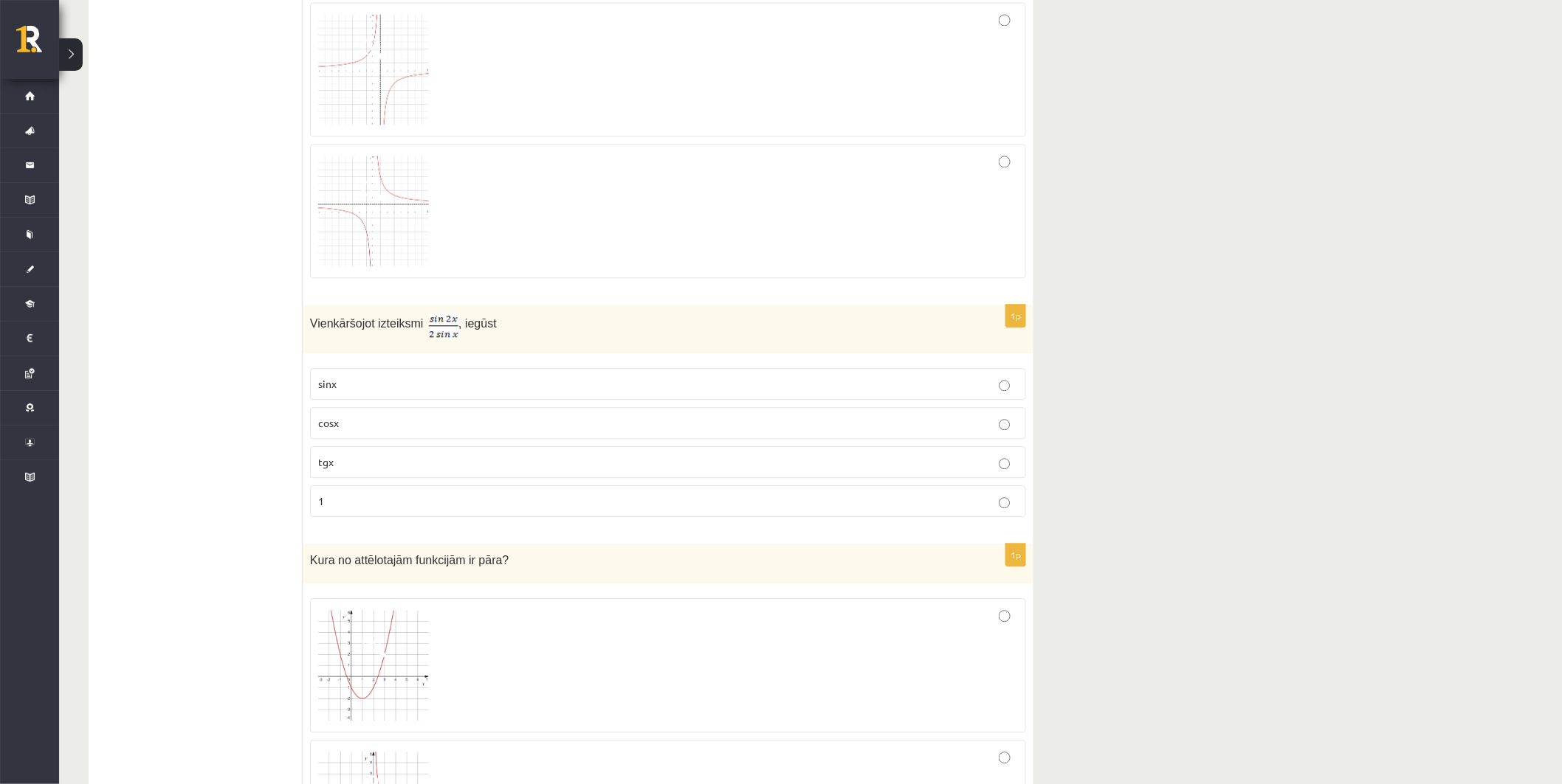
click at [385, 425] on p "cosx" at bounding box center [668, 423] width 700 height 15
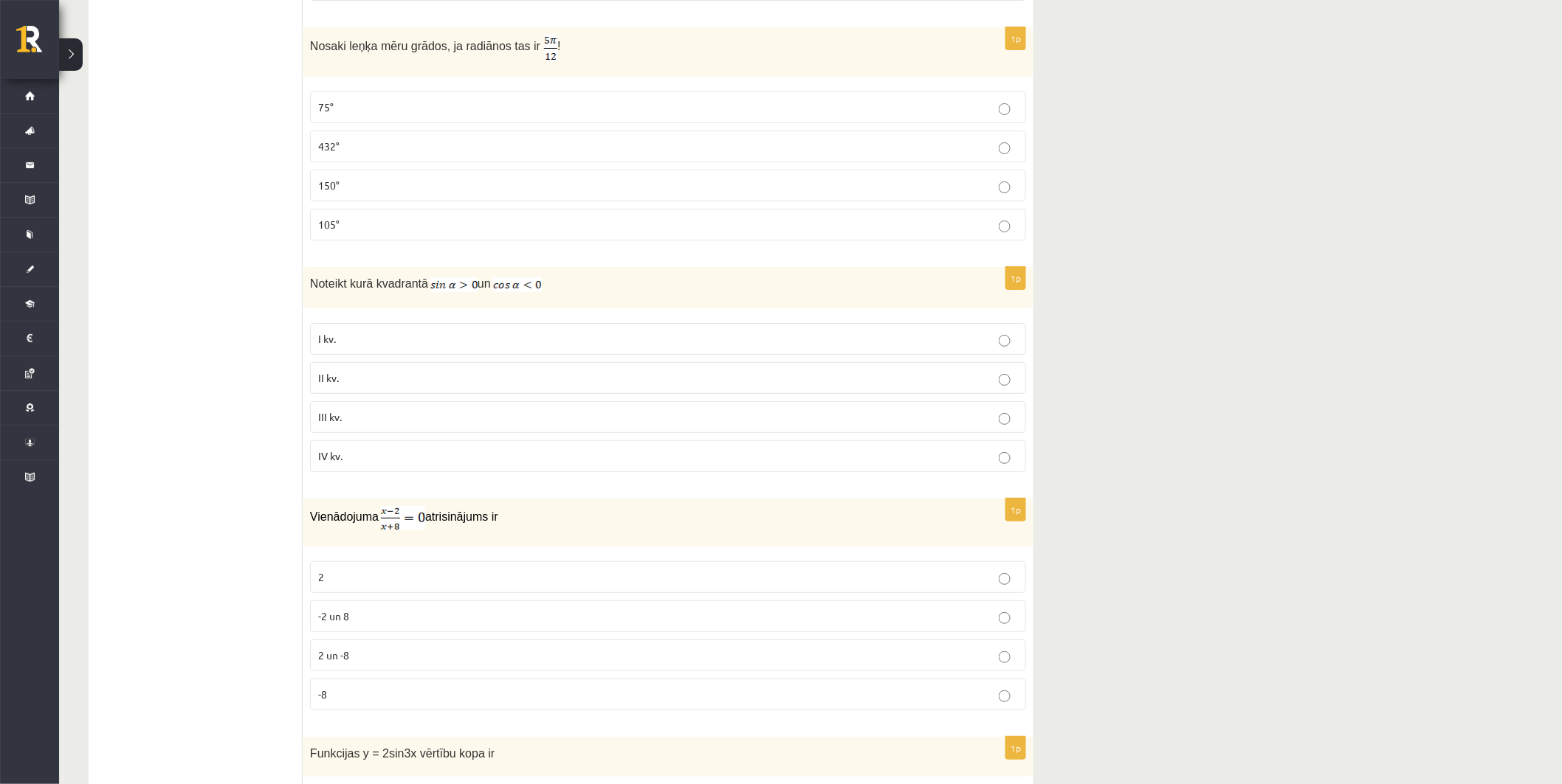
scroll to position [2321, 0]
click at [380, 379] on p "II kv." at bounding box center [668, 378] width 700 height 15
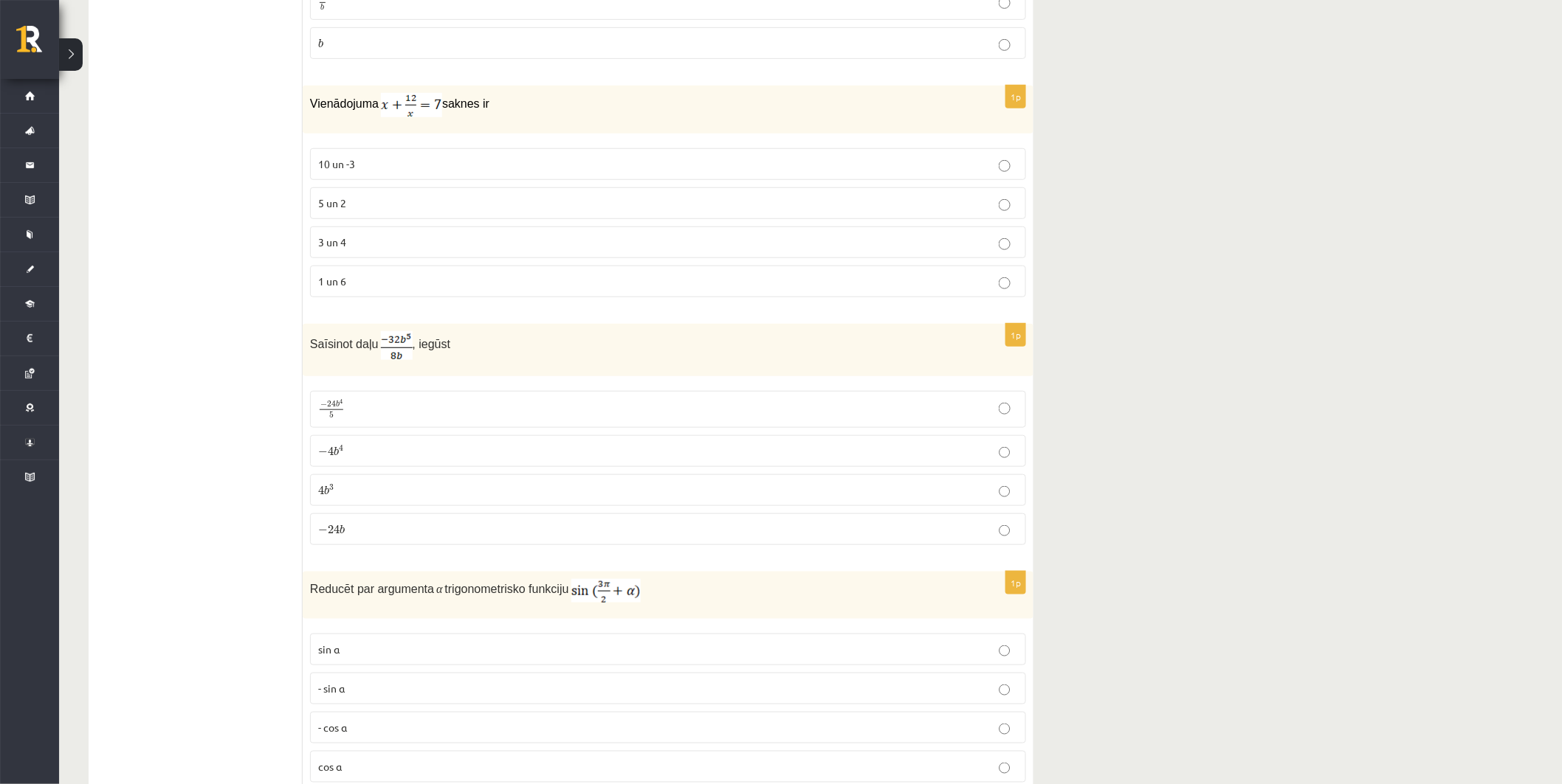
scroll to position [5026, 0]
click at [398, 452] on p "− 4 b 4 − 4 b 4" at bounding box center [668, 449] width 700 height 15
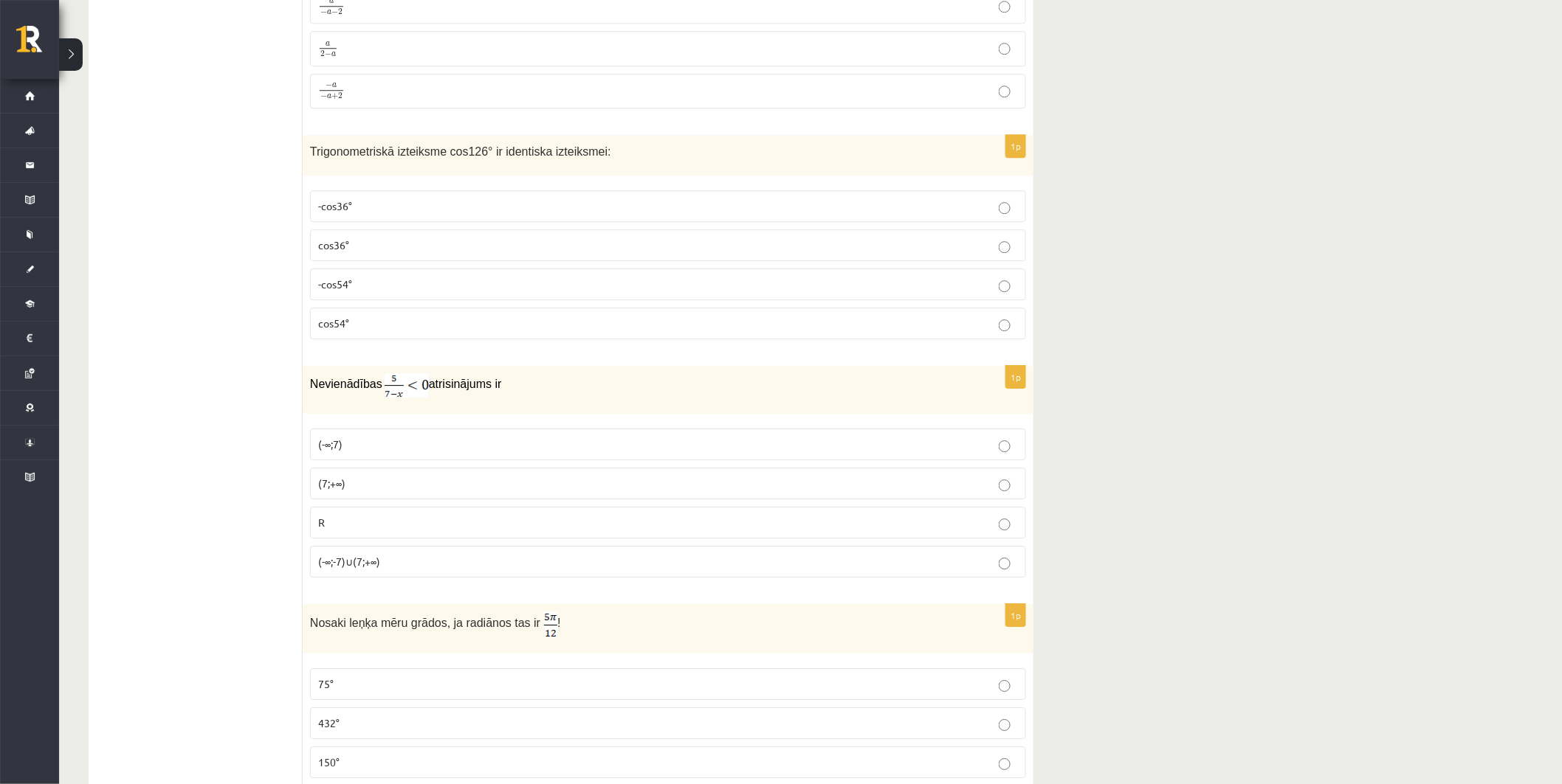
scroll to position [1664, 0]
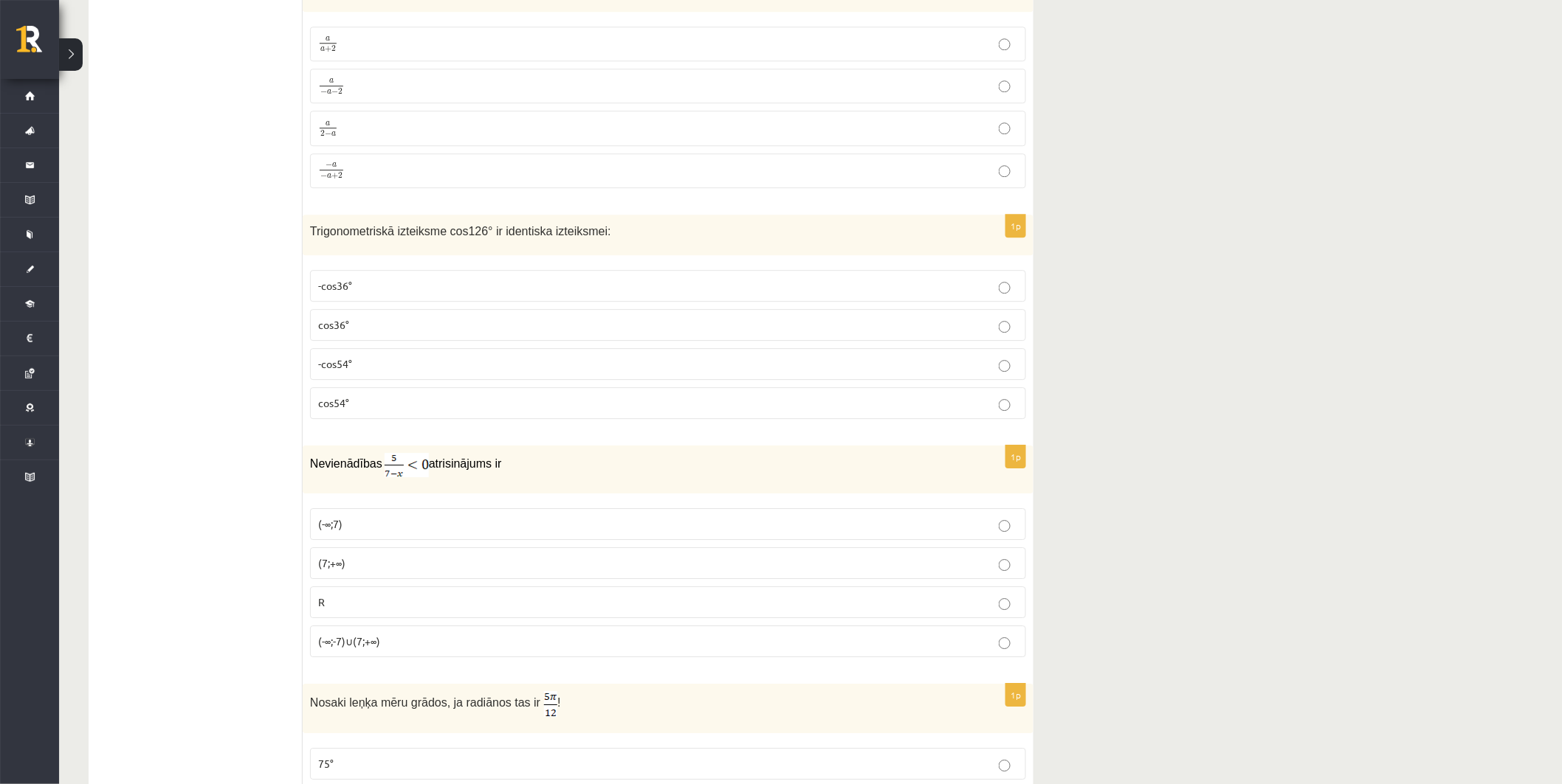
click at [430, 559] on p "(7;+∞)" at bounding box center [668, 563] width 700 height 15
drag, startPoint x: 371, startPoint y: 363, endPoint x: 371, endPoint y: 377, distance: 14.0
click at [371, 377] on label "-cos54°" at bounding box center [668, 364] width 716 height 32
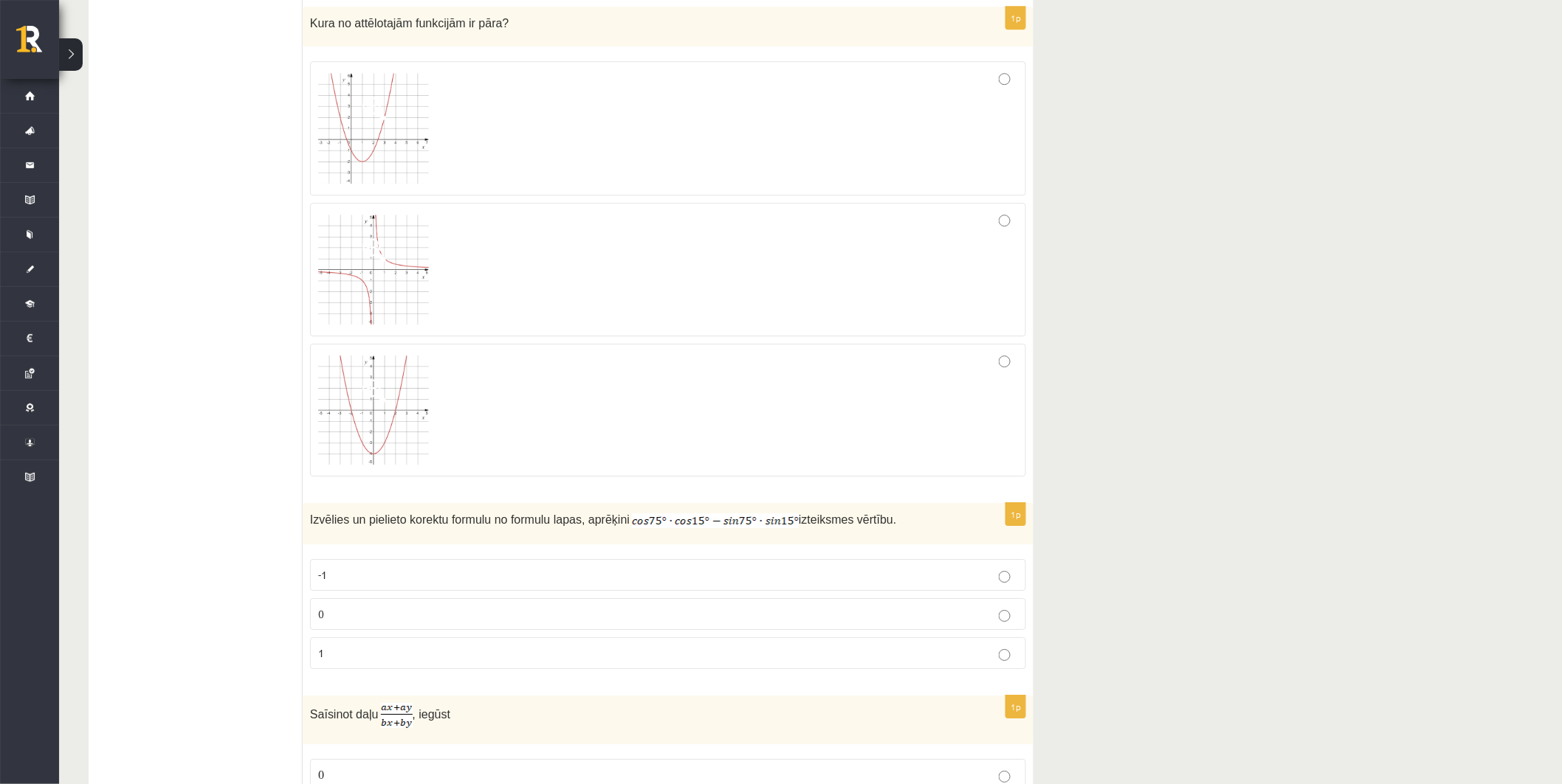
scroll to position [4288, 0]
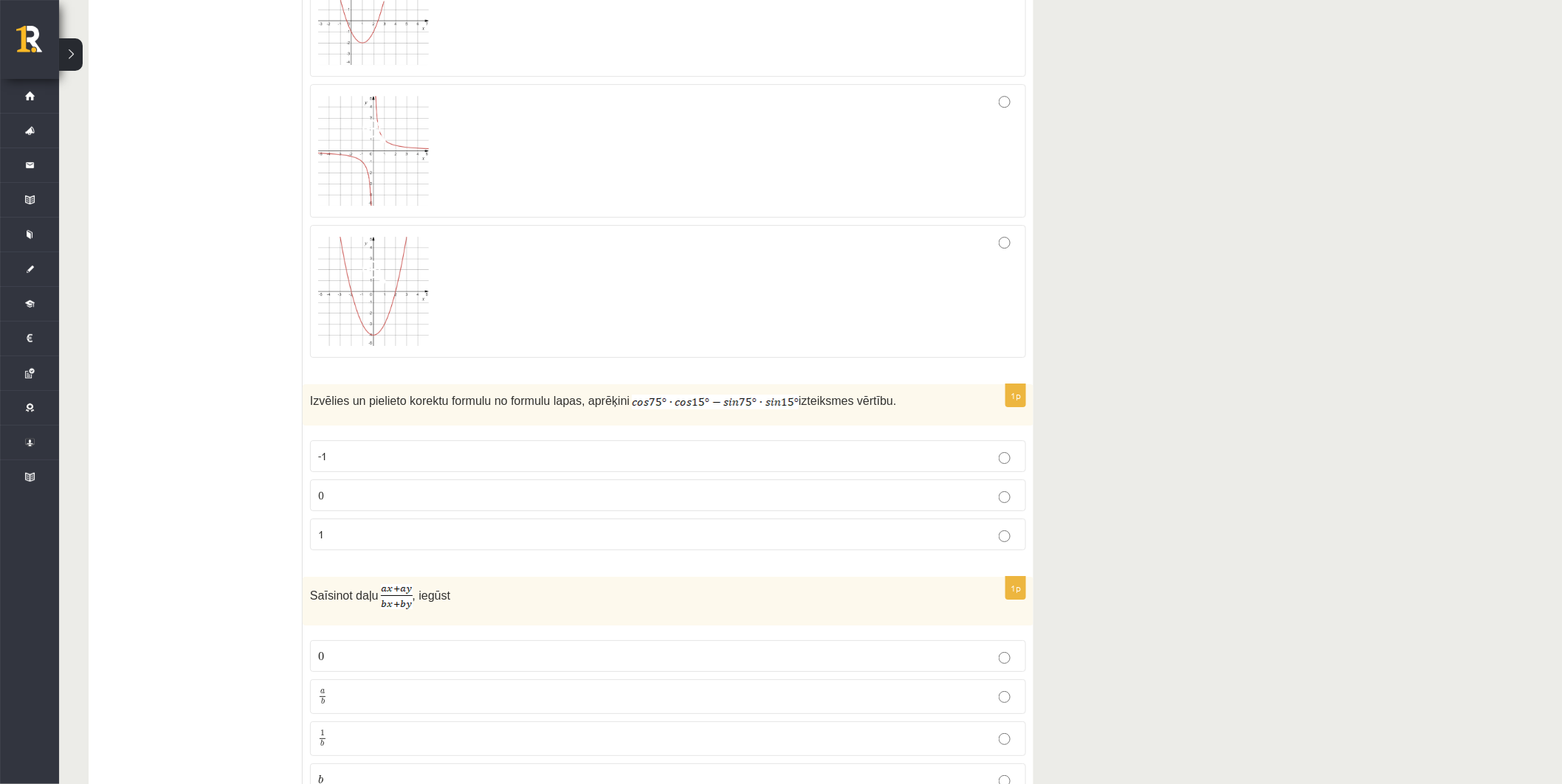
click at [415, 502] on p "0" at bounding box center [668, 496] width 700 height 15
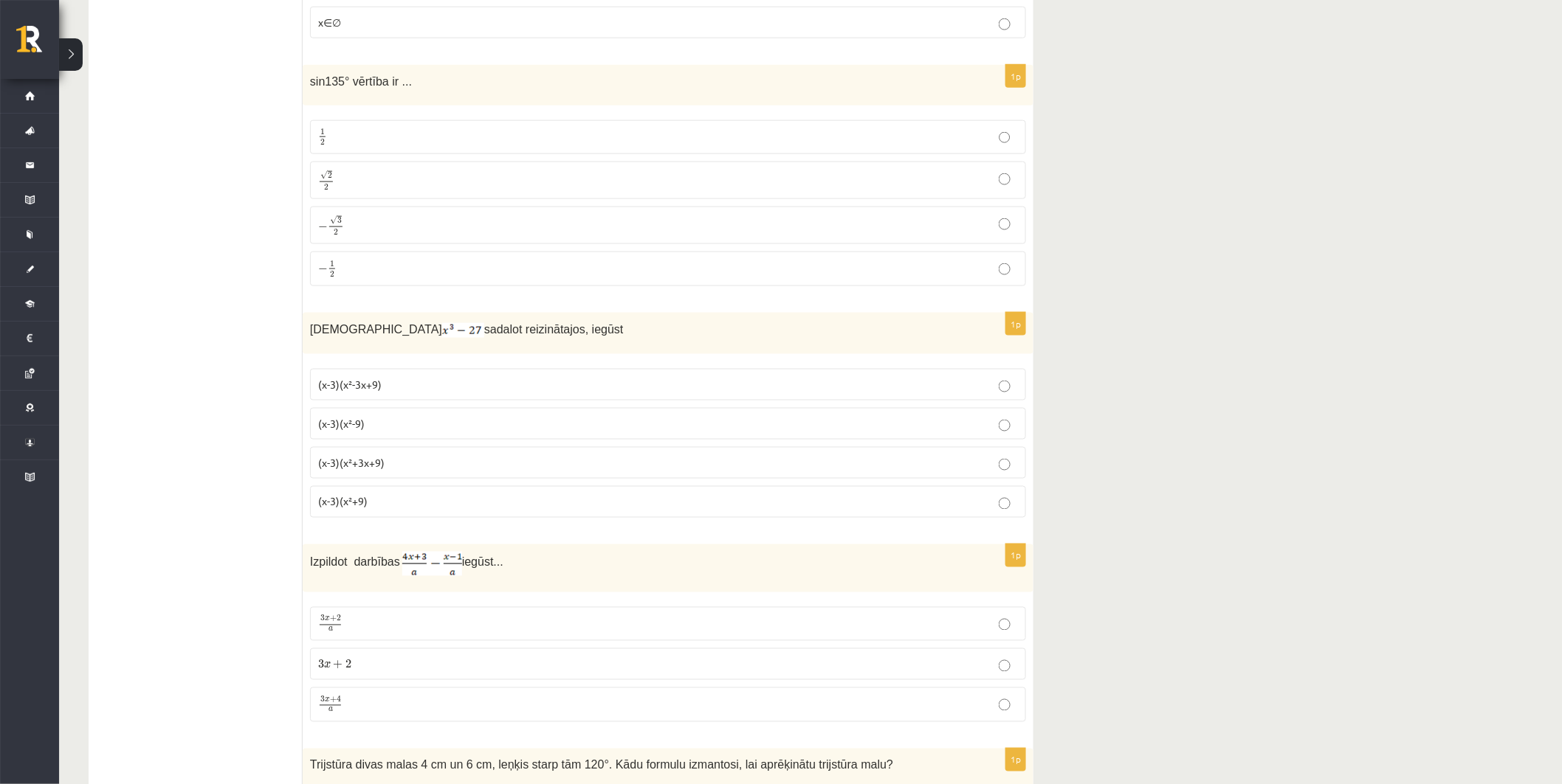
scroll to position [681, 0]
click at [440, 706] on p "3 x + 4 a 3 x + 4 a" at bounding box center [668, 709] width 700 height 19
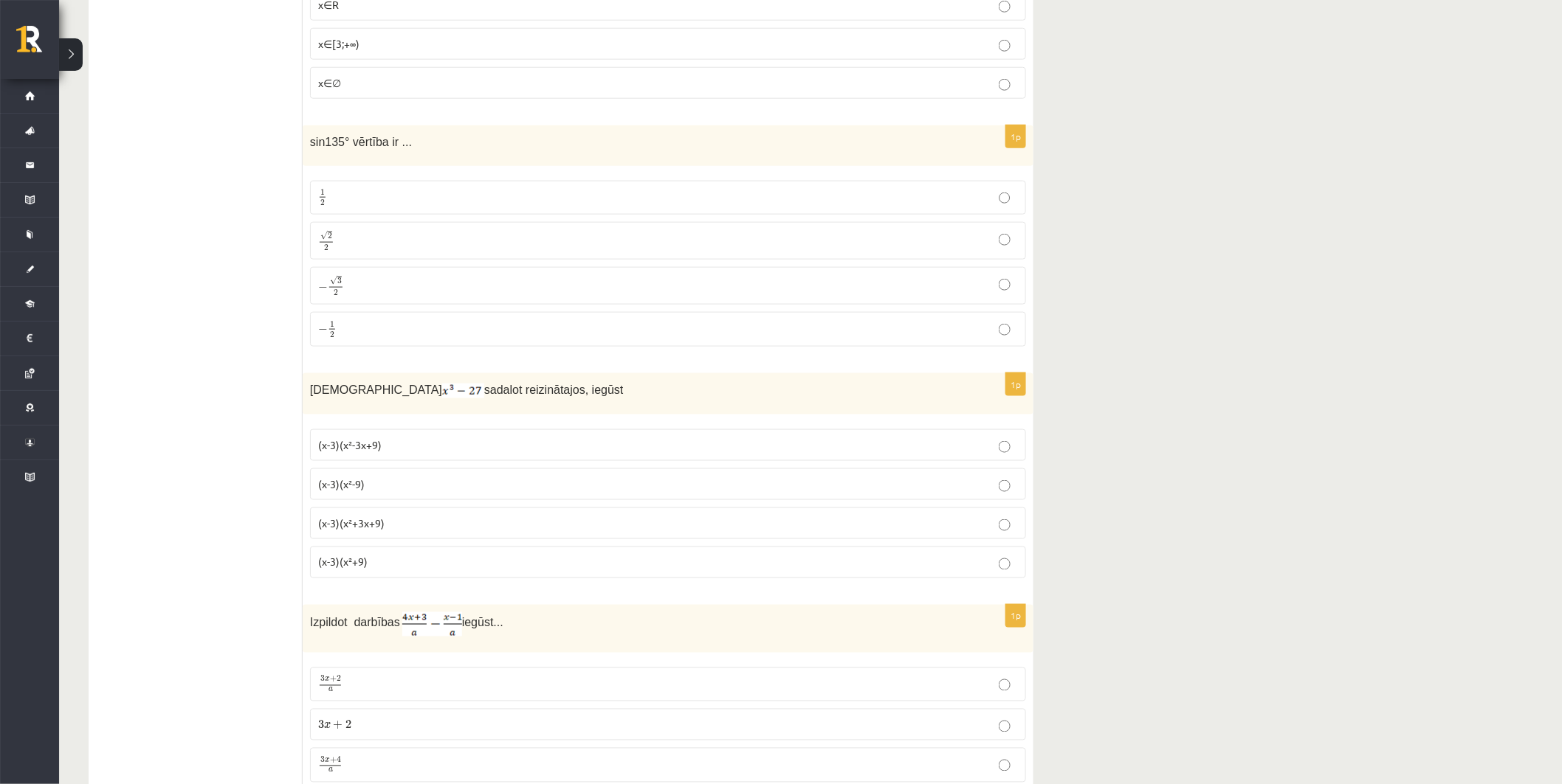
scroll to position [763, 0]
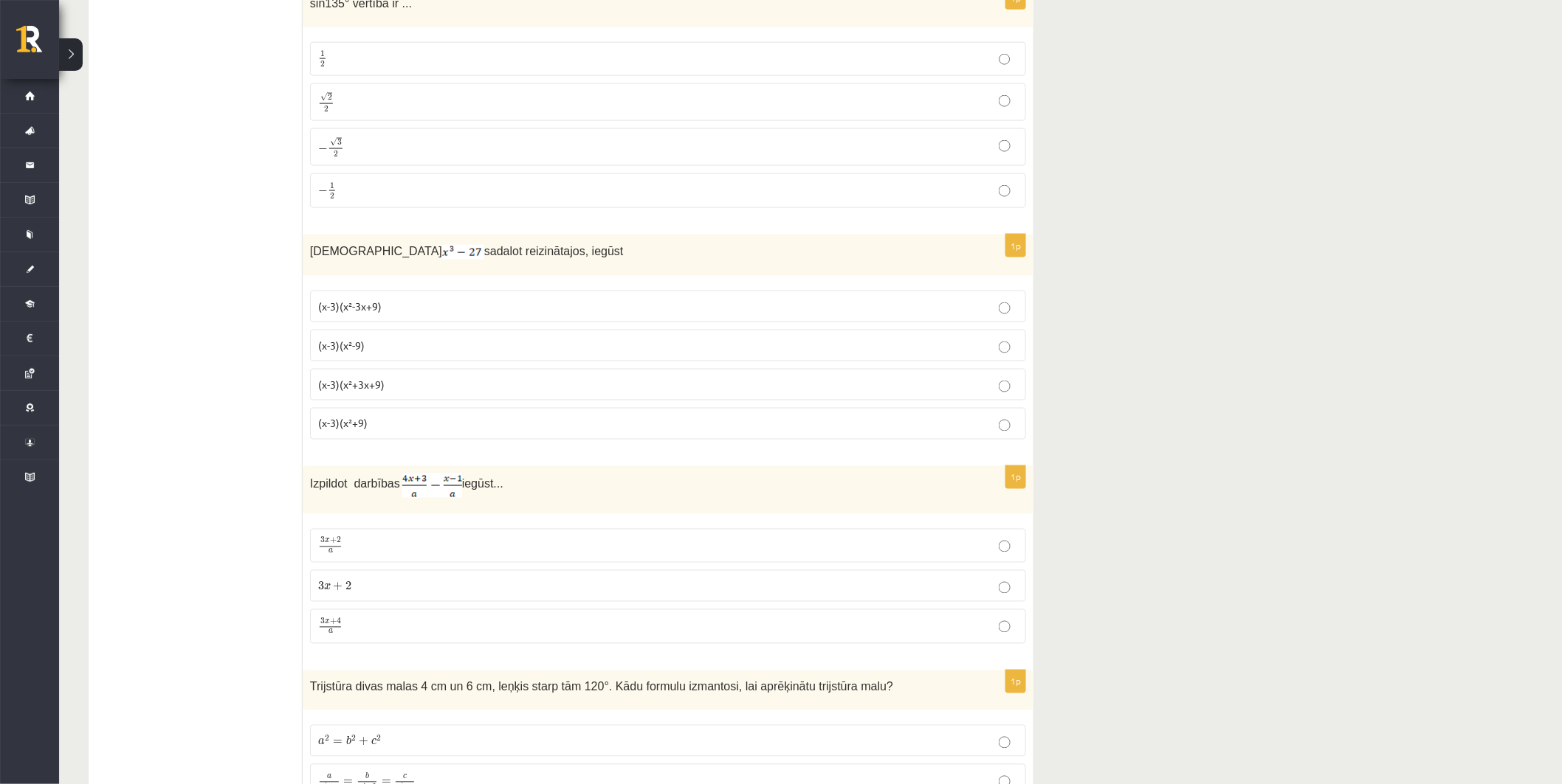
click at [496, 392] on p "(x-3)(x²+3x+9)" at bounding box center [668, 385] width 700 height 15
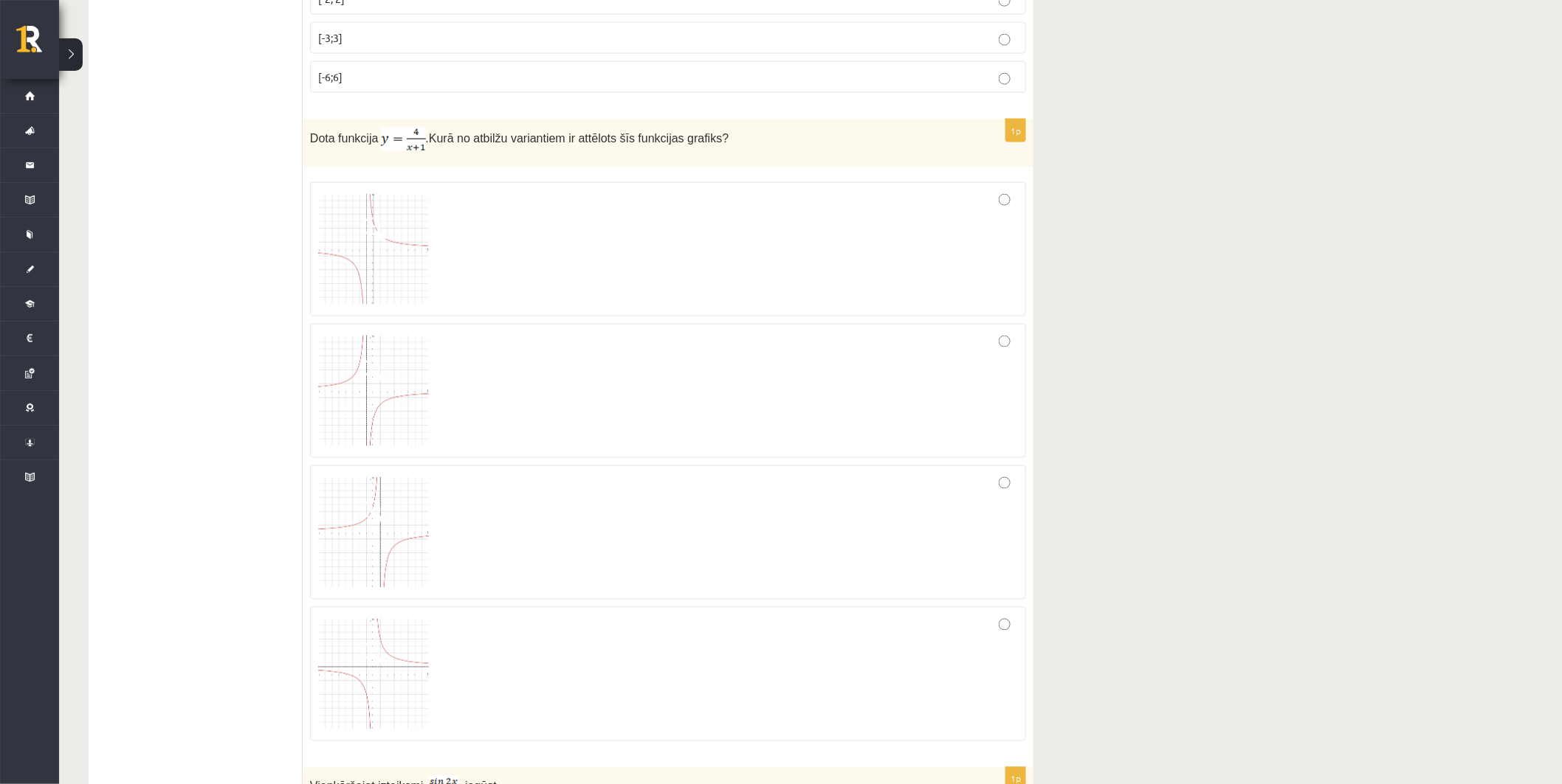
scroll to position [3304, 0]
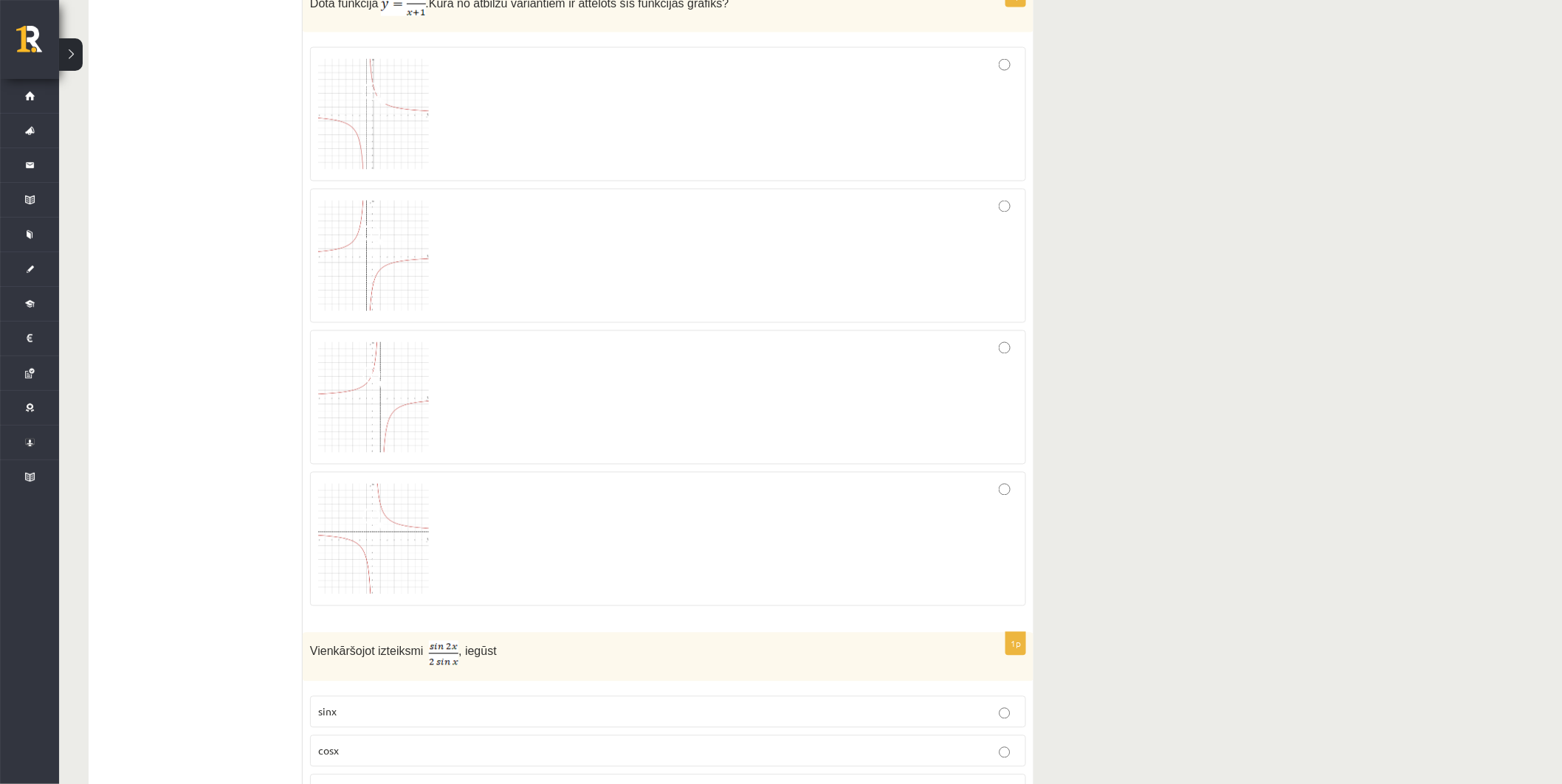
click at [514, 427] on div at bounding box center [668, 397] width 700 height 118
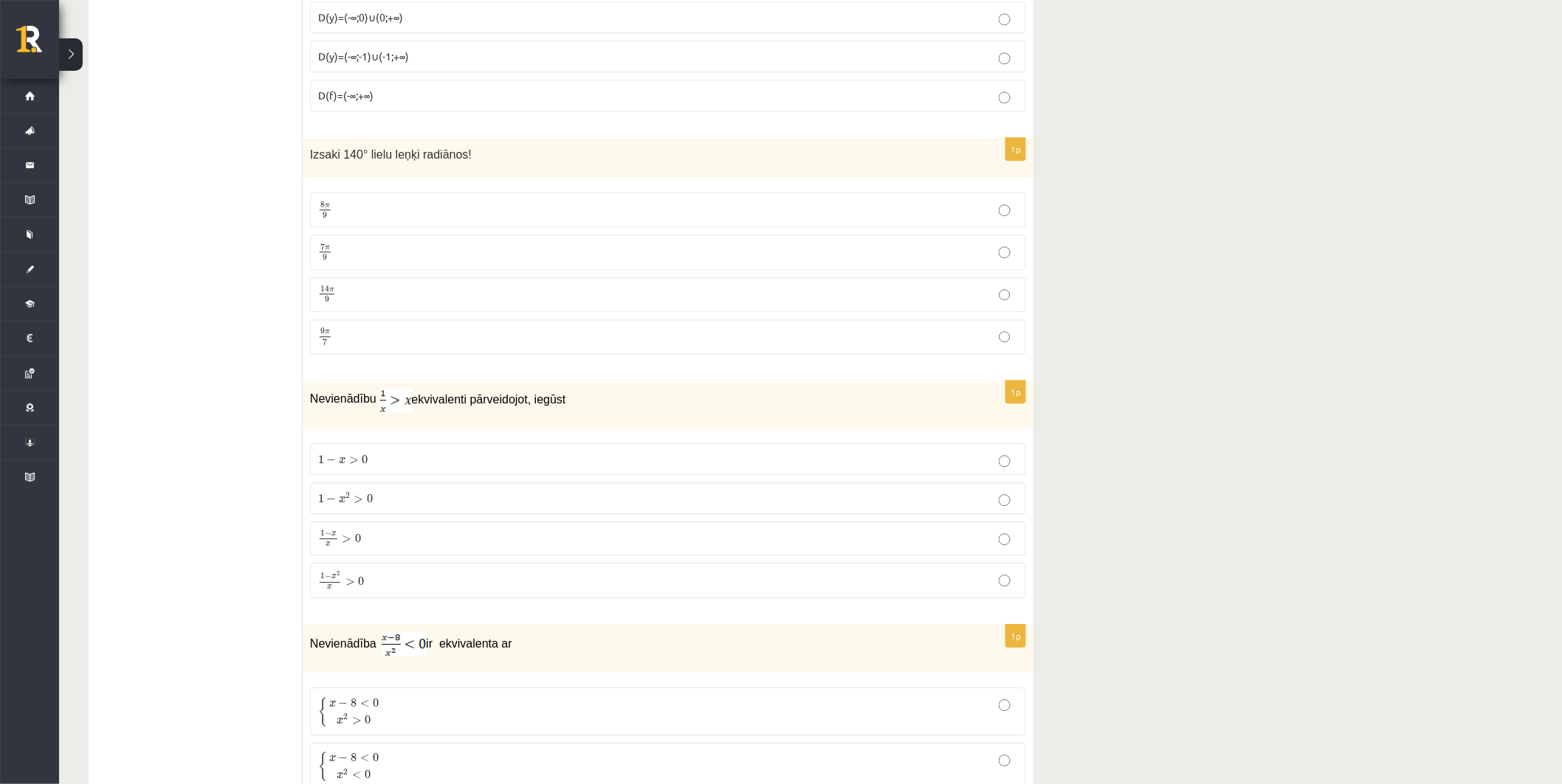
scroll to position [6174, 0]
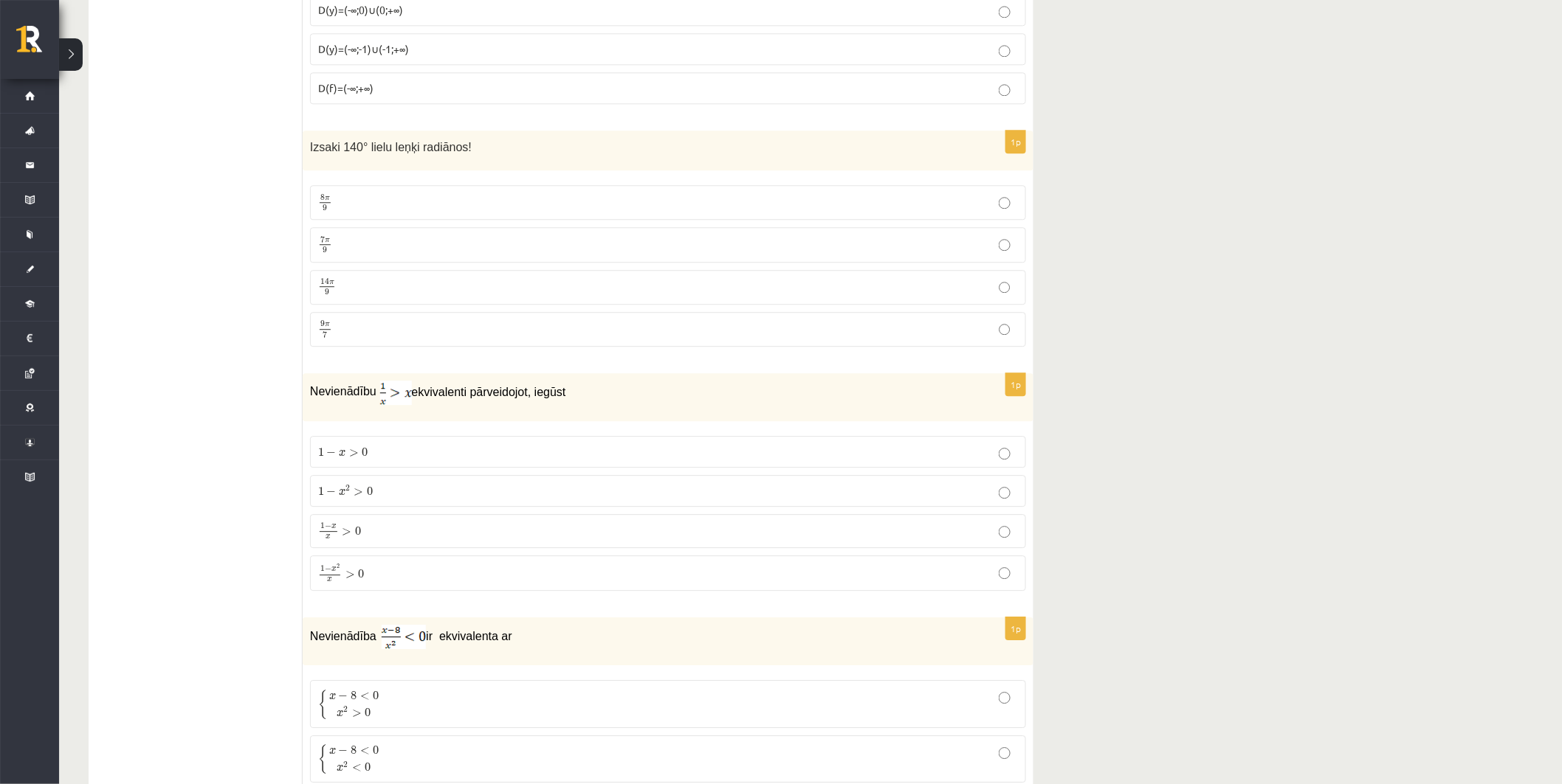
click at [373, 253] on p "7 π 9 7 π 9" at bounding box center [668, 245] width 700 height 19
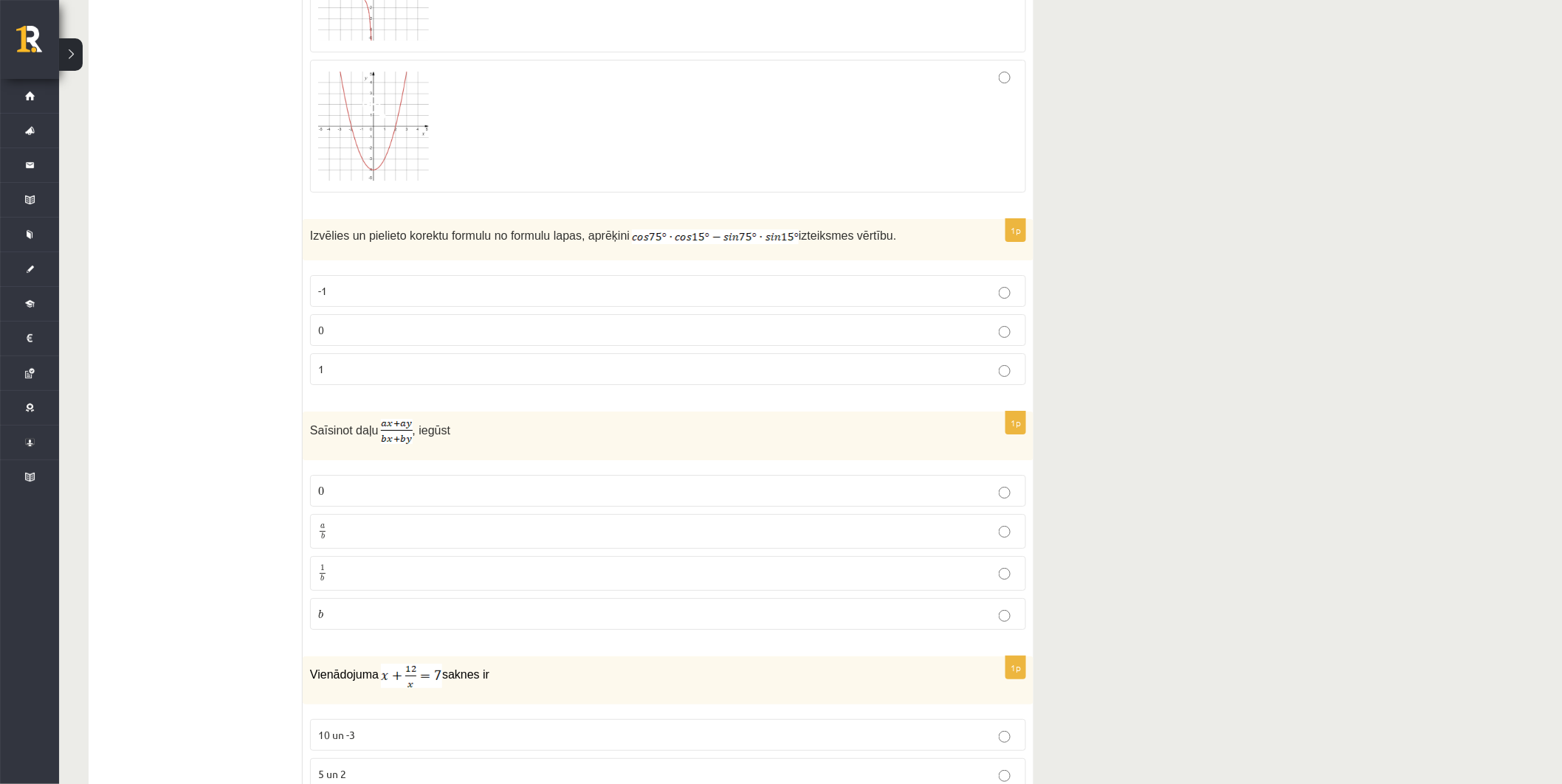
scroll to position [4452, 0]
click at [403, 536] on p "a b a b" at bounding box center [668, 533] width 700 height 19
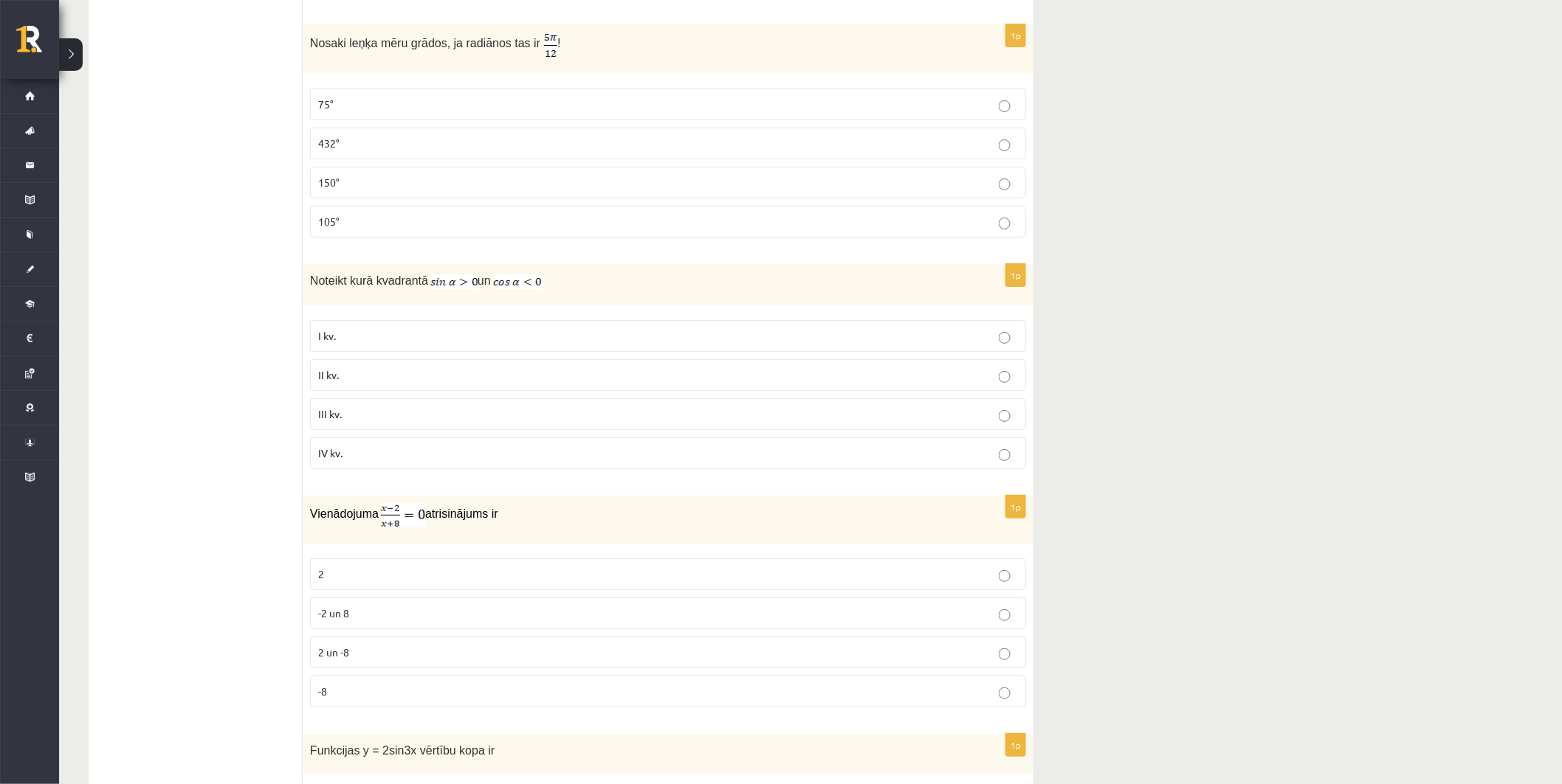
scroll to position [2321, 0]
click at [393, 576] on p "2" at bounding box center [668, 578] width 700 height 15
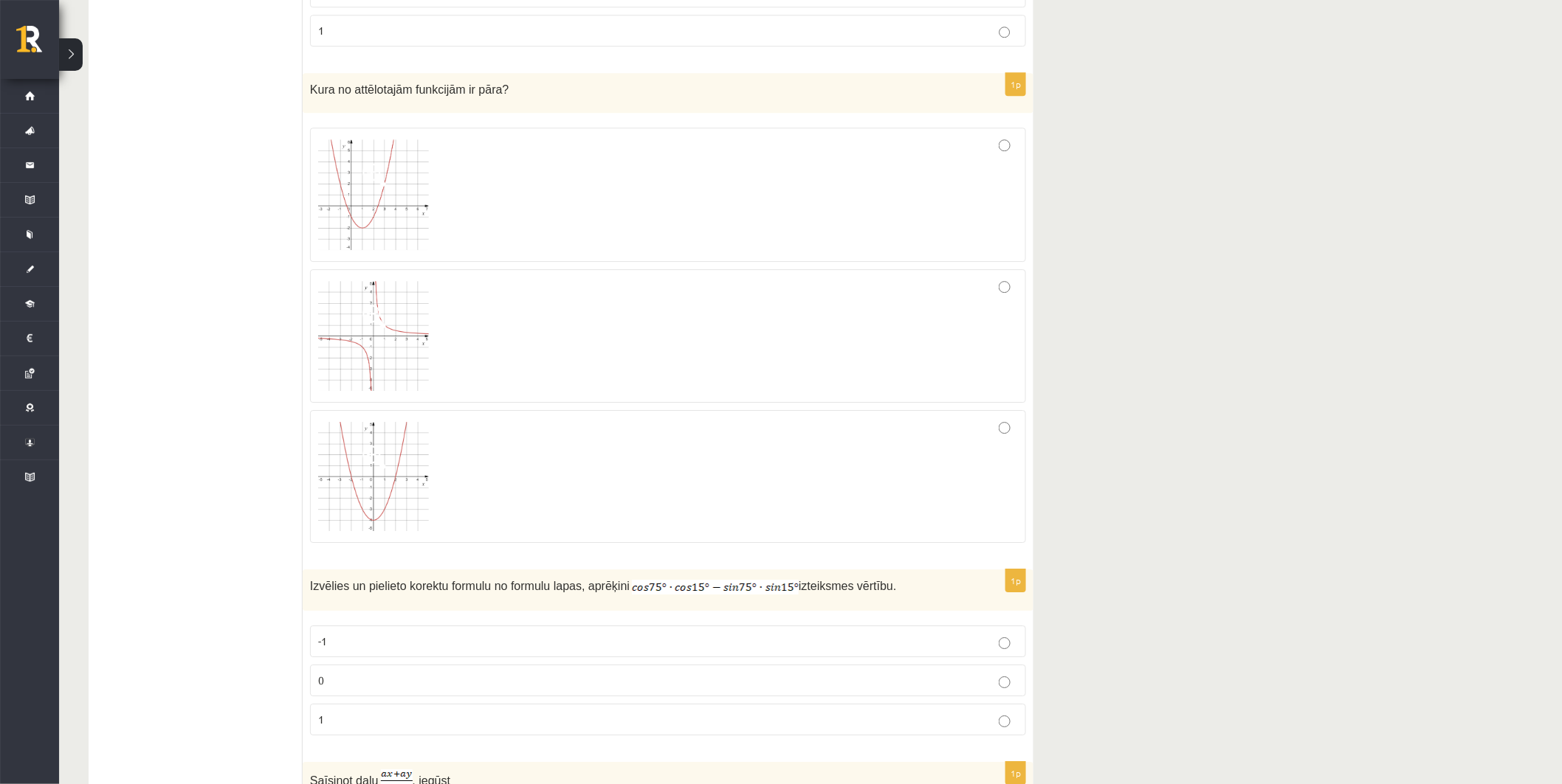
scroll to position [4124, 0]
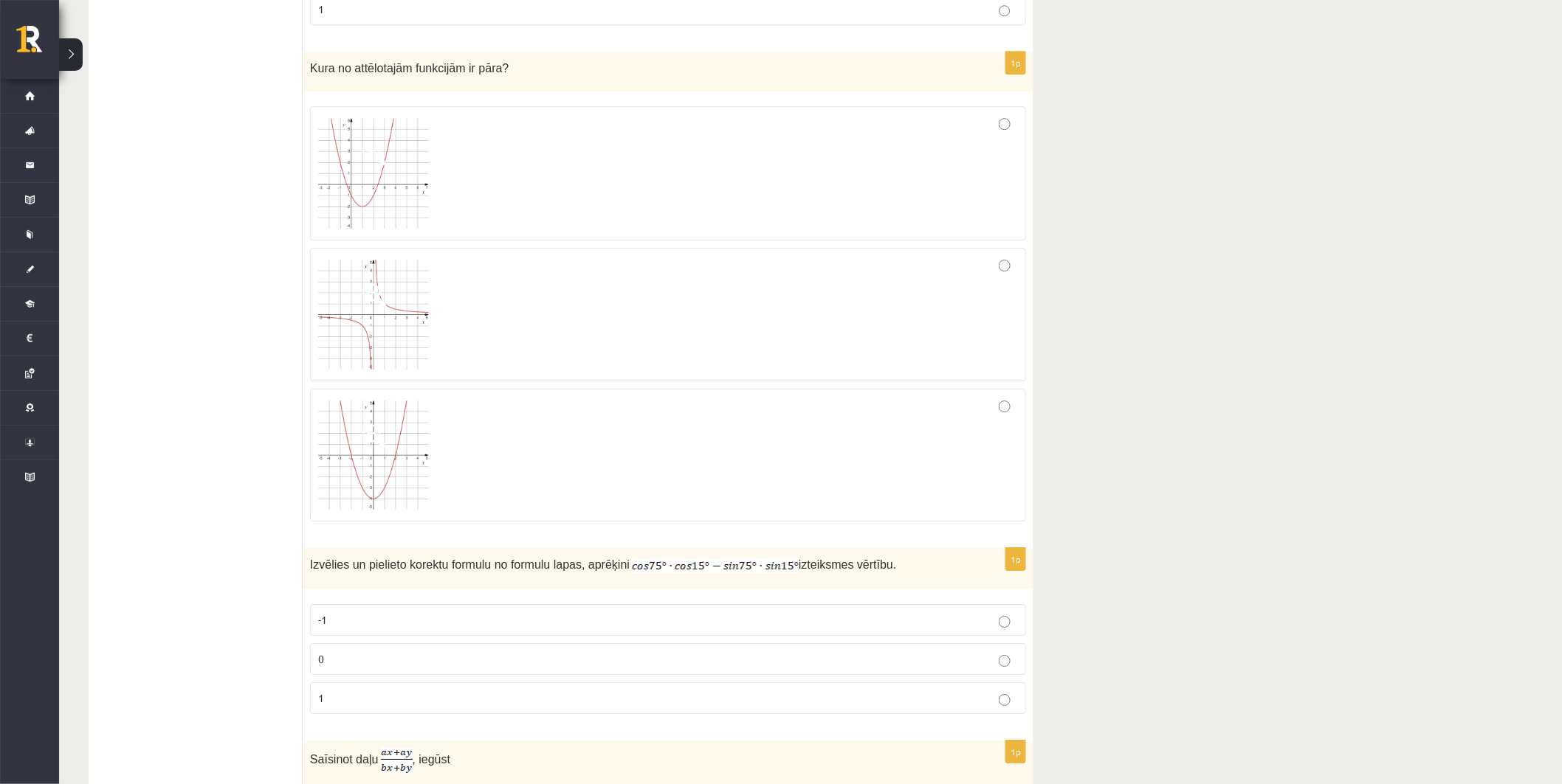
click at [427, 468] on img at bounding box center [373, 455] width 111 height 109
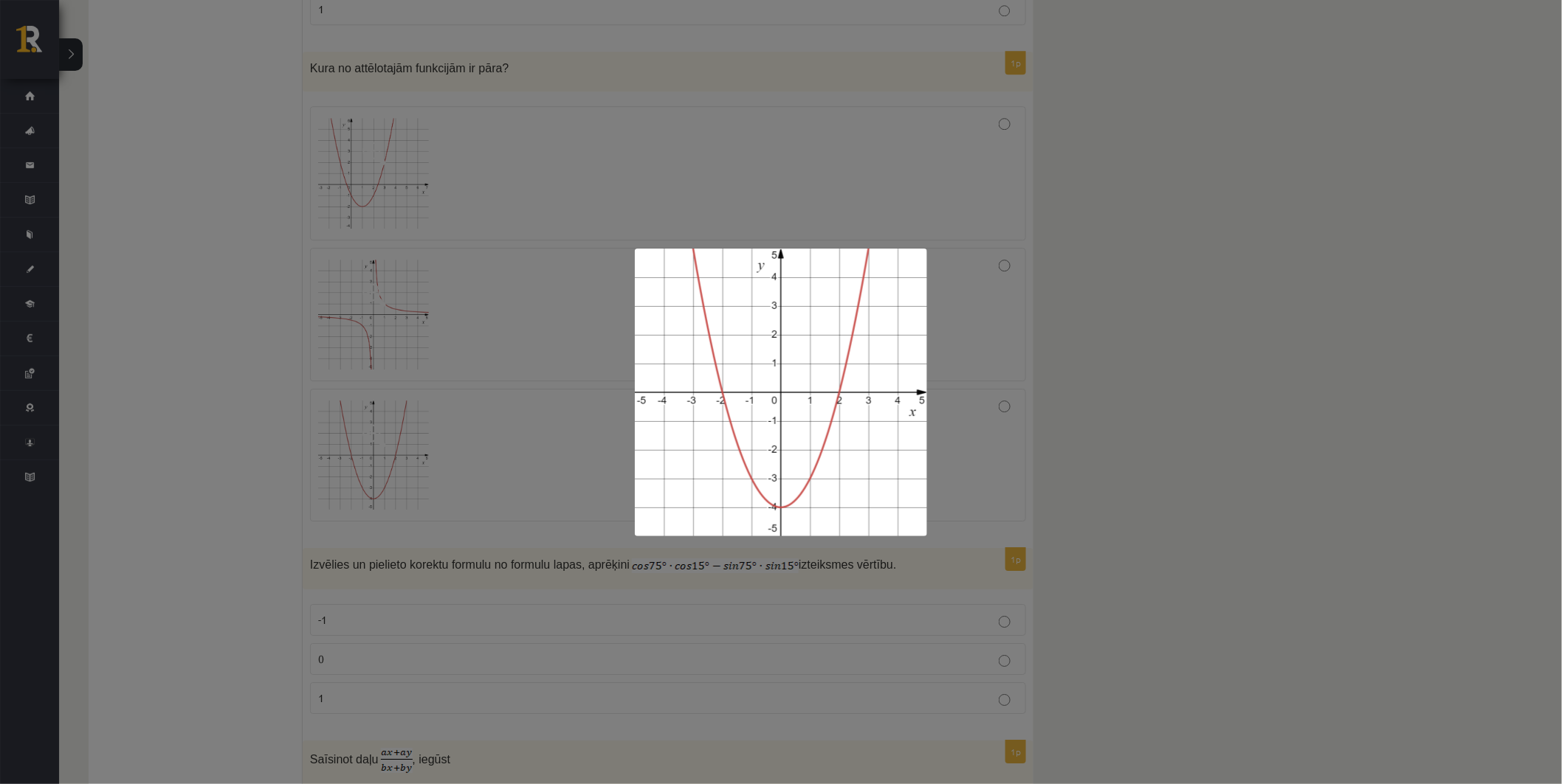
click at [949, 511] on div at bounding box center [781, 392] width 1562 height 784
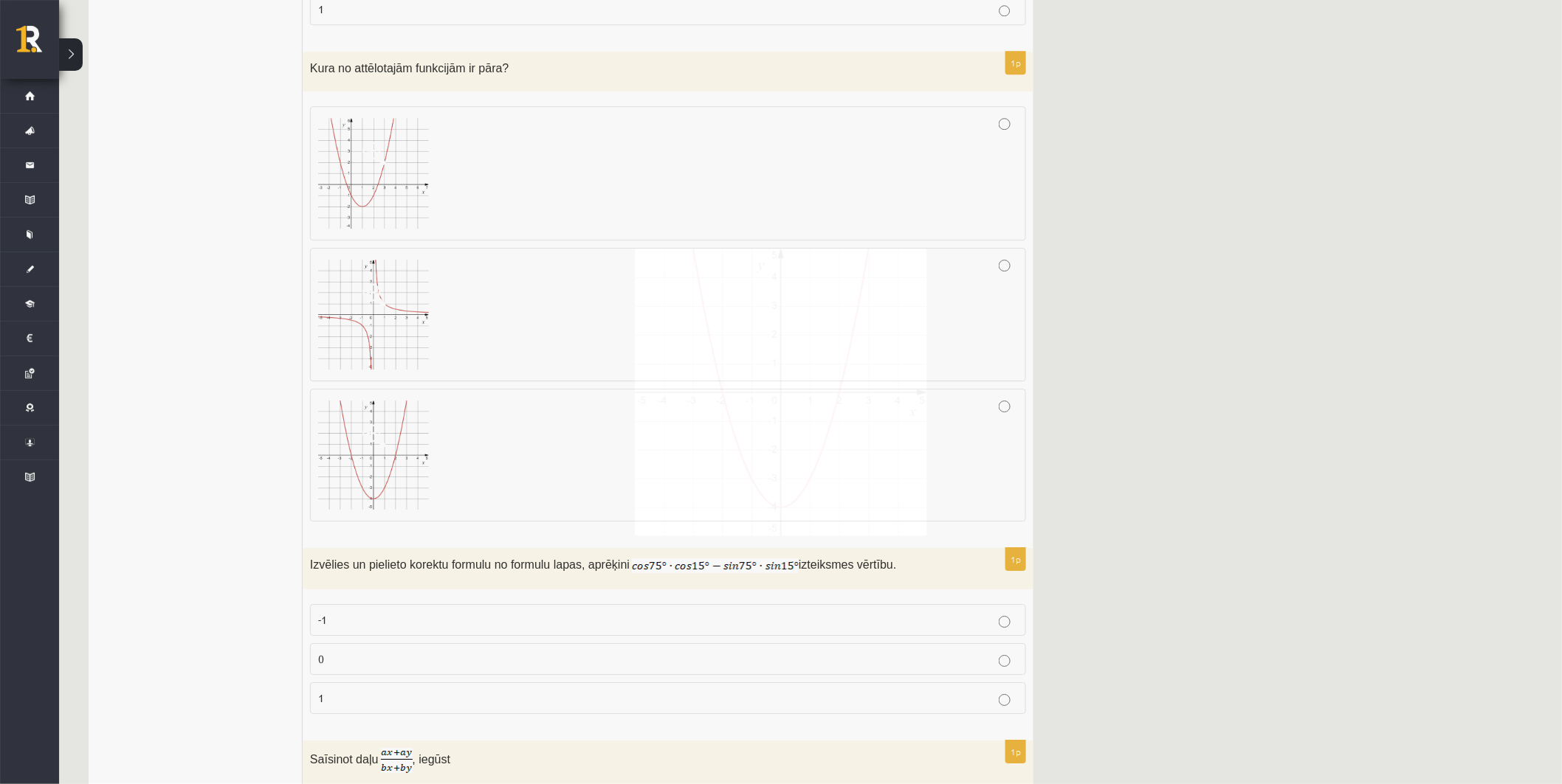
click at [949, 511] on div at bounding box center [668, 455] width 700 height 116
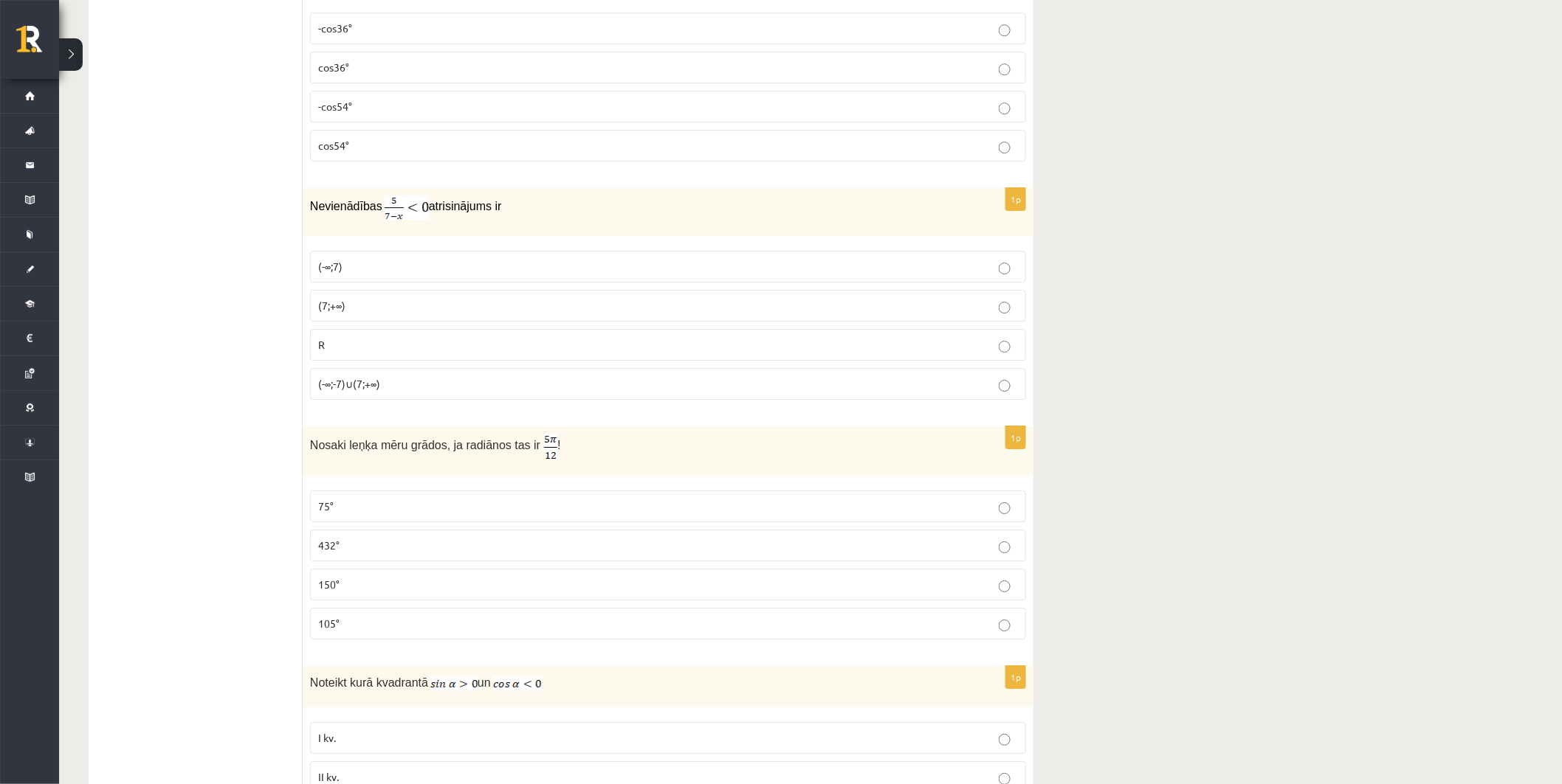
scroll to position [1911, 0]
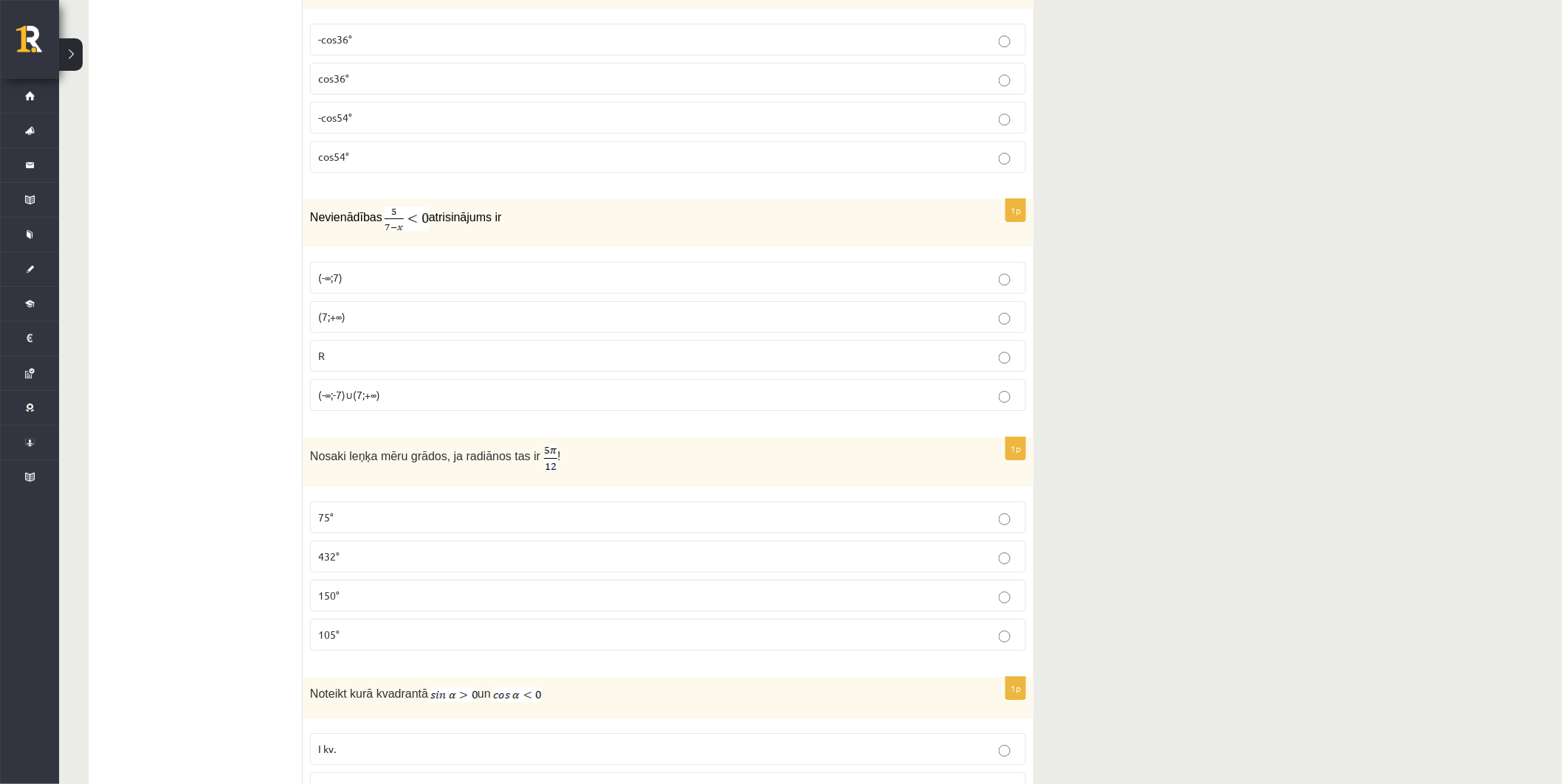
click at [726, 514] on p "75°" at bounding box center [668, 517] width 700 height 15
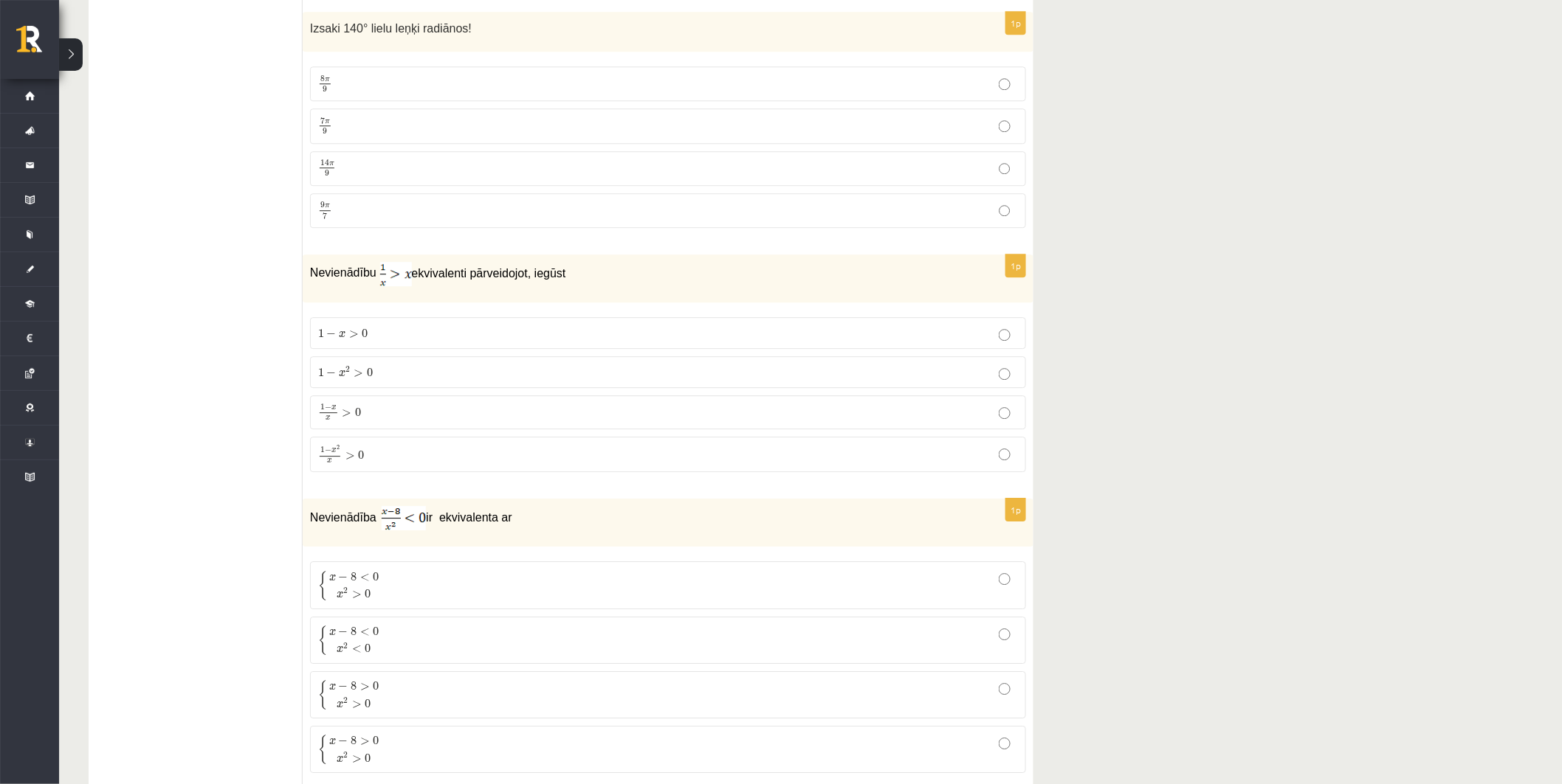
scroll to position [6338, 0]
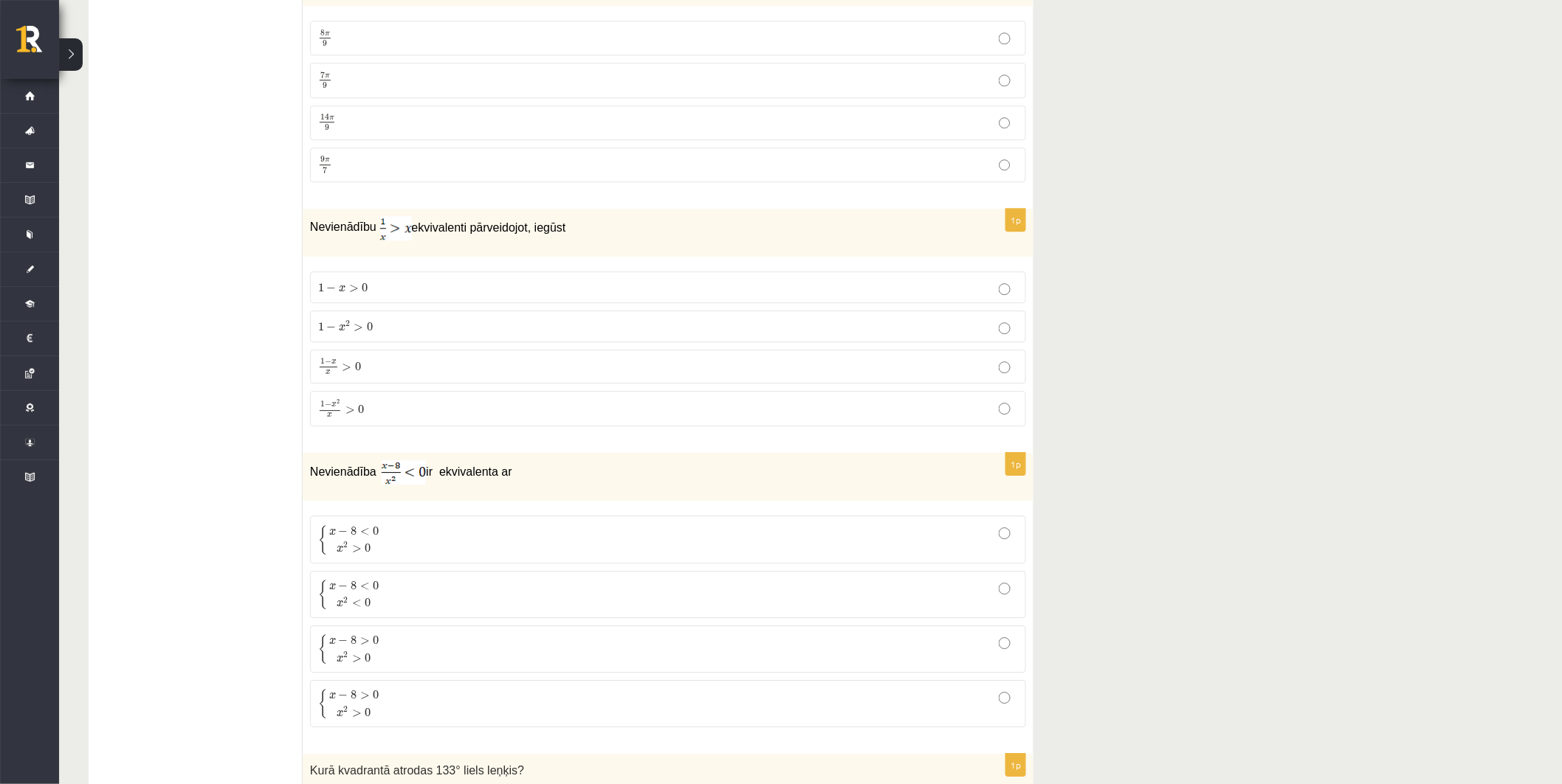
click at [720, 418] on p "1 − x 2 x > 0 1 − x 2 x > 0" at bounding box center [668, 409] width 700 height 19
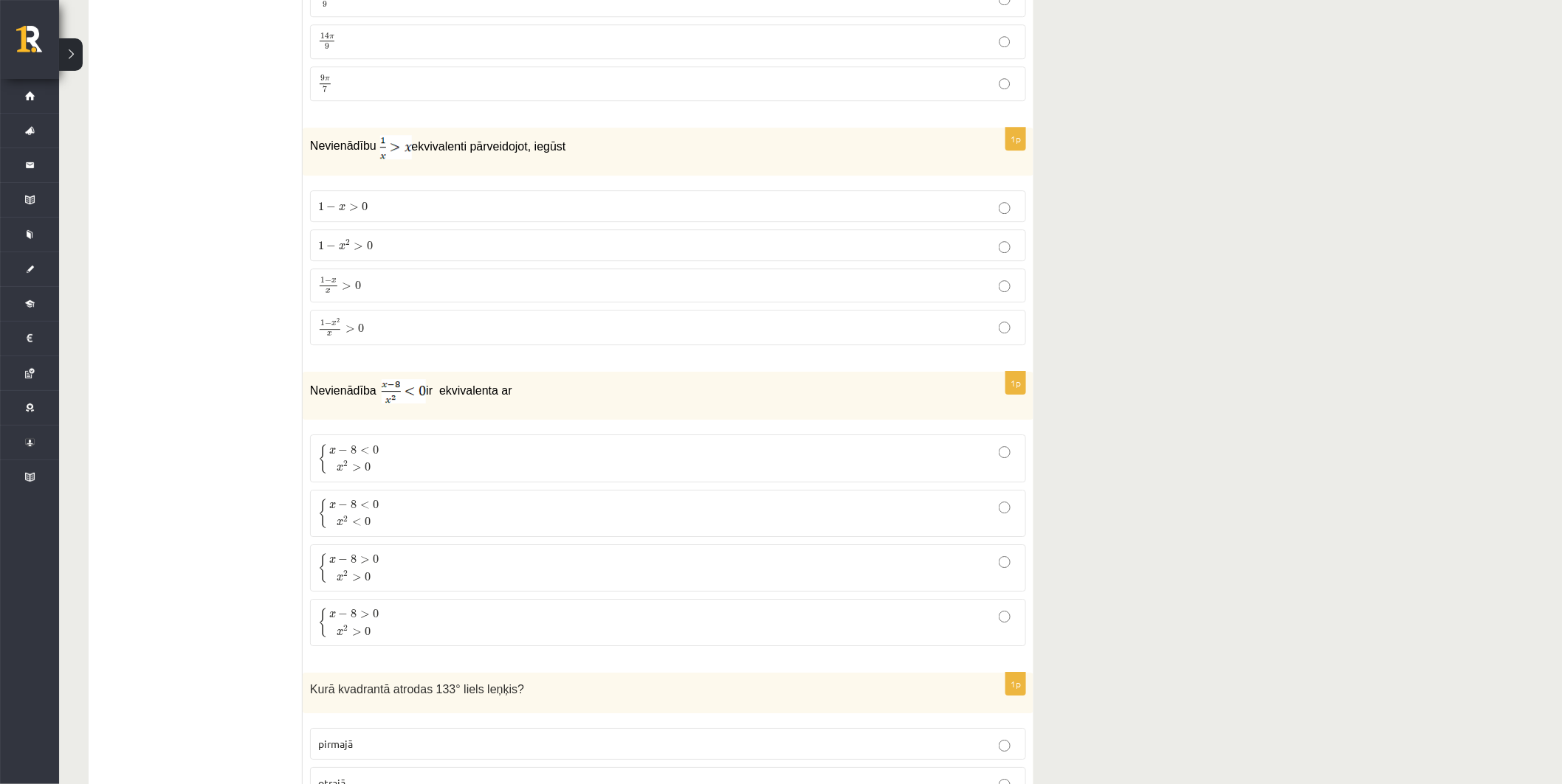
scroll to position [6420, 0]
click at [719, 466] on p "{ x − 8 < 0 x 2 > 0 { x − 8 < 0 x 2 > 0" at bounding box center [668, 457] width 700 height 31
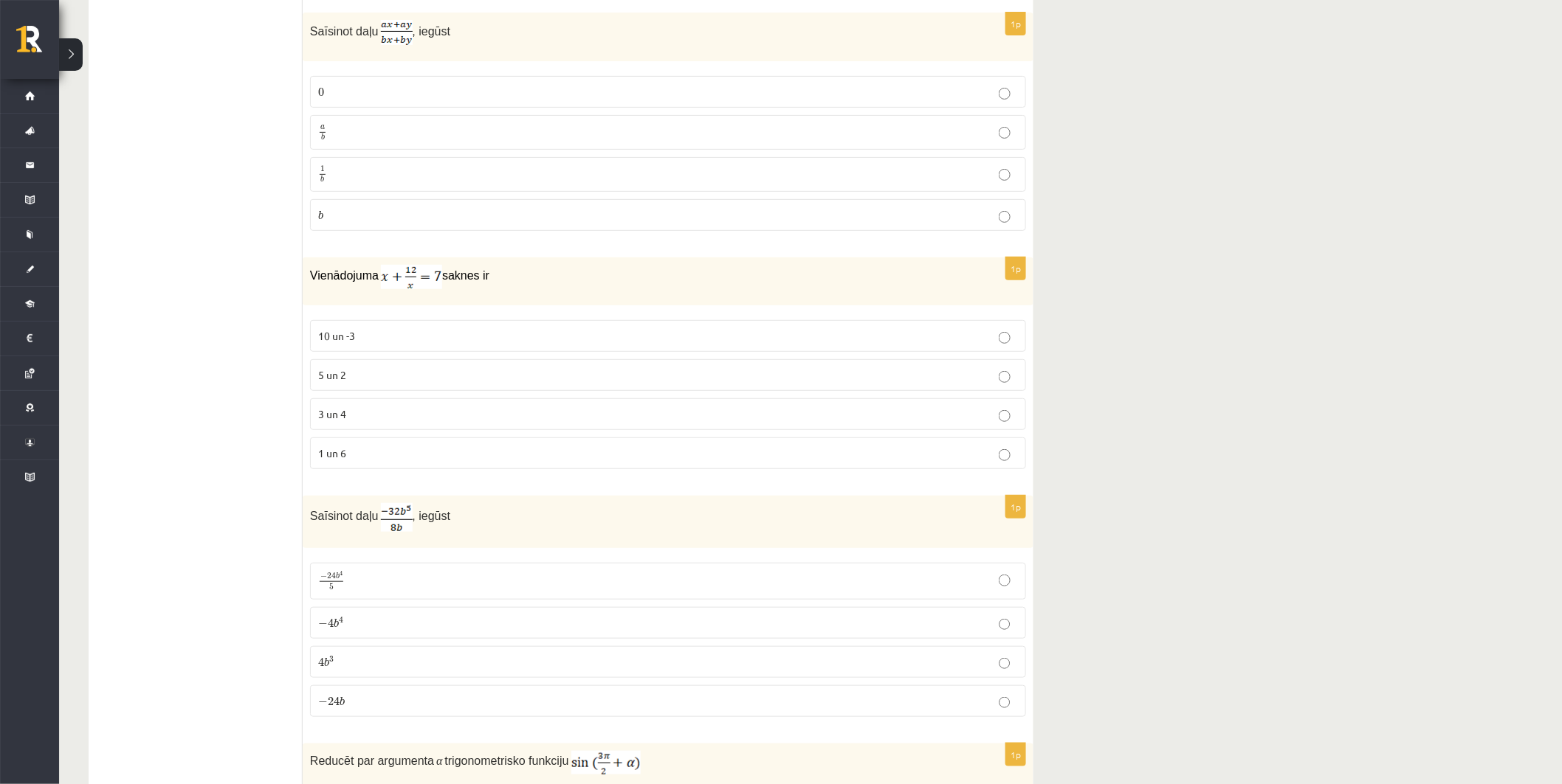
scroll to position [4780, 0]
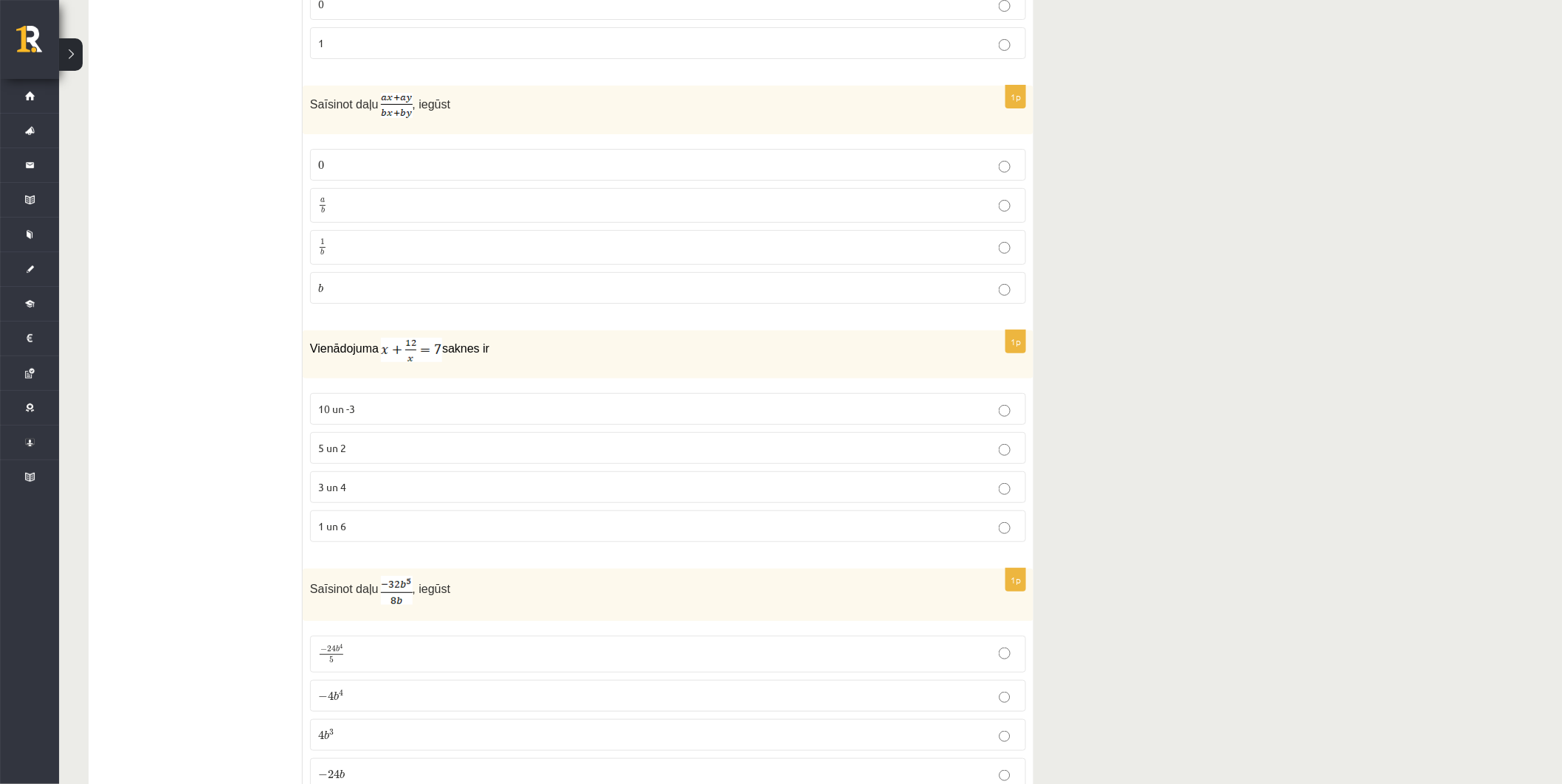
click at [701, 481] on label "3 un 4" at bounding box center [668, 488] width 716 height 32
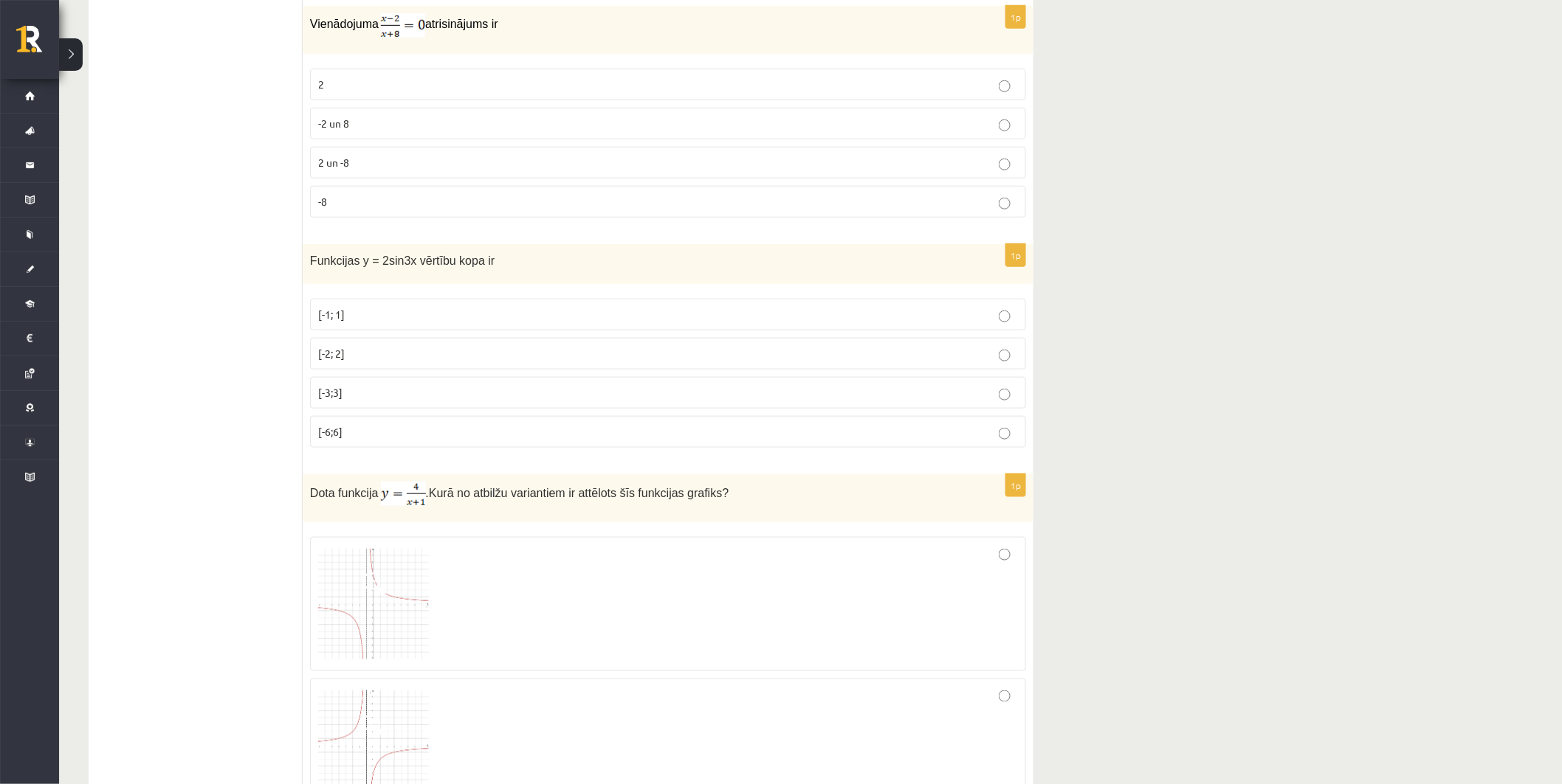
scroll to position [2813, 0]
click at [683, 359] on p "[-2; 2]" at bounding box center [668, 355] width 700 height 15
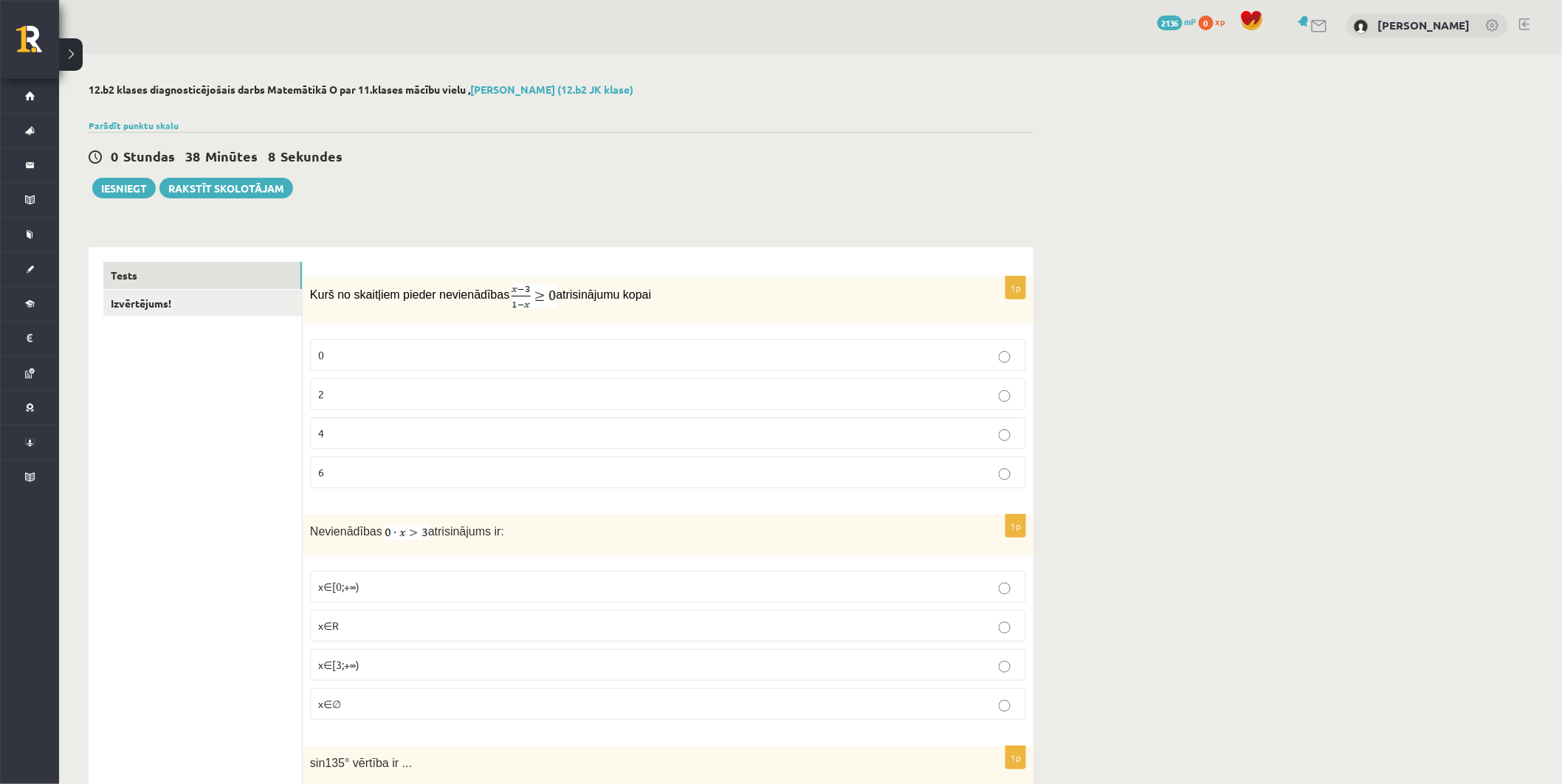
scroll to position [0, 0]
click at [180, 297] on link "Izvērtējums!" at bounding box center [202, 306] width 199 height 27
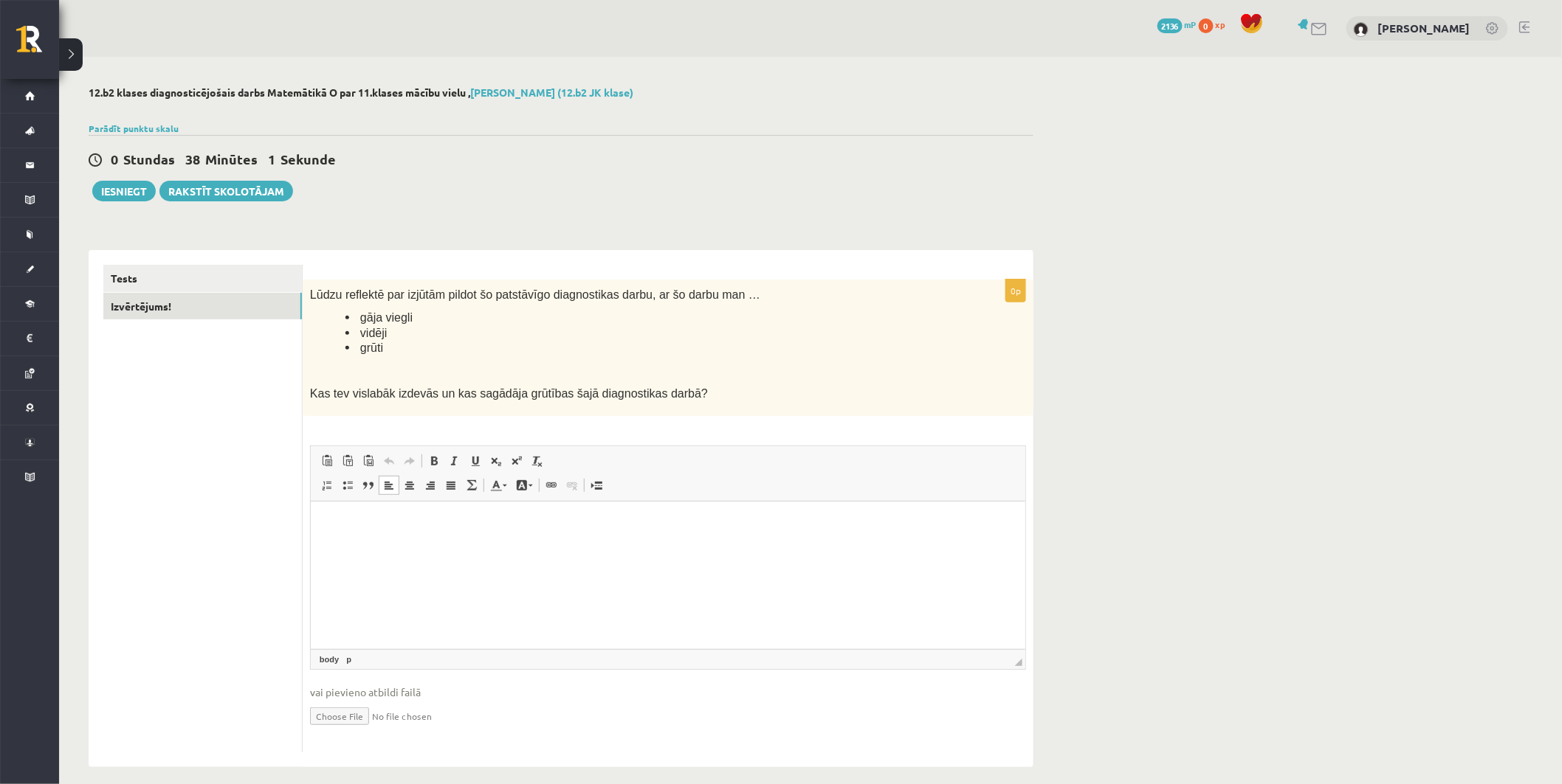
click at [882, 512] on html at bounding box center [667, 524] width 714 height 45
